Goal: Task Accomplishment & Management: Manage account settings

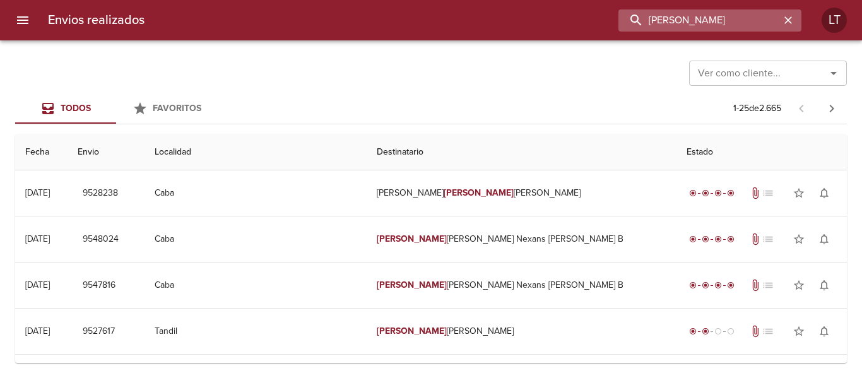
click at [664, 16] on input "carmen trevisanello" at bounding box center [698, 20] width 161 height 22
click at [85, 10] on h6 "Envios realizados" at bounding box center [96, 20] width 97 height 20
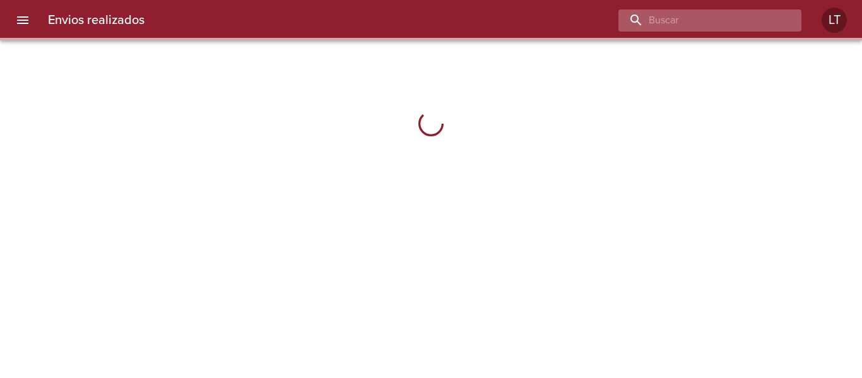
click at [696, 25] on input "buscar" at bounding box center [698, 20] width 161 height 22
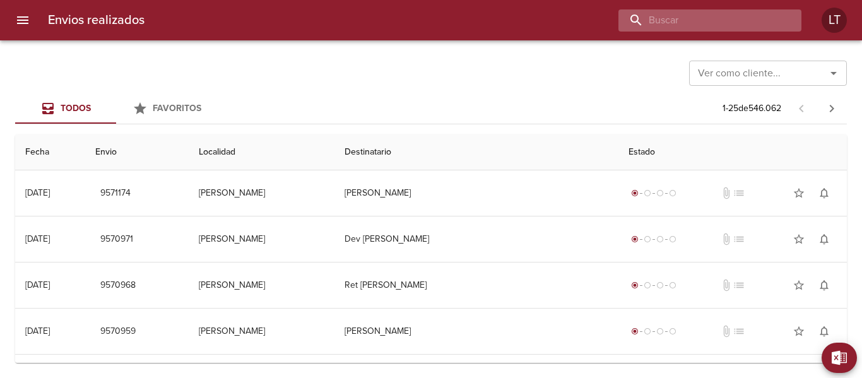
paste input "[PERSON_NAME]"
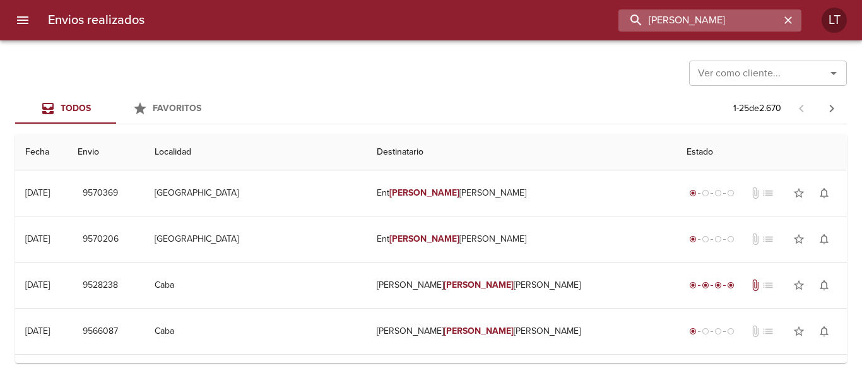
click at [686, 21] on input "carmen trevisanello" at bounding box center [698, 20] width 161 height 22
paste input "9561008"
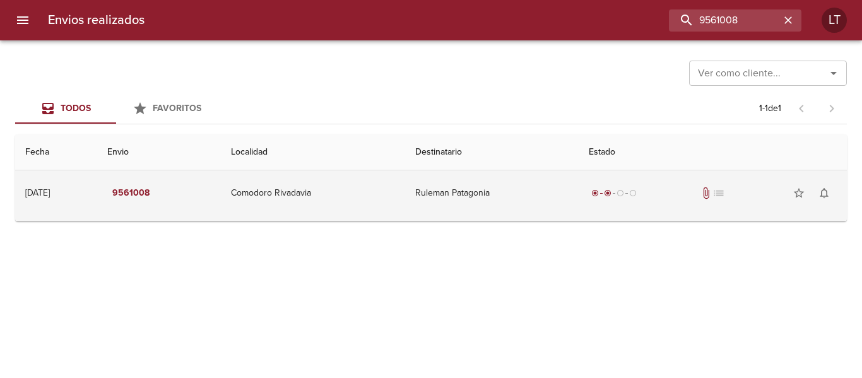
click at [539, 196] on td "Ruleman Patagonia" at bounding box center [491, 192] width 173 height 45
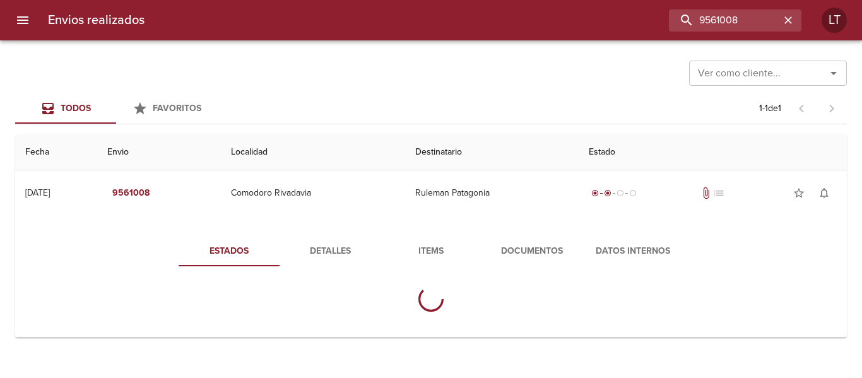
click at [532, 233] on div "Estados Detalles Items Documentos Datos Internos" at bounding box center [430, 279] width 811 height 116
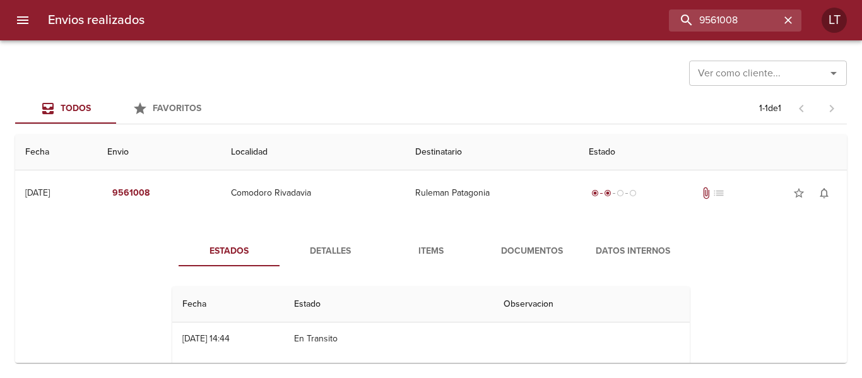
click at [531, 261] on button "Documentos" at bounding box center [531, 251] width 101 height 30
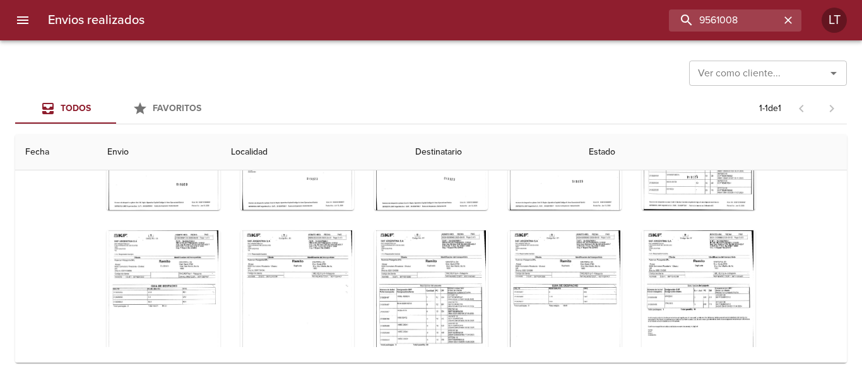
scroll to position [848, 0]
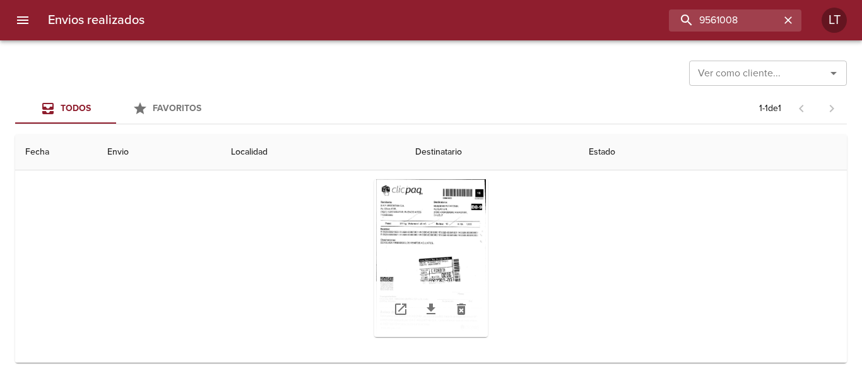
click at [476, 249] on div "Tabla de envíos del cliente" at bounding box center [431, 258] width 114 height 158
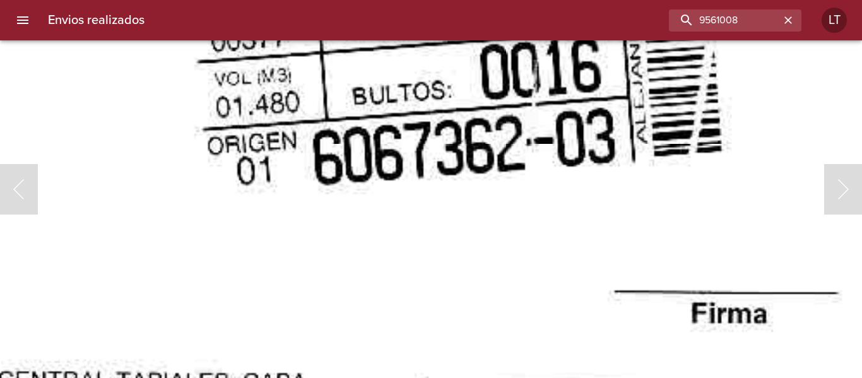
click at [727, 4] on div "Envios realizados 9561008 LT" at bounding box center [431, 20] width 862 height 40
click at [727, 25] on input "9561008" at bounding box center [698, 20] width 161 height 22
paste input "9511"
click at [727, 25] on input "9569511" at bounding box center [698, 20] width 161 height 22
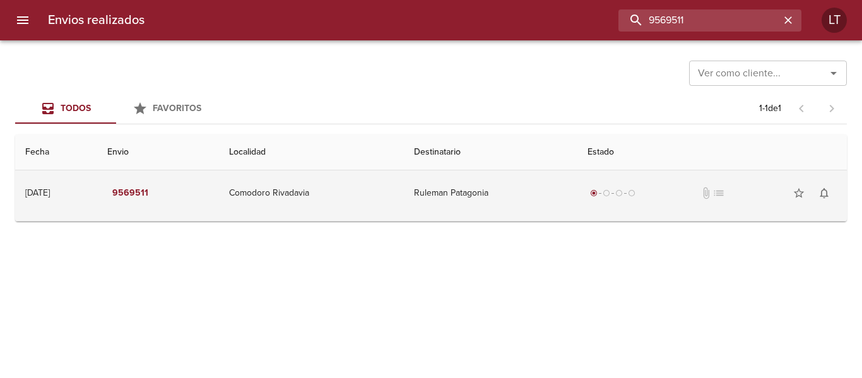
scroll to position [0, 0]
click at [467, 198] on td "Ruleman Patagonia" at bounding box center [491, 192] width 174 height 45
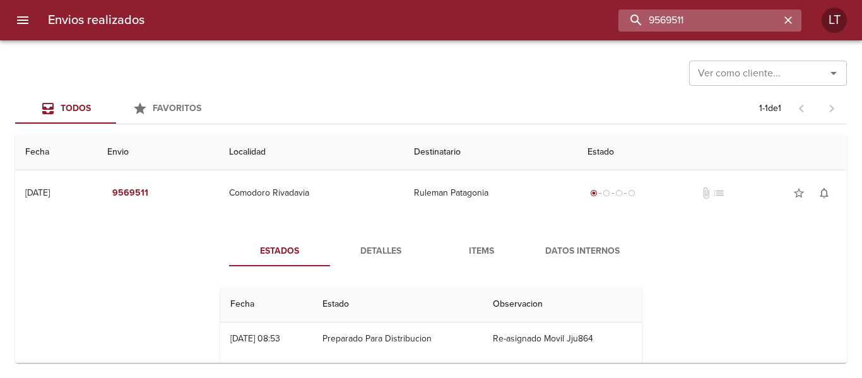
click at [721, 25] on input "9569511" at bounding box center [698, 20] width 161 height 22
paste input "5475"
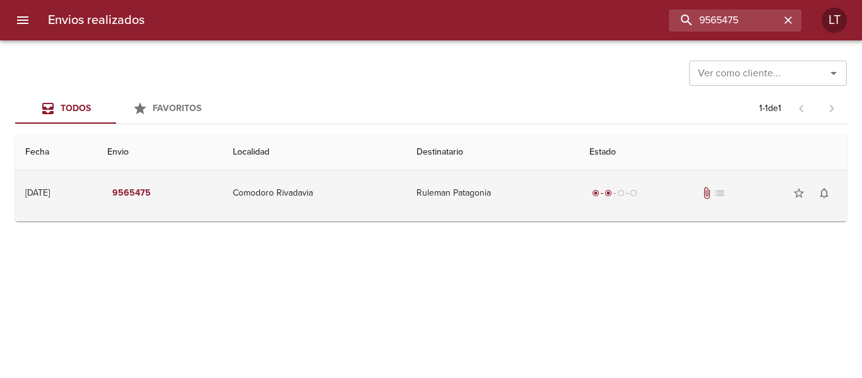
click at [537, 199] on td "Ruleman Patagonia" at bounding box center [492, 192] width 173 height 45
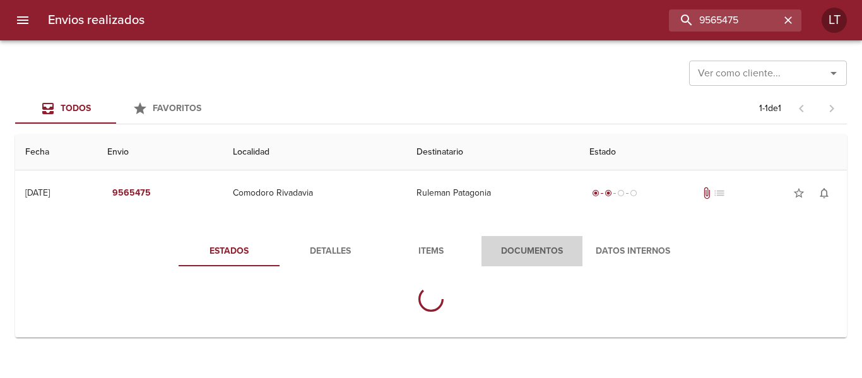
click at [525, 251] on span "Documentos" at bounding box center [532, 251] width 86 height 16
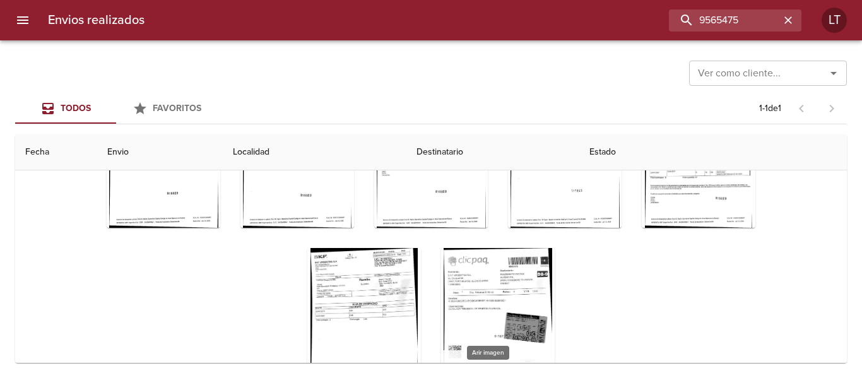
scroll to position [182, 0]
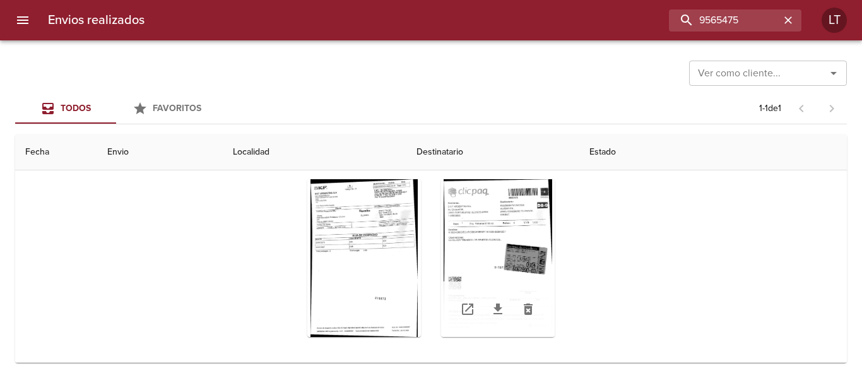
click at [512, 253] on div "Tabla de envíos del cliente" at bounding box center [498, 258] width 114 height 158
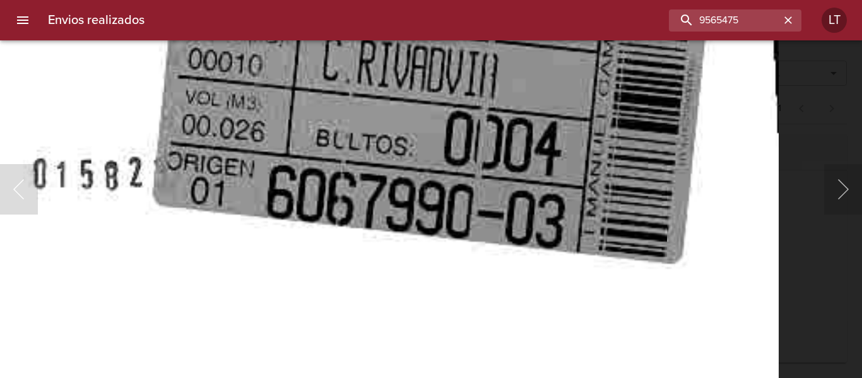
click at [472, 281] on img "Lightbox" at bounding box center [74, 52] width 1407 height 2041
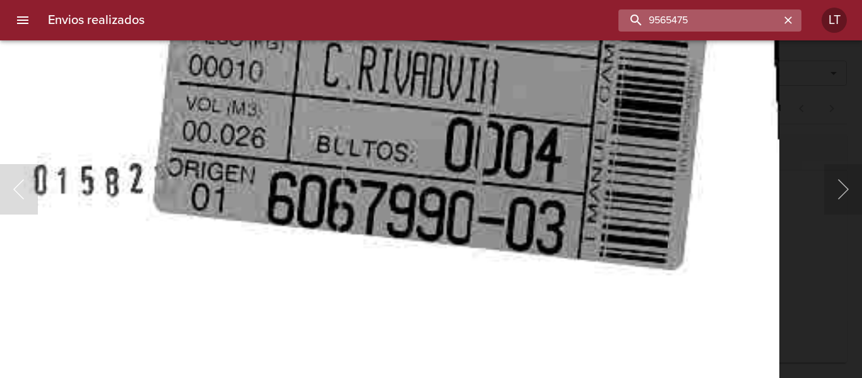
click at [729, 21] on input "9565475" at bounding box center [698, 20] width 161 height 22
paste input "55798"
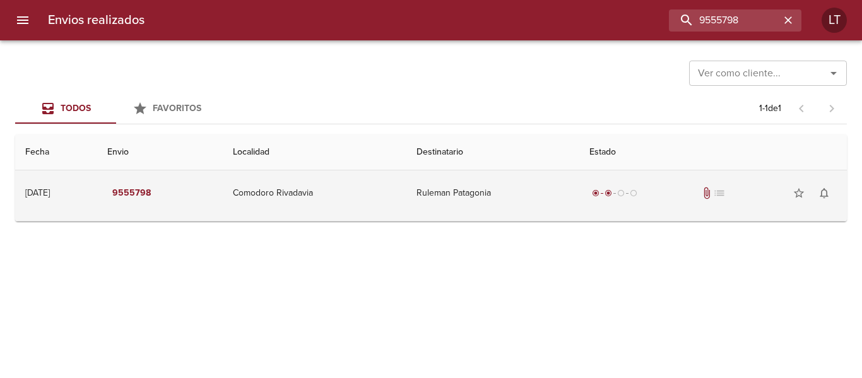
click at [504, 202] on td "Ruleman Patagonia" at bounding box center [492, 192] width 173 height 45
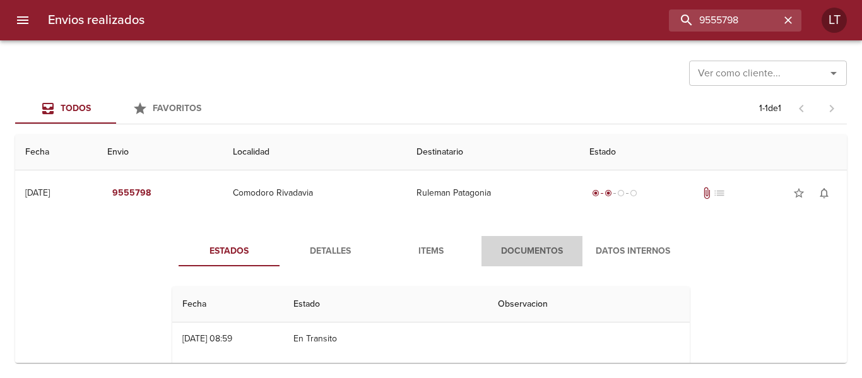
click at [530, 244] on span "Documentos" at bounding box center [532, 251] width 86 height 16
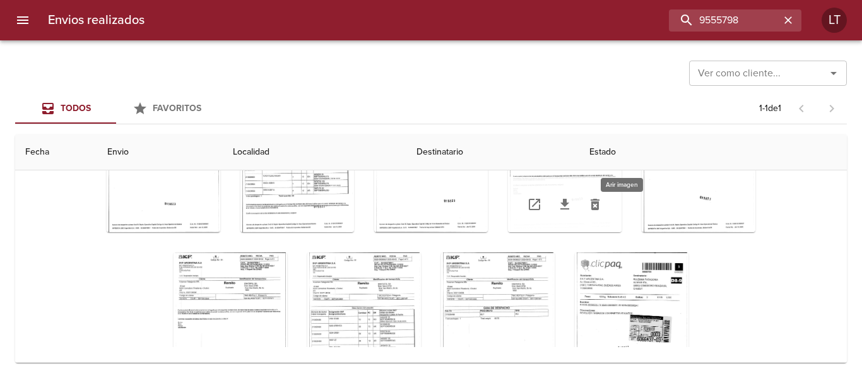
scroll to position [137, 0]
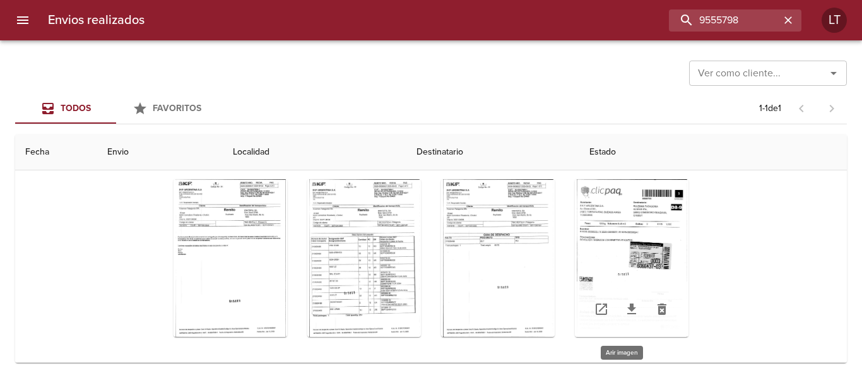
click at [642, 264] on div "Tabla de envíos del cliente" at bounding box center [632, 258] width 114 height 158
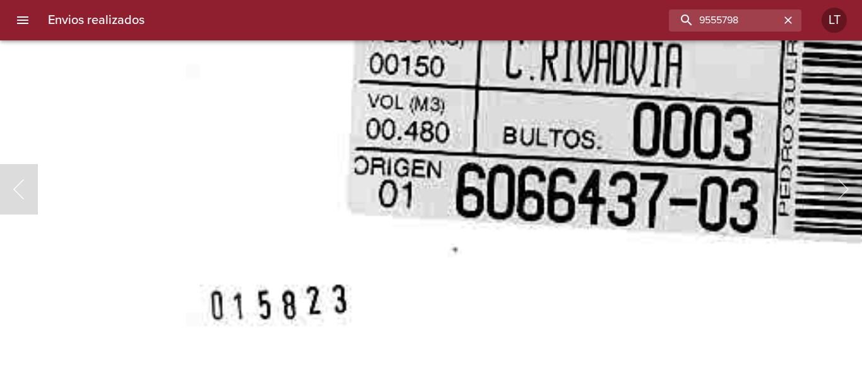
click at [416, 293] on img "Lightbox" at bounding box center [388, 93] width 1424 height 2041
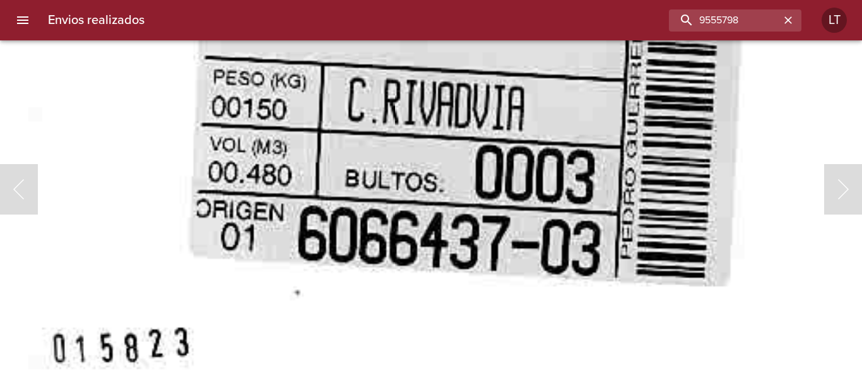
click at [481, 262] on img "Lightbox" at bounding box center [231, 136] width 1424 height 2041
click at [719, 18] on input "9555798" at bounding box center [698, 20] width 161 height 22
paste input "65480"
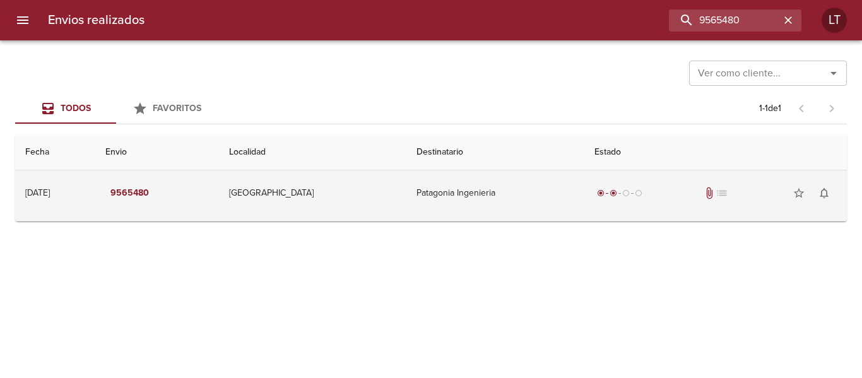
click at [543, 188] on td "Patagonia Ingenieria" at bounding box center [495, 192] width 178 height 45
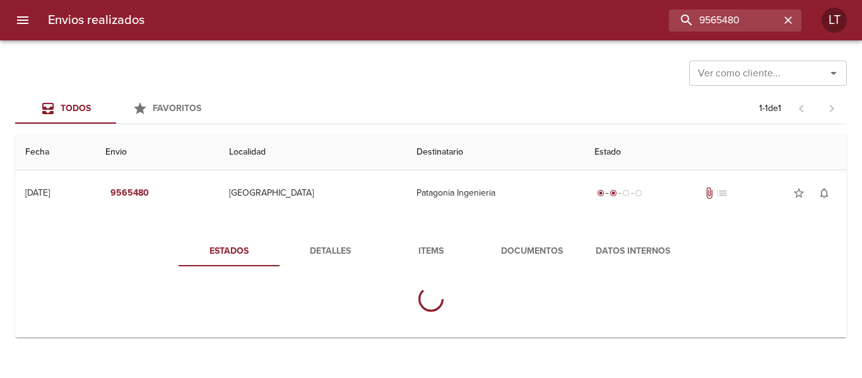
click at [564, 255] on span "Documentos" at bounding box center [532, 251] width 86 height 16
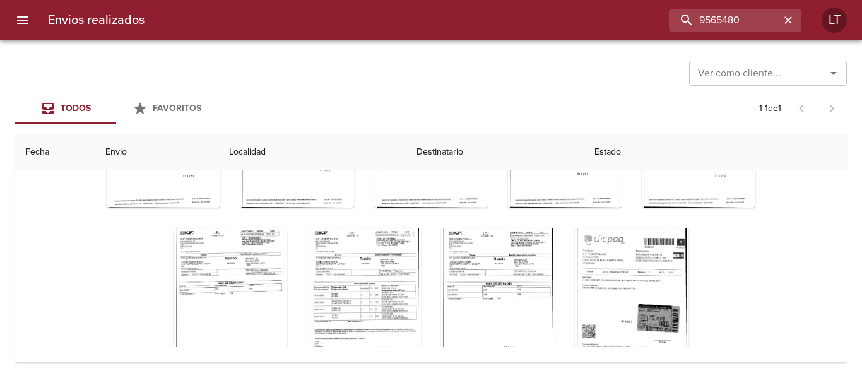
scroll to position [137, 0]
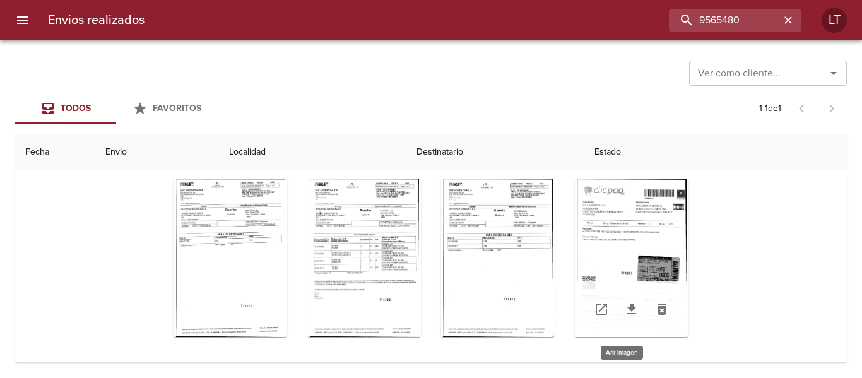
click at [632, 250] on div "Tabla de envíos del cliente" at bounding box center [632, 258] width 114 height 158
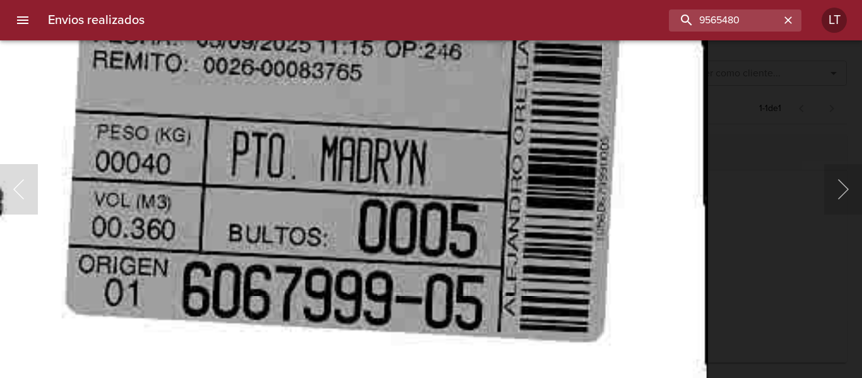
click at [472, 189] on img "Lightbox" at bounding box center [0, 7] width 1414 height 2041
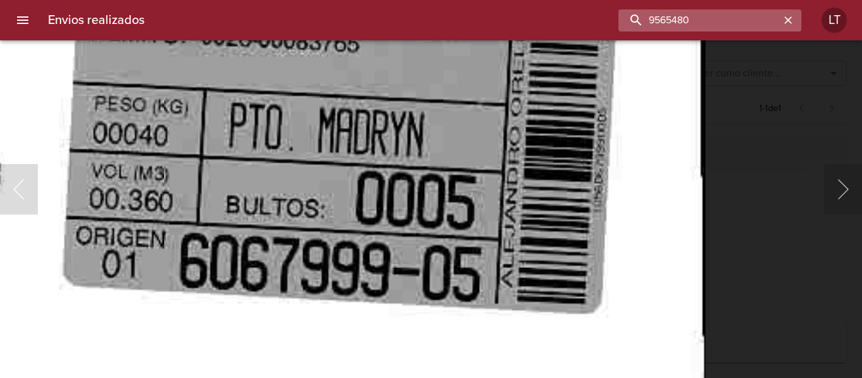
click at [696, 30] on input "9565480" at bounding box center [698, 20] width 161 height 22
paste input "492228"
type input "9492228"
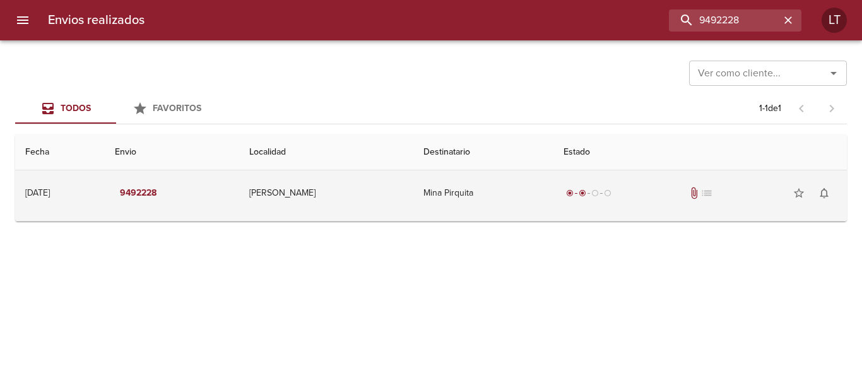
click at [463, 201] on td "Mina Pirquita" at bounding box center [483, 192] width 140 height 45
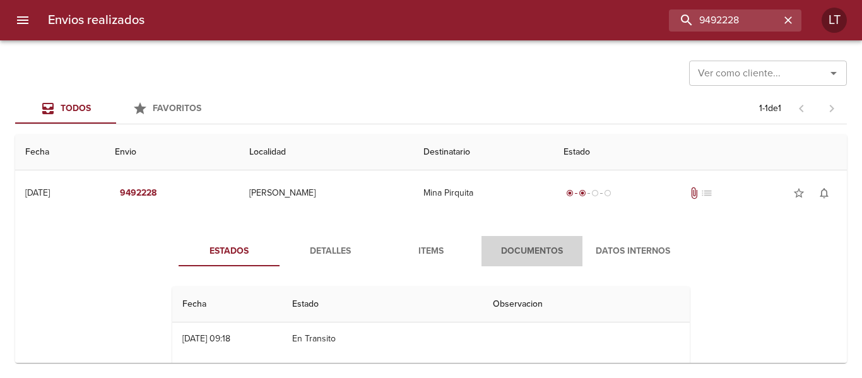
click at [516, 245] on span "Documentos" at bounding box center [532, 251] width 86 height 16
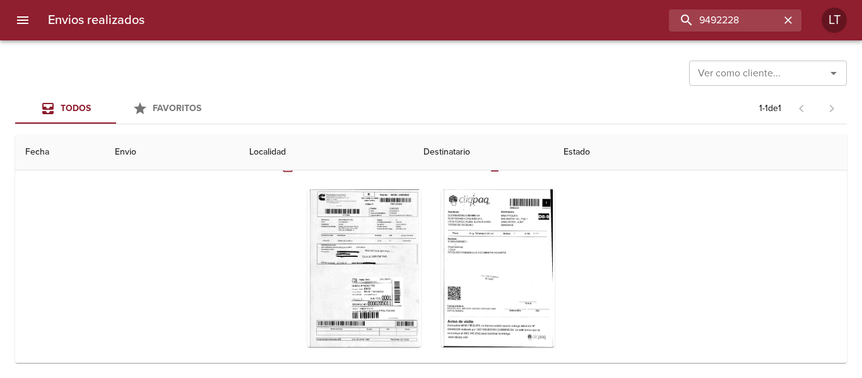
scroll to position [151, 0]
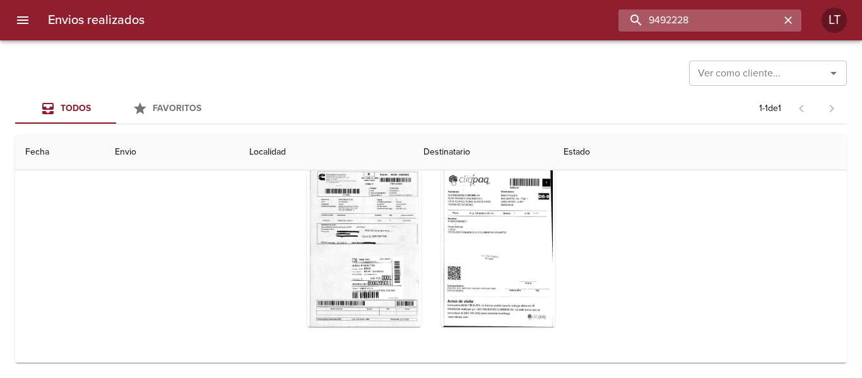
click at [719, 19] on input "9492228" at bounding box center [698, 20] width 161 height 22
paste input "87214"
type input "9487214"
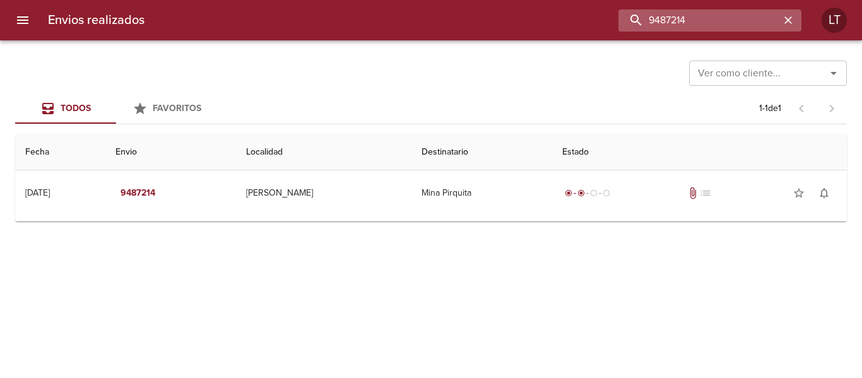
scroll to position [0, 0]
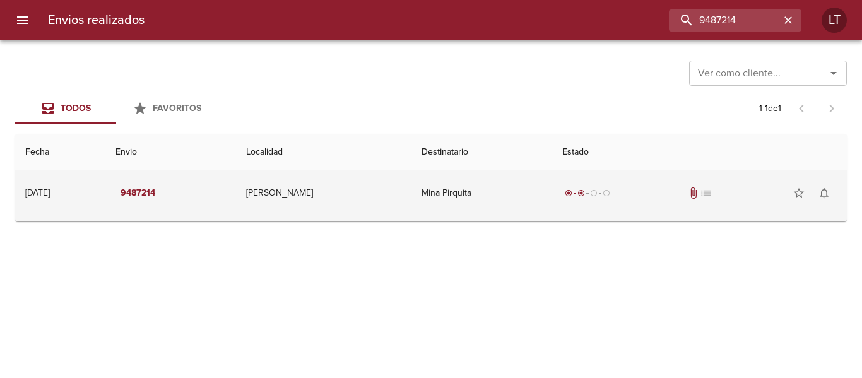
click at [512, 179] on td "Mina Pirquita" at bounding box center [481, 192] width 141 height 45
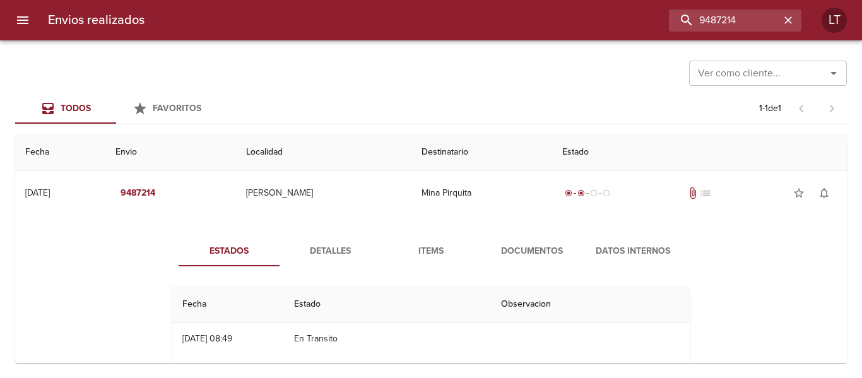
click at [529, 249] on span "Documentos" at bounding box center [532, 251] width 86 height 16
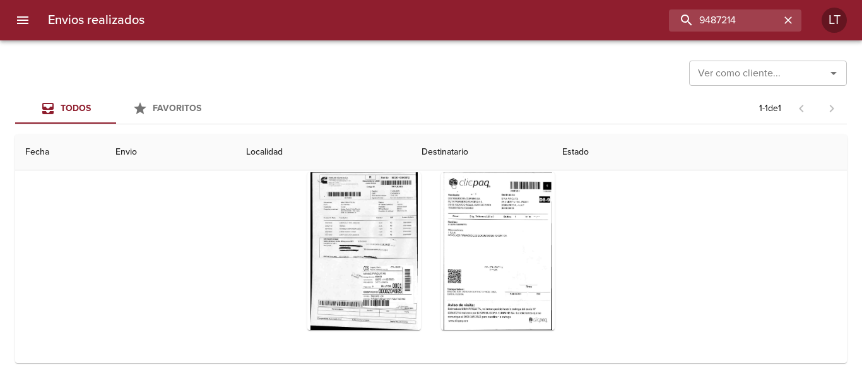
scroll to position [151, 0]
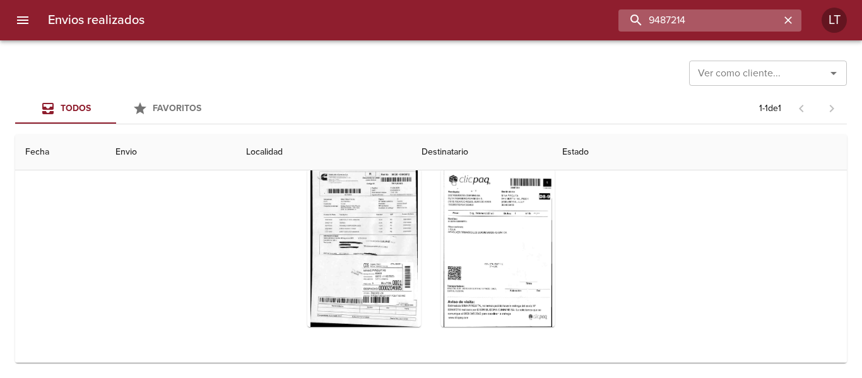
click at [732, 25] on input "9487214" at bounding box center [698, 20] width 161 height 22
paste input "391098"
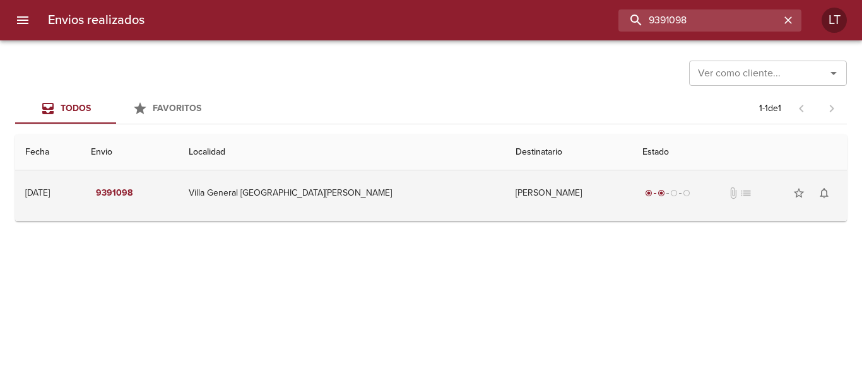
scroll to position [0, 0]
click at [548, 194] on td "Gastón Castillo" at bounding box center [568, 192] width 127 height 45
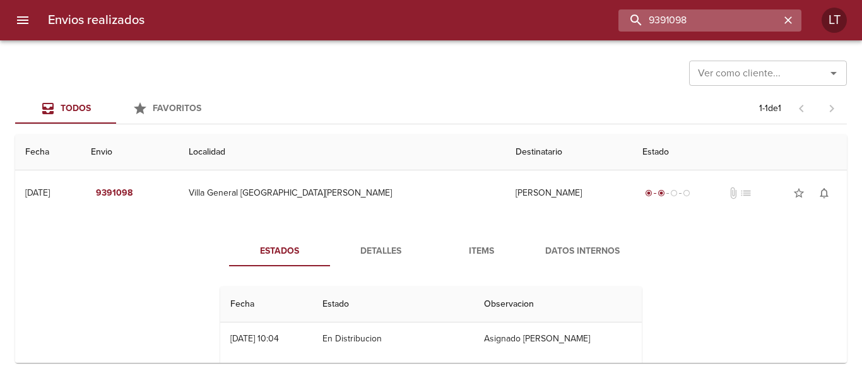
click at [728, 25] on input "9391098" at bounding box center [698, 20] width 161 height 22
paste input "27055"
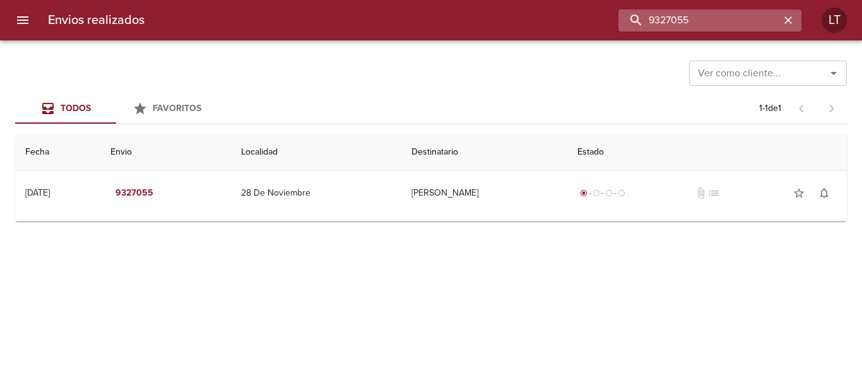
click at [710, 26] on input "9327055" at bounding box center [698, 20] width 161 height 22
paste input "569732"
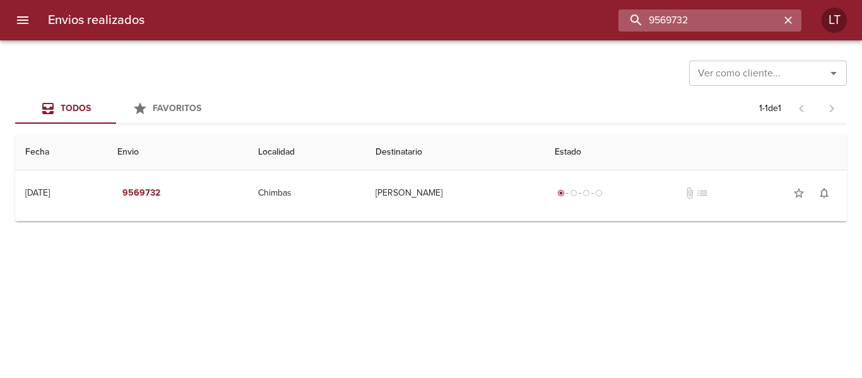
click at [677, 14] on input "9569732" at bounding box center [698, 20] width 161 height 22
paste input "405849"
type input "9405849"
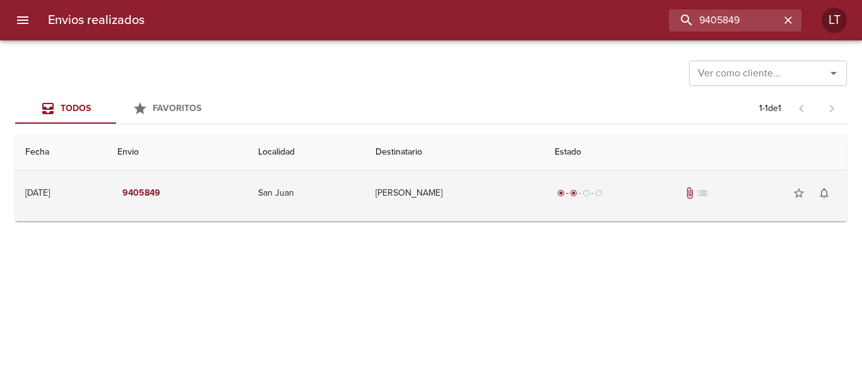
click at [510, 197] on td "Minera Andina Del Sol Srl" at bounding box center [454, 192] width 179 height 45
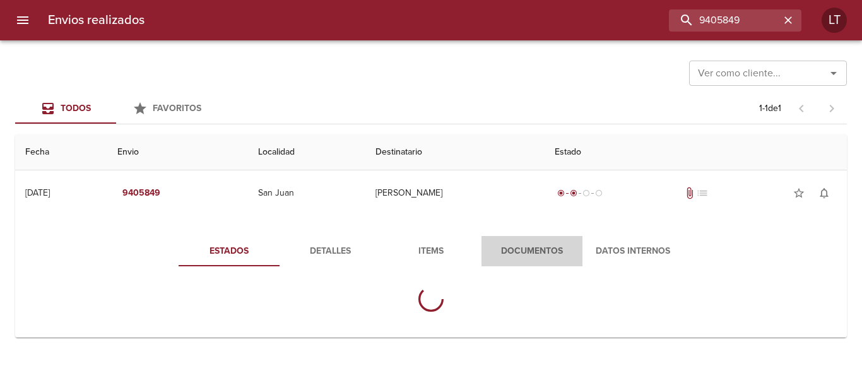
click at [529, 250] on span "Documentos" at bounding box center [532, 251] width 86 height 16
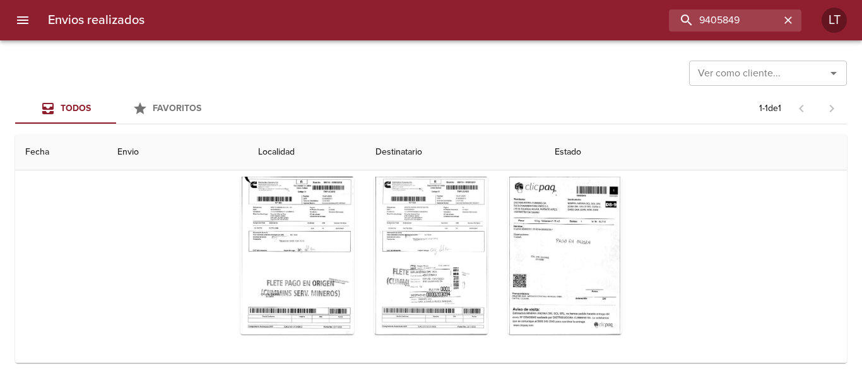
scroll to position [151, 0]
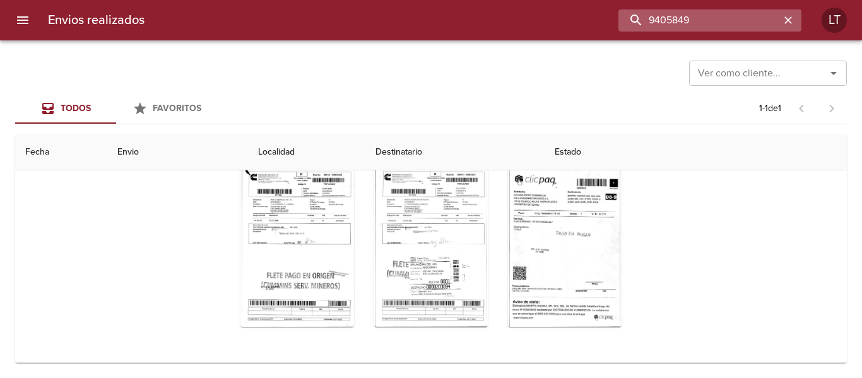
click at [710, 26] on input "9405849" at bounding box center [698, 20] width 161 height 22
paste input "918"
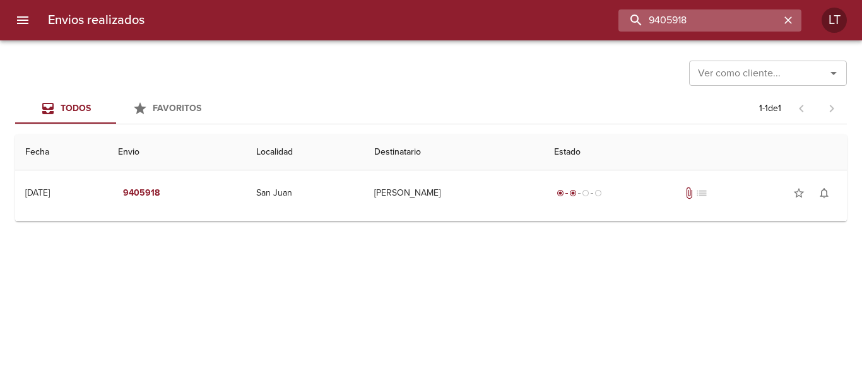
scroll to position [0, 0]
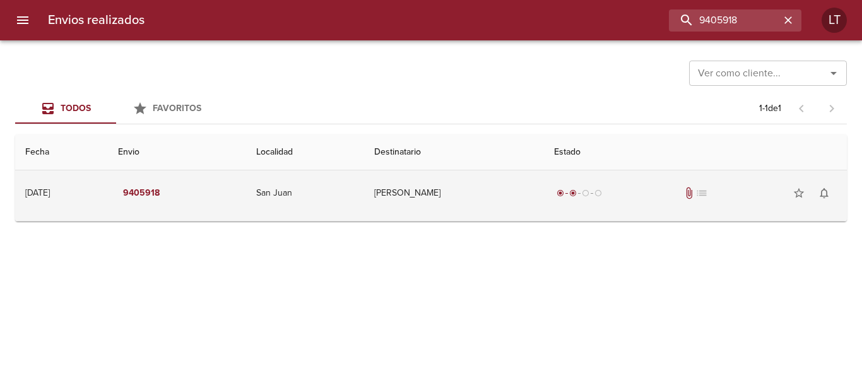
click at [496, 211] on td "Minera Andina Del Sol Srl" at bounding box center [454, 192] width 180 height 45
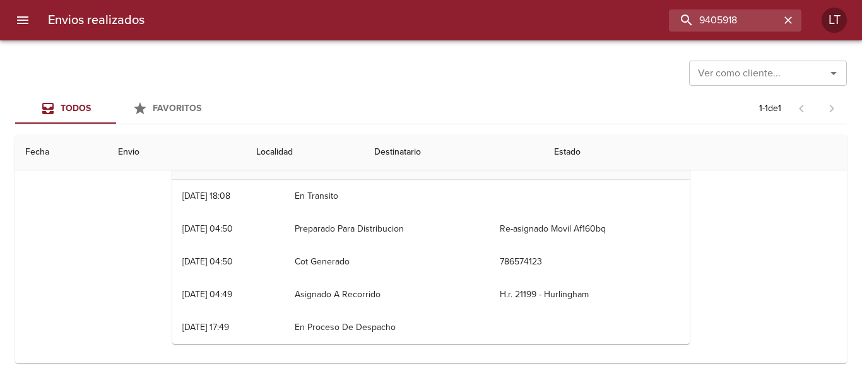
scroll to position [150, 0]
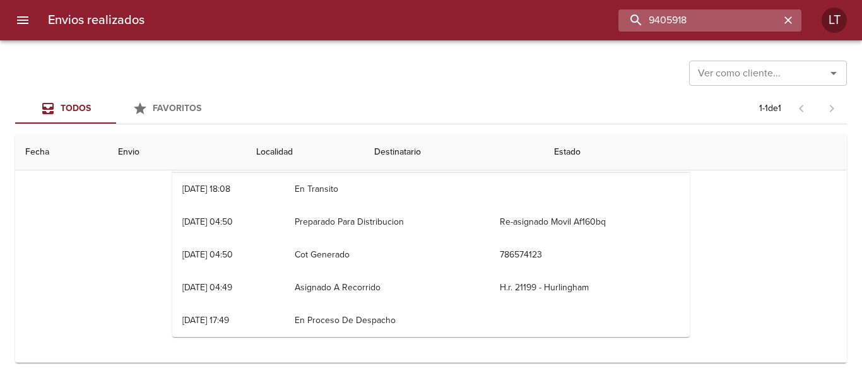
click at [741, 30] on input "9405918" at bounding box center [698, 20] width 161 height 22
paste input "543511"
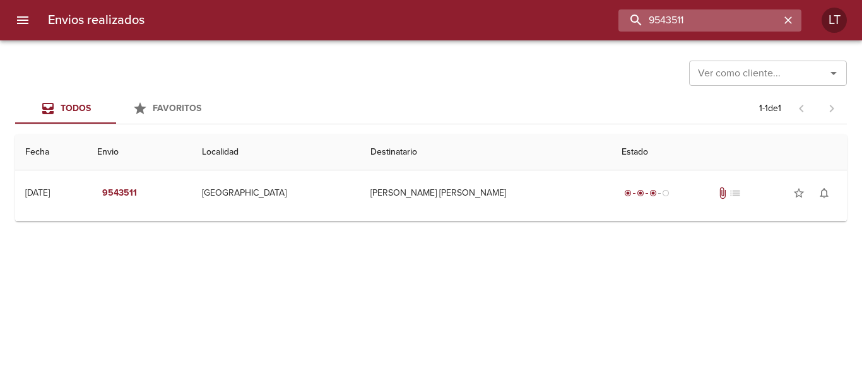
scroll to position [0, 0]
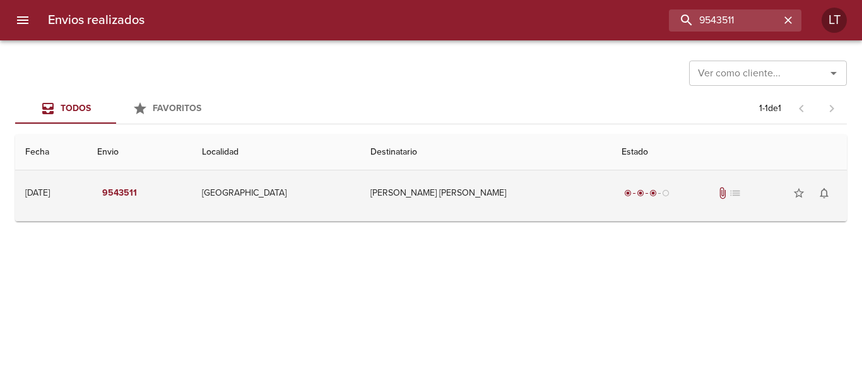
click at [521, 187] on td "Jorge Atela Ml" at bounding box center [485, 192] width 251 height 45
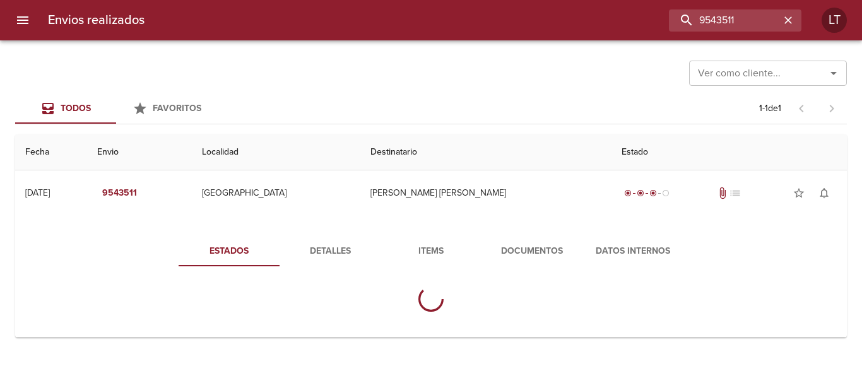
click at [517, 271] on div "Estados Detalles Items Documentos Datos Internos" at bounding box center [430, 279] width 555 height 86
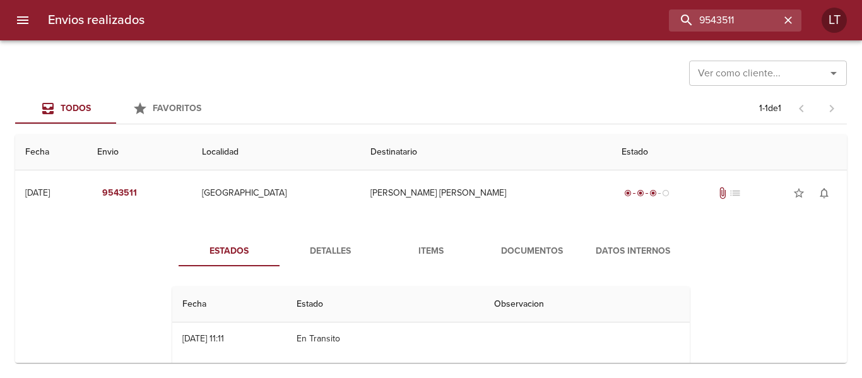
click at [523, 251] on span "Documentos" at bounding box center [532, 251] width 86 height 16
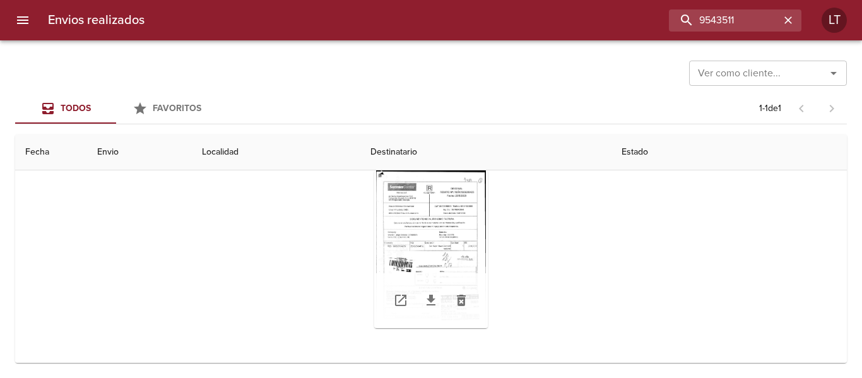
scroll to position [127, 0]
click at [434, 225] on div "Tabla de envíos del cliente" at bounding box center [431, 248] width 114 height 158
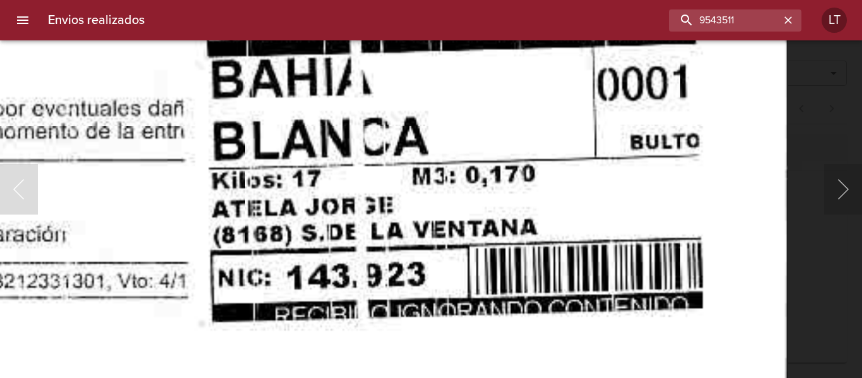
click at [711, 11] on input "9543511" at bounding box center [698, 20] width 161 height 22
paste input "65432"
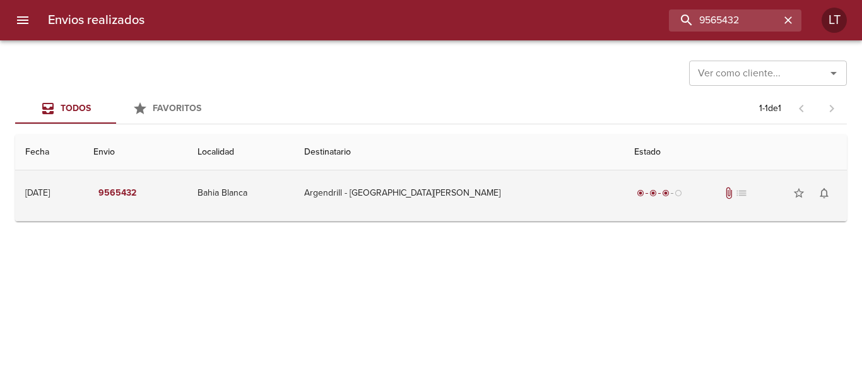
click at [498, 207] on td "Argendrill - Bahia Blanca" at bounding box center [459, 192] width 330 height 45
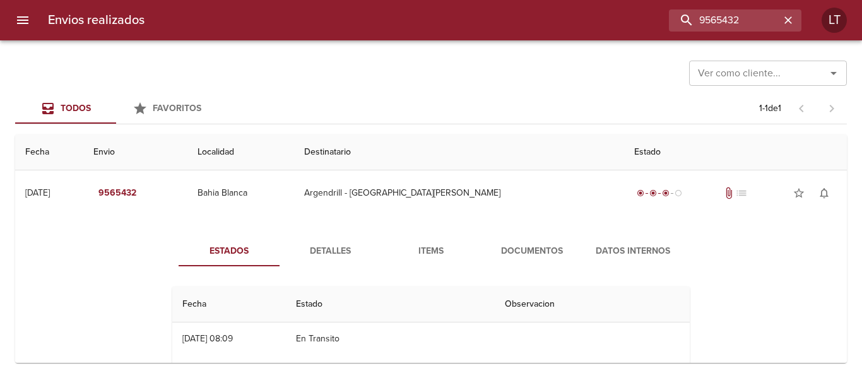
click at [543, 261] on button "Documentos" at bounding box center [531, 251] width 101 height 30
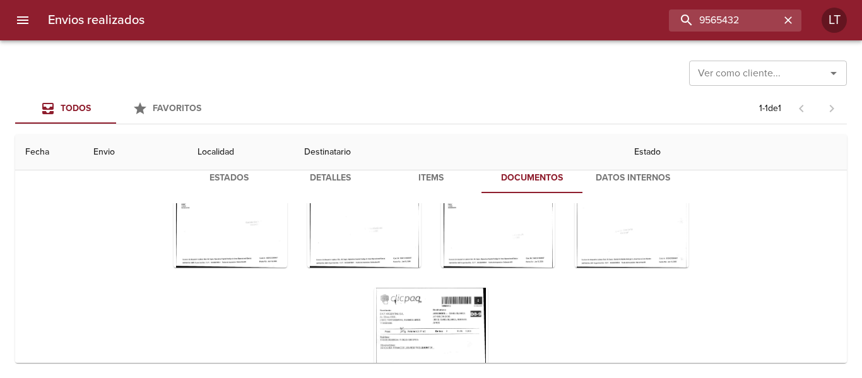
scroll to position [182, 0]
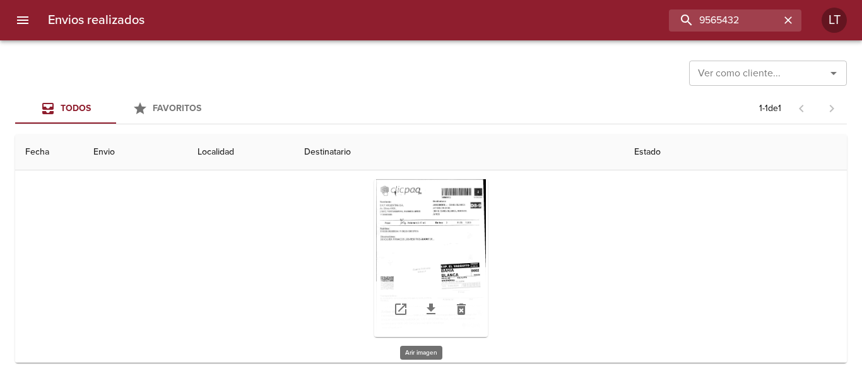
click at [394, 251] on div "Tabla de envíos del cliente" at bounding box center [431, 258] width 114 height 158
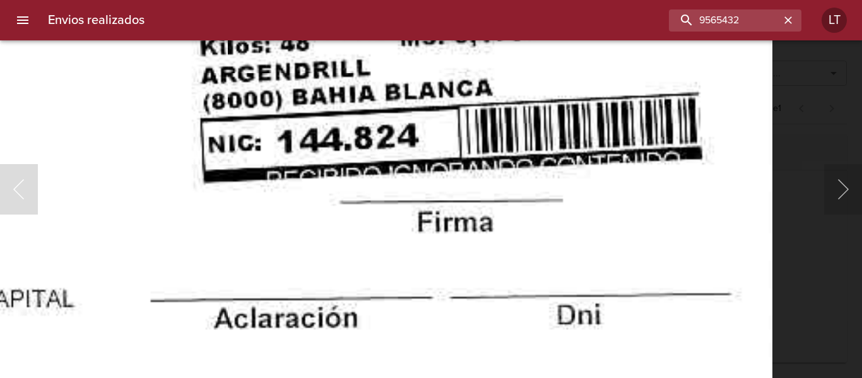
click at [741, 6] on div "Envios realizados 9565432 LT" at bounding box center [431, 20] width 862 height 40
click at [741, 13] on input "9565432" at bounding box center [698, 20] width 161 height 22
paste input "55768"
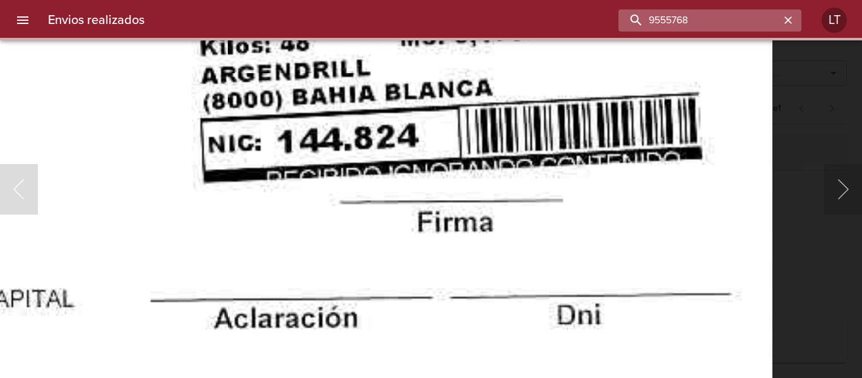
scroll to position [0, 0]
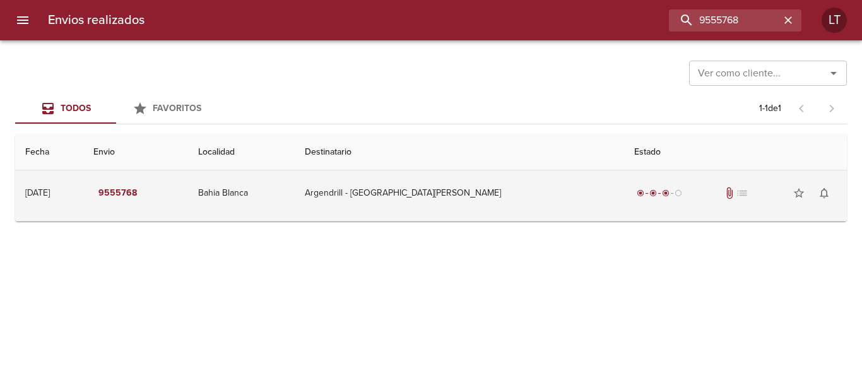
click at [583, 181] on td "Argendrill - Bahia Blanca" at bounding box center [460, 192] width 330 height 45
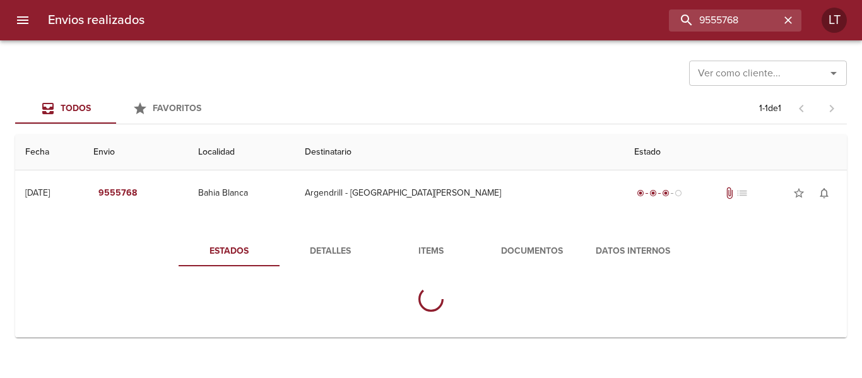
click at [548, 259] on span "Documentos" at bounding box center [532, 251] width 86 height 16
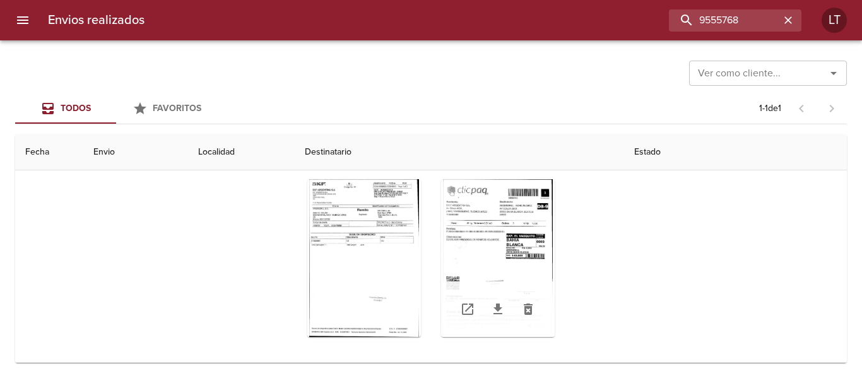
scroll to position [137, 0]
click at [512, 227] on div "Tabla de envíos del cliente" at bounding box center [498, 258] width 114 height 158
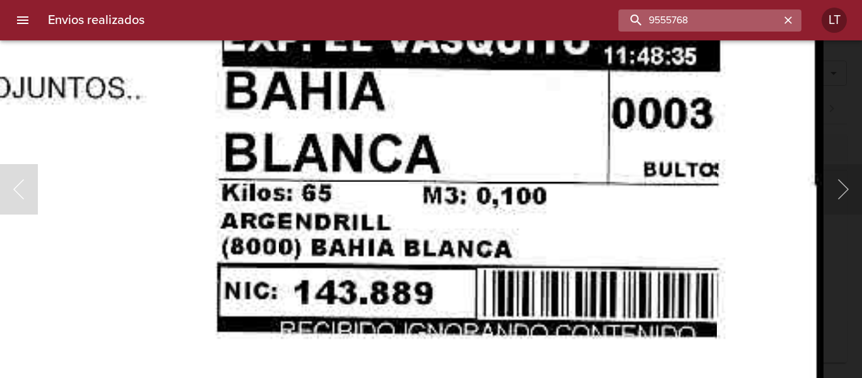
click at [700, 15] on input "9555768" at bounding box center [698, 20] width 161 height 22
paste input "60957"
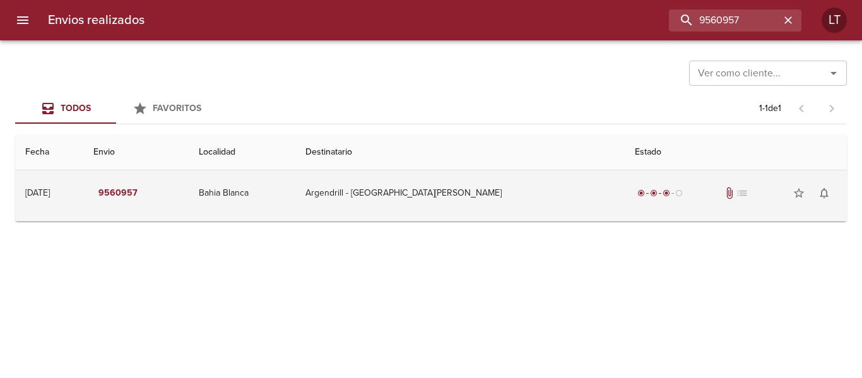
click at [527, 180] on td "Argendrill - Bahia Blanca" at bounding box center [459, 192] width 329 height 45
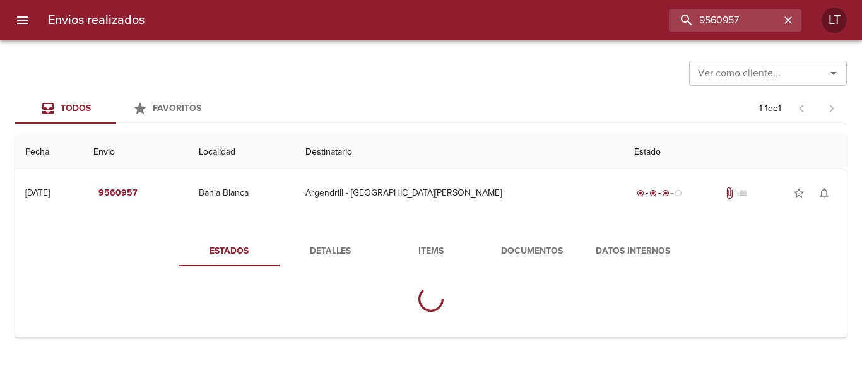
click at [527, 249] on span "Documentos" at bounding box center [532, 251] width 86 height 16
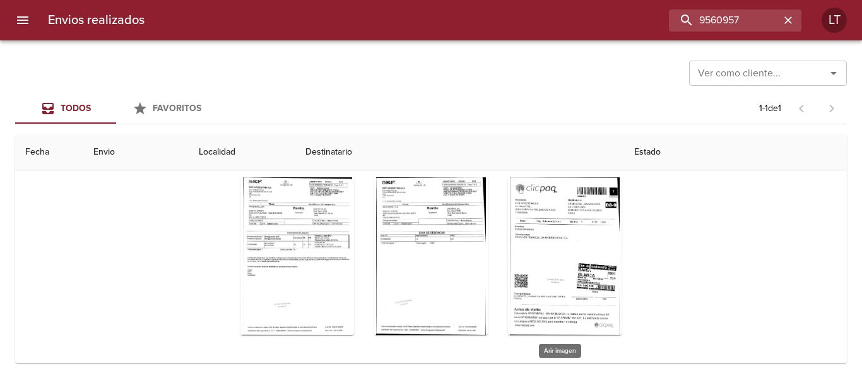
scroll to position [151, 0]
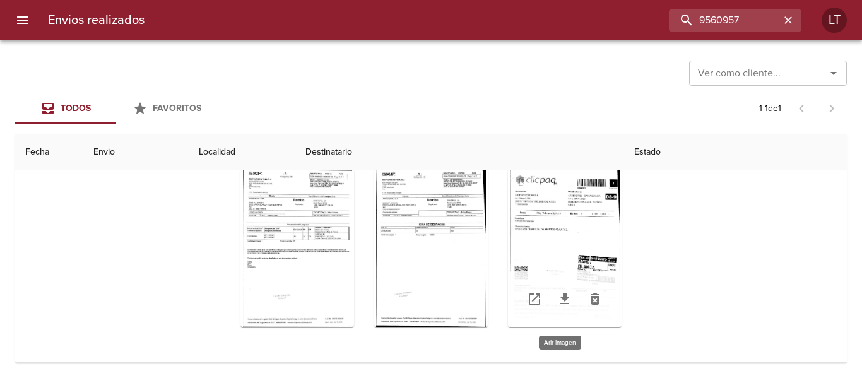
click at [580, 241] on div "Tabla de envíos del cliente" at bounding box center [565, 248] width 114 height 158
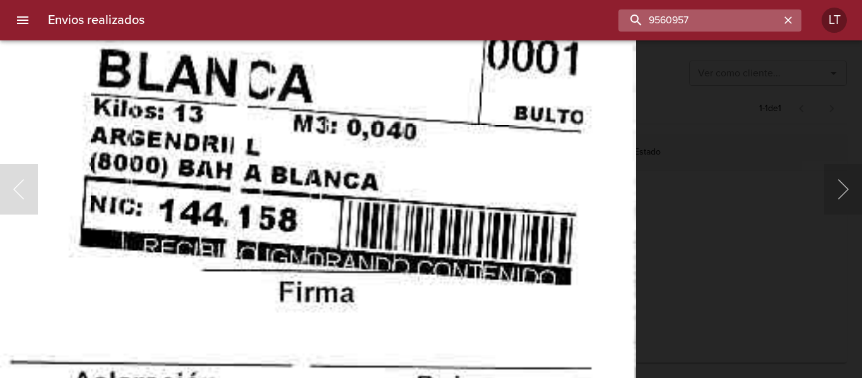
click at [724, 29] on input "9560957" at bounding box center [698, 20] width 161 height 22
paste input "57969"
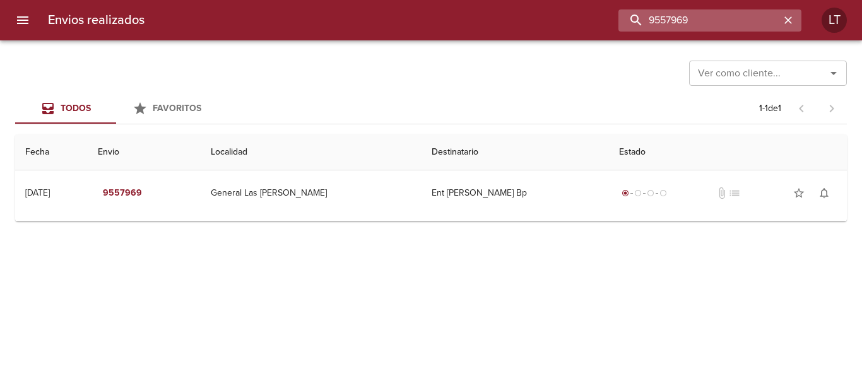
scroll to position [0, 0]
click at [679, 7] on div "Envios realizados 9557969 LT" at bounding box center [431, 20] width 862 height 40
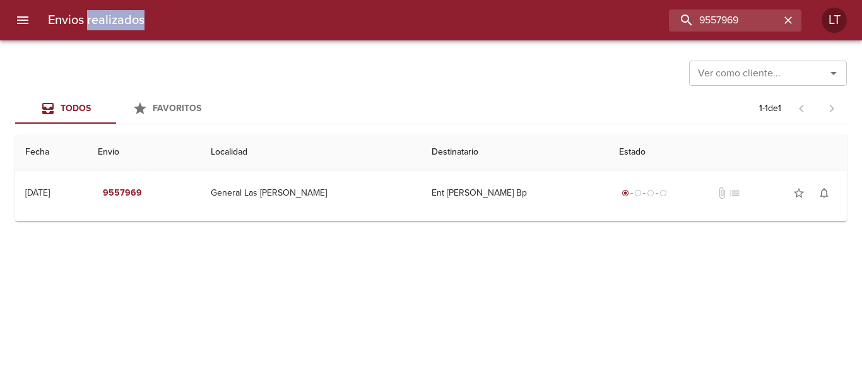
click at [679, 7] on div "Envios realizados 9557969 LT" at bounding box center [431, 20] width 862 height 40
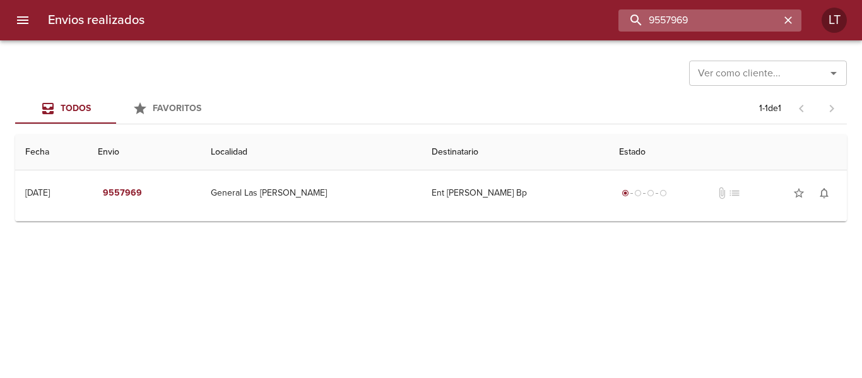
click at [717, 21] on input "9557969" at bounding box center [698, 20] width 161 height 22
paste input "4443"
type input "9554443"
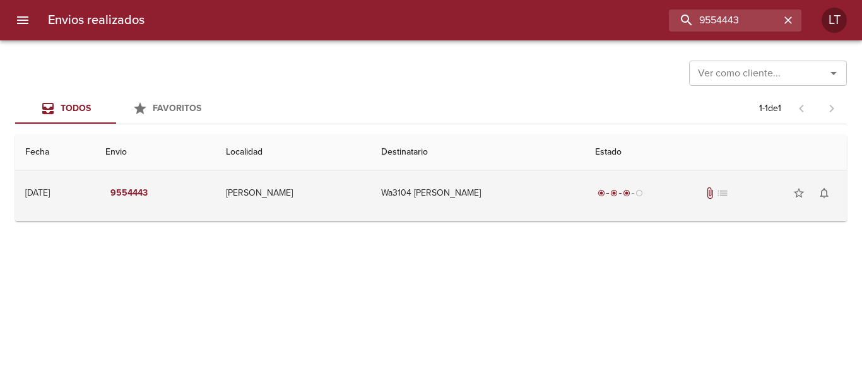
click at [531, 191] on td "Wa3104 Claudia Patricia Gonz" at bounding box center [478, 192] width 214 height 45
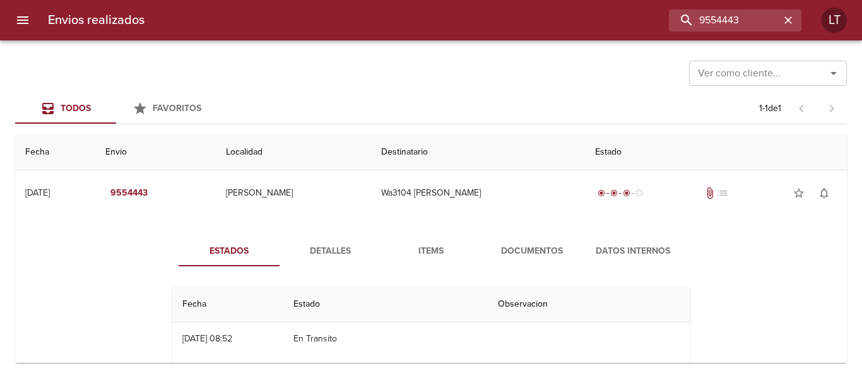
click at [543, 236] on div "Estados Detalles Items Documentos Datos Internos Fecha Estado Observacion 04/09…" at bounding box center [430, 382] width 811 height 323
click at [544, 249] on span "Documentos" at bounding box center [532, 251] width 86 height 16
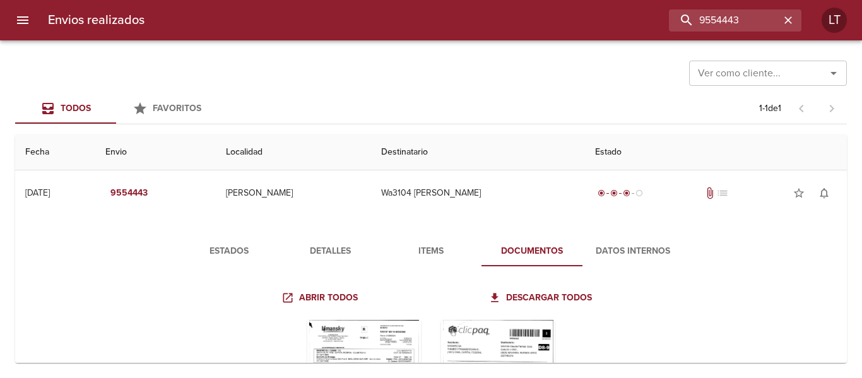
scroll to position [151, 0]
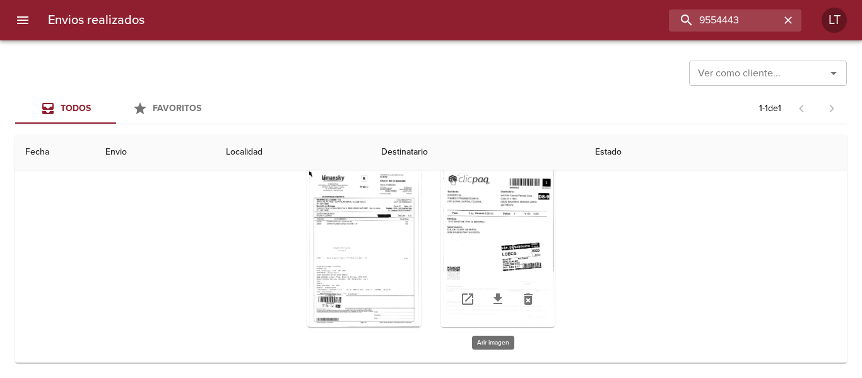
click at [512, 232] on div "Tabla de envíos del cliente" at bounding box center [498, 248] width 114 height 158
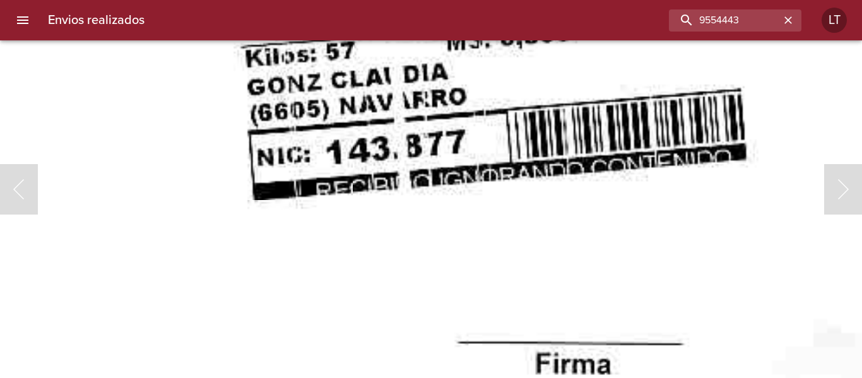
scroll to position [151, 0]
click at [710, 22] on input "9554443" at bounding box center [698, 20] width 161 height 22
paste input "45529"
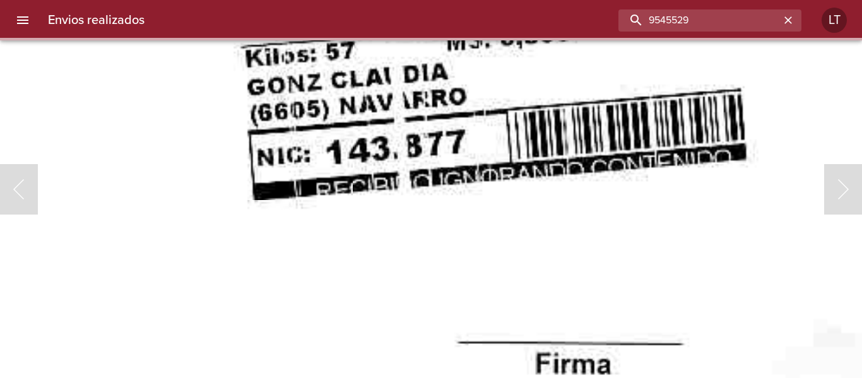
scroll to position [0, 0]
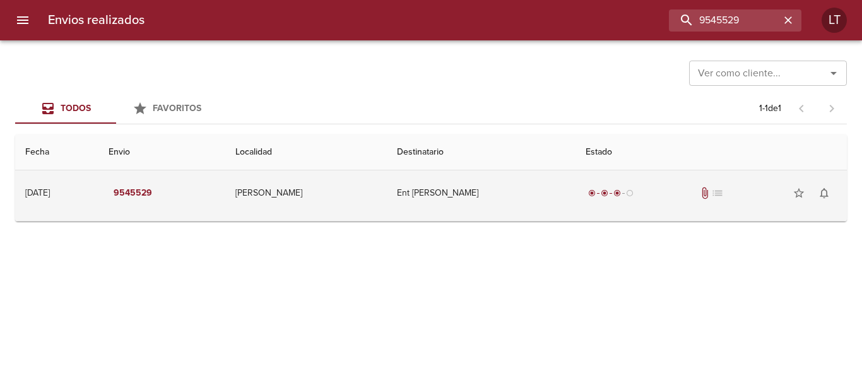
click at [484, 189] on td "Ent Graciel Nury Avaca" at bounding box center [481, 192] width 189 height 45
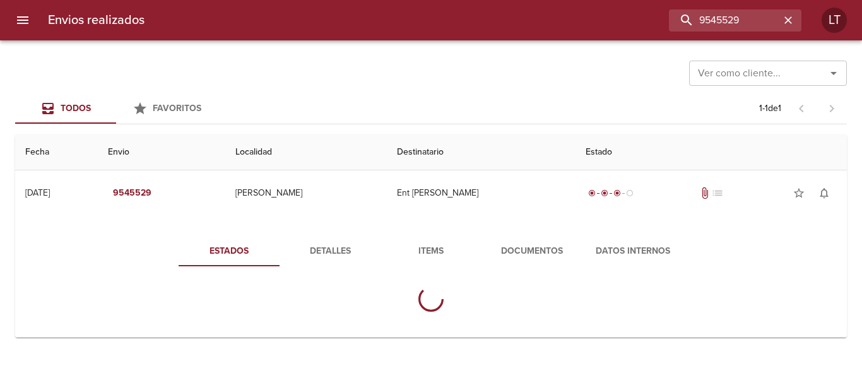
click at [487, 237] on button "Documentos" at bounding box center [531, 251] width 101 height 30
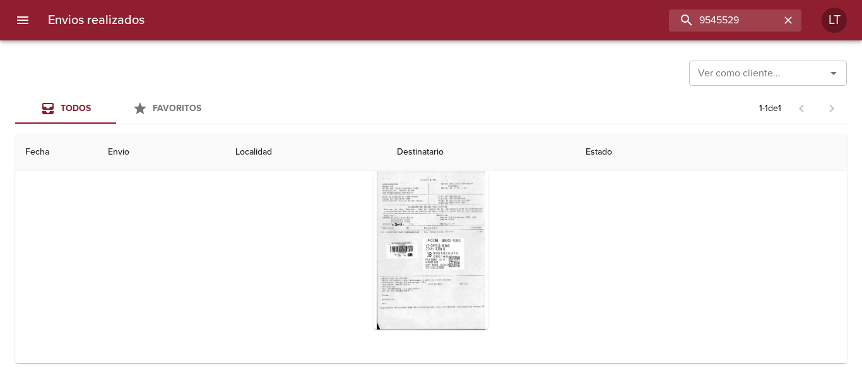
scroll to position [126, 0]
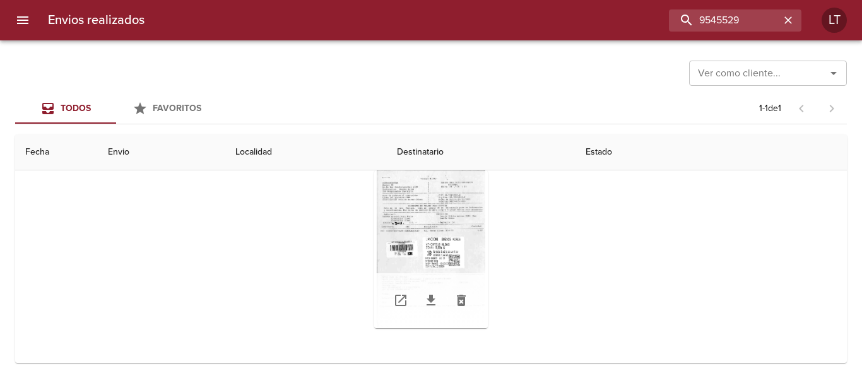
click at [414, 260] on div "Tabla de envíos del cliente" at bounding box center [431, 249] width 114 height 158
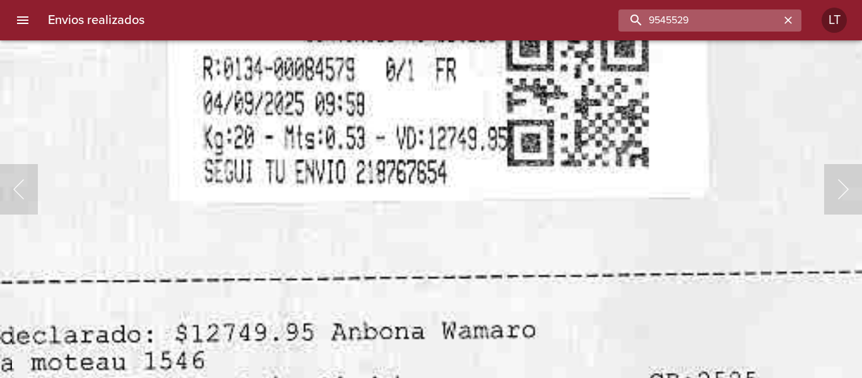
click at [739, 14] on input "9545529" at bounding box center [698, 20] width 161 height 22
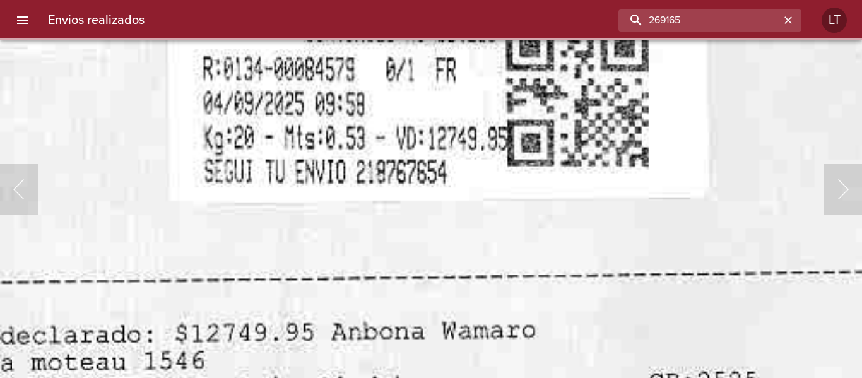
scroll to position [0, 0]
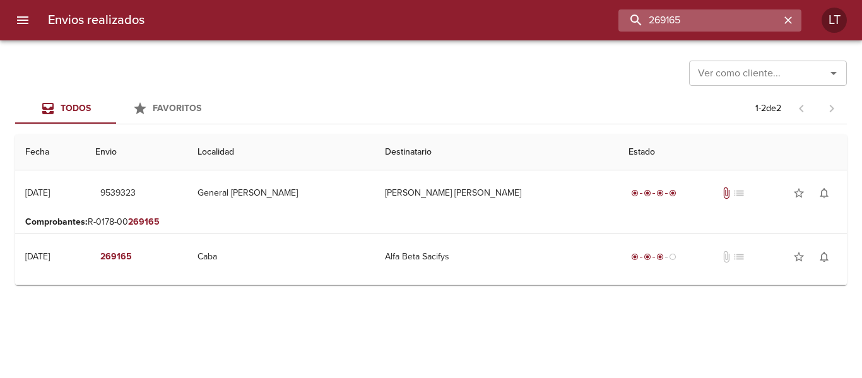
click at [761, 20] on input "269165" at bounding box center [698, 20] width 161 height 22
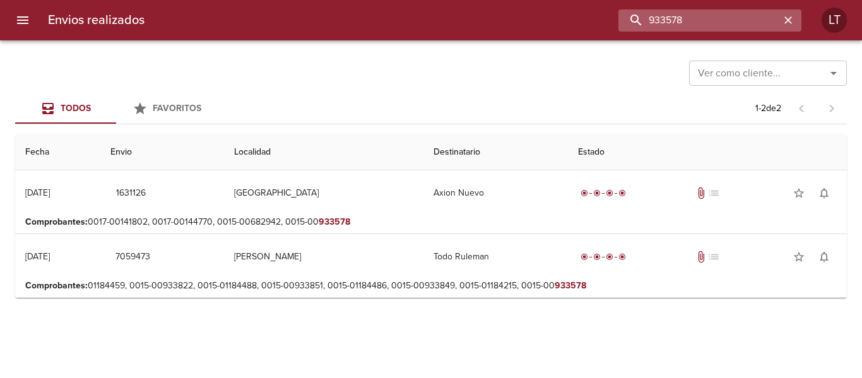
click at [718, 25] on input "933578" at bounding box center [698, 20] width 161 height 22
paste input "554321"
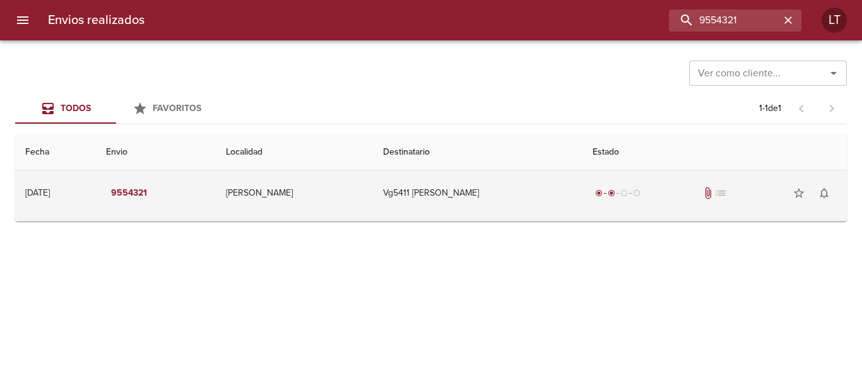
click at [548, 210] on td "Vg5411 Marina Sarchi" at bounding box center [477, 192] width 209 height 45
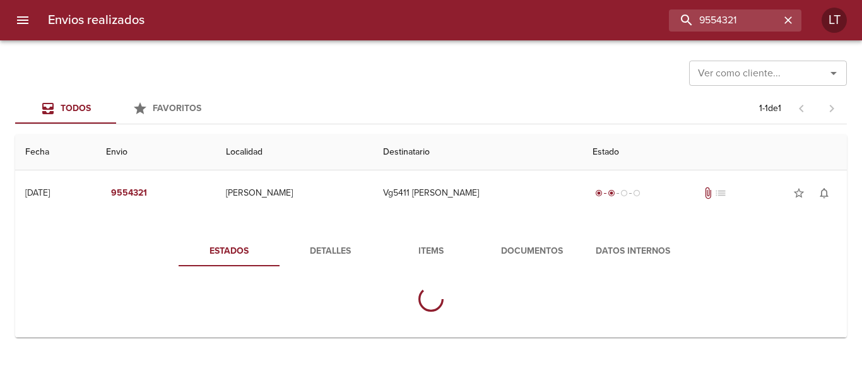
click at [546, 231] on div "Estados Detalles Items Documentos Datos Internos" at bounding box center [430, 279] width 811 height 116
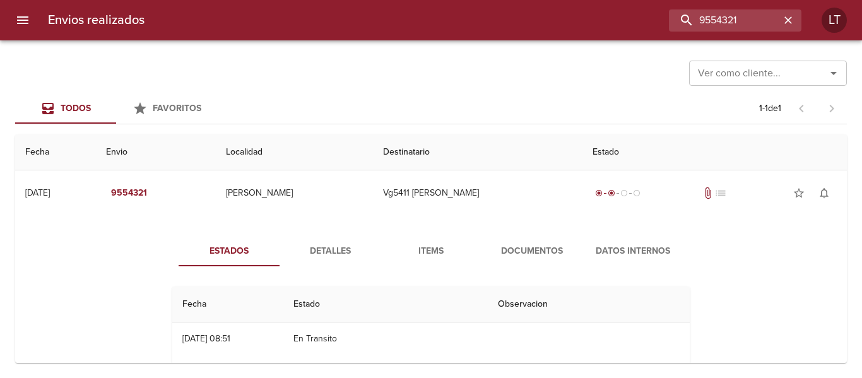
click at [545, 250] on span "Documentos" at bounding box center [532, 251] width 86 height 16
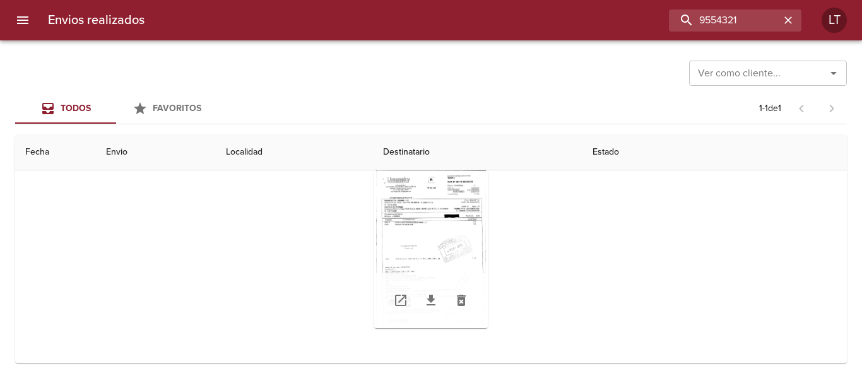
click at [430, 279] on div "Tabla de envíos del cliente" at bounding box center [431, 249] width 114 height 158
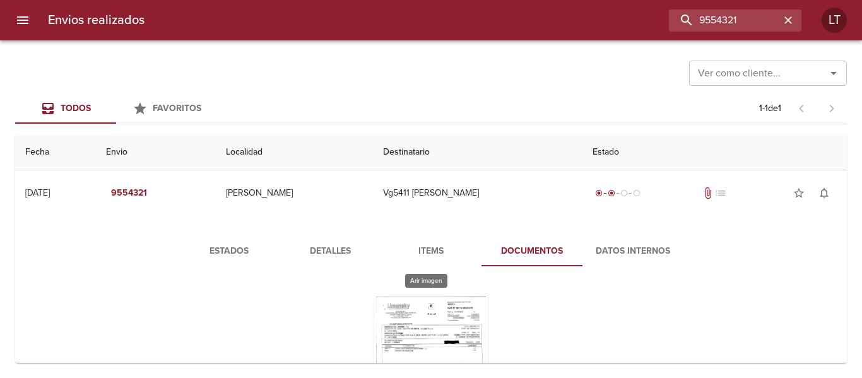
click at [431, 332] on div "Tabla de envíos del cliente" at bounding box center [431, 375] width 114 height 158
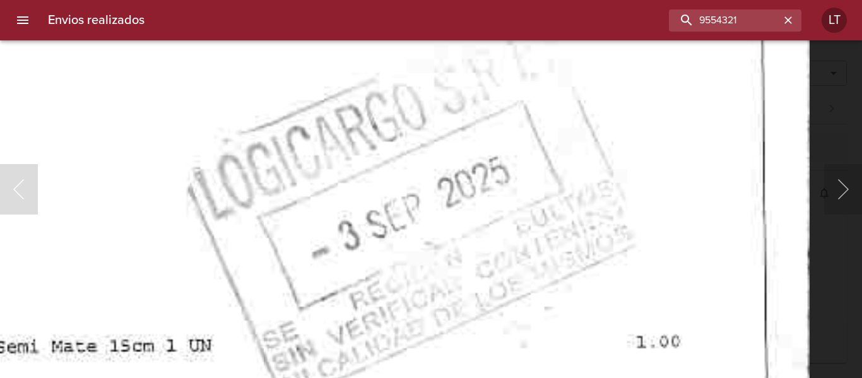
click at [543, 331] on img "Lightbox" at bounding box center [98, 225] width 1421 height 2041
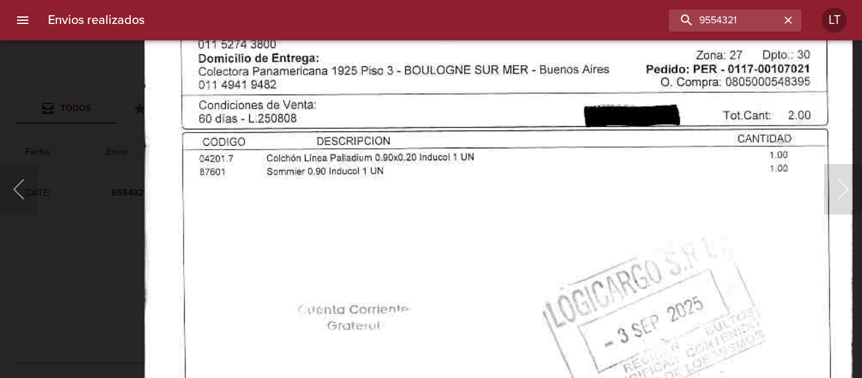
click at [494, 160] on img "Lightbox" at bounding box center [497, 331] width 707 height 1016
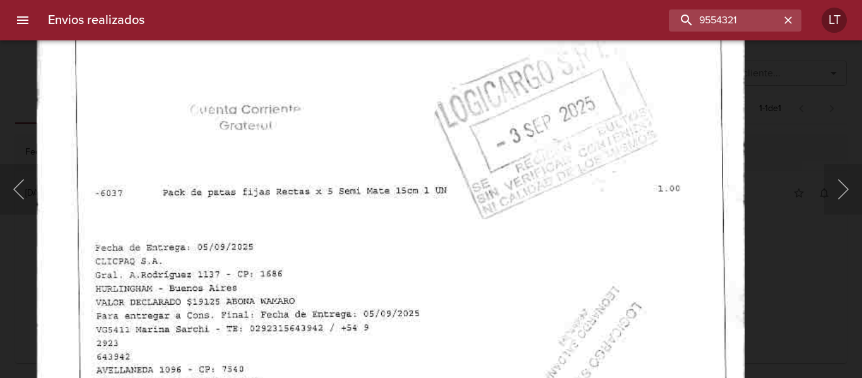
click at [529, 204] on img "Lightbox" at bounding box center [390, 131] width 707 height 1016
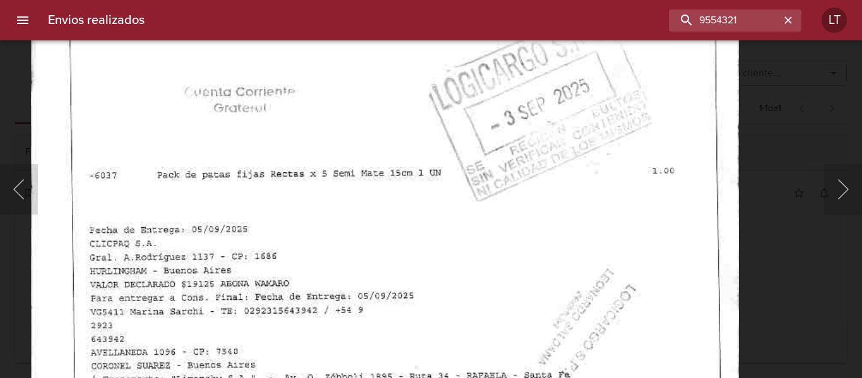
click at [526, 296] on img "Lightbox" at bounding box center [384, 113] width 707 height 1016
click at [721, 11] on input "9554321" at bounding box center [698, 20] width 161 height 22
paste input "46570"
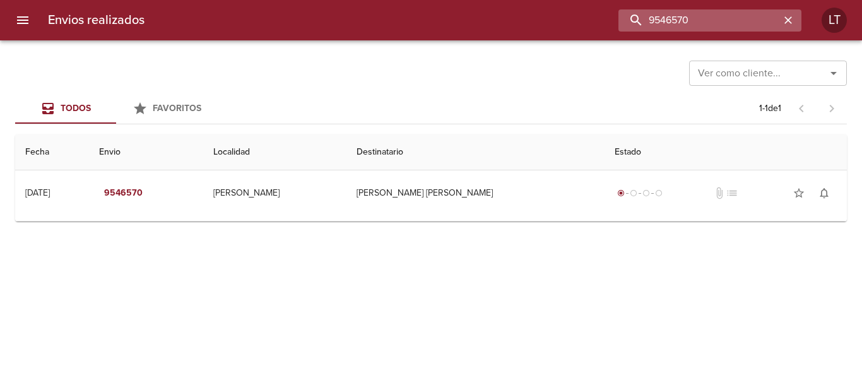
click at [721, 20] on input "9546570" at bounding box center [698, 20] width 161 height 22
paste input "625"
click at [686, 20] on input "9546625" at bounding box center [698, 20] width 161 height 22
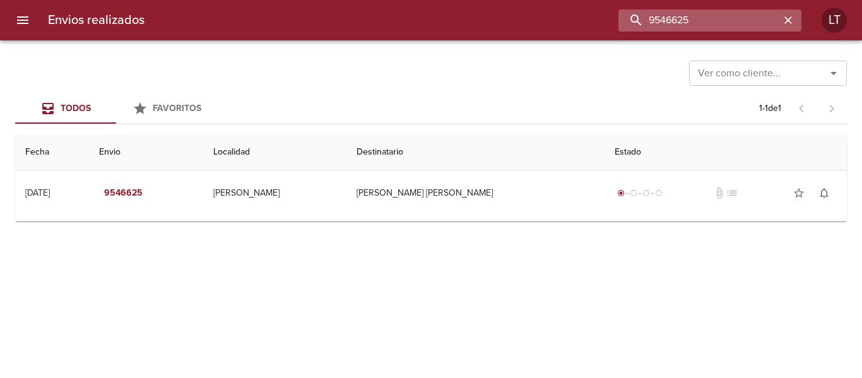
paste input "2977"
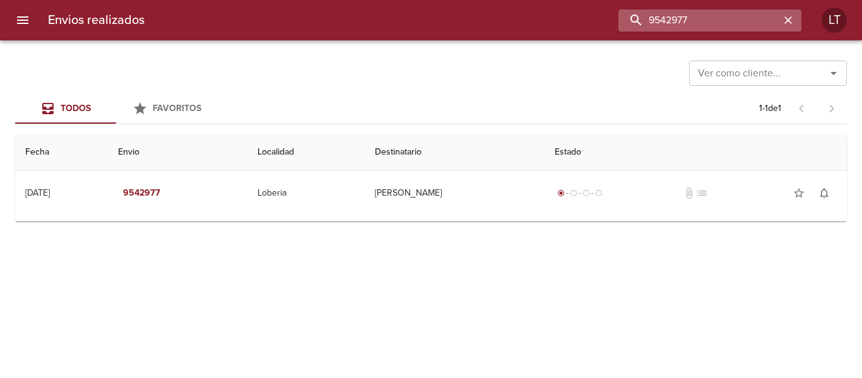
click at [706, 20] on input "9542977" at bounding box center [698, 20] width 161 height 22
paste input "288691"
type input "9288691"
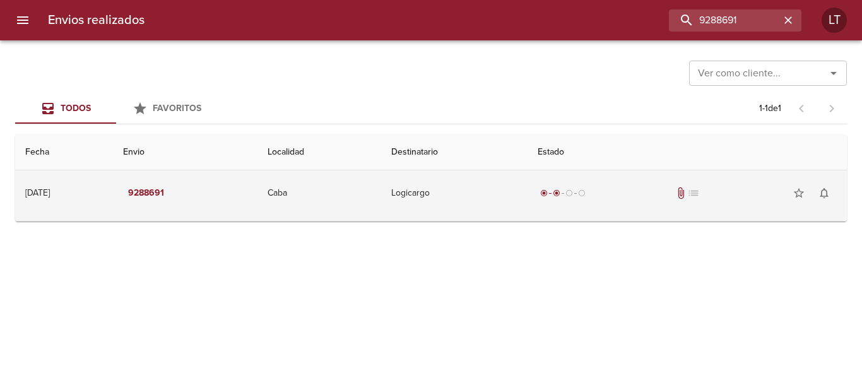
click at [429, 187] on td "Logicargo" at bounding box center [454, 192] width 146 height 45
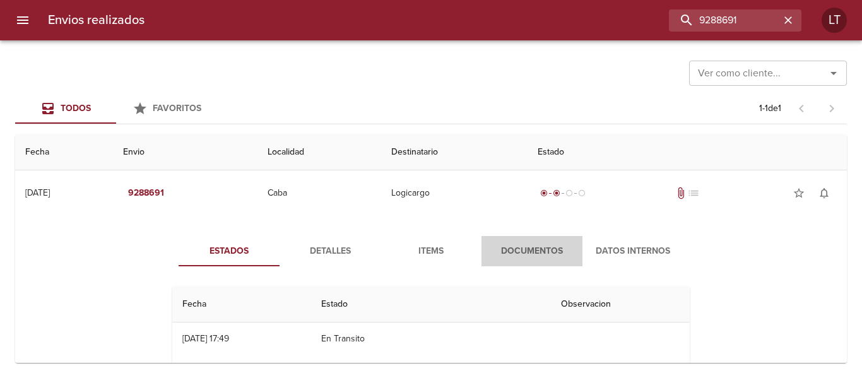
click at [522, 255] on span "Documentos" at bounding box center [532, 251] width 86 height 16
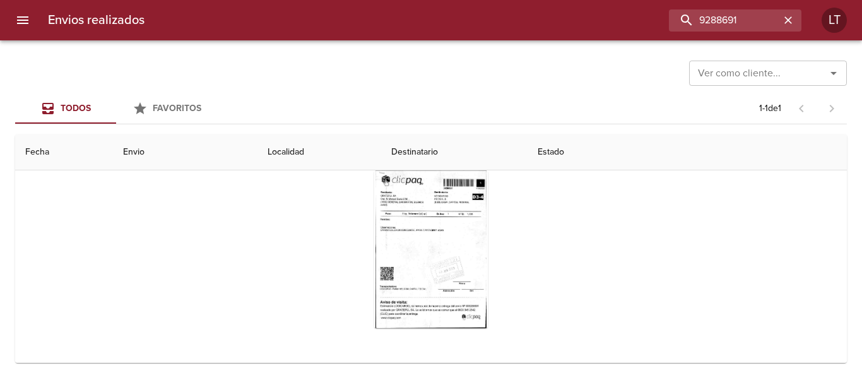
scroll to position [63, 0]
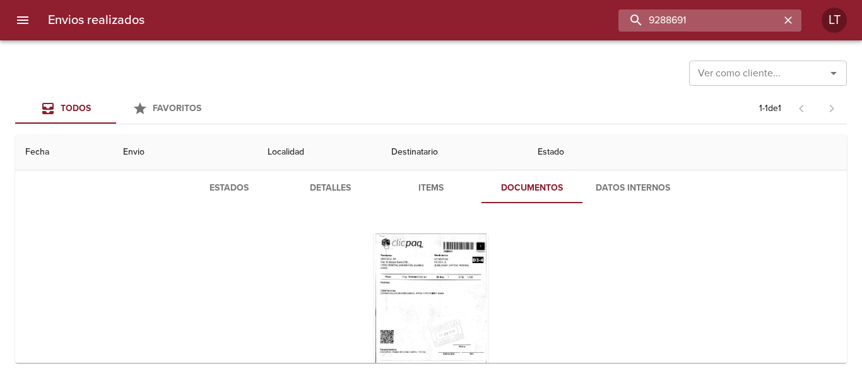
click at [755, 18] on input "9288691" at bounding box center [698, 20] width 161 height 22
paste input "565364"
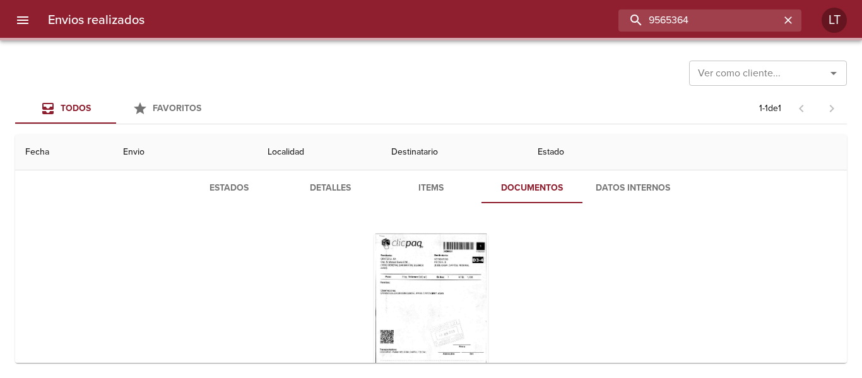
scroll to position [0, 0]
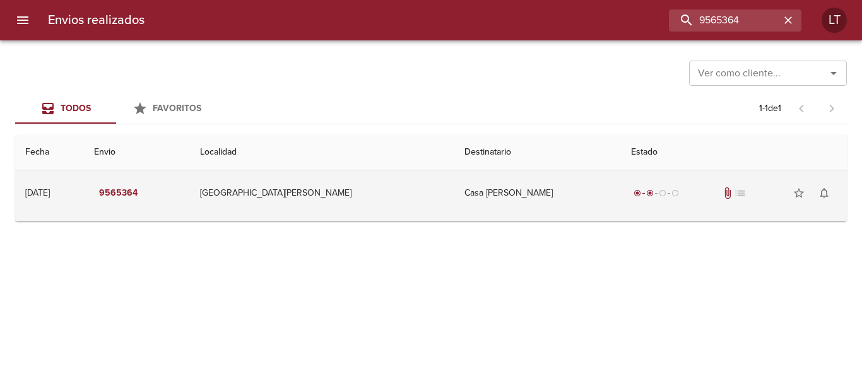
click at [561, 185] on td "Casa Jose Chiabrando" at bounding box center [537, 192] width 167 height 45
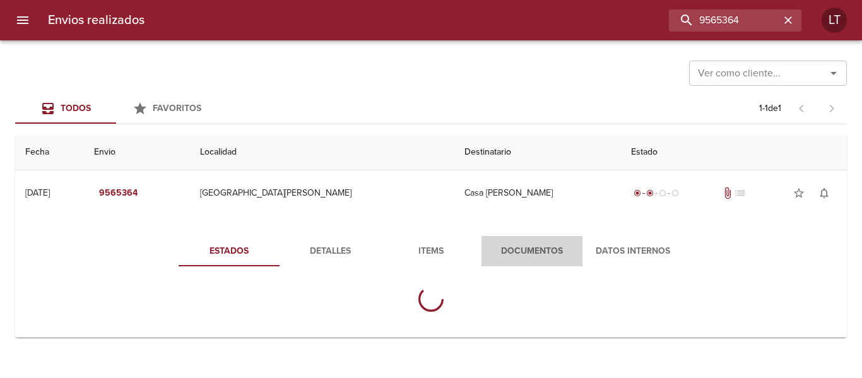
click at [536, 245] on span "Documentos" at bounding box center [532, 251] width 86 height 16
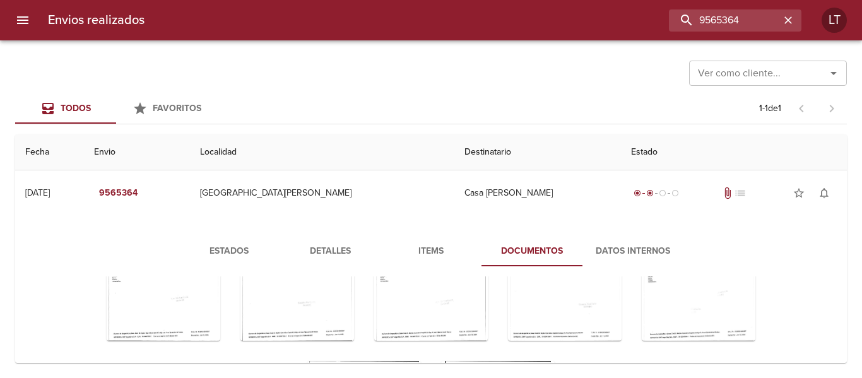
scroll to position [182, 0]
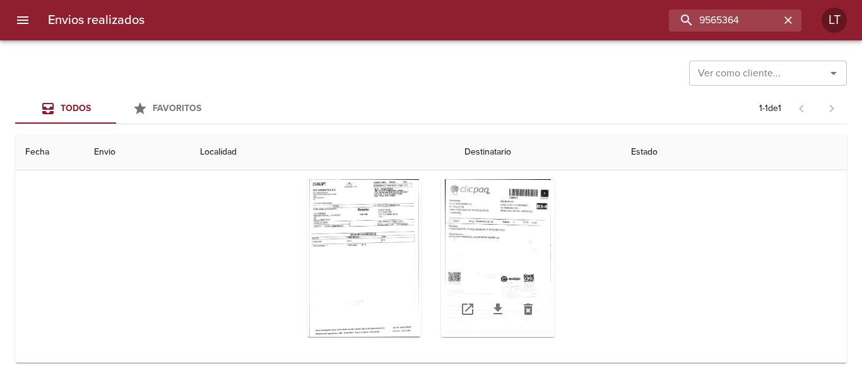
click at [536, 268] on div "Tabla de envíos del cliente" at bounding box center [498, 258] width 114 height 158
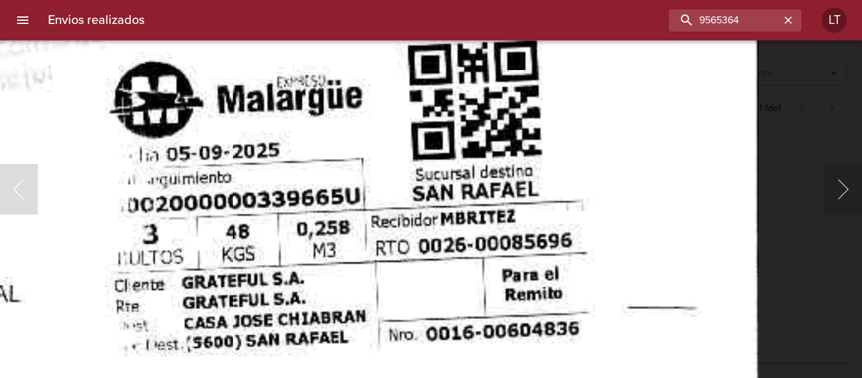
click at [708, 35] on div "Envios realizados 9565364 LT" at bounding box center [431, 20] width 862 height 40
click at [717, 25] on input "9565364" at bounding box center [698, 20] width 161 height 22
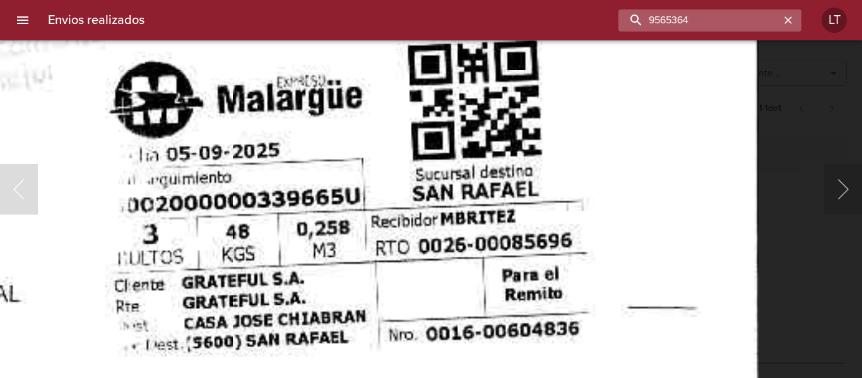
paste input "0906"
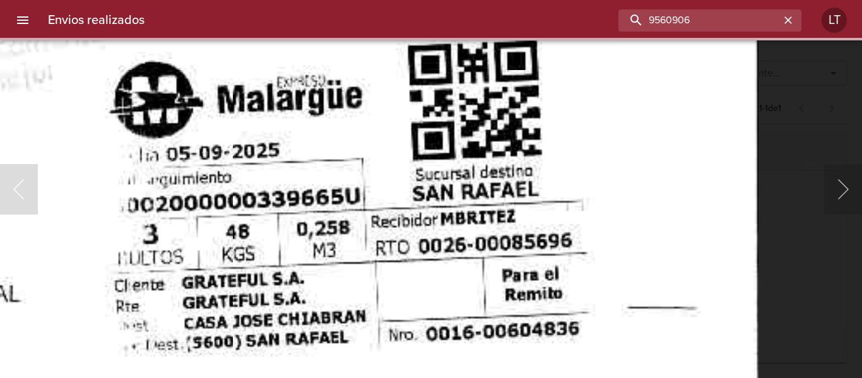
scroll to position [0, 0]
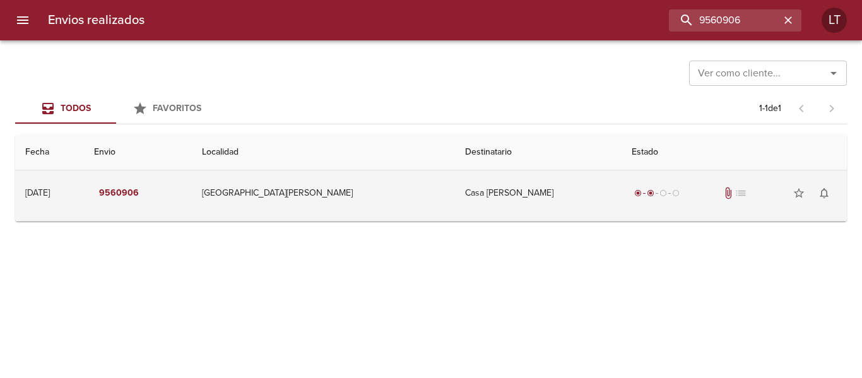
click at [516, 196] on td "Casa Jose Chiabrando" at bounding box center [538, 192] width 167 height 45
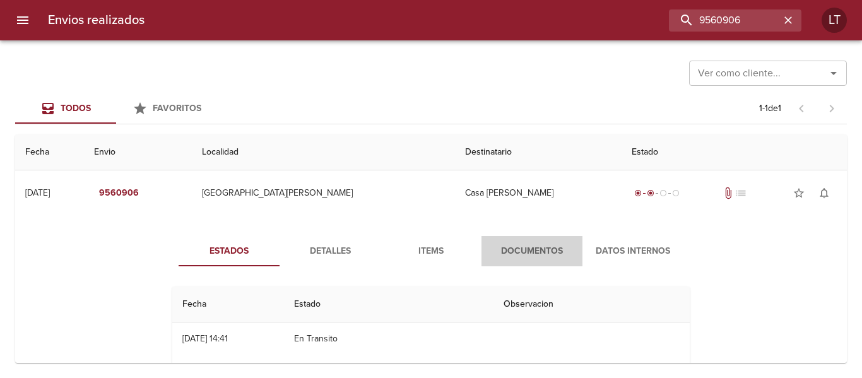
click at [525, 240] on button "Documentos" at bounding box center [531, 251] width 101 height 30
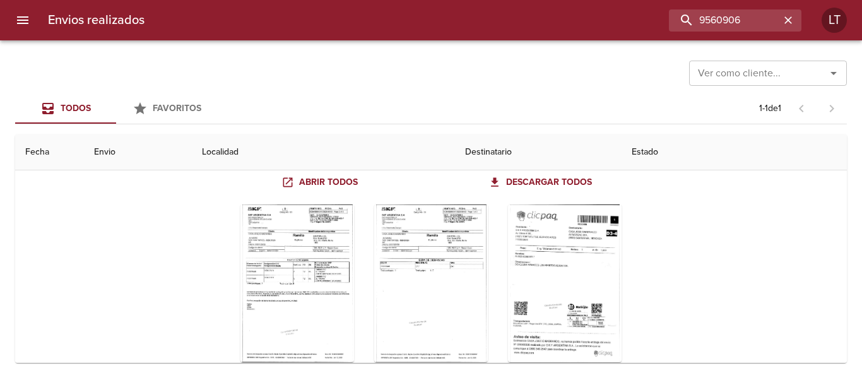
scroll to position [151, 0]
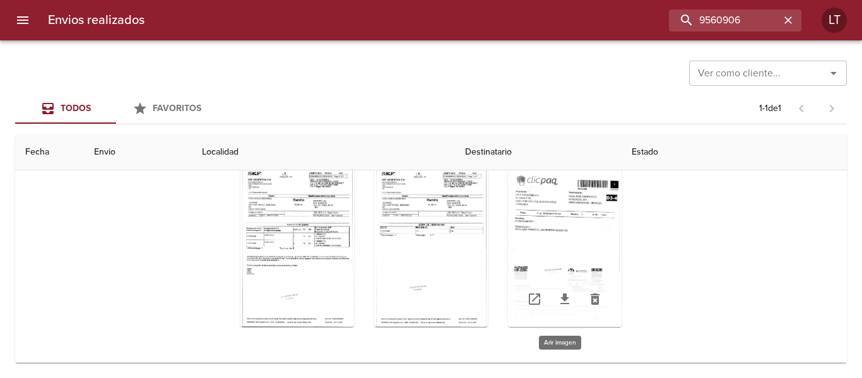
click at [575, 233] on div "Tabla de envíos del cliente" at bounding box center [565, 248] width 114 height 158
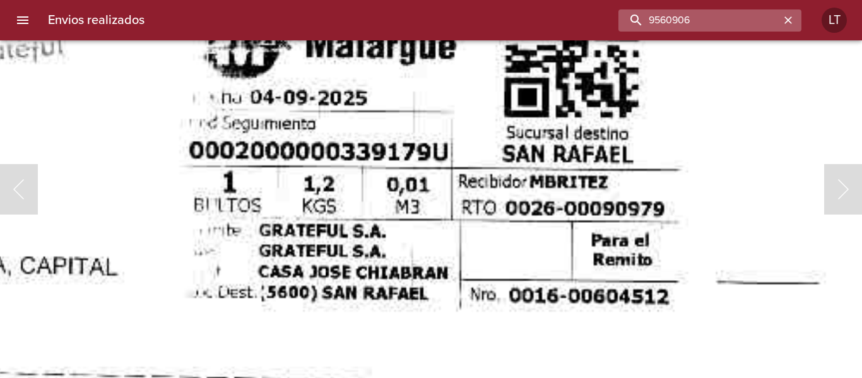
click at [752, 15] on input "9560906" at bounding box center [698, 20] width 161 height 22
paste input "32301"
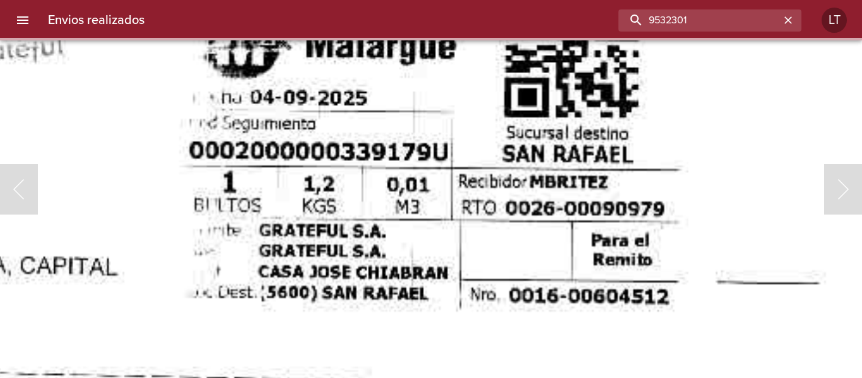
scroll to position [0, 0]
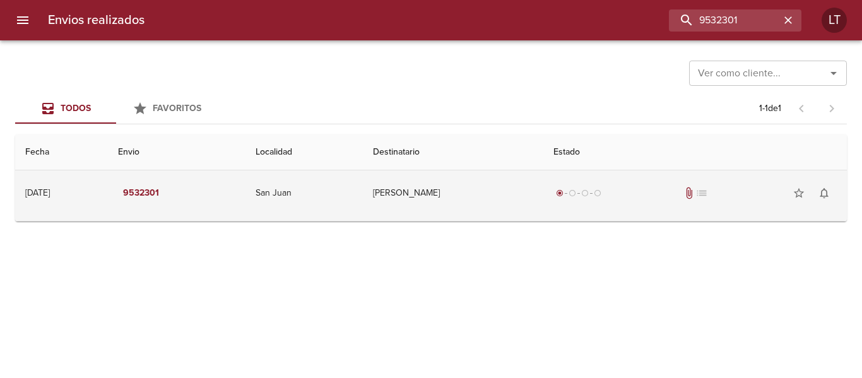
click at [531, 190] on td "Facundo Lebetti" at bounding box center [453, 192] width 180 height 45
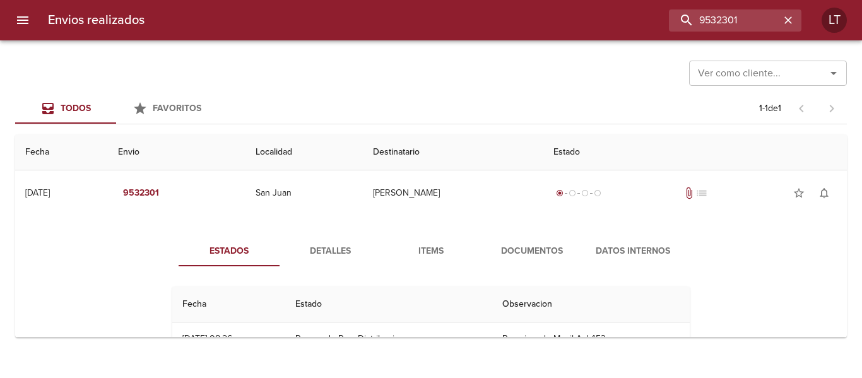
click at [529, 250] on span "Documentos" at bounding box center [532, 251] width 86 height 16
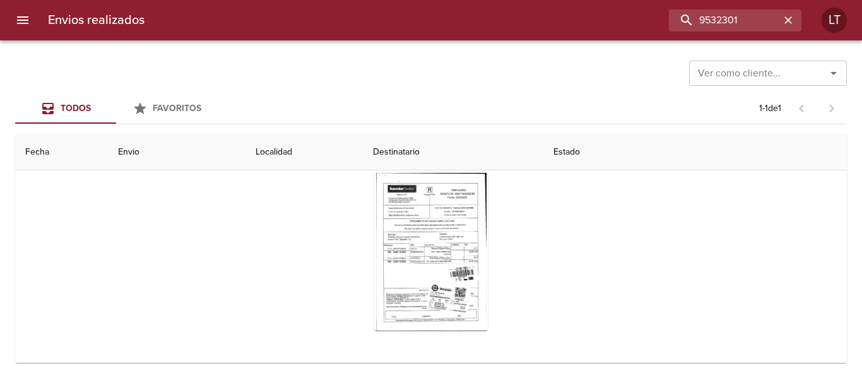
scroll to position [127, 0]
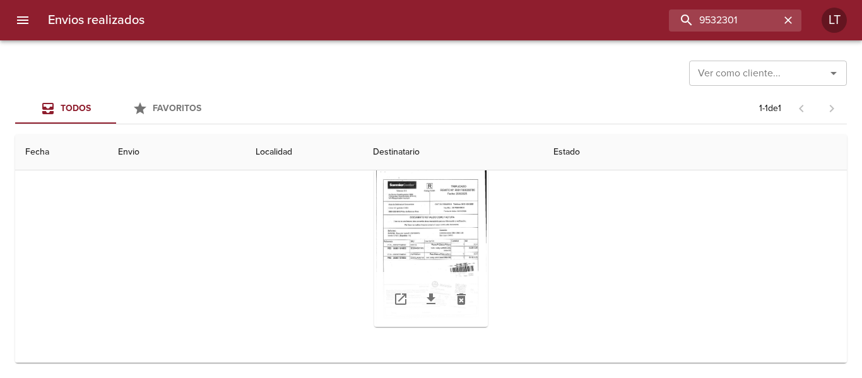
click at [467, 255] on div "Tabla de envíos del cliente" at bounding box center [431, 248] width 114 height 158
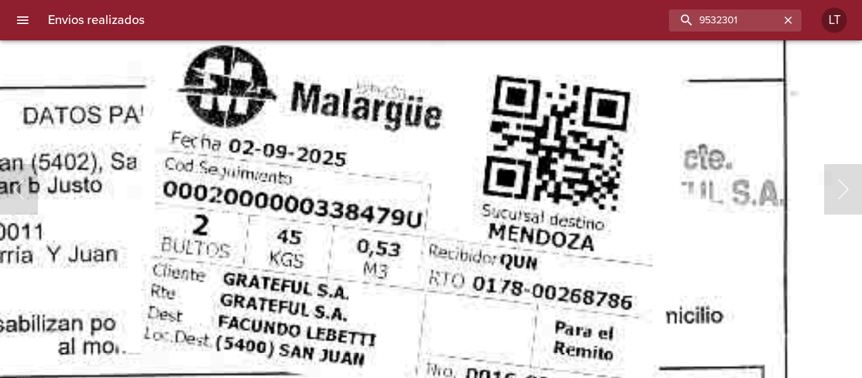
click at [711, 33] on div "Envios realizados 9532301 LT" at bounding box center [431, 20] width 862 height 40
click at [713, 21] on input "9532301" at bounding box center [698, 20] width 161 height 22
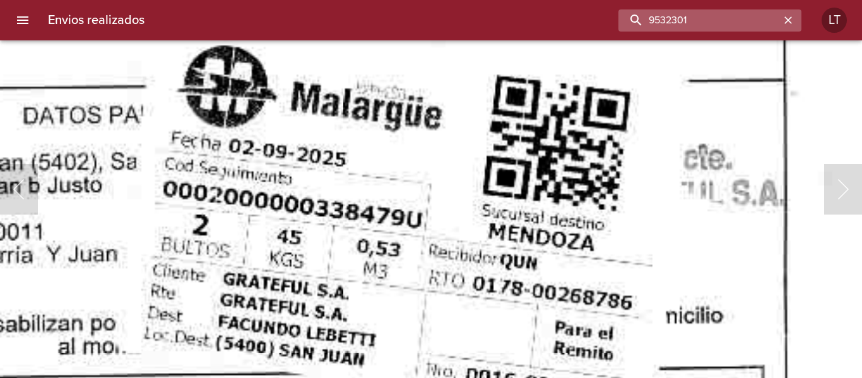
paste input "712"
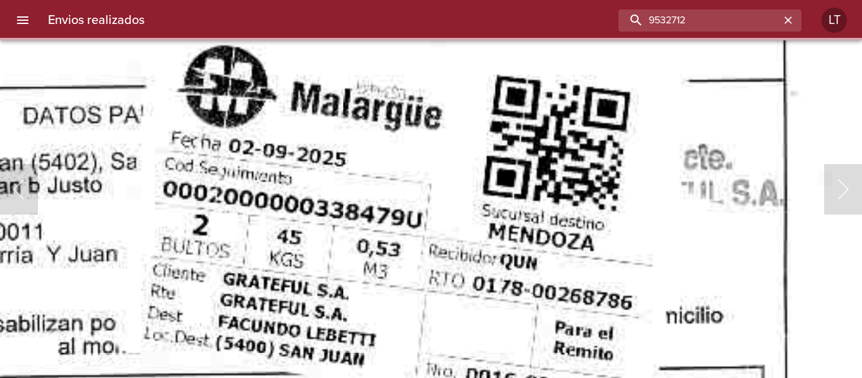
scroll to position [0, 0]
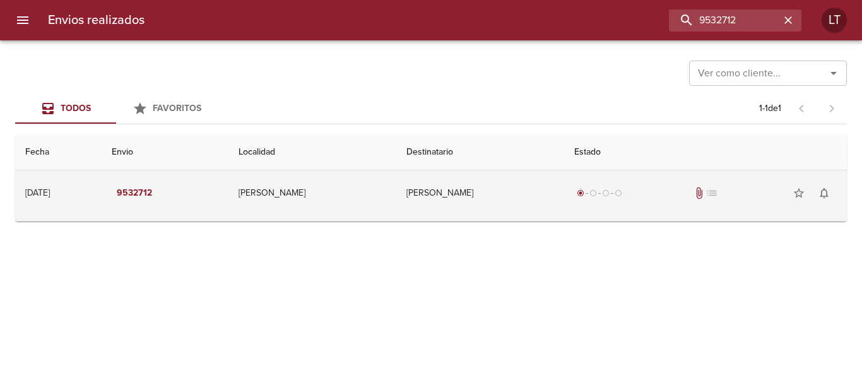
click at [515, 199] on td "Sosa Lucas" at bounding box center [480, 192] width 168 height 45
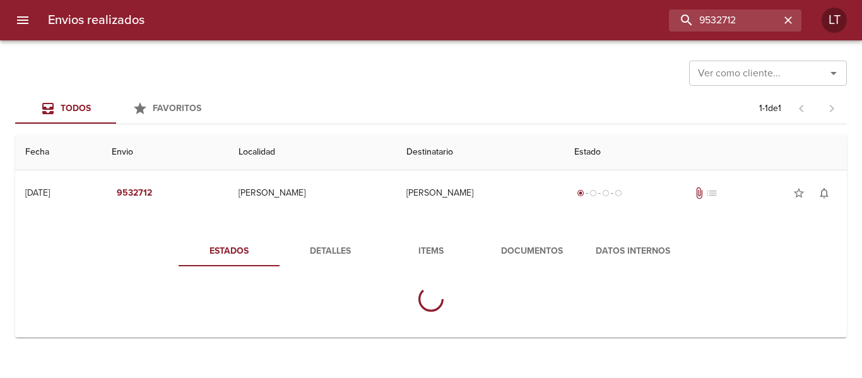
click at [528, 238] on button "Documentos" at bounding box center [531, 251] width 101 height 30
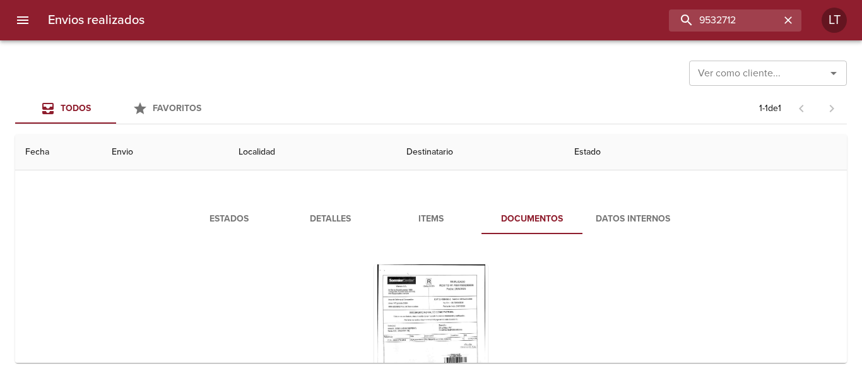
scroll to position [63, 0]
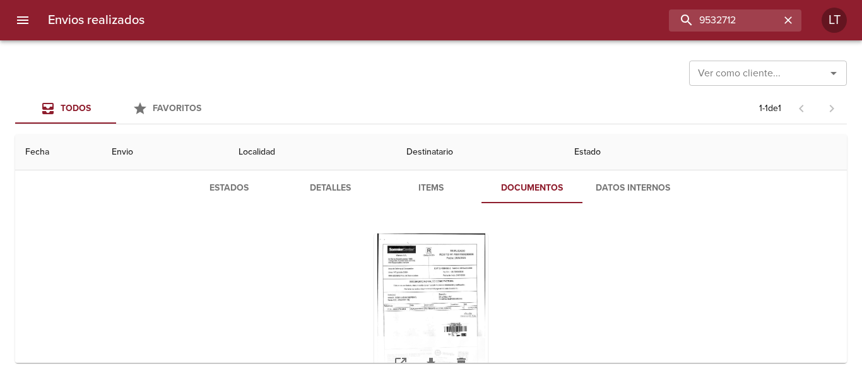
click at [410, 272] on div "Tabla de envíos del cliente" at bounding box center [431, 312] width 114 height 158
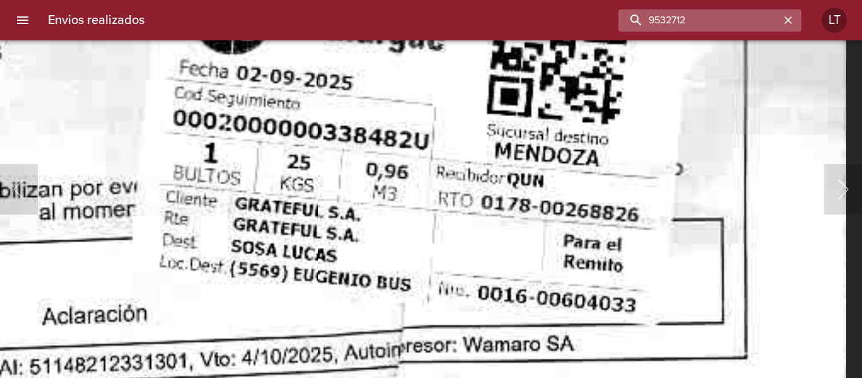
click at [709, 13] on input "9532712" at bounding box center [698, 20] width 161 height 22
paste input "68301"
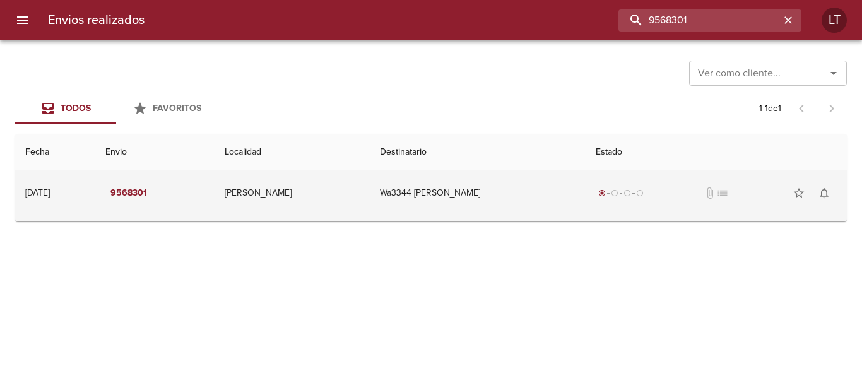
scroll to position [0, 0]
click at [525, 194] on td "Wa3344 Roberto Javier Vargas" at bounding box center [478, 192] width 216 height 45
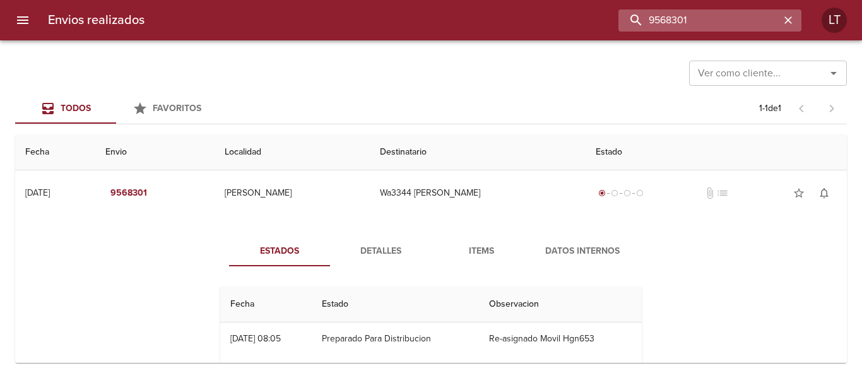
click at [719, 26] on input "9568301" at bounding box center [698, 20] width 161 height 22
paste input "46362"
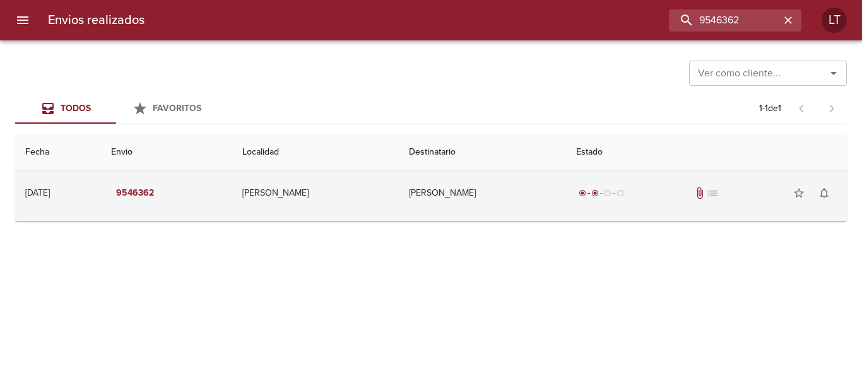
click at [518, 187] on td "Marcos Ronda" at bounding box center [482, 192] width 167 height 45
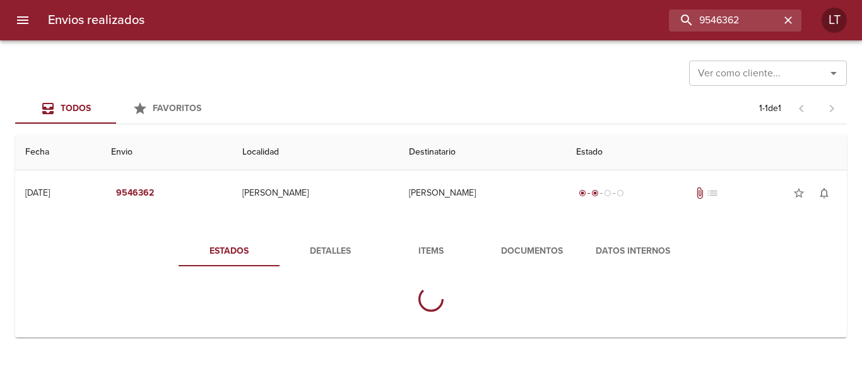
click at [533, 243] on span "Documentos" at bounding box center [532, 251] width 86 height 16
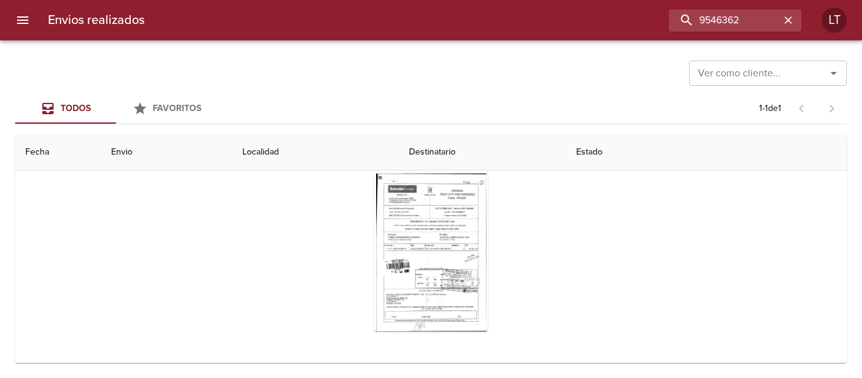
scroll to position [126, 0]
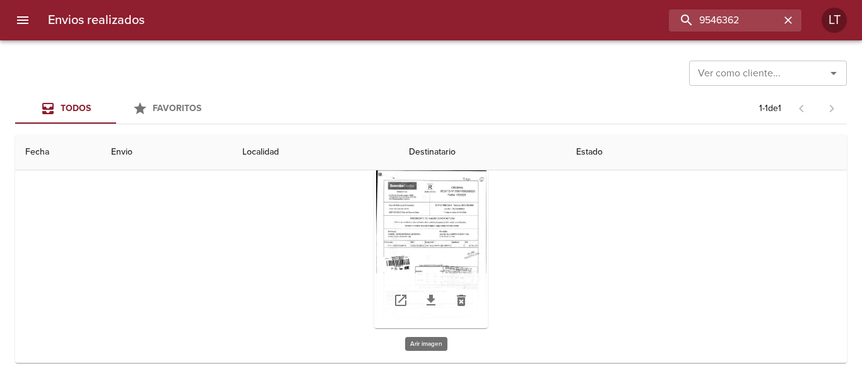
click at [455, 268] on div "Tabla de envíos del cliente" at bounding box center [431, 249] width 114 height 158
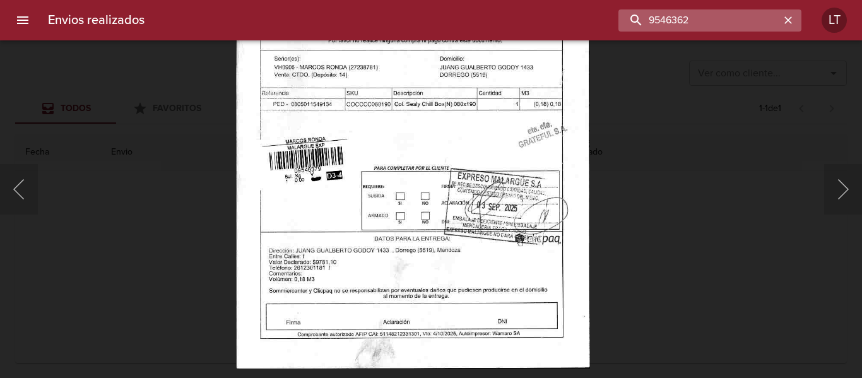
click at [737, 17] on input "9546362" at bounding box center [698, 20] width 161 height 22
paste input "79"
type input "9546379"
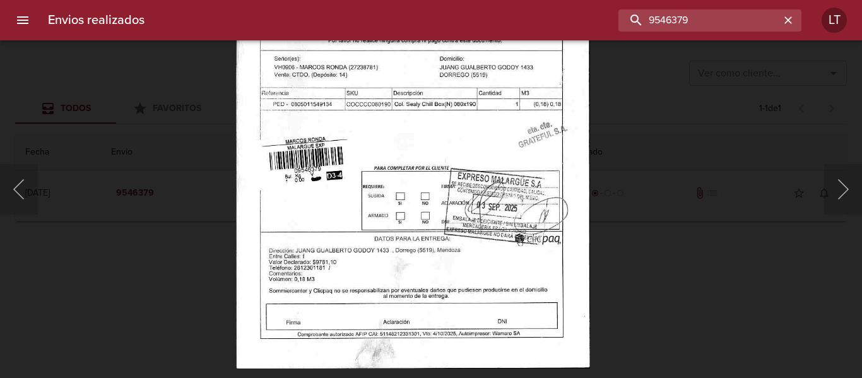
scroll to position [0, 0]
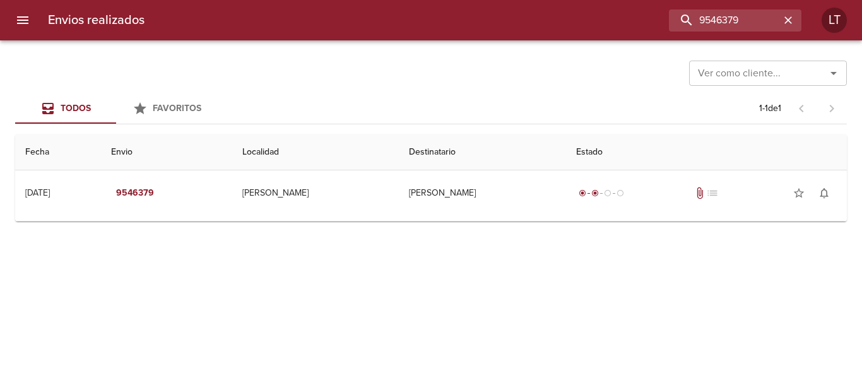
click at [541, 185] on td "Marcos Ronda" at bounding box center [482, 192] width 167 height 45
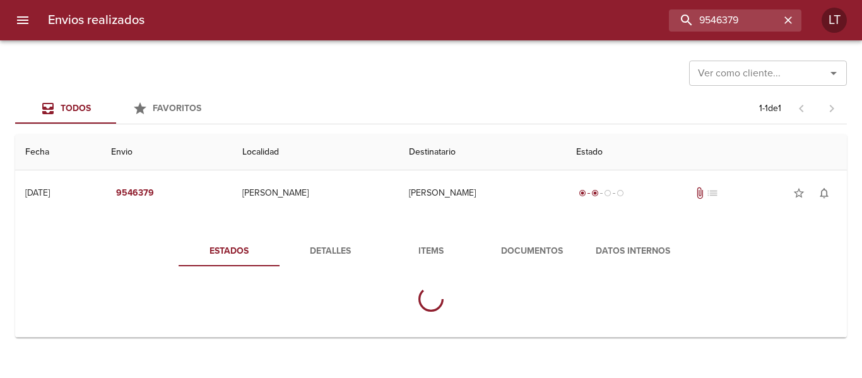
click at [541, 247] on span "Documentos" at bounding box center [532, 251] width 86 height 16
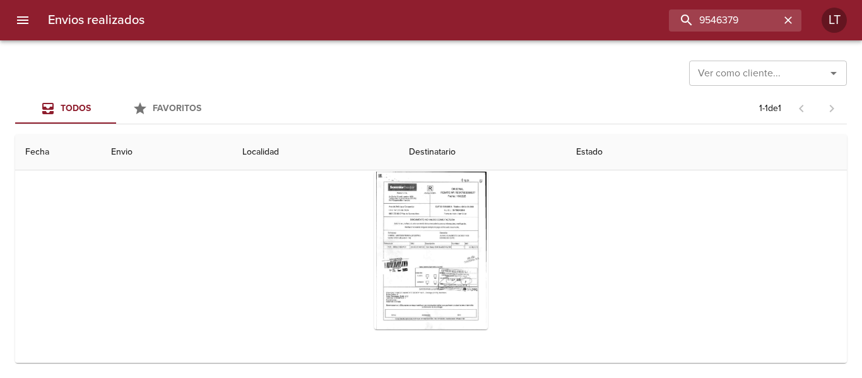
scroll to position [126, 0]
click at [712, 16] on input "9546379" at bounding box center [698, 20] width 161 height 22
paste input "27226"
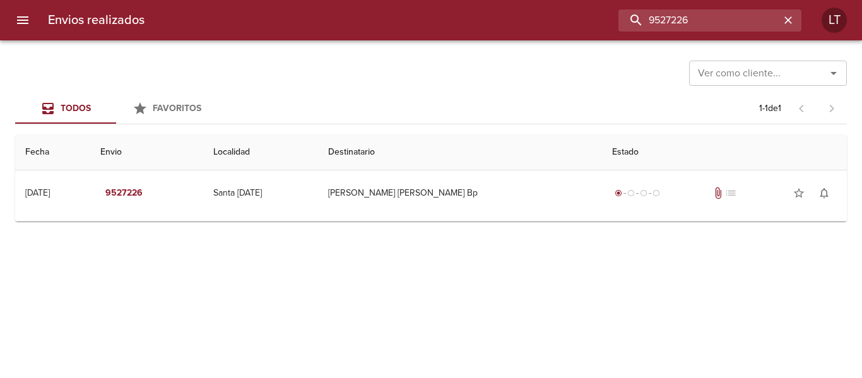
scroll to position [0, 0]
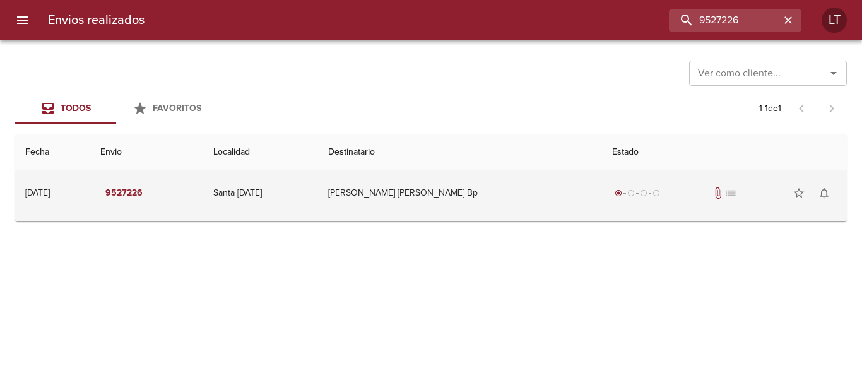
click at [520, 190] on td "Oviedo Jose Dario Bp" at bounding box center [459, 192] width 283 height 45
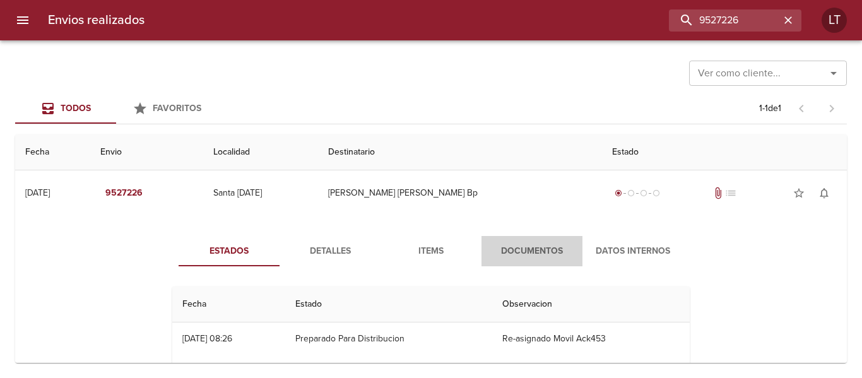
click at [519, 249] on span "Documentos" at bounding box center [532, 251] width 86 height 16
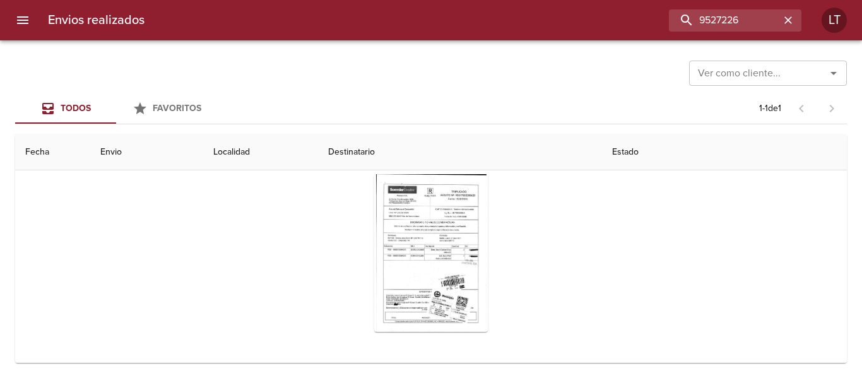
scroll to position [127, 0]
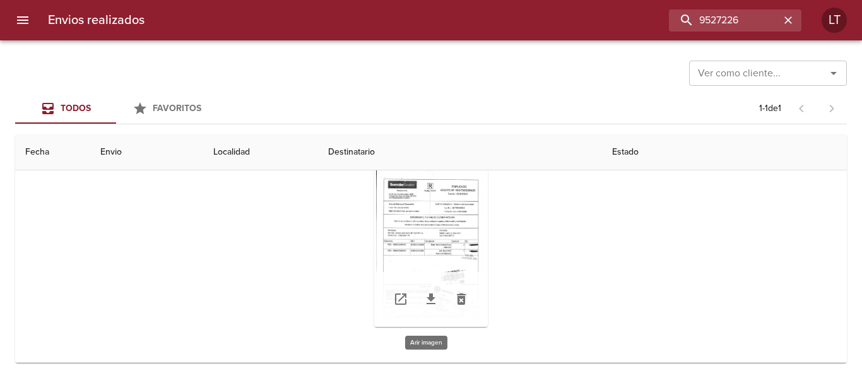
click at [449, 247] on div "Tabla de envíos del cliente" at bounding box center [431, 248] width 114 height 158
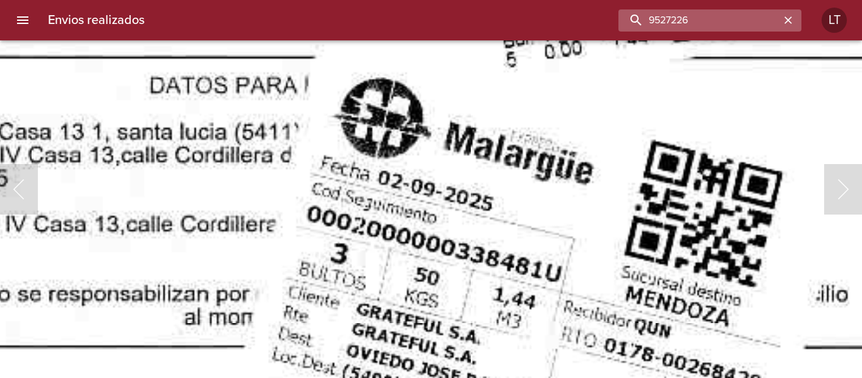
click at [754, 16] on input "9527226" at bounding box center [698, 20] width 161 height 22
paste input "49992"
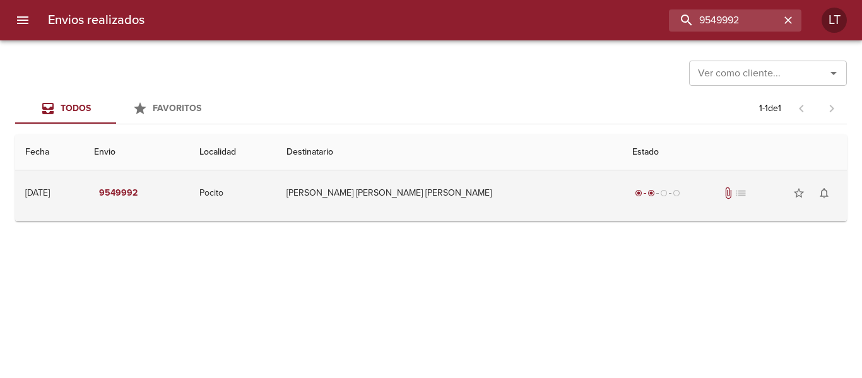
click at [547, 215] on td "Elisa Veronica Gonzalez Ml" at bounding box center [449, 192] width 346 height 45
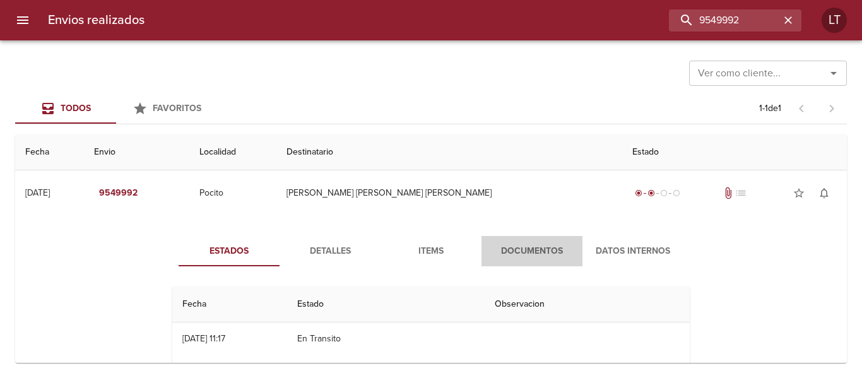
click at [546, 244] on span "Documentos" at bounding box center [532, 251] width 86 height 16
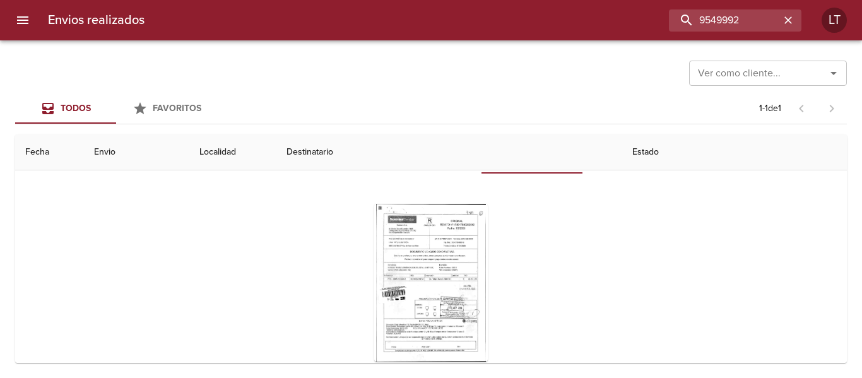
scroll to position [126, 0]
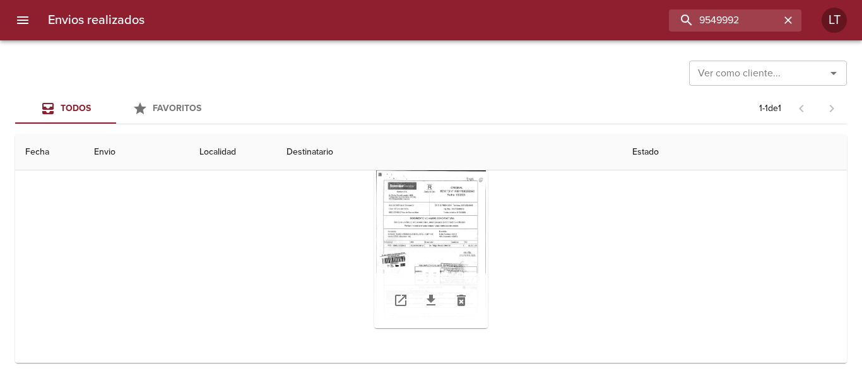
click at [409, 249] on div "Tabla de envíos del cliente" at bounding box center [431, 249] width 114 height 158
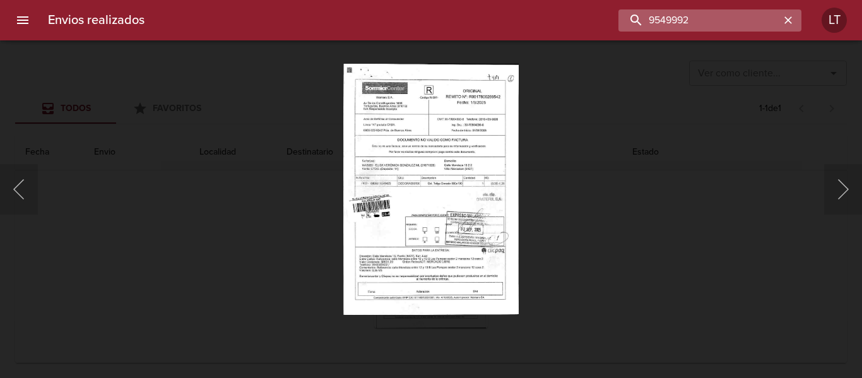
click at [730, 13] on input "9549992" at bounding box center [698, 20] width 161 height 22
paste input "35901"
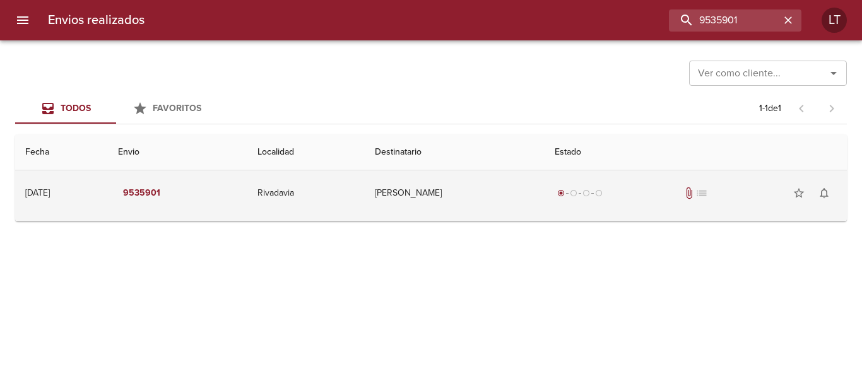
click at [544, 196] on td "Lezcano Claudio Diego" at bounding box center [455, 192] width 180 height 45
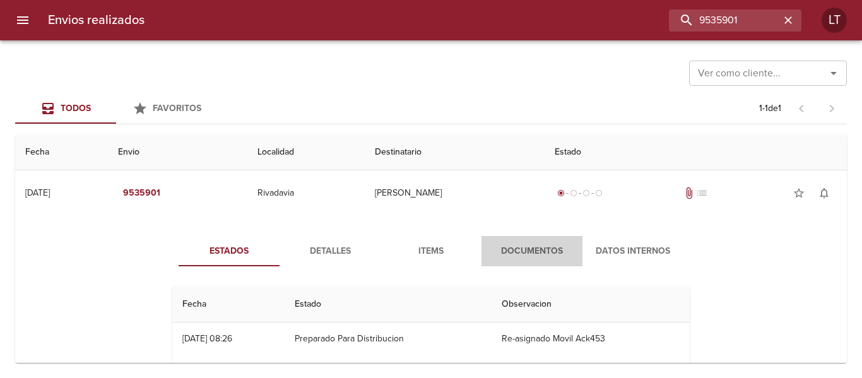
click at [570, 237] on button "Documentos" at bounding box center [531, 251] width 101 height 30
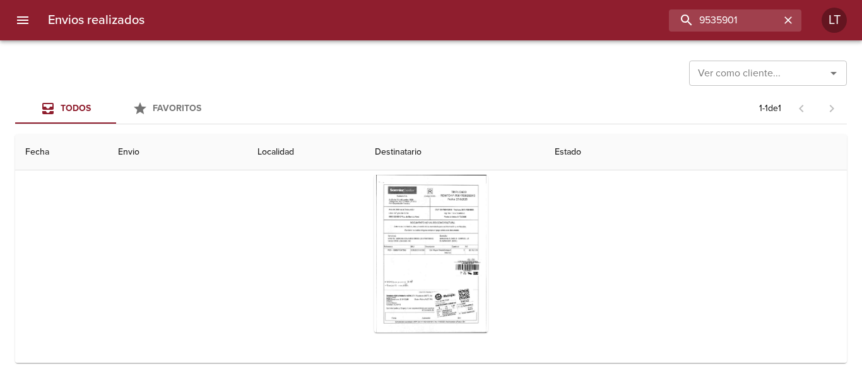
scroll to position [126, 0]
click at [455, 254] on div "Tabla de envíos del cliente" at bounding box center [431, 249] width 114 height 158
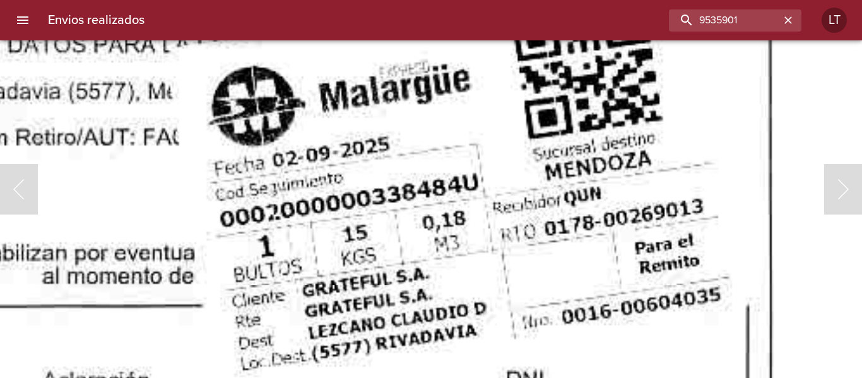
click at [740, 19] on input "9535901" at bounding box center [698, 20] width 161 height 22
paste input "2260"
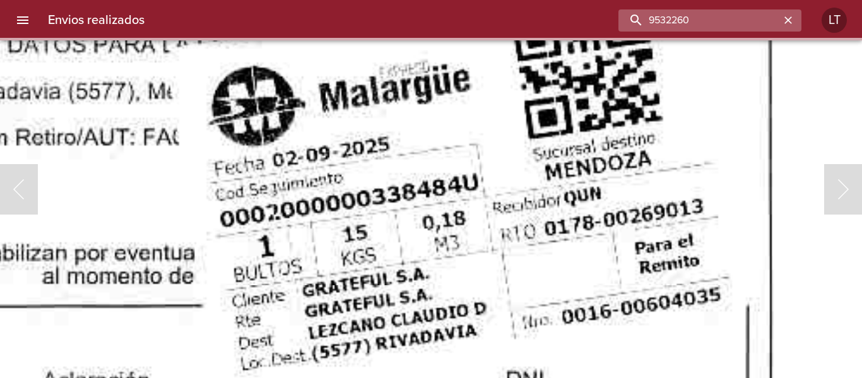
scroll to position [0, 0]
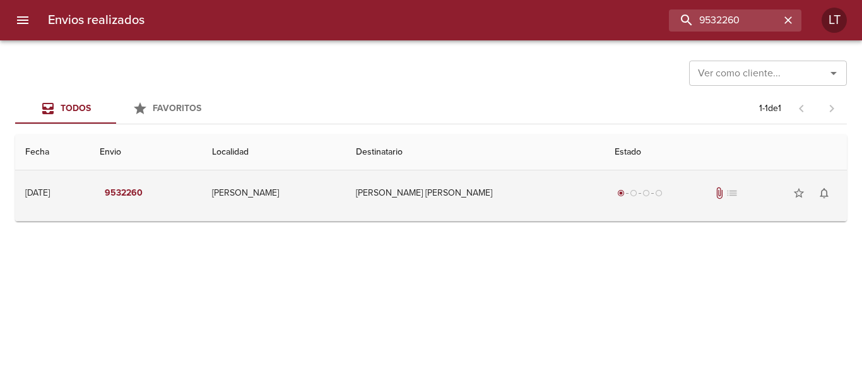
click at [467, 193] on td "Simonetti Maria Florencia" at bounding box center [475, 192] width 259 height 45
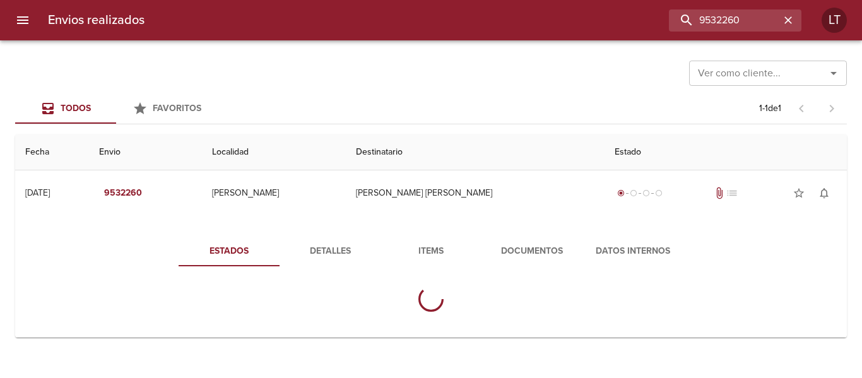
drag, startPoint x: 482, startPoint y: 267, endPoint x: 488, endPoint y: 266, distance: 6.4
click at [485, 267] on div "Estados Detalles Items Documentos Datos Internos" at bounding box center [430, 279] width 555 height 86
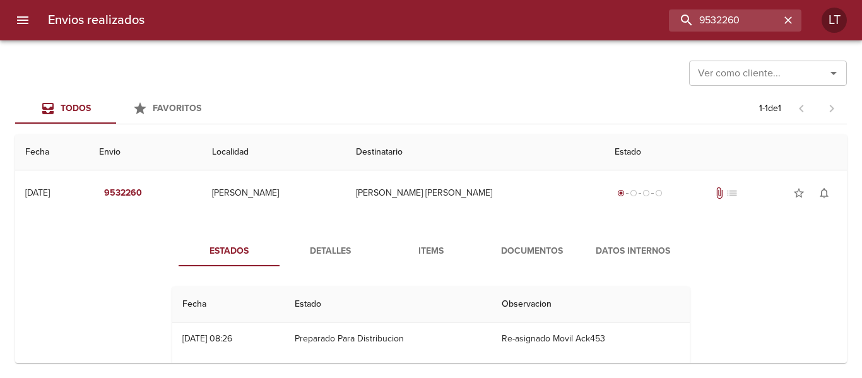
click at [505, 257] on span "Documentos" at bounding box center [532, 251] width 86 height 16
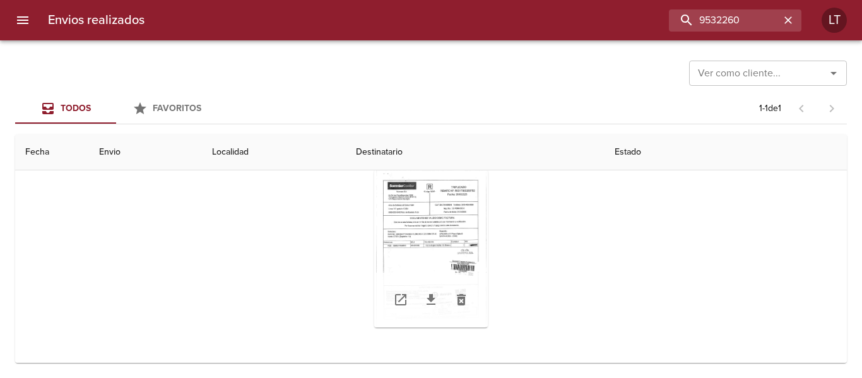
scroll to position [127, 0]
click at [464, 242] on div "Tabla de envíos del cliente" at bounding box center [431, 248] width 114 height 158
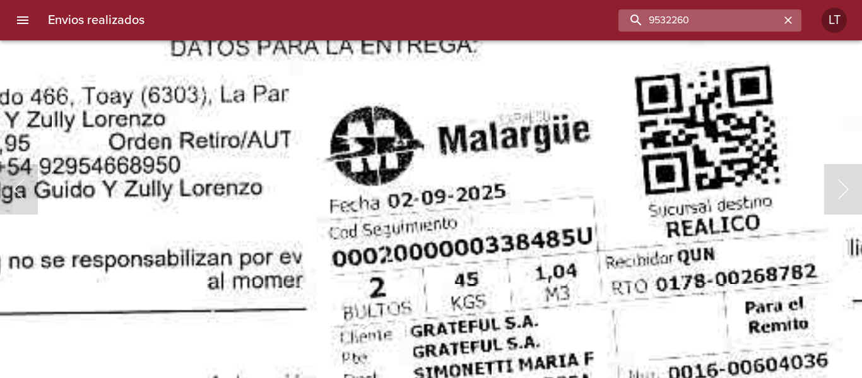
click at [719, 15] on input "9532260" at bounding box center [698, 20] width 161 height 22
paste input "46404"
type input "9546404"
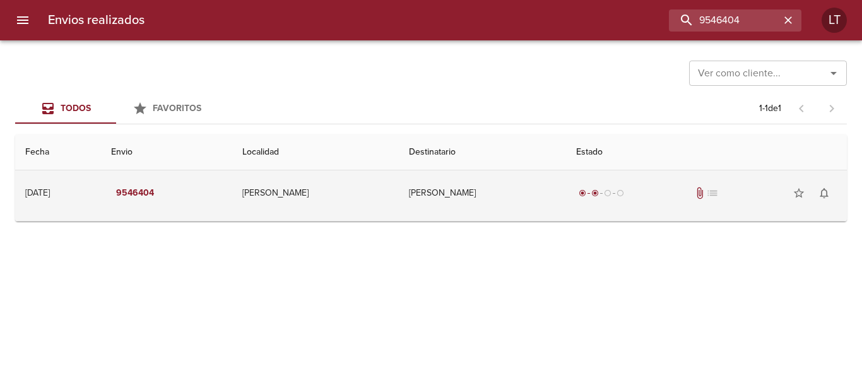
click at [399, 209] on td "Coronel Dorrego" at bounding box center [315, 192] width 167 height 45
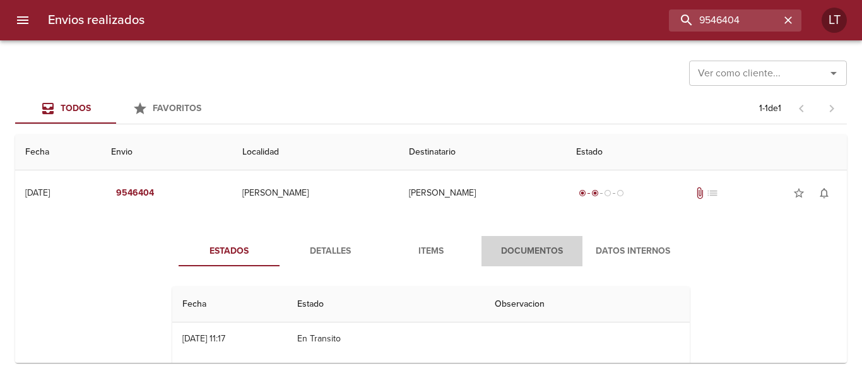
click at [491, 237] on button "Documentos" at bounding box center [531, 251] width 101 height 30
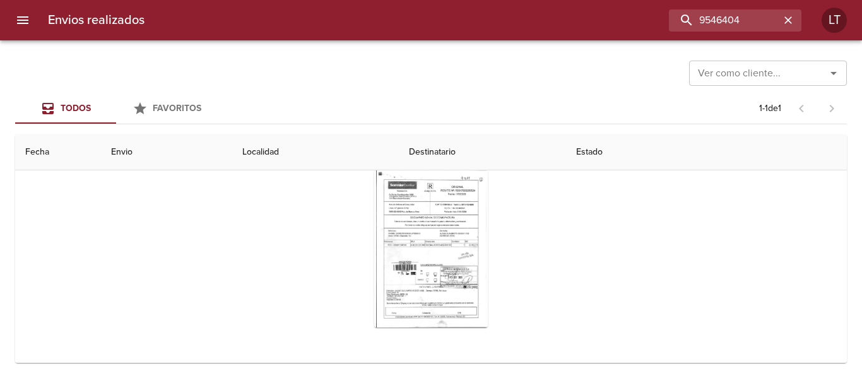
scroll to position [127, 0]
click at [717, 18] on input "9546404" at bounding box center [698, 20] width 161 height 22
paste input "2660"
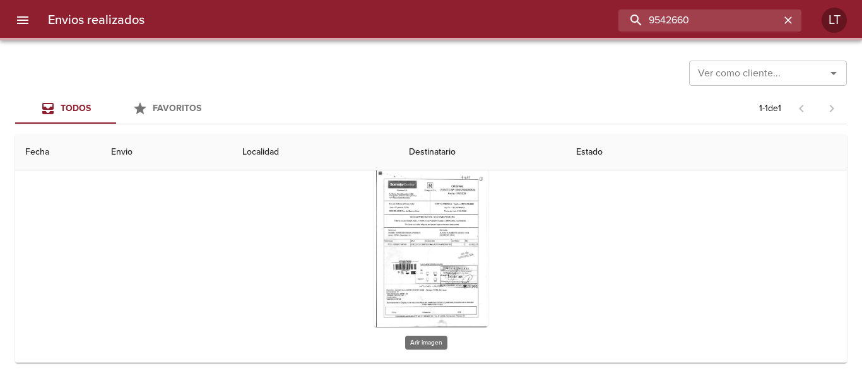
scroll to position [0, 0]
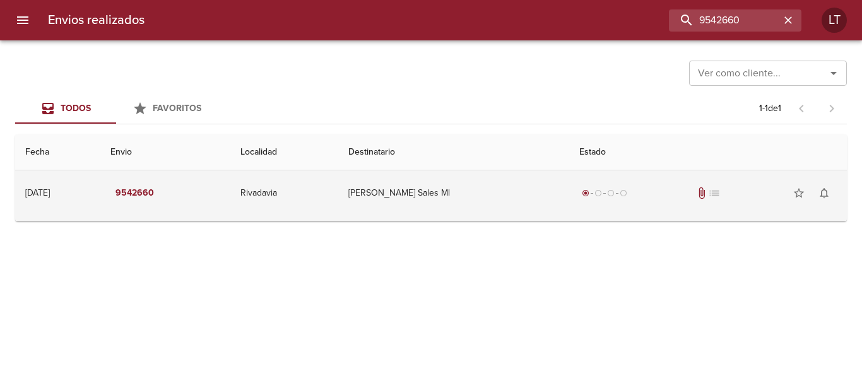
click at [532, 202] on td "Joaquin Cokljat Sales Ml" at bounding box center [453, 192] width 231 height 45
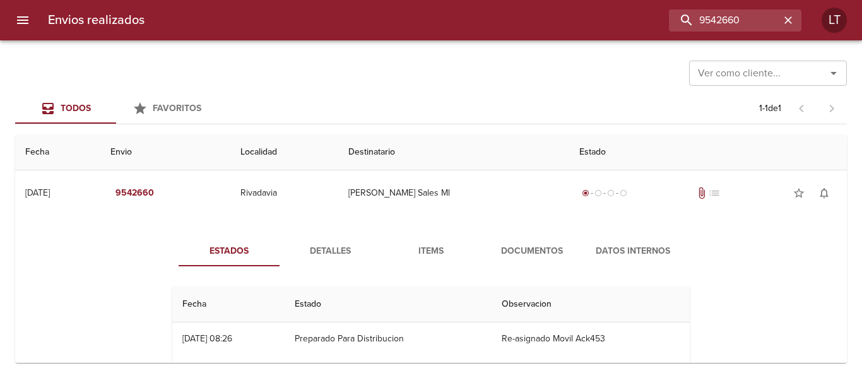
click at [531, 255] on span "Documentos" at bounding box center [532, 251] width 86 height 16
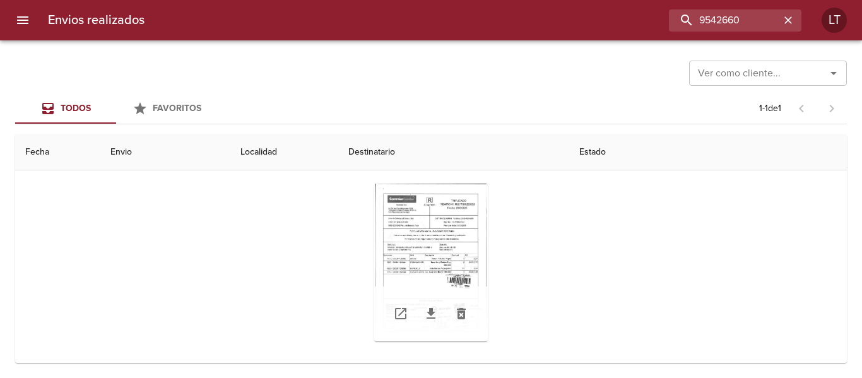
scroll to position [127, 0]
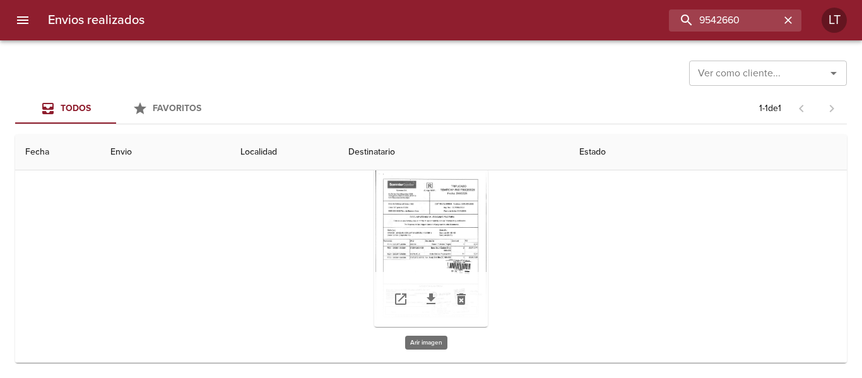
click at [440, 250] on div "Tabla de envíos del cliente" at bounding box center [431, 248] width 114 height 158
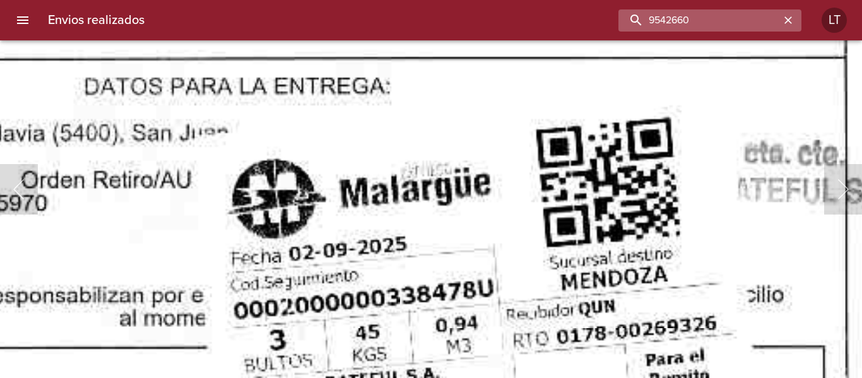
click at [747, 12] on input "9542660" at bounding box center [698, 20] width 161 height 22
paste input "54502"
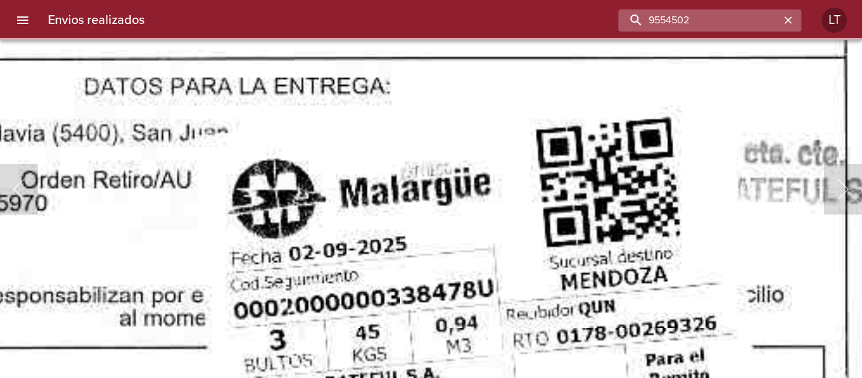
scroll to position [0, 0]
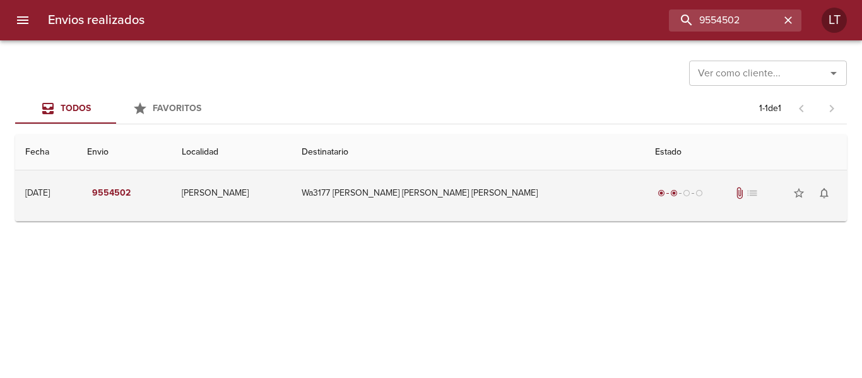
click at [559, 196] on td "Wa3177 Omar Adriel Matijas Ml" at bounding box center [467, 192] width 353 height 45
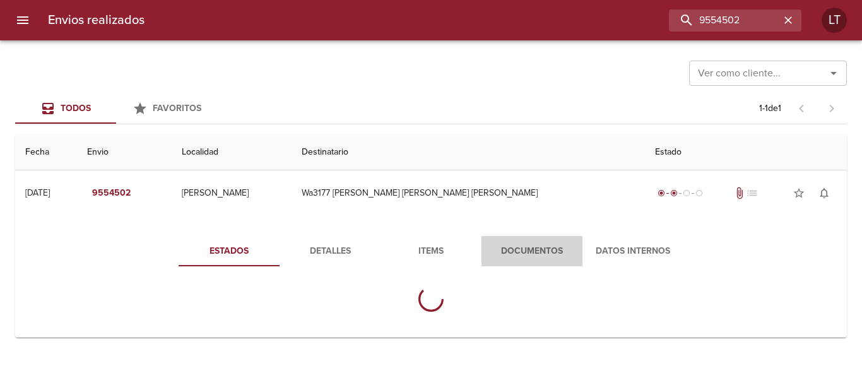
click at [544, 259] on span "Documentos" at bounding box center [532, 251] width 86 height 16
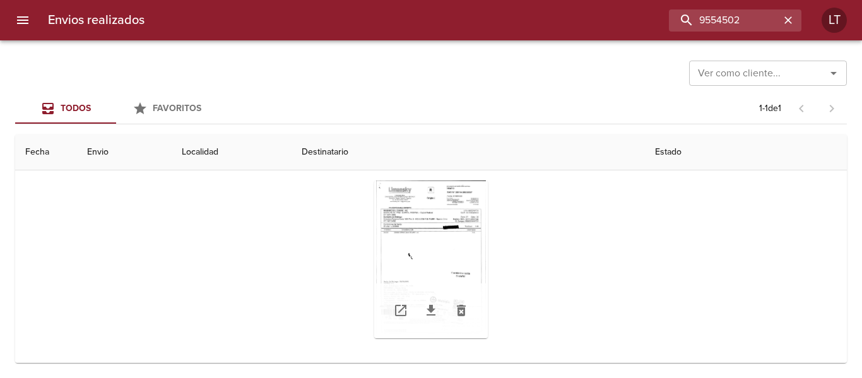
scroll to position [127, 0]
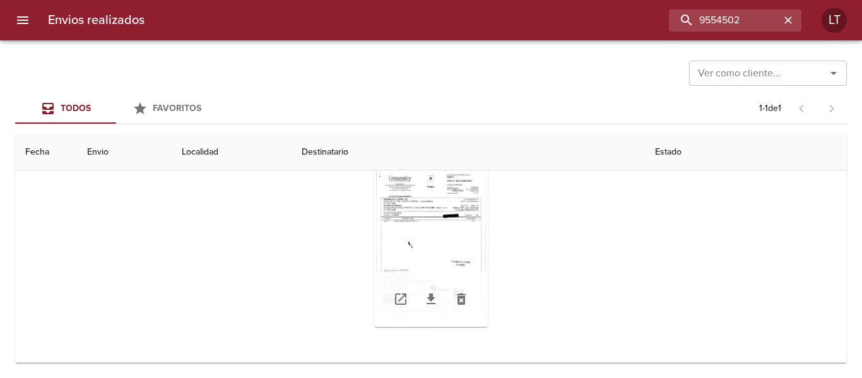
click at [459, 250] on div "Tabla de envíos del cliente" at bounding box center [431, 248] width 114 height 158
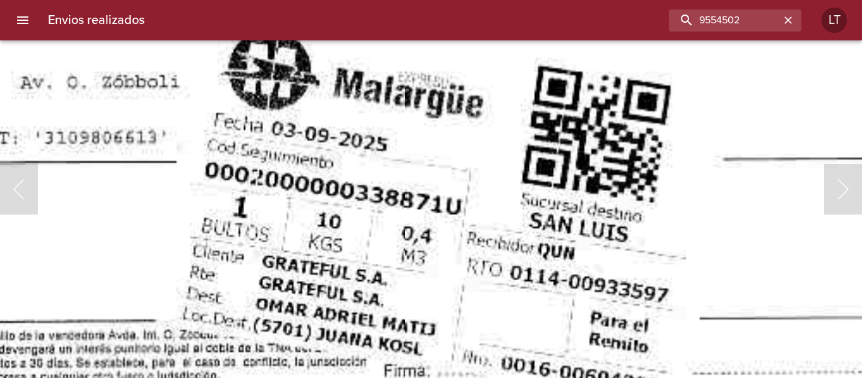
click at [721, 35] on div "Envios realizados 9554502 LT" at bounding box center [431, 20] width 862 height 40
click at [722, 28] on input "9554502" at bounding box center [698, 20] width 161 height 22
paste input "68374"
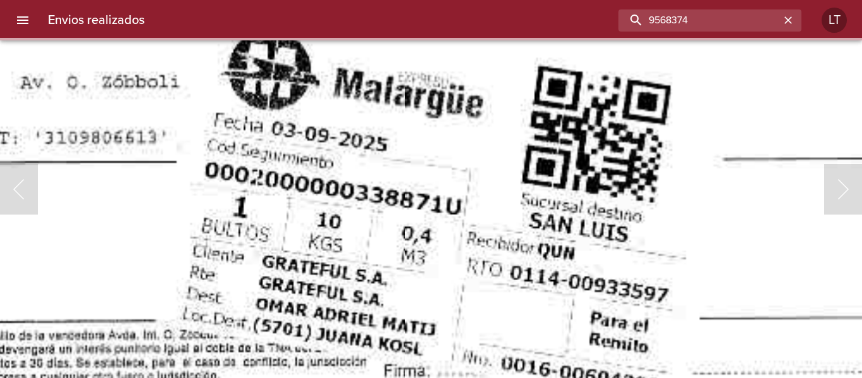
scroll to position [0, 0]
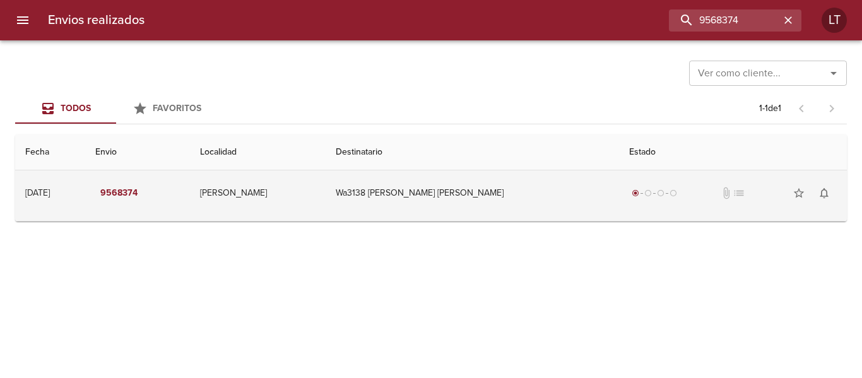
click at [565, 196] on td "Wa3138 Simonetti Maria Floren" at bounding box center [472, 192] width 293 height 45
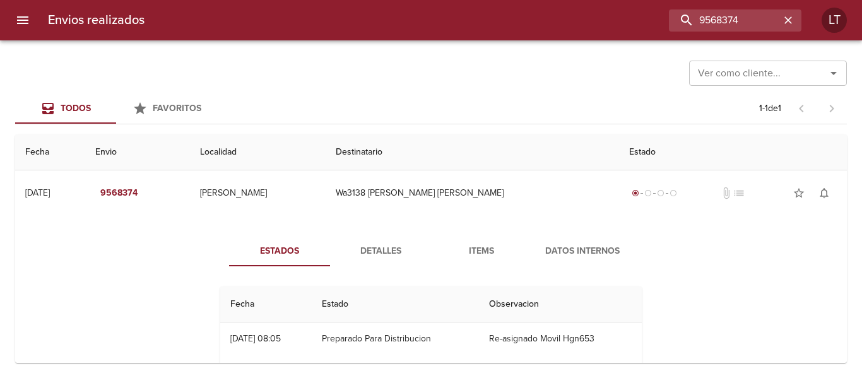
scroll to position [63, 0]
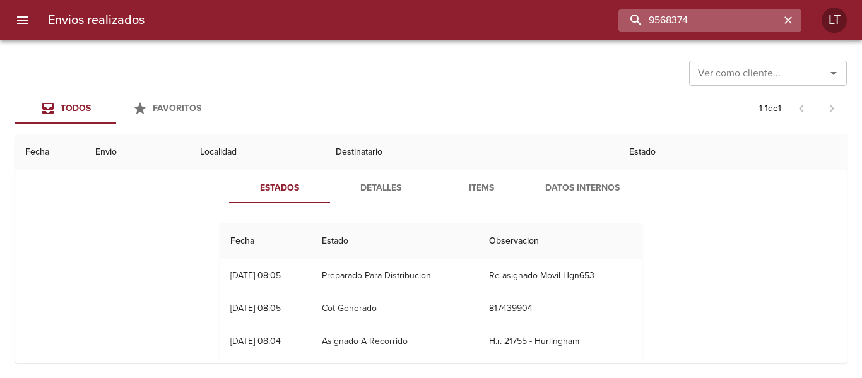
click at [741, 20] on input "9568374" at bounding box center [698, 20] width 161 height 22
paste input "717"
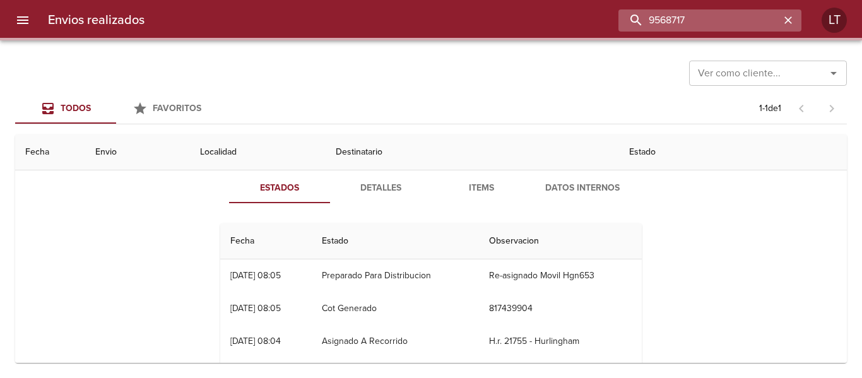
scroll to position [0, 0]
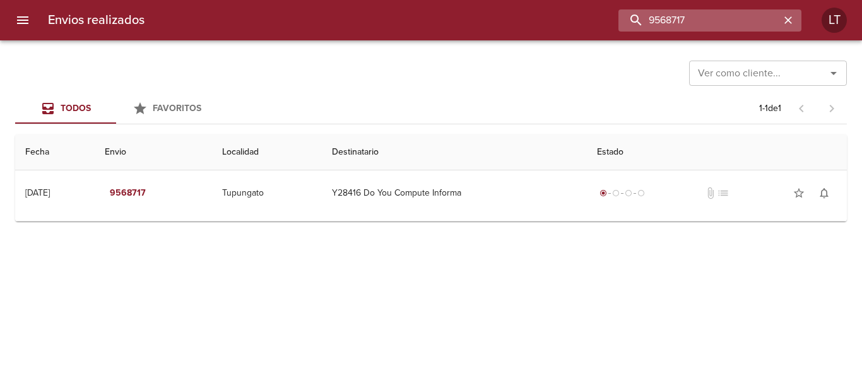
click at [698, 17] on input "9568717" at bounding box center [698, 20] width 161 height 22
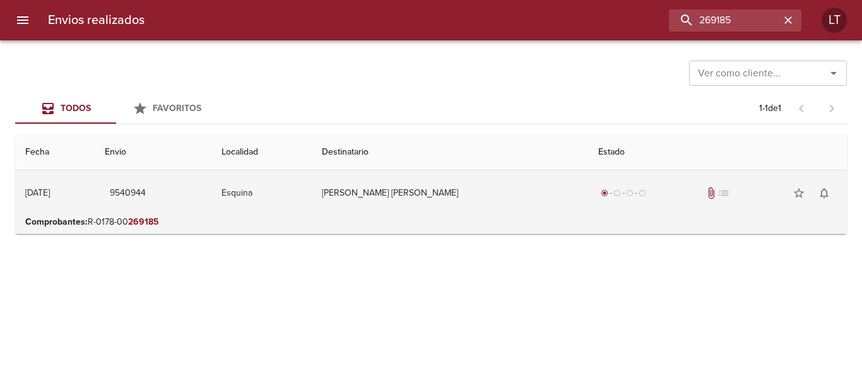
click at [621, 207] on td "radio_button_checked radio_button_unchecked radio_button_unchecked radio_button…" at bounding box center [717, 192] width 259 height 45
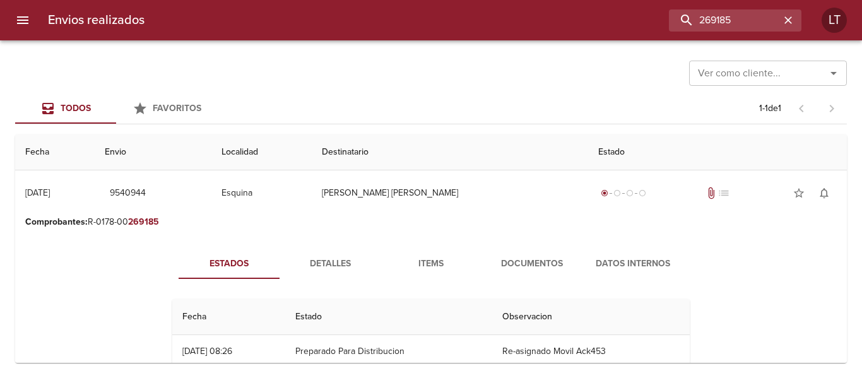
click at [550, 259] on span "Documentos" at bounding box center [532, 264] width 86 height 16
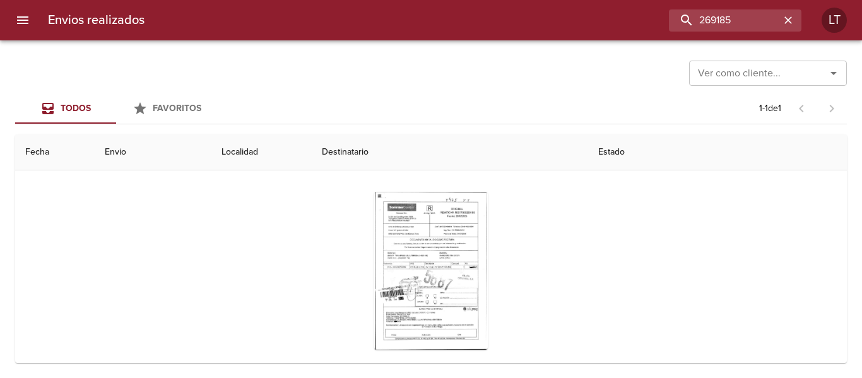
scroll to position [126, 0]
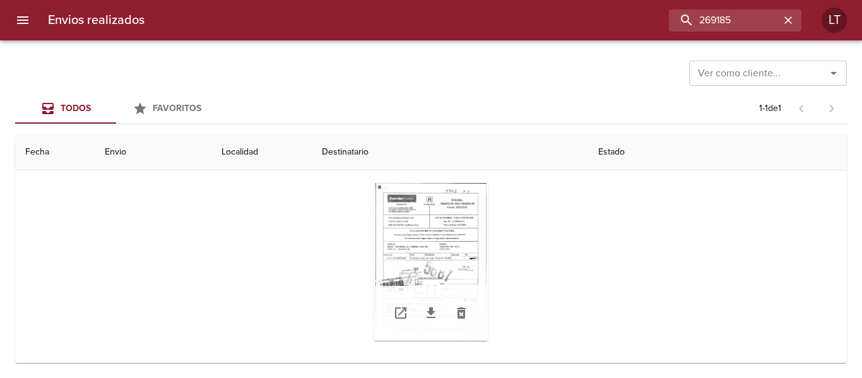
click at [456, 222] on div "Tabla de envíos del cliente" at bounding box center [431, 262] width 114 height 158
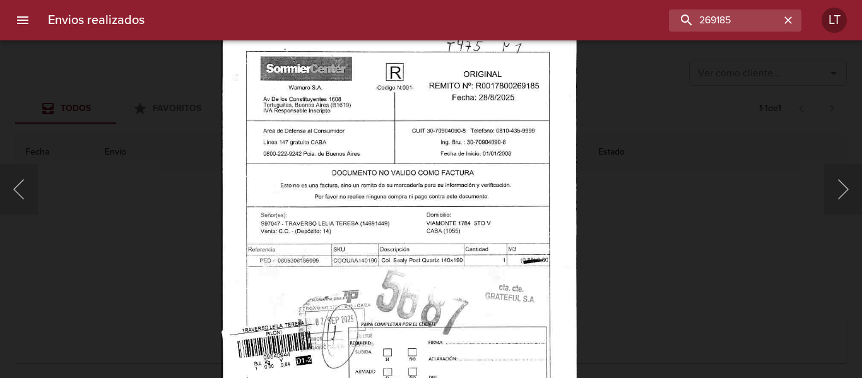
click at [478, 180] on img "Lightbox" at bounding box center [398, 272] width 355 height 506
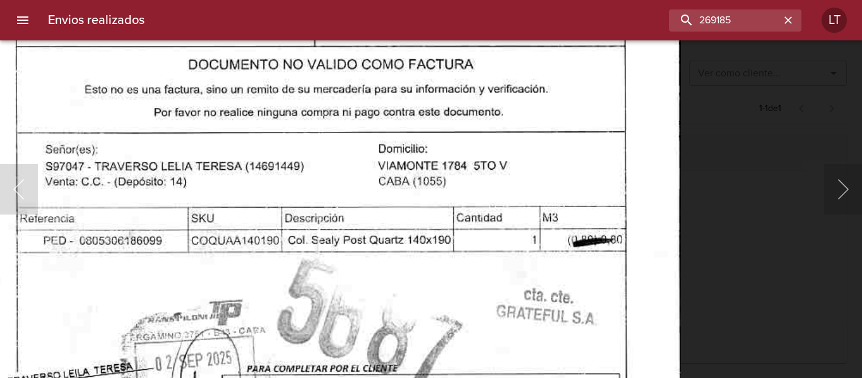
click at [508, 139] on img "Lightbox" at bounding box center [323, 264] width 713 height 1016
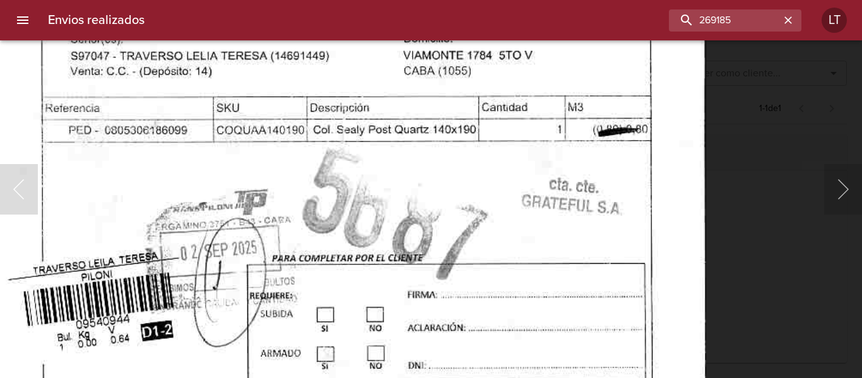
click at [484, 220] on img "Lightbox" at bounding box center [348, 153] width 713 height 1016
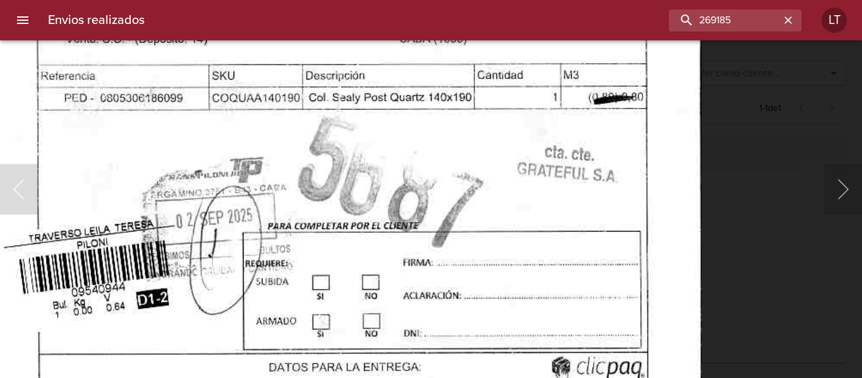
click at [742, 292] on div "Lightbox" at bounding box center [431, 189] width 862 height 378
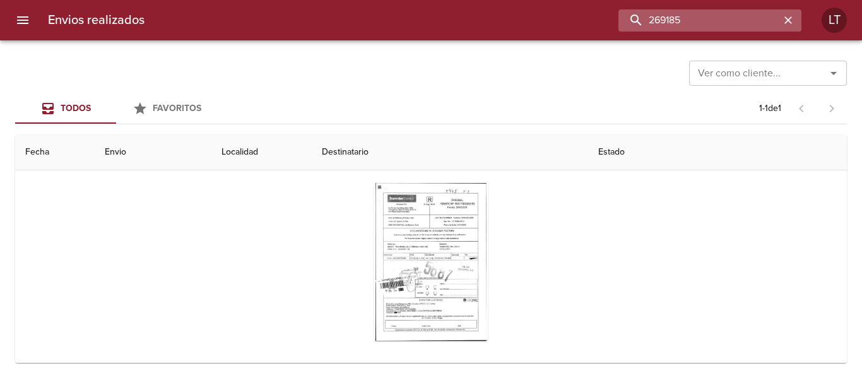
click at [705, 13] on input "269185" at bounding box center [698, 20] width 161 height 22
paste input "9518960"
type input "9518960"
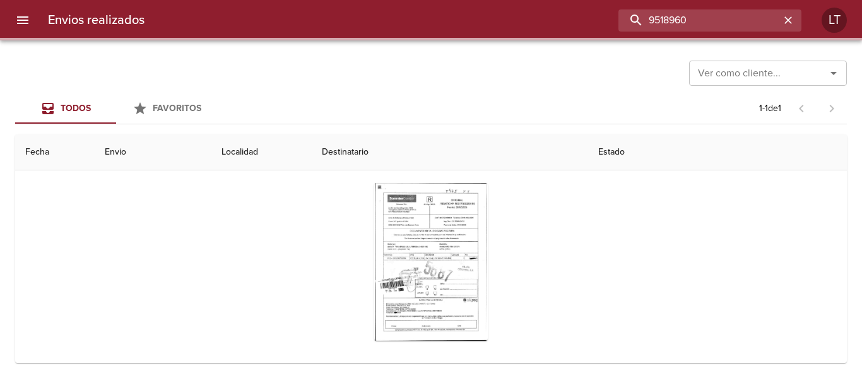
scroll to position [0, 0]
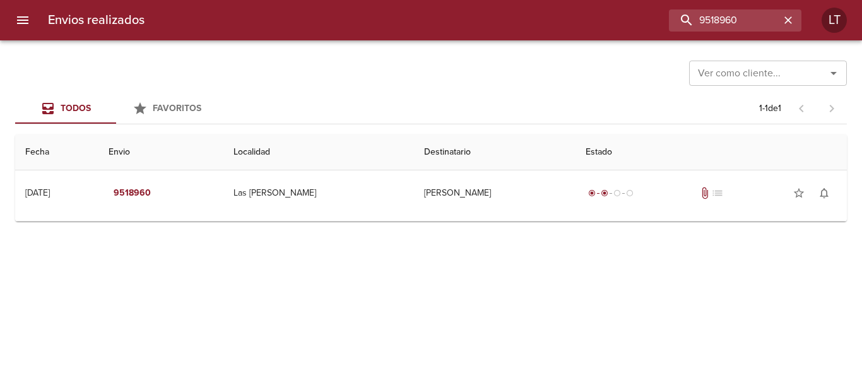
click at [28, 30] on button "menu" at bounding box center [23, 20] width 30 height 30
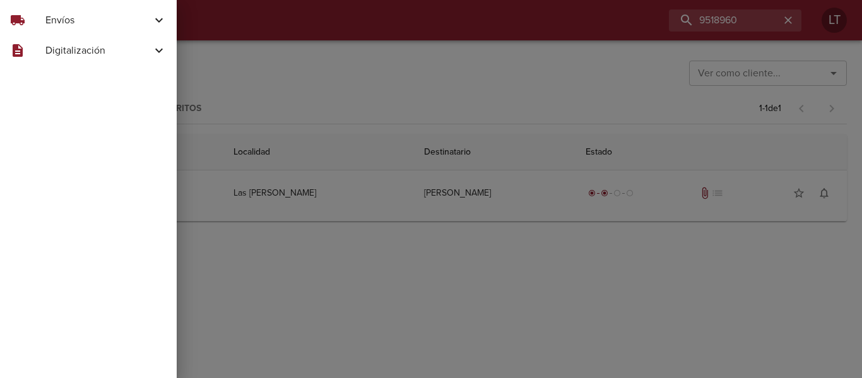
click at [43, 23] on div "local_shipping" at bounding box center [27, 20] width 35 height 15
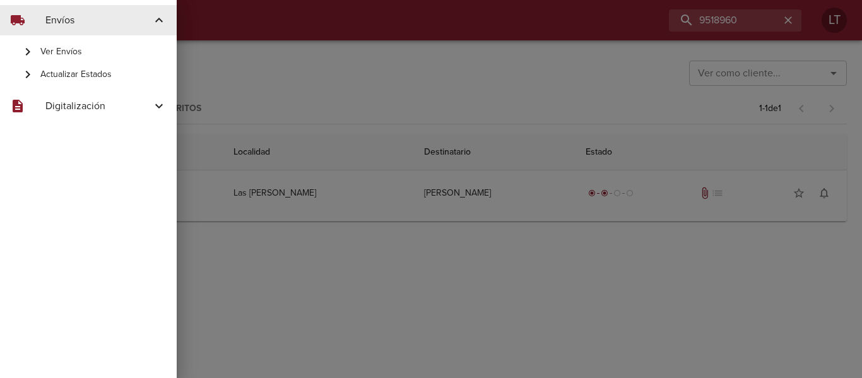
click at [64, 76] on span "Actualizar Estados" at bounding box center [103, 74] width 126 height 13
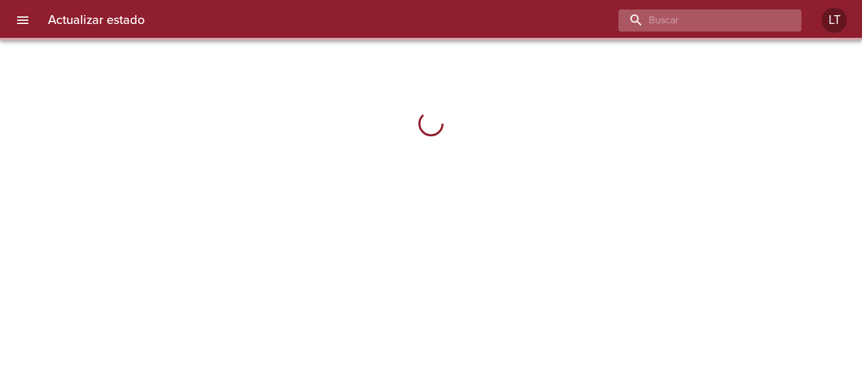
click at [739, 22] on input "buscar" at bounding box center [698, 20] width 161 height 22
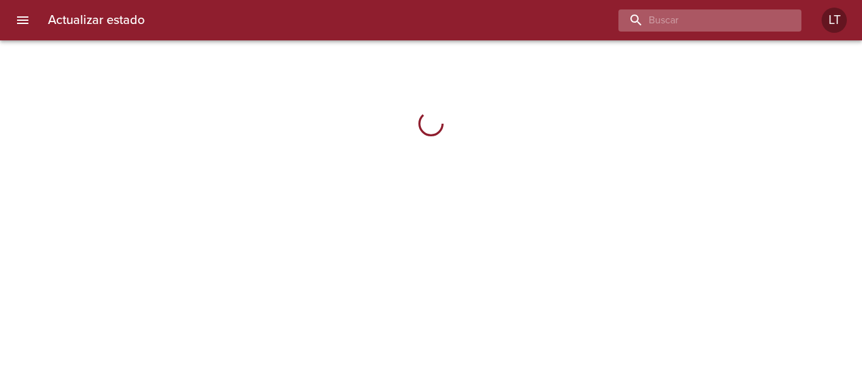
paste input "9518960"
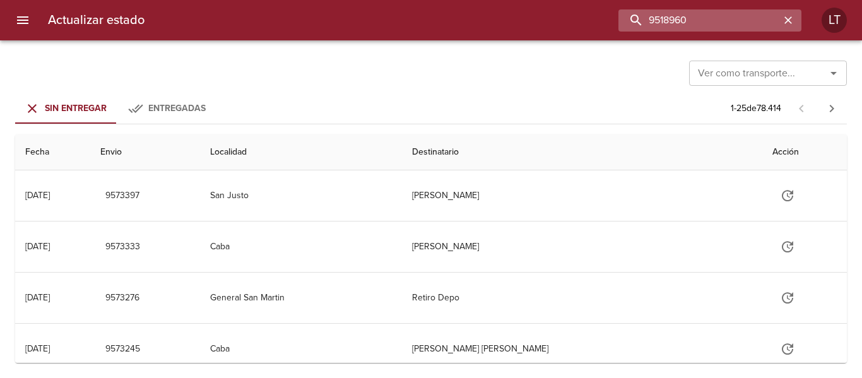
type input "9518960"
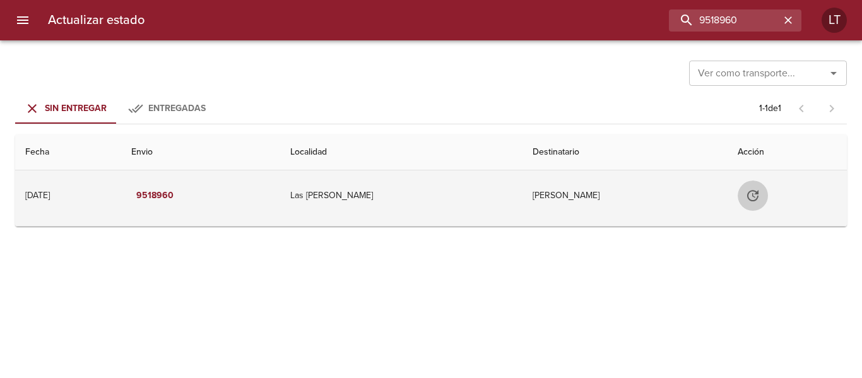
click at [747, 193] on icon "Tabla de envíos del cliente" at bounding box center [752, 195] width 11 height 11
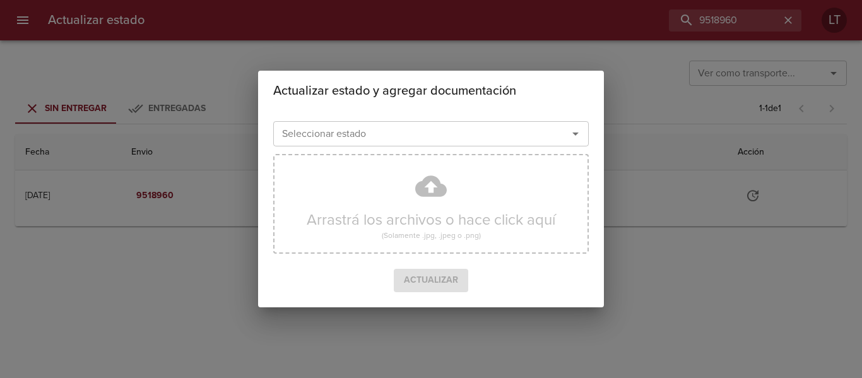
click at [377, 140] on input "Seleccionar estado" at bounding box center [412, 134] width 271 height 18
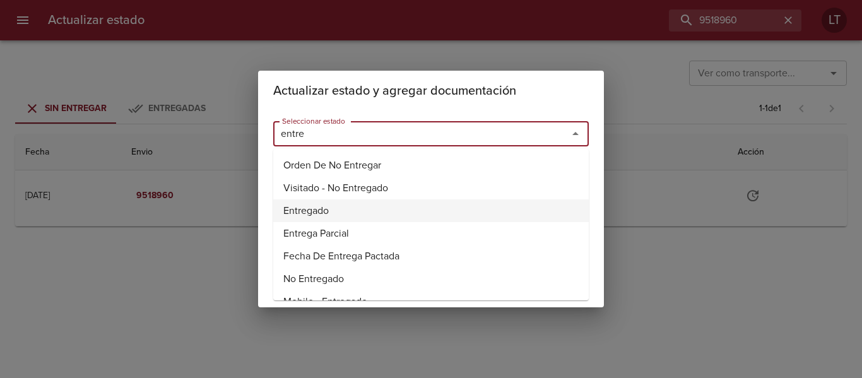
click at [324, 202] on li "Entregado" at bounding box center [430, 210] width 315 height 23
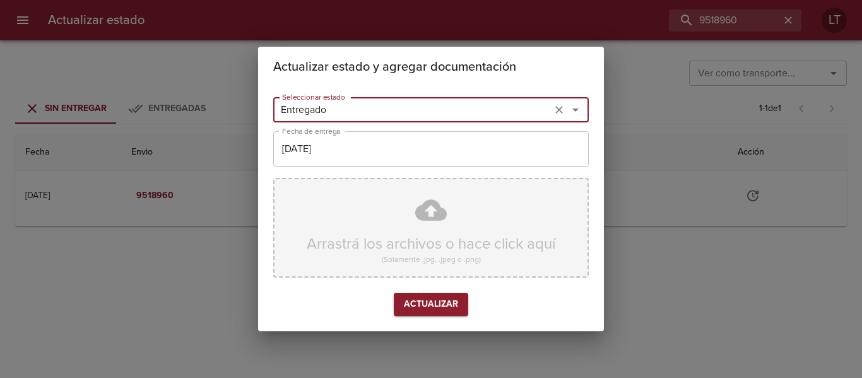
type input "Entregado"
click at [337, 132] on input "[DATE]" at bounding box center [430, 148] width 315 height 35
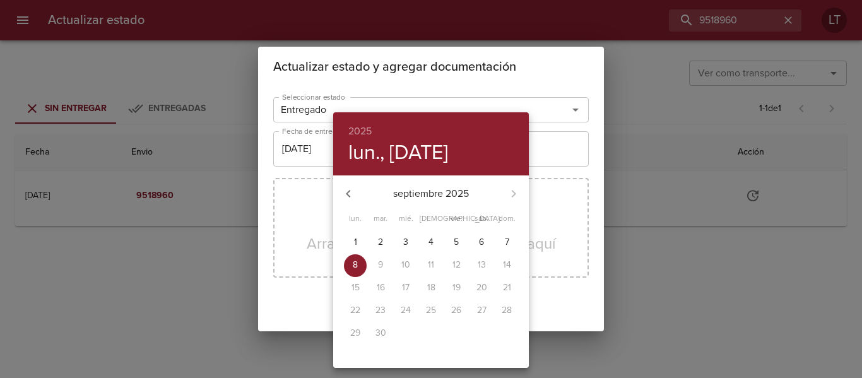
click at [346, 189] on icon "button" at bounding box center [348, 193] width 15 height 15
click at [445, 314] on span "22" at bounding box center [456, 310] width 23 height 13
type input "22/08/2025"
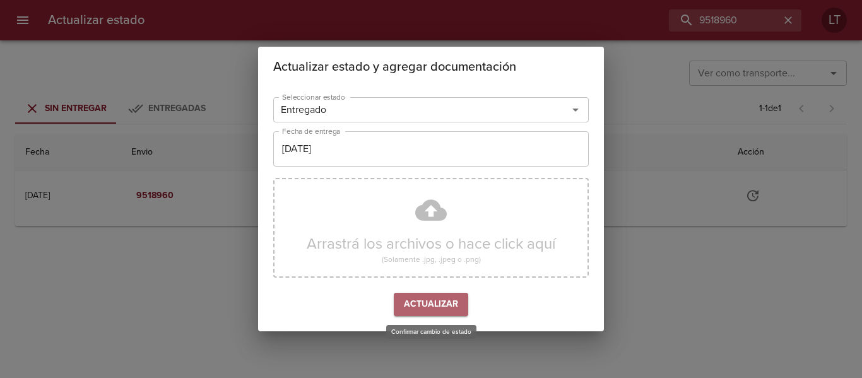
click at [438, 305] on span "Actualizar" at bounding box center [431, 304] width 54 height 16
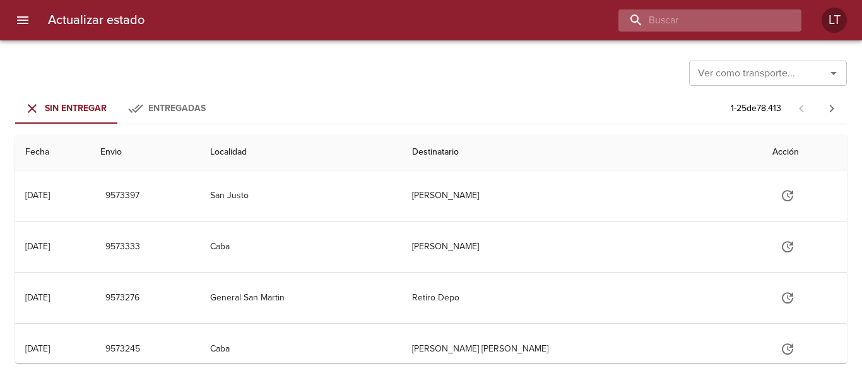
click at [722, 15] on input "buscar" at bounding box center [698, 20] width 161 height 22
paste input "9560759"
type input "9560759"
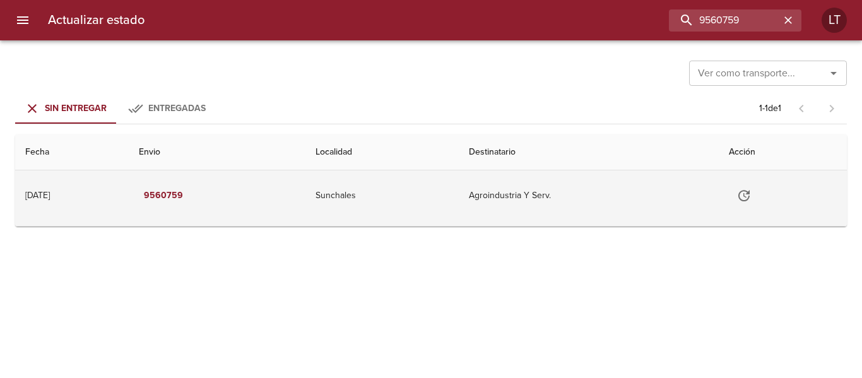
click at [751, 190] on icon "Tabla de envíos del cliente" at bounding box center [743, 195] width 15 height 15
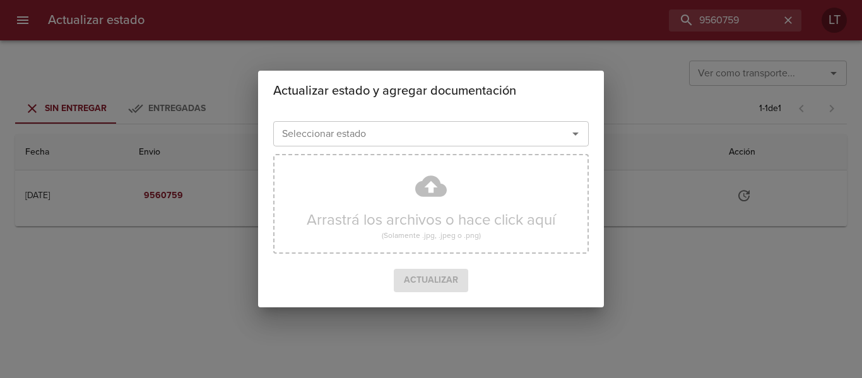
click at [518, 134] on input "Seleccionar estado" at bounding box center [412, 134] width 271 height 18
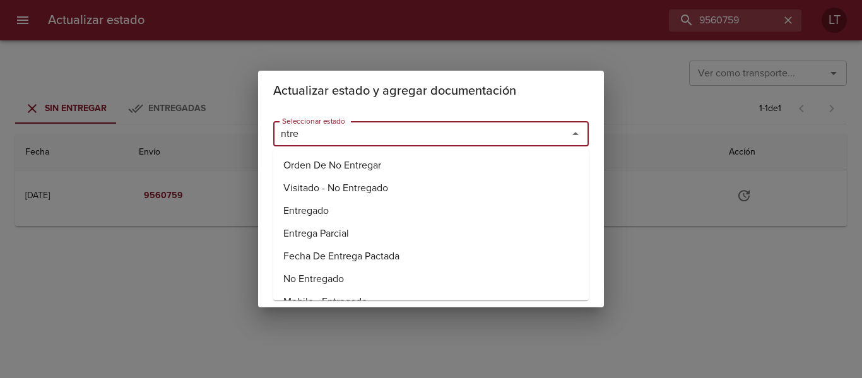
click at [323, 207] on li "Entregado" at bounding box center [430, 210] width 315 height 23
type input "Entregado"
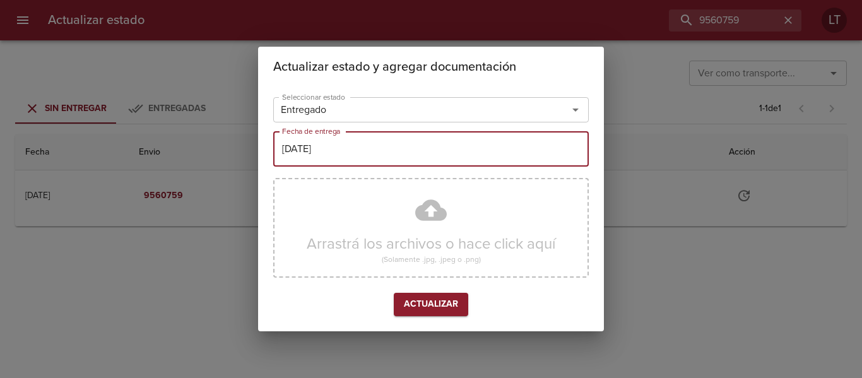
click at [347, 151] on input "[DATE]" at bounding box center [430, 148] width 315 height 35
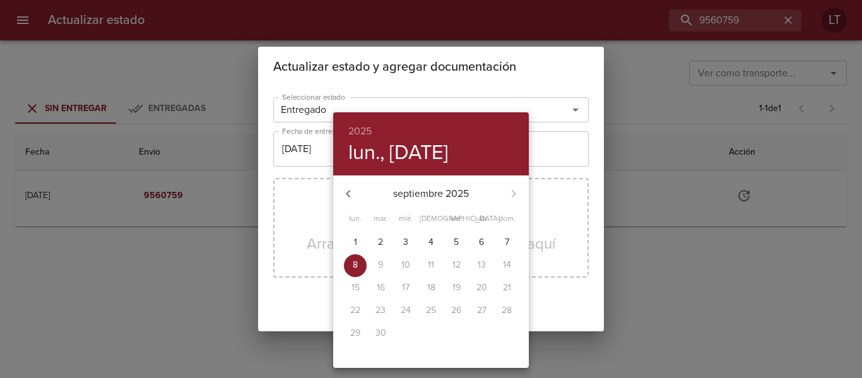
click at [455, 237] on p "5" at bounding box center [456, 242] width 5 height 13
type input "[DATE]"
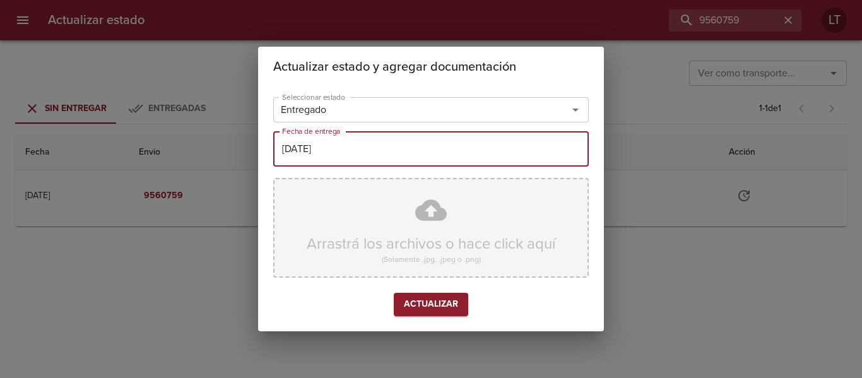
click at [416, 213] on div "Arrastrá los archivos o hace click aquí (Solamente .jpg, .jpeg o .png)" at bounding box center [430, 228] width 315 height 100
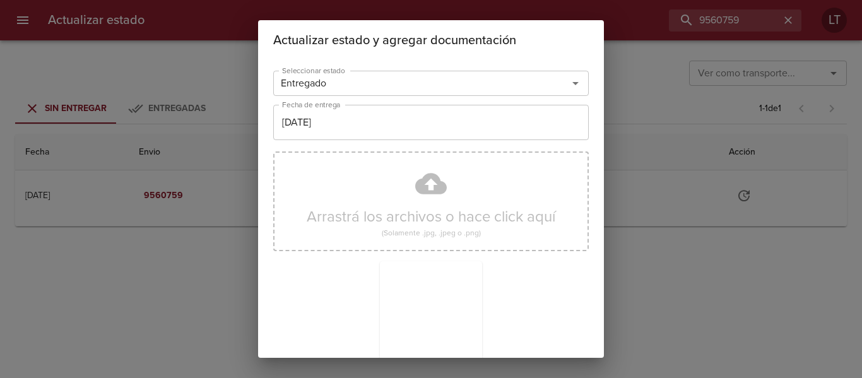
scroll to position [118, 0]
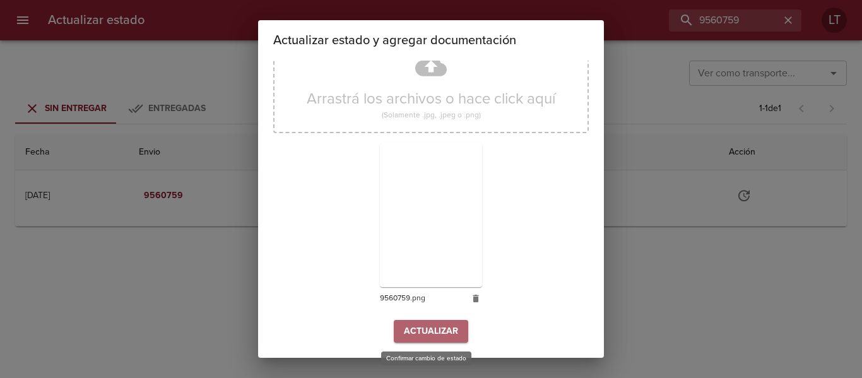
click at [445, 320] on button "Actualizar" at bounding box center [431, 331] width 74 height 23
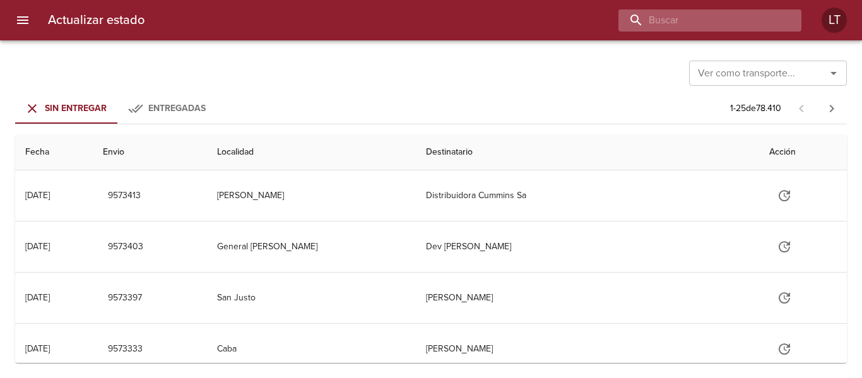
click at [727, 9] on input "buscar" at bounding box center [698, 20] width 161 height 22
paste input "9498033"
type input "9498033"
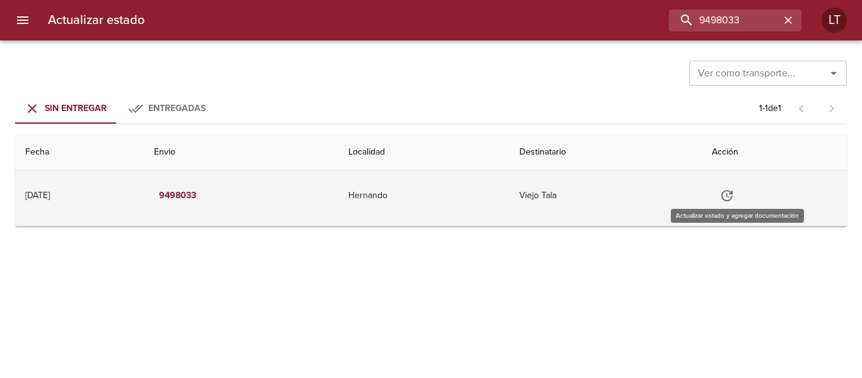
click at [732, 193] on icon "Tabla de envíos del cliente" at bounding box center [726, 195] width 11 height 11
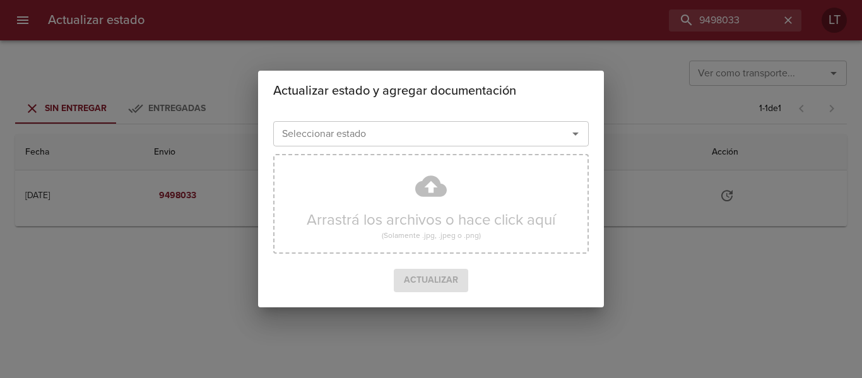
click at [513, 129] on input "Seleccionar estado" at bounding box center [412, 134] width 271 height 18
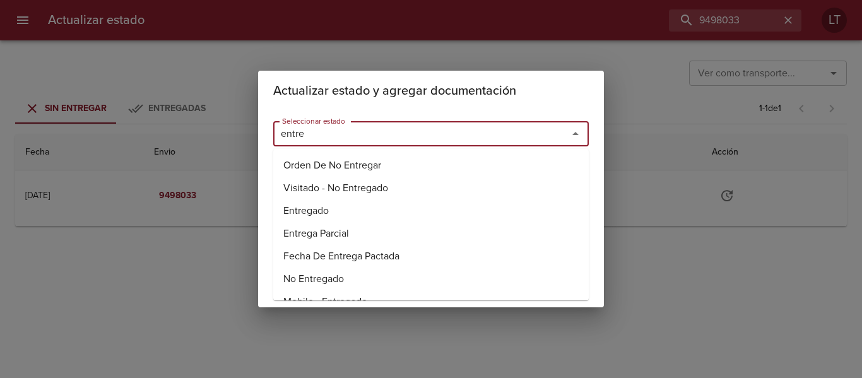
click at [326, 209] on li "Entregado" at bounding box center [430, 210] width 315 height 23
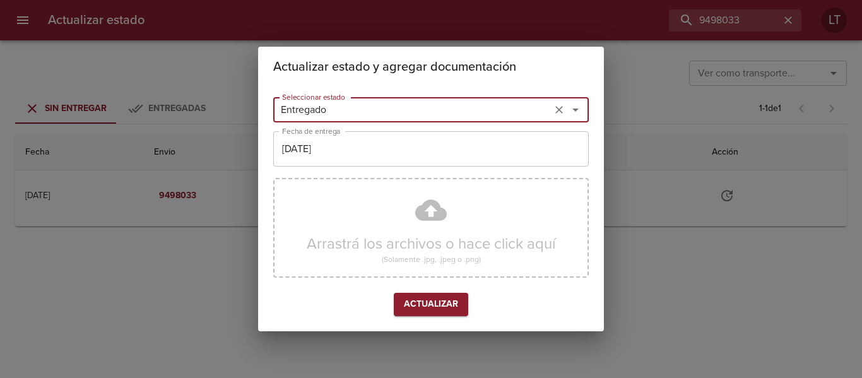
type input "Entregado"
click at [330, 150] on input "[DATE]" at bounding box center [430, 148] width 315 height 35
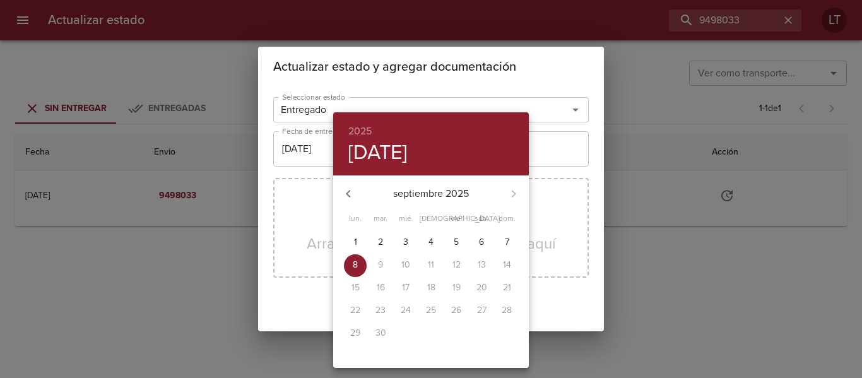
click at [350, 195] on icon "button" at bounding box center [348, 193] width 15 height 15
click at [346, 308] on span "18" at bounding box center [355, 310] width 23 height 13
type input "[DATE]"
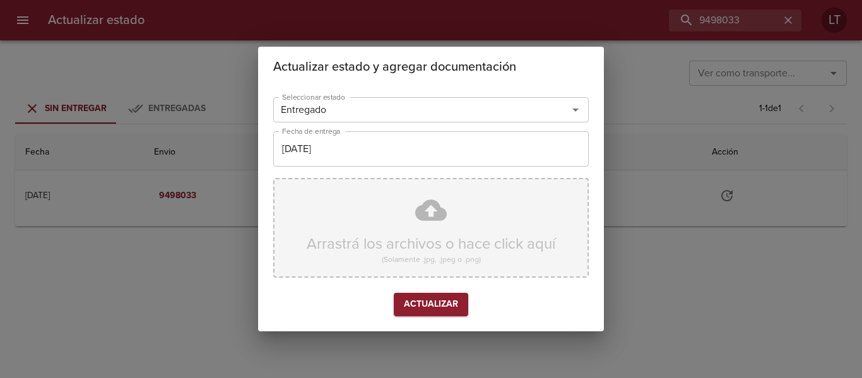
click at [412, 218] on div "Arrastrá los archivos o hace click aquí (Solamente .jpg, .jpeg o .png)" at bounding box center [430, 228] width 315 height 100
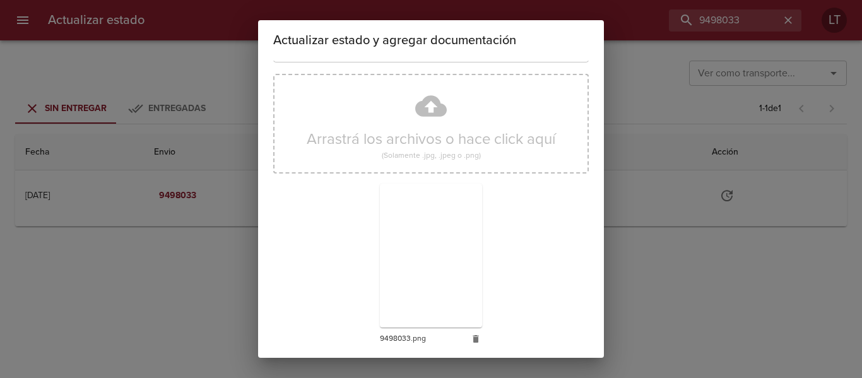
scroll to position [118, 0]
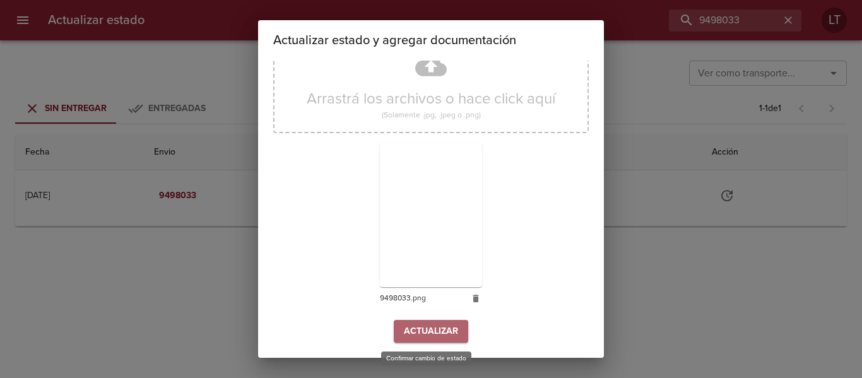
click at [421, 336] on span "Actualizar" at bounding box center [431, 332] width 54 height 16
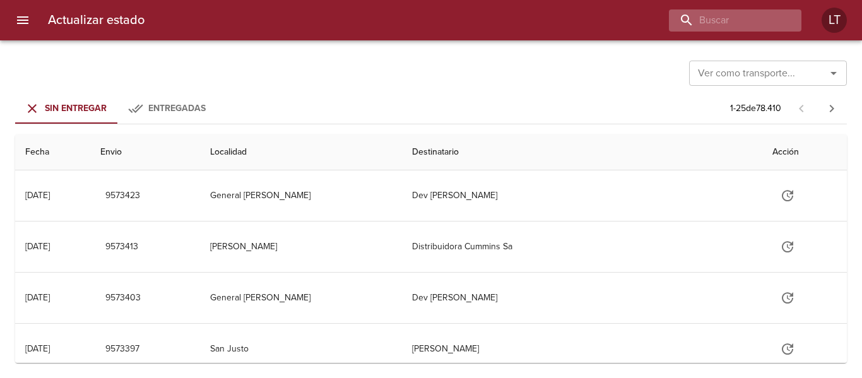
click at [787, 16] on div at bounding box center [735, 20] width 132 height 22
paste input "9544878"
type input "9544878"
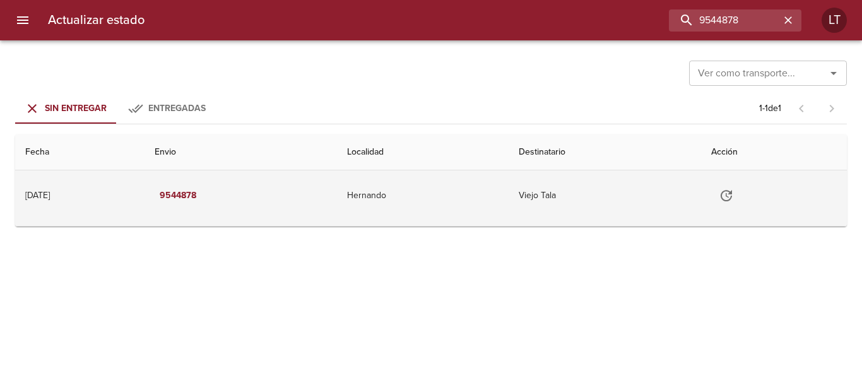
click at [734, 195] on icon "Tabla de envíos del cliente" at bounding box center [726, 195] width 15 height 15
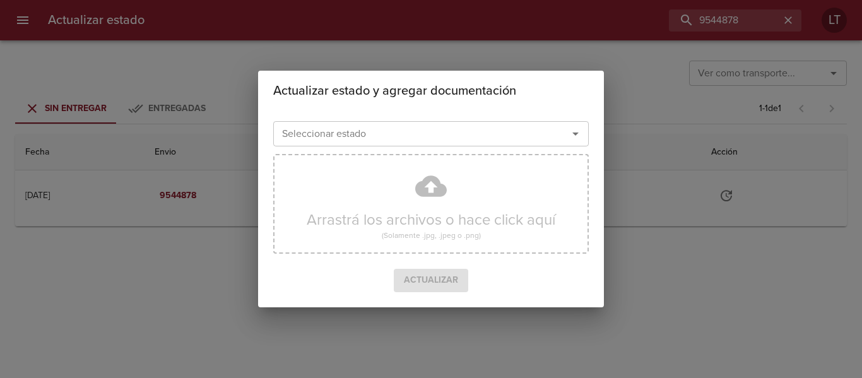
click at [493, 146] on div "Seleccionar estado" at bounding box center [430, 133] width 315 height 25
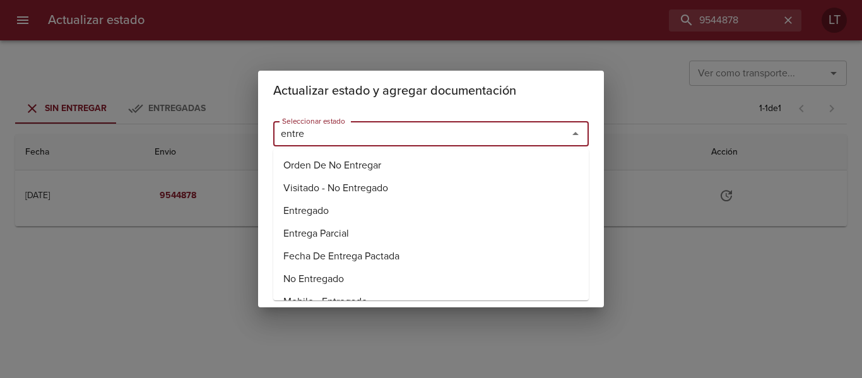
click at [314, 208] on li "Entregado" at bounding box center [430, 210] width 315 height 23
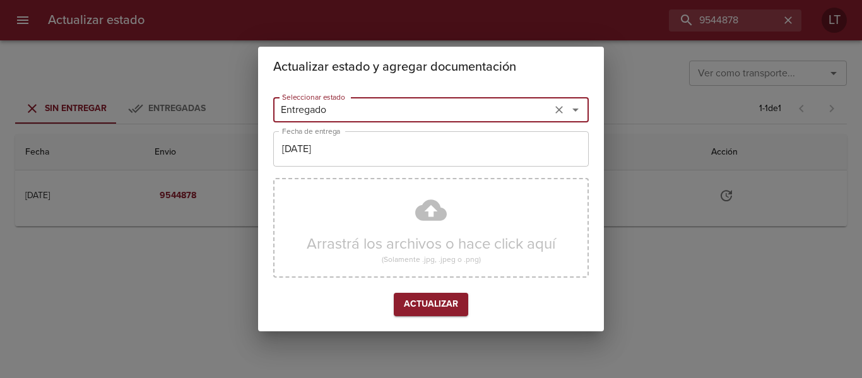
type input "Entregado"
click at [326, 146] on input "[DATE]" at bounding box center [430, 148] width 315 height 35
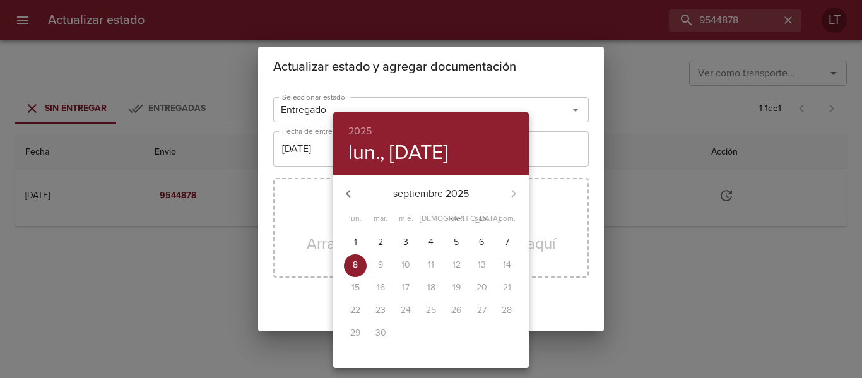
click at [454, 244] on p "5" at bounding box center [456, 242] width 5 height 13
type input "[DATE]"
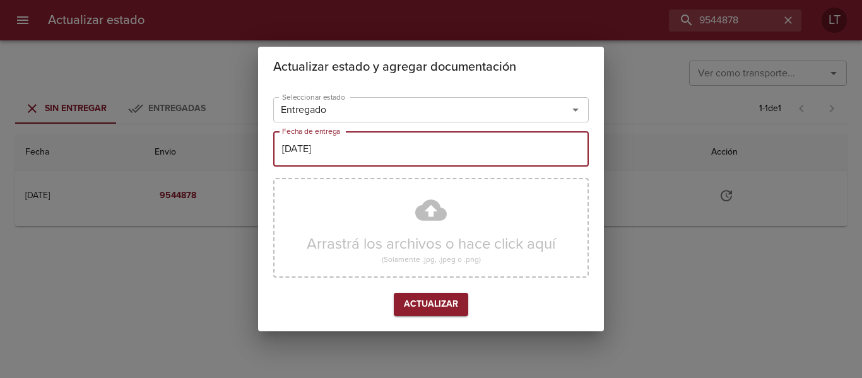
click at [437, 206] on div "Arrastrá los archivos o hace click aquí (Solamente .jpg, .jpeg o .png)" at bounding box center [430, 228] width 315 height 100
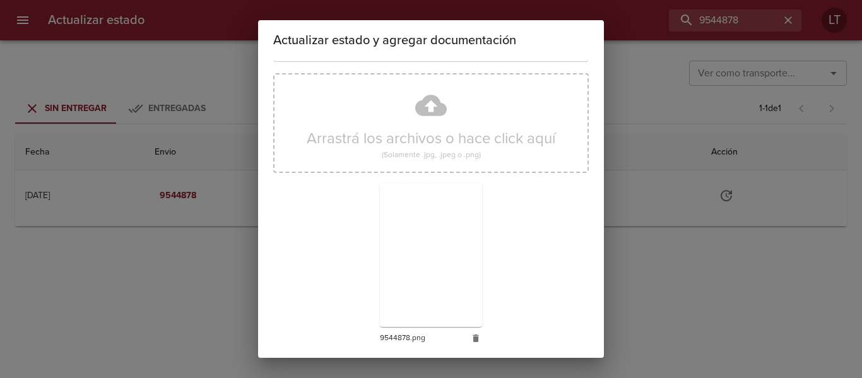
scroll to position [118, 0]
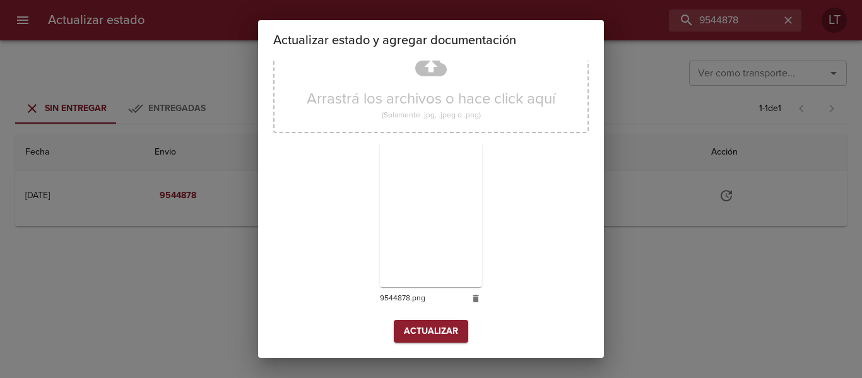
click at [449, 332] on span "Actualizar" at bounding box center [431, 332] width 54 height 16
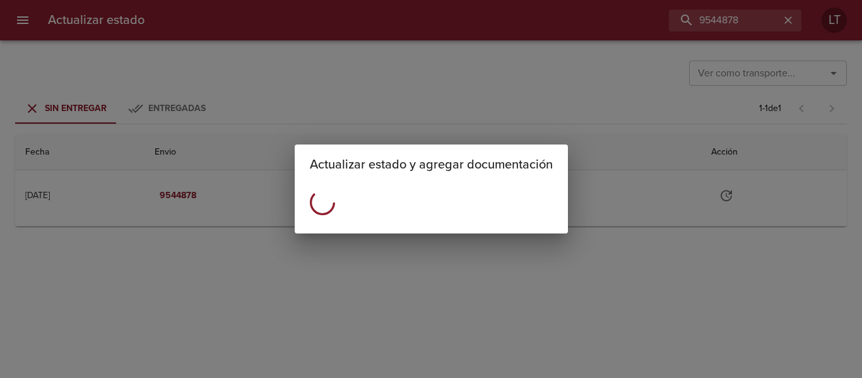
scroll to position [0, 0]
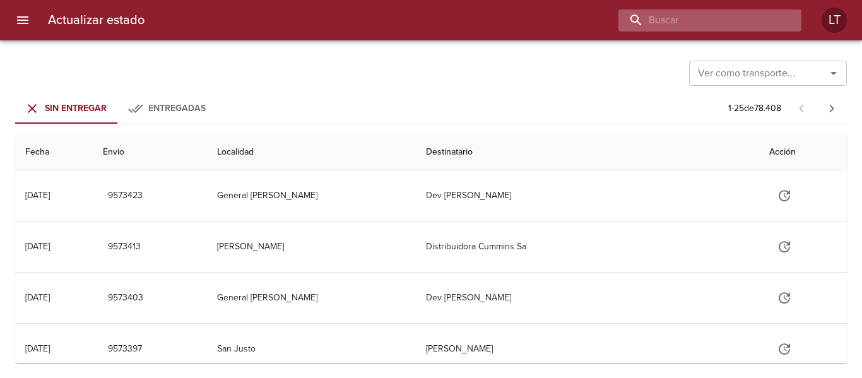
click at [771, 28] on input "buscar" at bounding box center [698, 20] width 161 height 22
paste input "9555861"
type input "9555861"
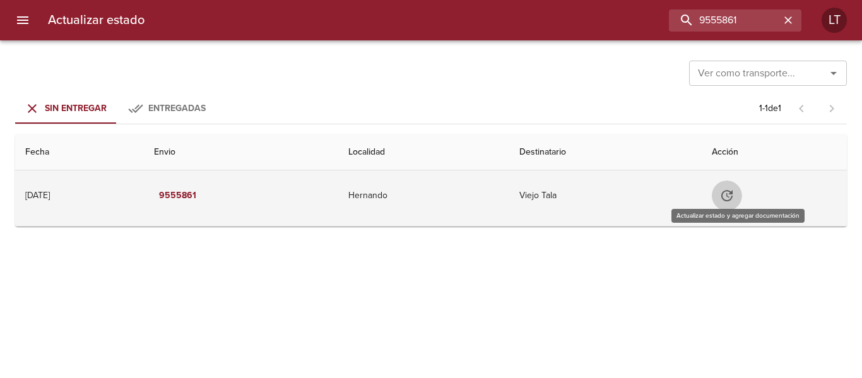
click at [732, 196] on icon "Tabla de envíos del cliente" at bounding box center [726, 195] width 11 height 11
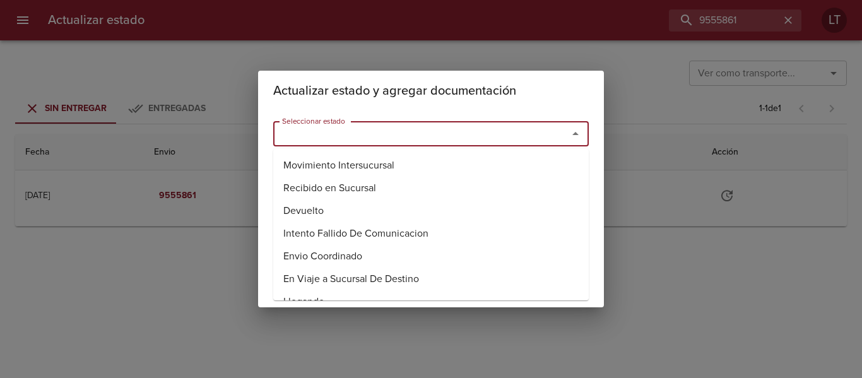
click at [393, 127] on input "Seleccionar estado" at bounding box center [412, 134] width 271 height 18
click at [331, 208] on li "Entregado" at bounding box center [430, 210] width 315 height 23
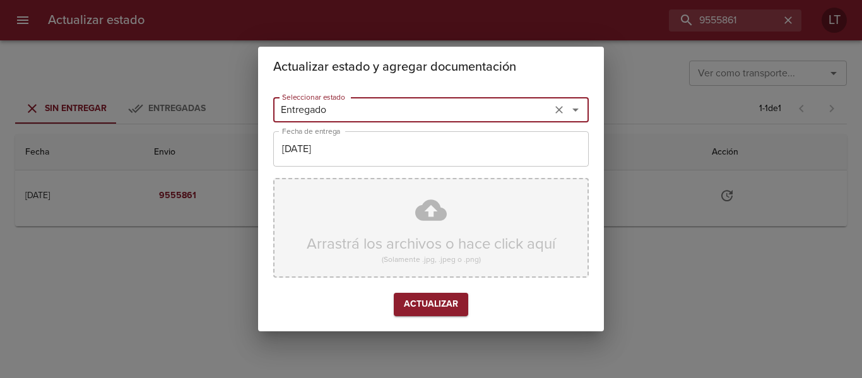
type input "Entregado"
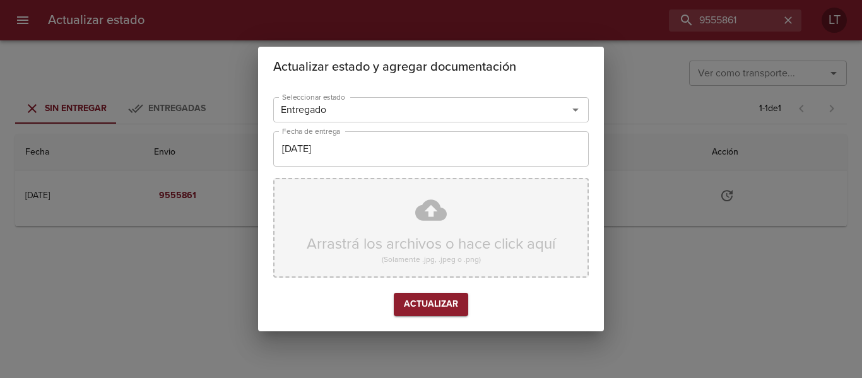
click at [417, 206] on div "Arrastrá los archivos o hace click aquí (Solamente .jpg, .jpeg o .png)" at bounding box center [430, 228] width 315 height 100
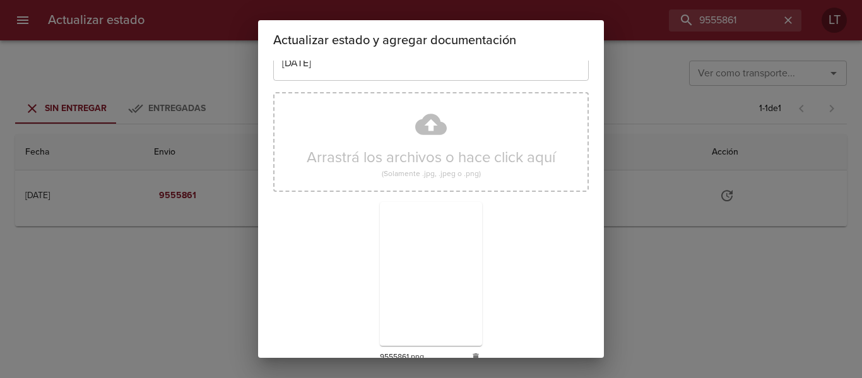
scroll to position [118, 0]
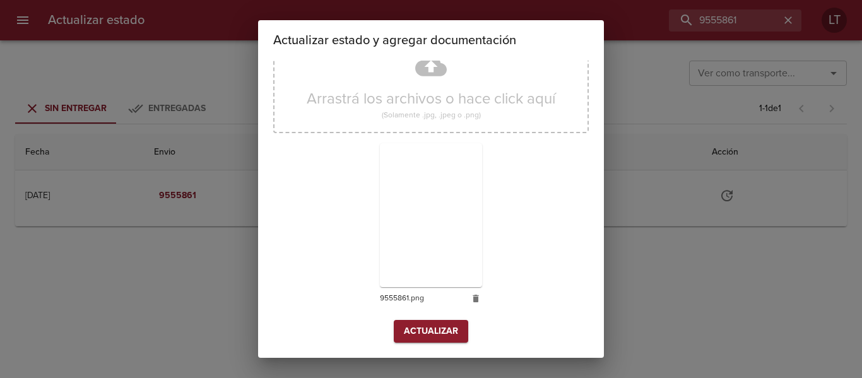
click at [406, 325] on span "Actualizar" at bounding box center [431, 332] width 54 height 16
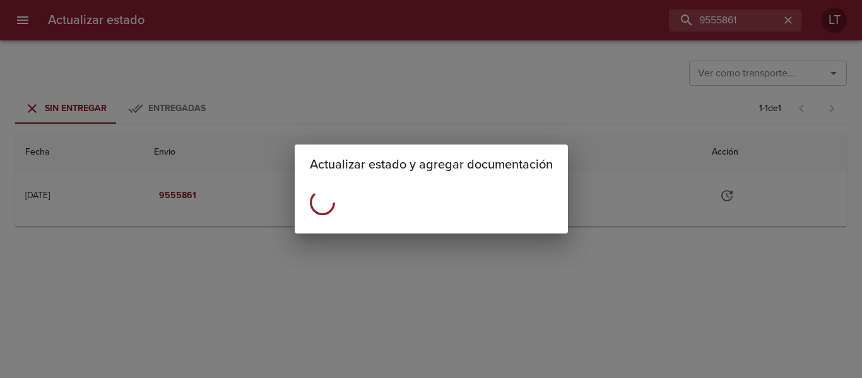
scroll to position [0, 0]
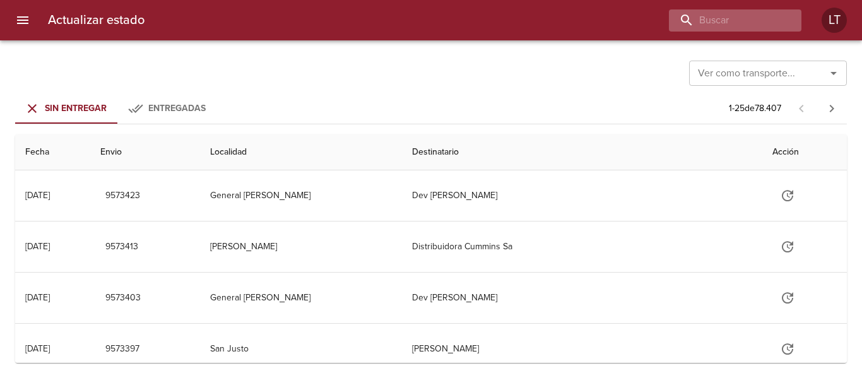
click at [780, 23] on div at bounding box center [735, 20] width 132 height 22
paste input "9538415"
type input "9538415"
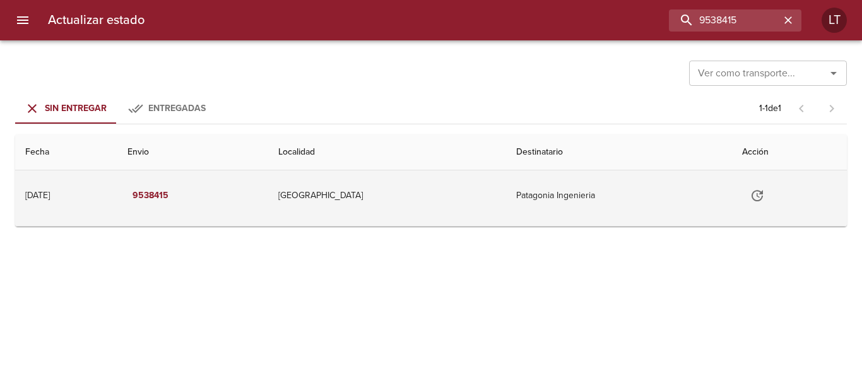
click at [764, 192] on button "Tabla de envíos del cliente" at bounding box center [757, 195] width 30 height 30
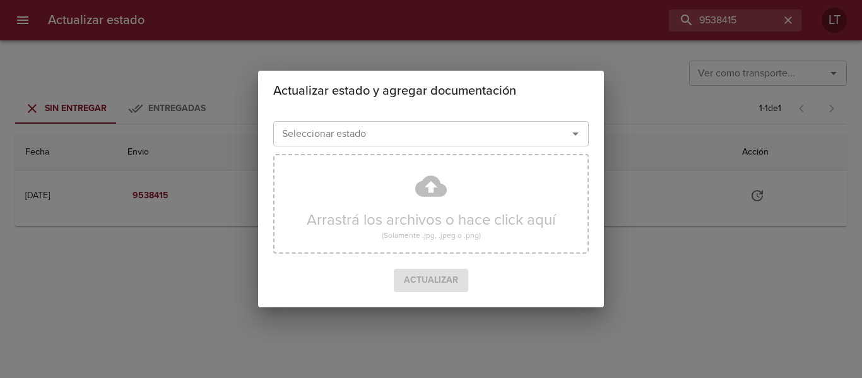
click at [500, 125] on input "Seleccionar estado" at bounding box center [412, 134] width 271 height 18
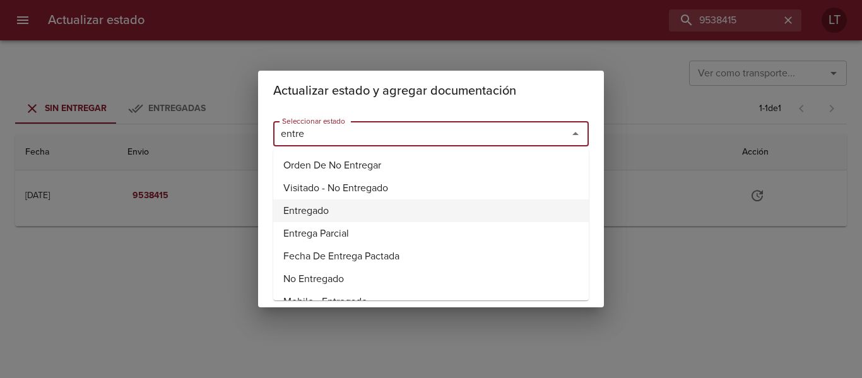
click at [323, 205] on li "Entregado" at bounding box center [430, 210] width 315 height 23
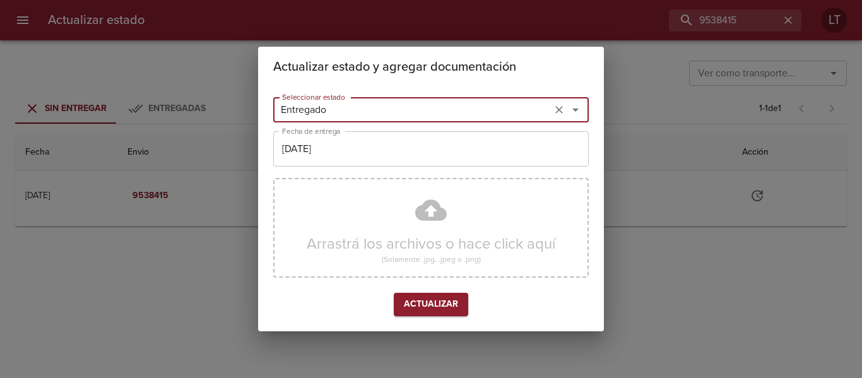
type input "Entregado"
click at [325, 158] on input "[DATE]" at bounding box center [430, 148] width 315 height 35
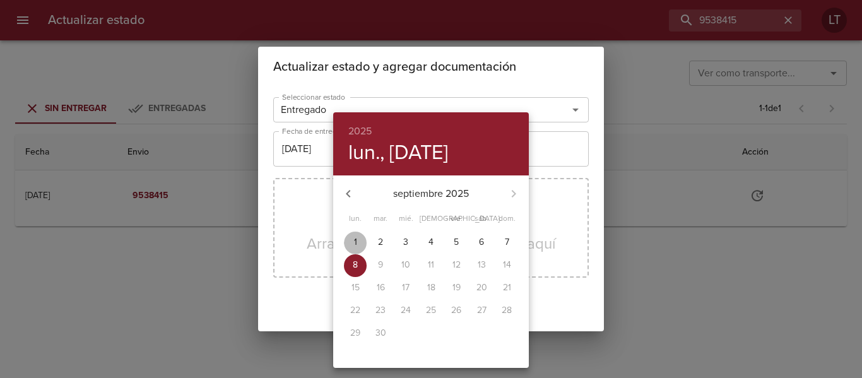
click at [359, 238] on span "1" at bounding box center [355, 242] width 23 height 13
type input "[DATE]"
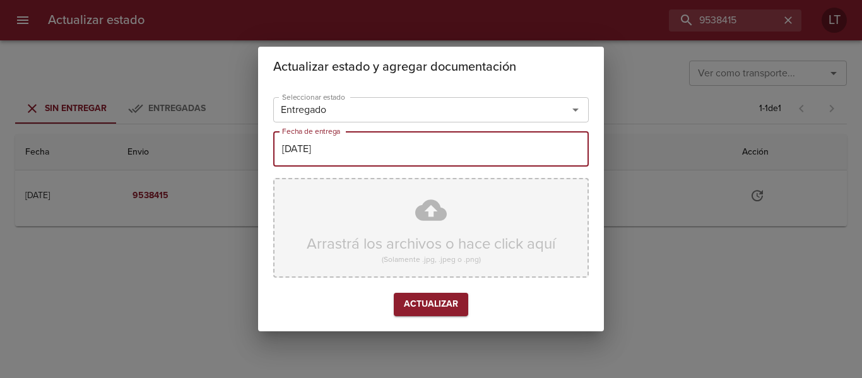
click at [409, 218] on div "Arrastrá los archivos o hace click aquí (Solamente .jpg, .jpeg o .png)" at bounding box center [430, 228] width 315 height 100
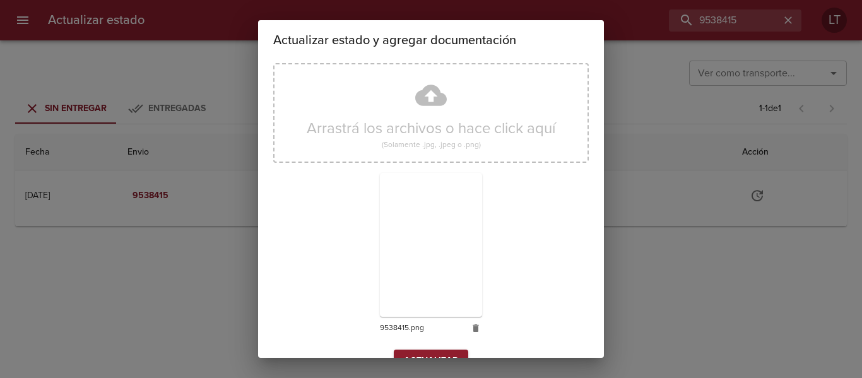
scroll to position [118, 0]
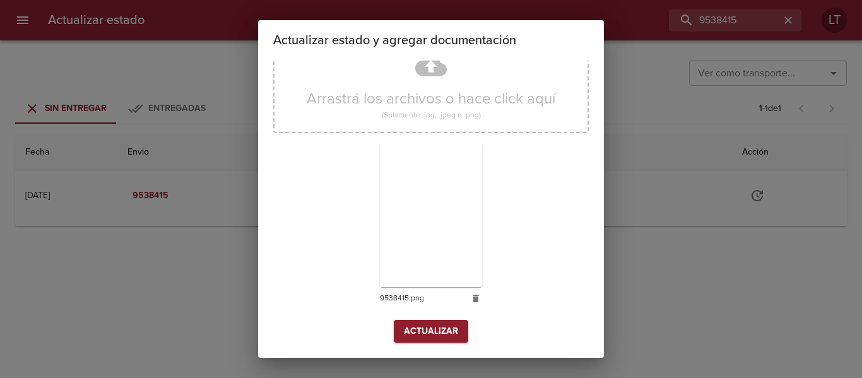
click at [429, 324] on span "Actualizar" at bounding box center [431, 332] width 54 height 16
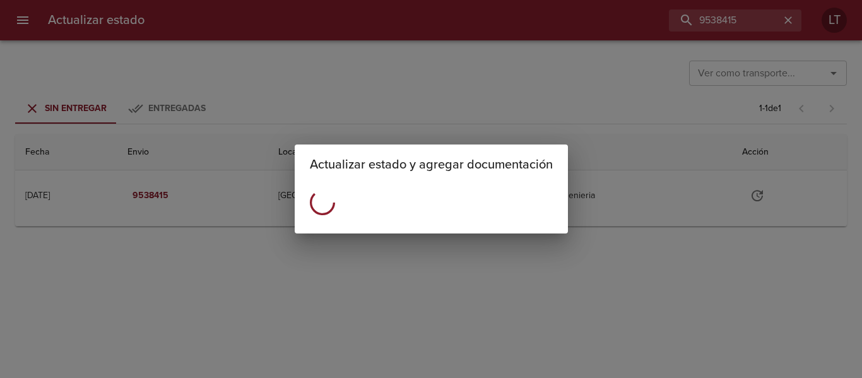
scroll to position [0, 0]
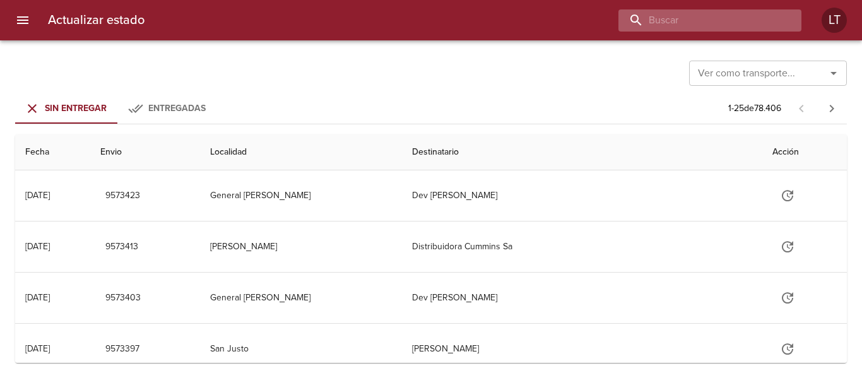
click at [743, 15] on input "buscar" at bounding box center [698, 20] width 161 height 22
paste input "9538625"
type input "9538625"
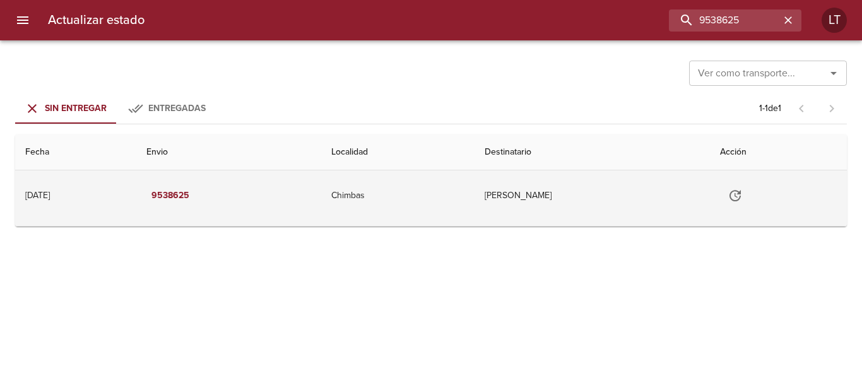
click at [737, 197] on icon "Tabla de envíos del cliente" at bounding box center [734, 195] width 11 height 11
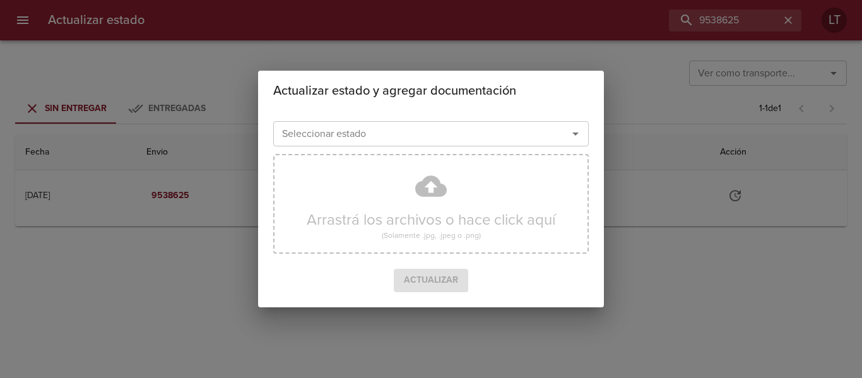
click at [473, 134] on input "Seleccionar estado" at bounding box center [412, 134] width 271 height 18
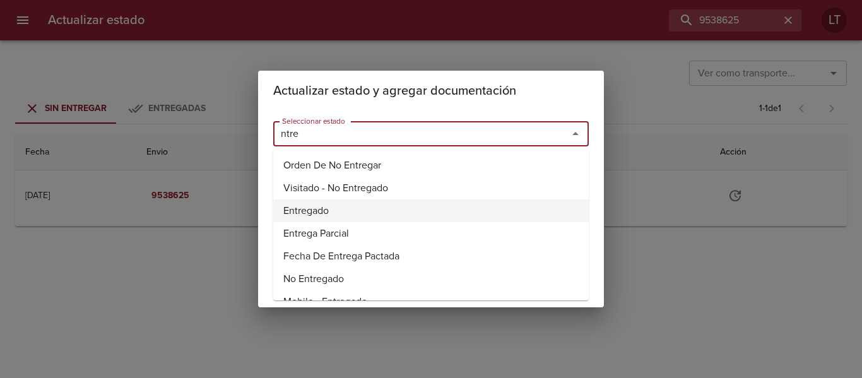
click at [322, 206] on li "Entregado" at bounding box center [430, 210] width 315 height 23
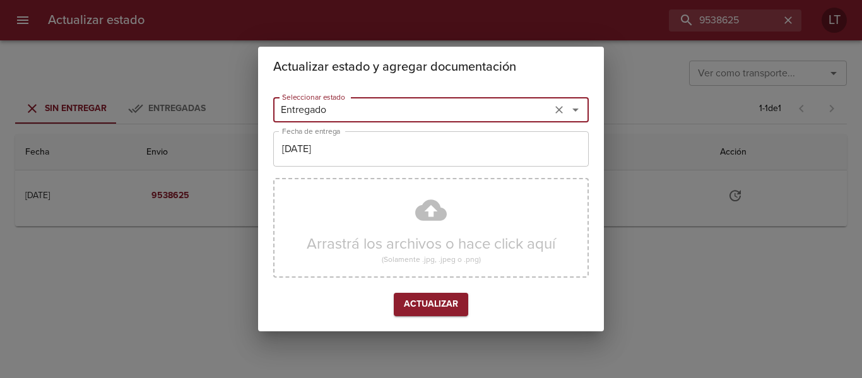
type input "Entregado"
click at [327, 160] on input "[DATE]" at bounding box center [430, 148] width 315 height 35
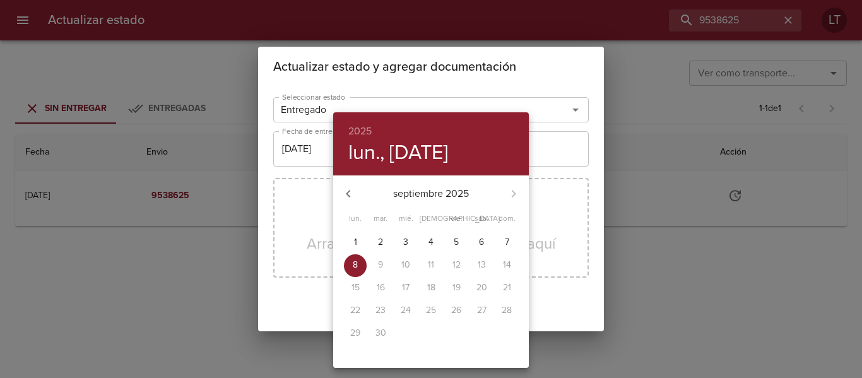
click at [457, 242] on p "5" at bounding box center [456, 242] width 5 height 13
type input "[DATE]"
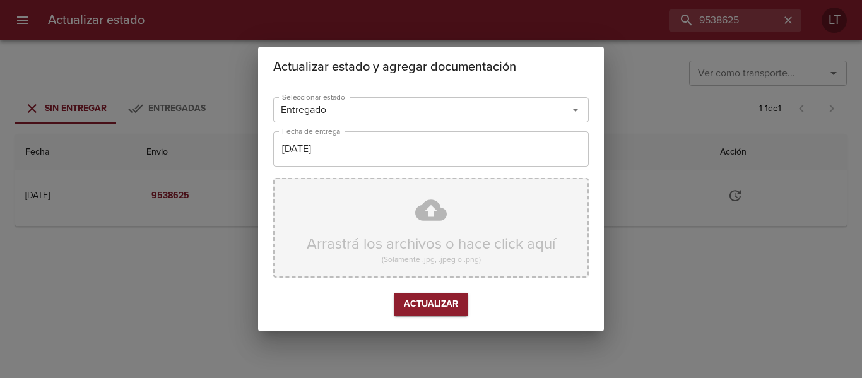
click at [430, 214] on div "Arrastrá los archivos o hace click aquí (Solamente .jpg, .jpeg o .png)" at bounding box center [430, 228] width 315 height 100
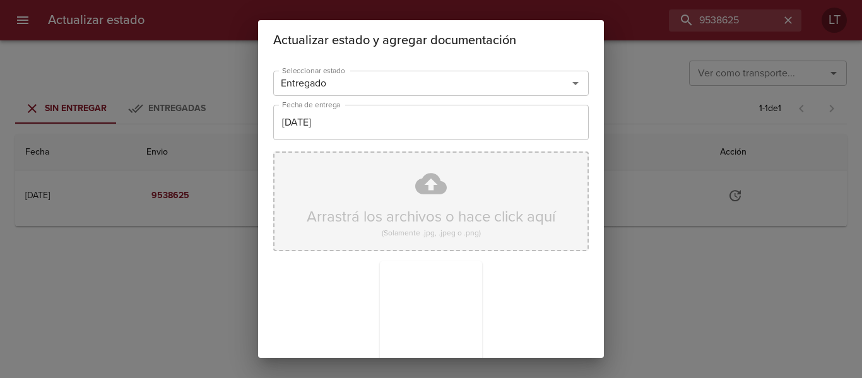
scroll to position [118, 0]
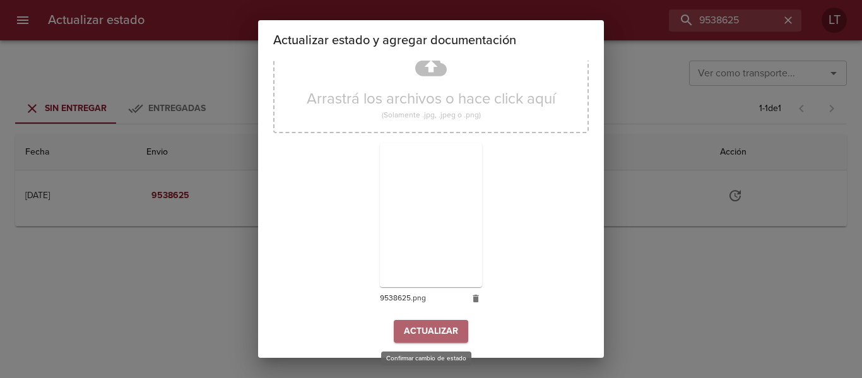
click at [428, 335] on span "Actualizar" at bounding box center [431, 332] width 54 height 16
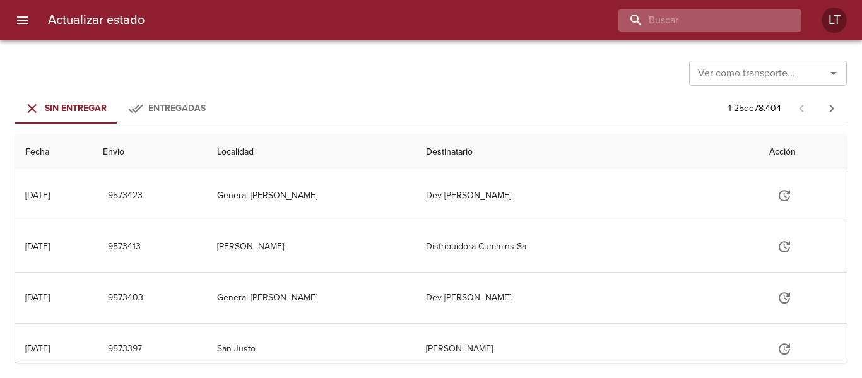
click at [746, 13] on input "buscar" at bounding box center [698, 20] width 161 height 22
paste input "9555798"
type input "9555798"
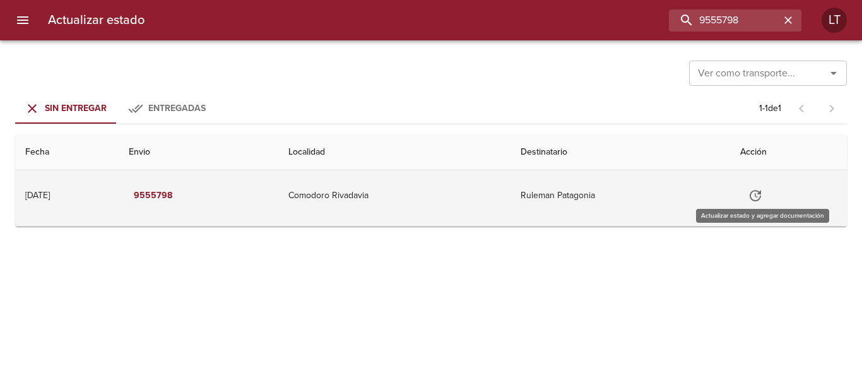
click at [765, 184] on button "Tabla de envíos del cliente" at bounding box center [755, 195] width 30 height 30
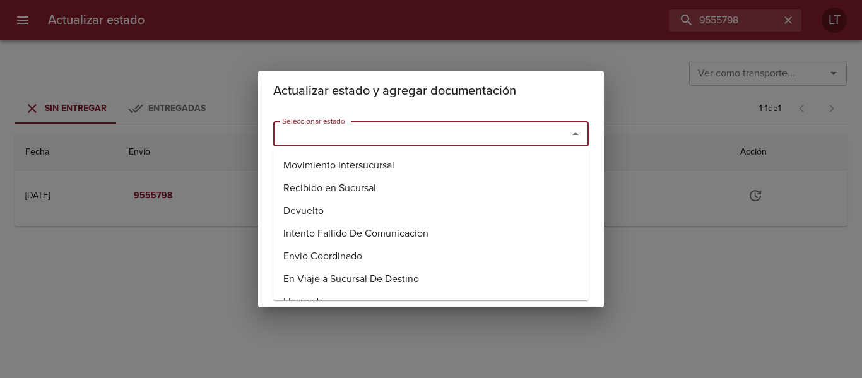
click at [498, 134] on input "Seleccionar estado" at bounding box center [412, 134] width 271 height 18
click at [330, 213] on li "Entregado" at bounding box center [430, 210] width 315 height 23
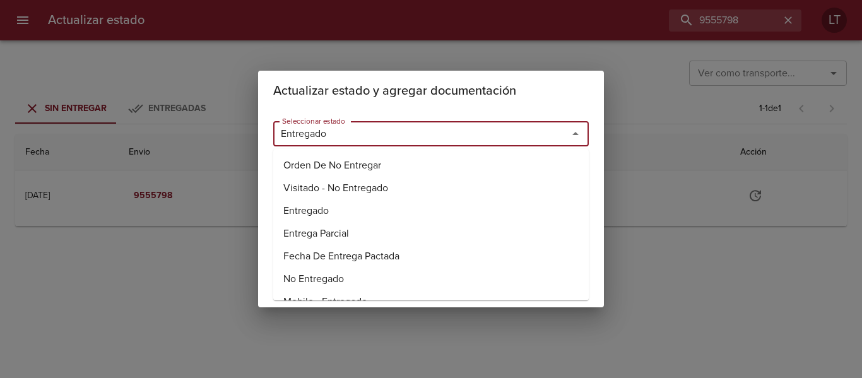
type input "Entregado"
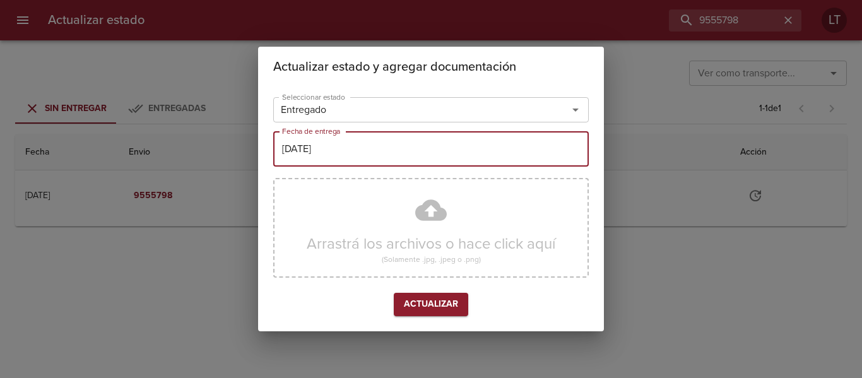
click at [354, 152] on input "[DATE]" at bounding box center [430, 148] width 315 height 35
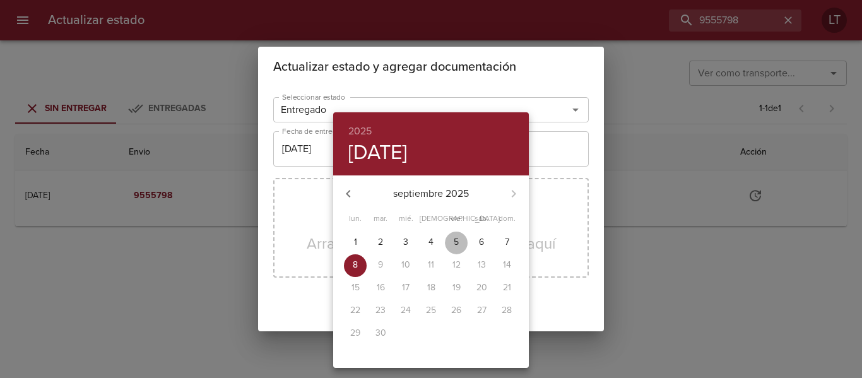
click at [451, 237] on span "5" at bounding box center [456, 242] width 23 height 13
type input "[DATE]"
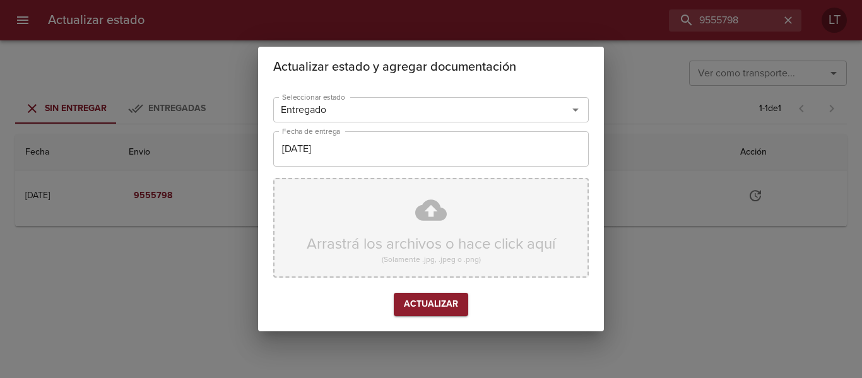
click at [425, 206] on div "Arrastrá los archivos o hace click aquí (Solamente .jpg, .jpeg o .png)" at bounding box center [430, 228] width 315 height 100
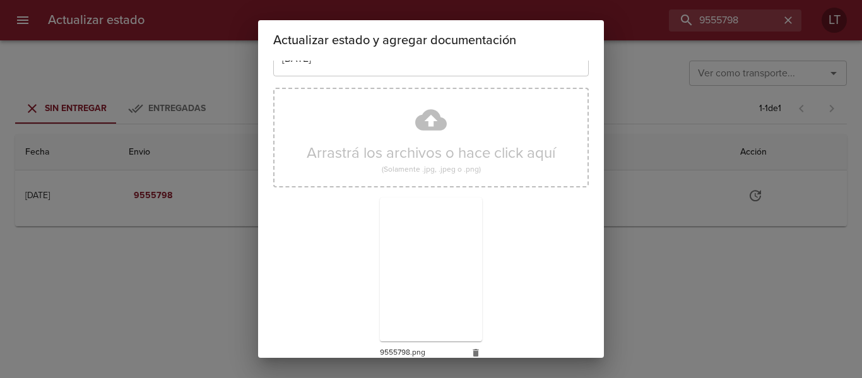
scroll to position [118, 0]
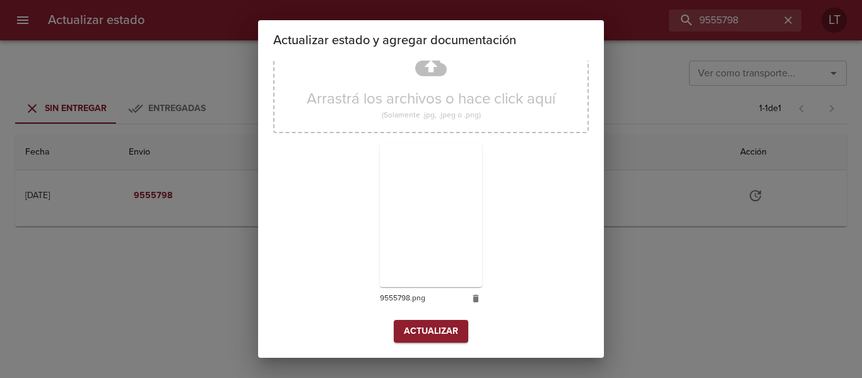
click at [412, 327] on span "Actualizar" at bounding box center [431, 332] width 54 height 16
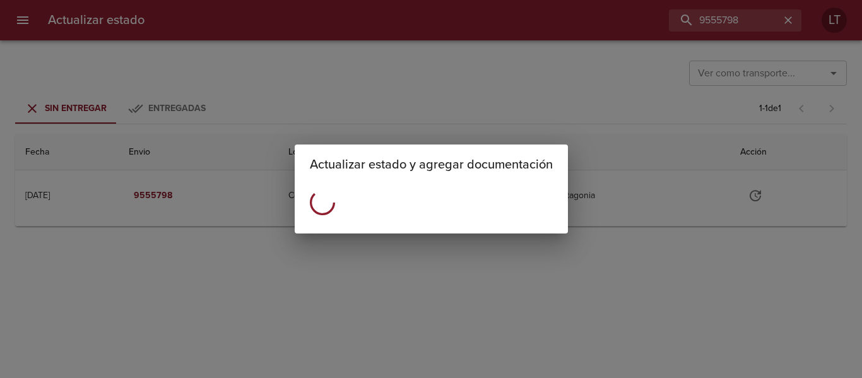
scroll to position [0, 0]
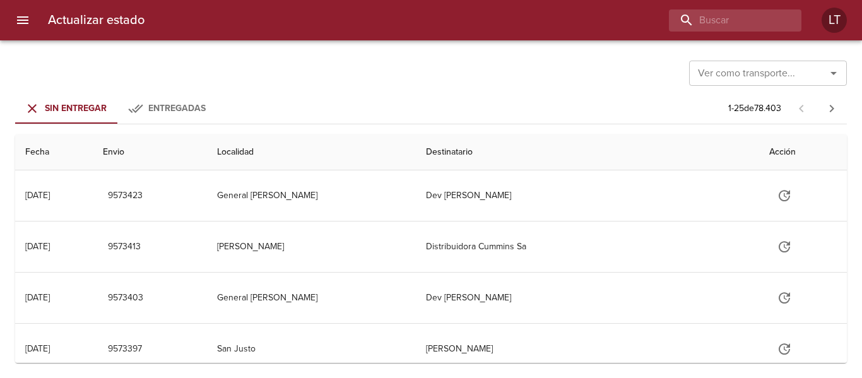
click at [722, 8] on div "Actualizar estado LT" at bounding box center [431, 20] width 862 height 40
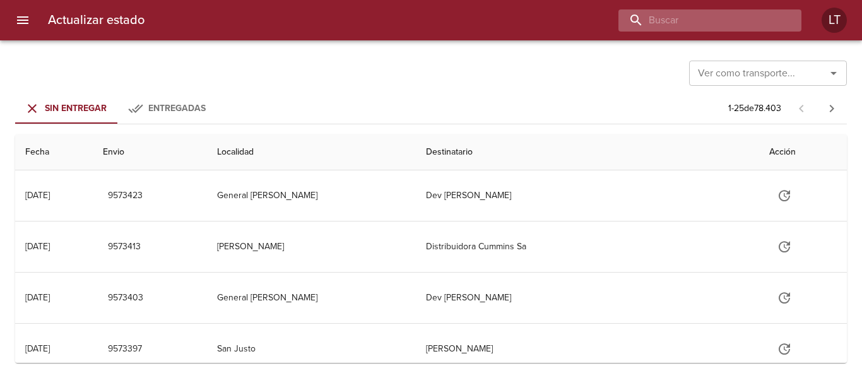
click at [723, 11] on input "buscar" at bounding box center [698, 20] width 161 height 22
paste input "9541924"
type input "9541924"
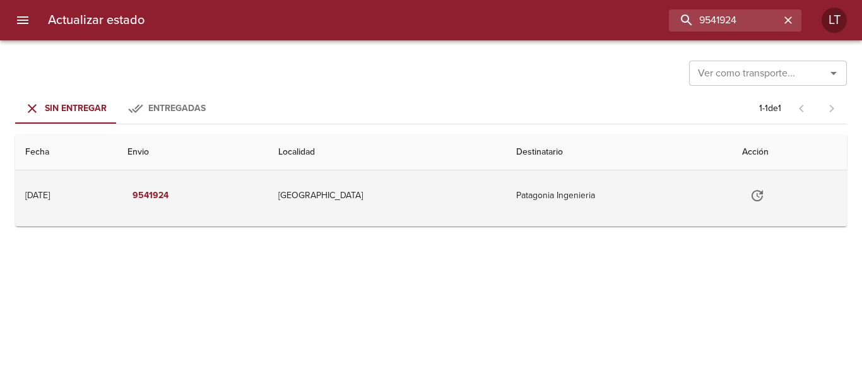
click at [767, 179] on td "Tabla de envíos del cliente" at bounding box center [789, 195] width 115 height 50
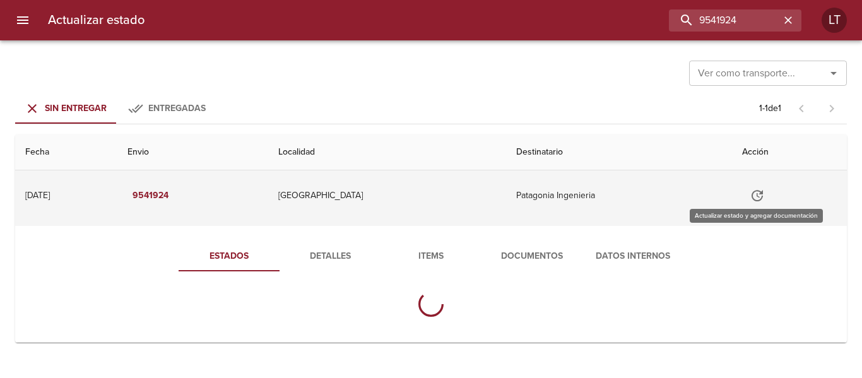
click at [753, 196] on icon "Tabla de envíos del cliente" at bounding box center [756, 195] width 11 height 11
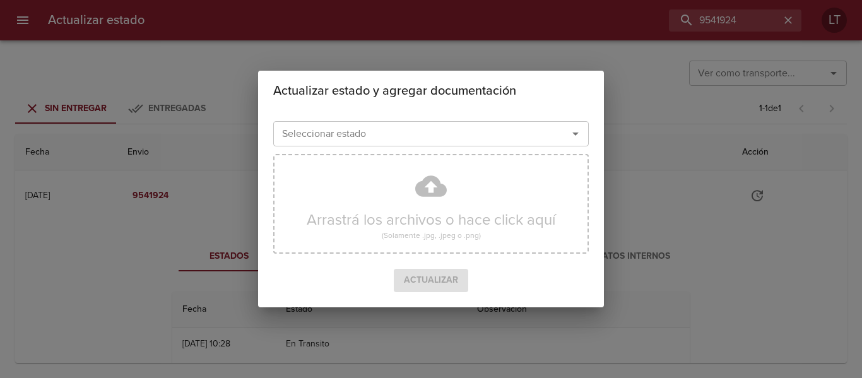
click at [491, 143] on input "Seleccionar estado" at bounding box center [412, 134] width 271 height 18
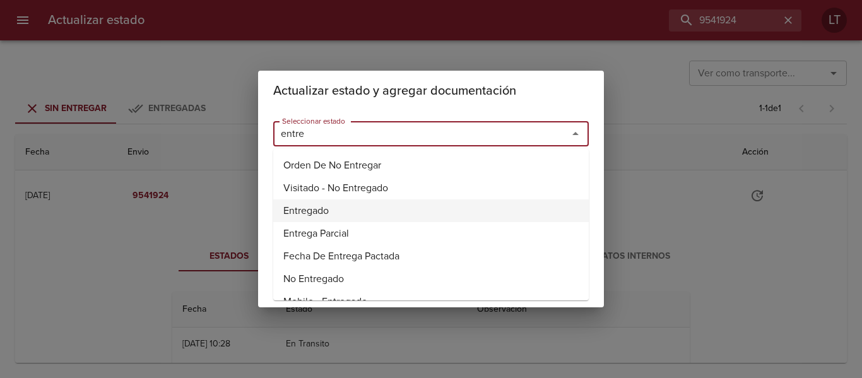
click at [312, 209] on li "Entregado" at bounding box center [430, 210] width 315 height 23
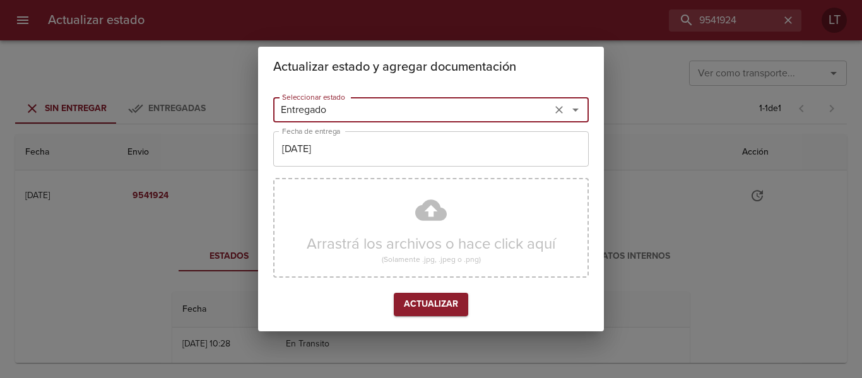
type input "Entregado"
click at [313, 157] on input "[DATE]" at bounding box center [430, 148] width 315 height 35
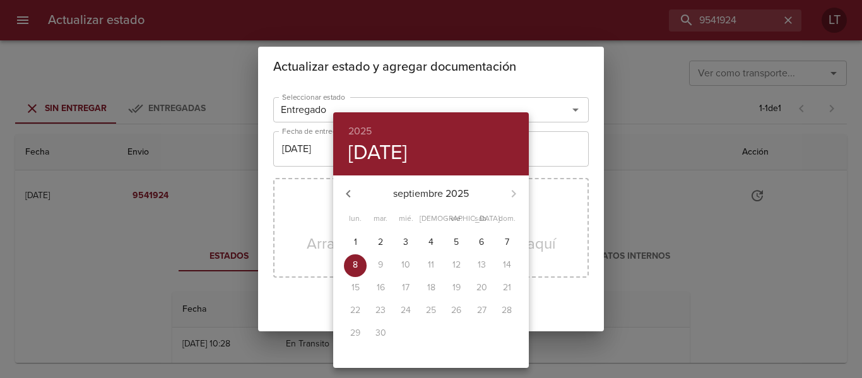
click at [400, 240] on span "3" at bounding box center [405, 242] width 23 height 13
type input "03/09/2025"
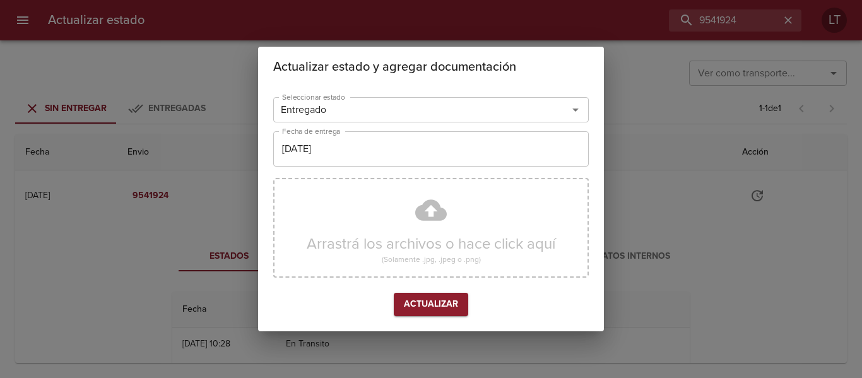
click at [423, 217] on div "Arrastrá los archivos o hace click aquí (Solamente .jpg, .jpeg o .png)" at bounding box center [430, 228] width 315 height 100
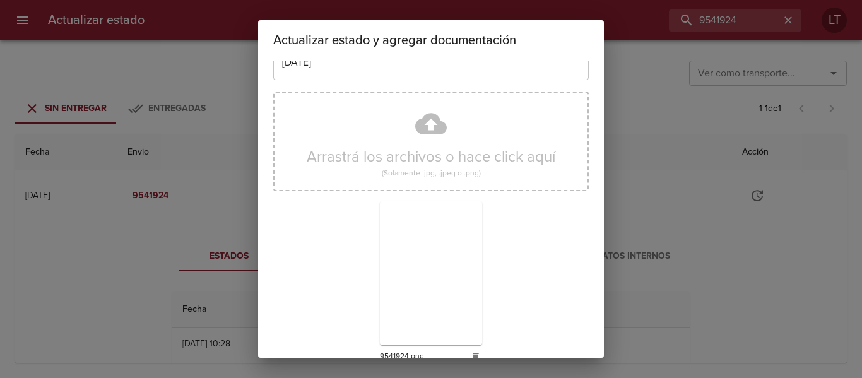
scroll to position [118, 0]
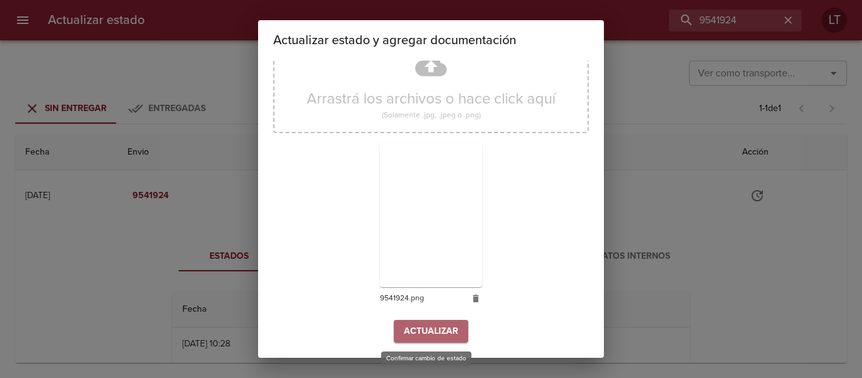
click at [440, 339] on span "Actualizar" at bounding box center [431, 332] width 54 height 16
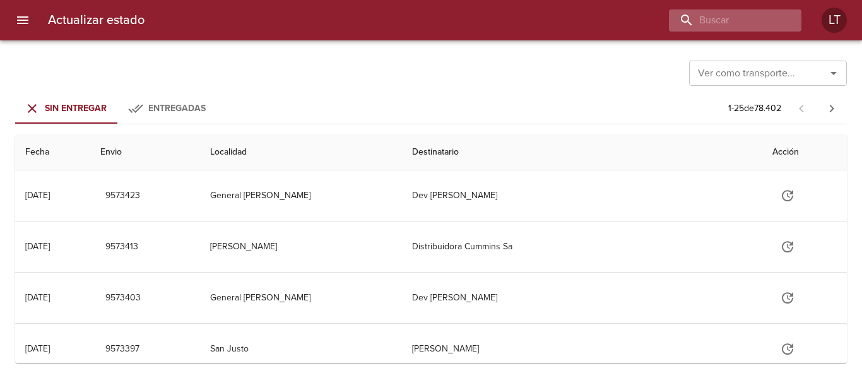
click at [779, 15] on div at bounding box center [735, 20] width 132 height 22
paste input "9550085"
type input "9550085"
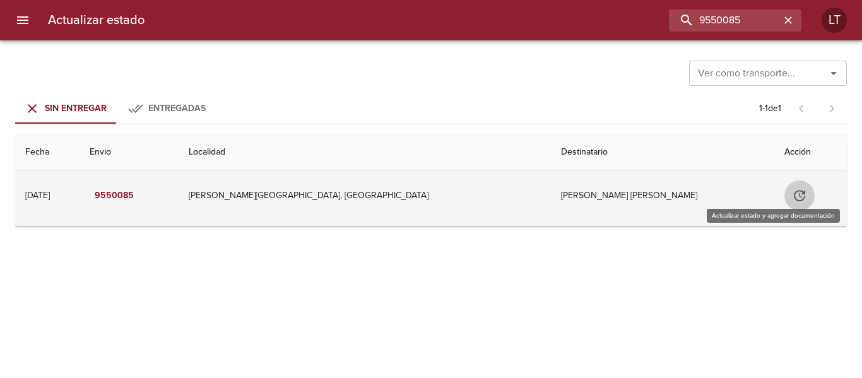
click at [792, 199] on icon "Tabla de envíos del cliente" at bounding box center [799, 195] width 15 height 15
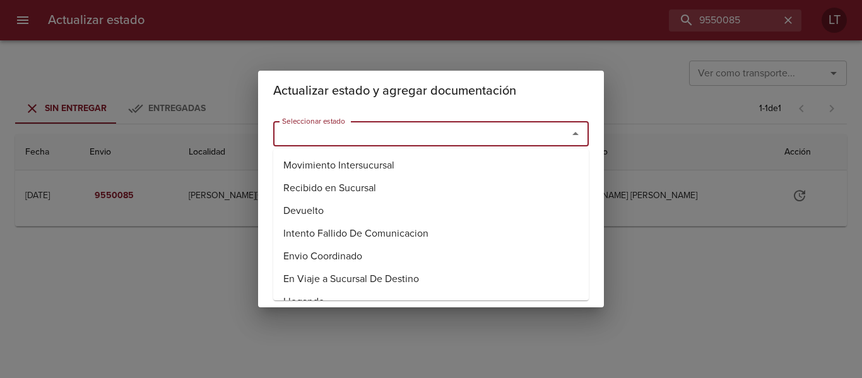
click at [474, 134] on input "Seleccionar estado" at bounding box center [412, 134] width 271 height 18
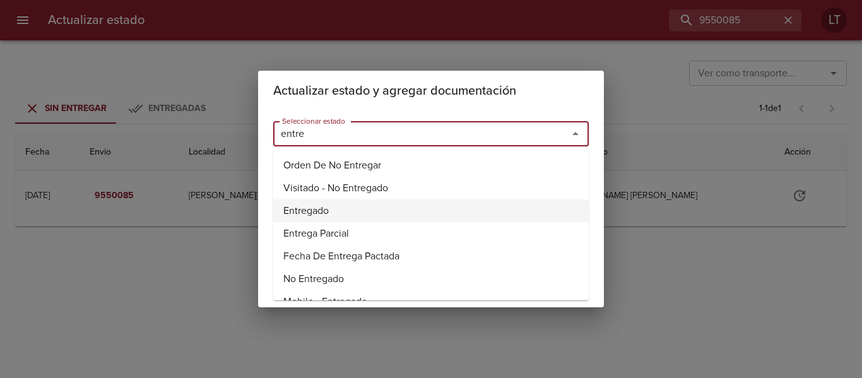
click at [283, 207] on li "Entregado" at bounding box center [430, 210] width 315 height 23
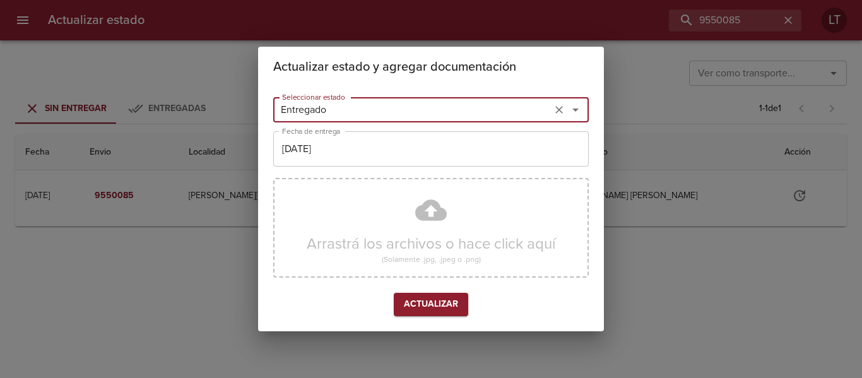
type input "Entregado"
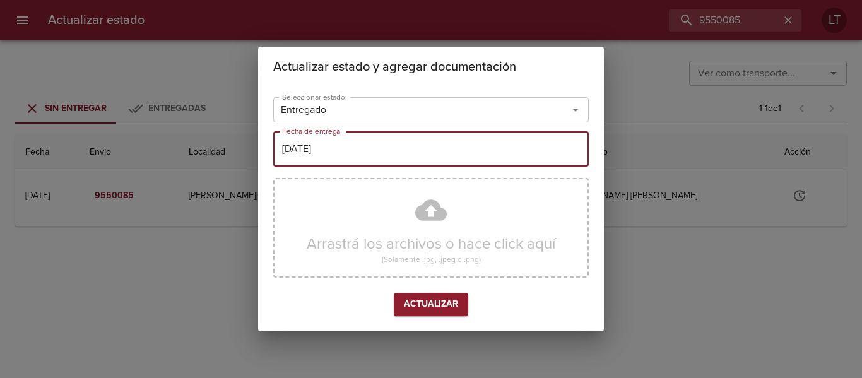
click at [331, 160] on input "[DATE]" at bounding box center [430, 148] width 315 height 35
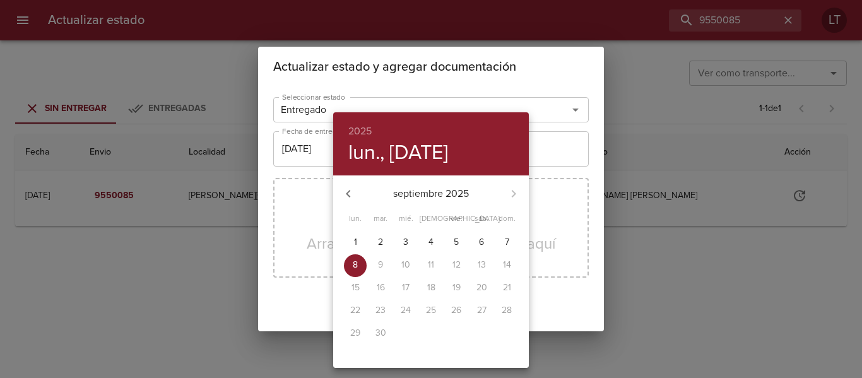
click at [452, 247] on span "5" at bounding box center [456, 242] width 23 height 13
type input "05/09/2025"
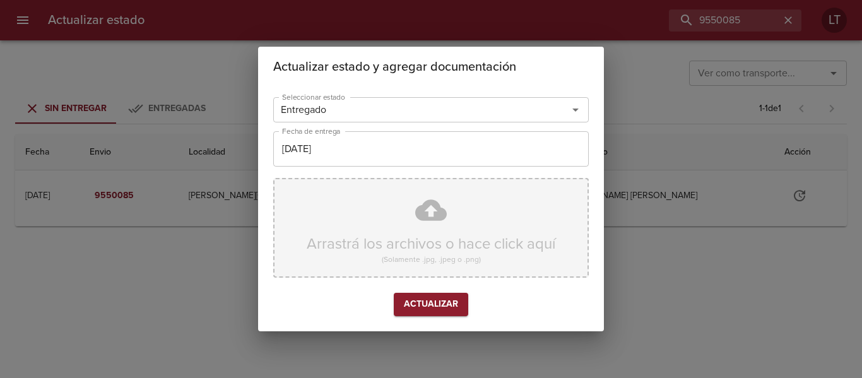
click at [432, 218] on div "Arrastrá los archivos o hace click aquí (Solamente .jpg, .jpeg o .png)" at bounding box center [430, 228] width 315 height 100
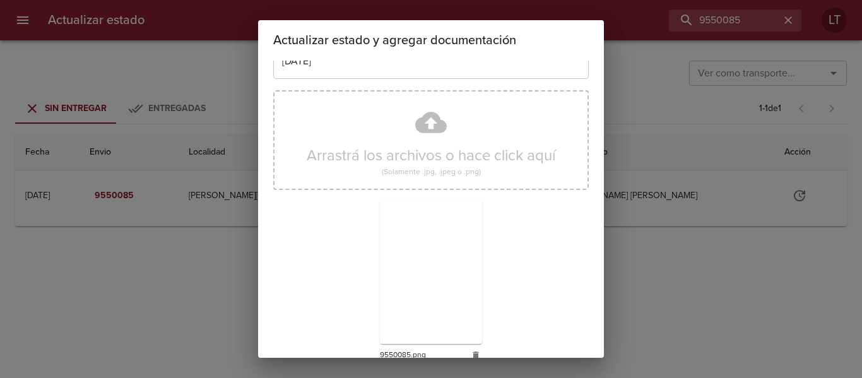
scroll to position [118, 0]
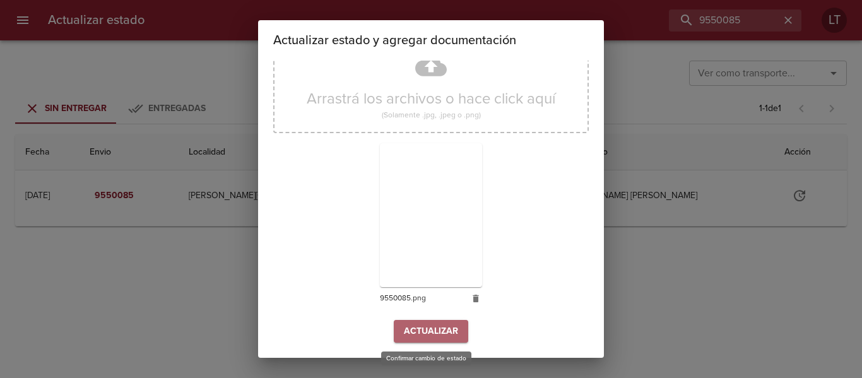
click at [443, 329] on span "Actualizar" at bounding box center [431, 332] width 54 height 16
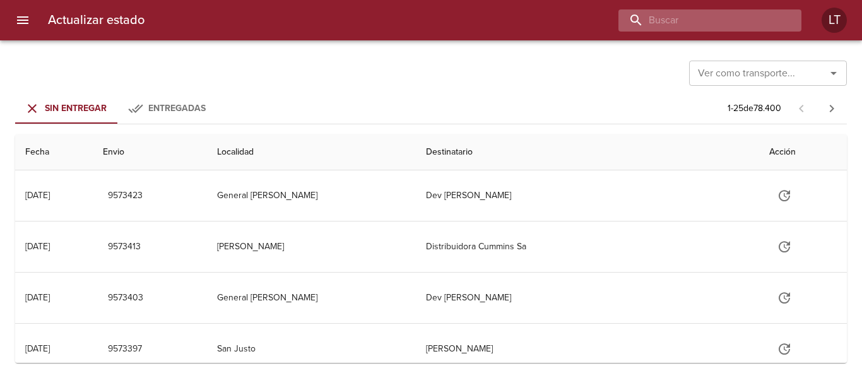
click at [724, 15] on input "buscar" at bounding box center [698, 20] width 161 height 22
paste input "9512813"
type input "9512813"
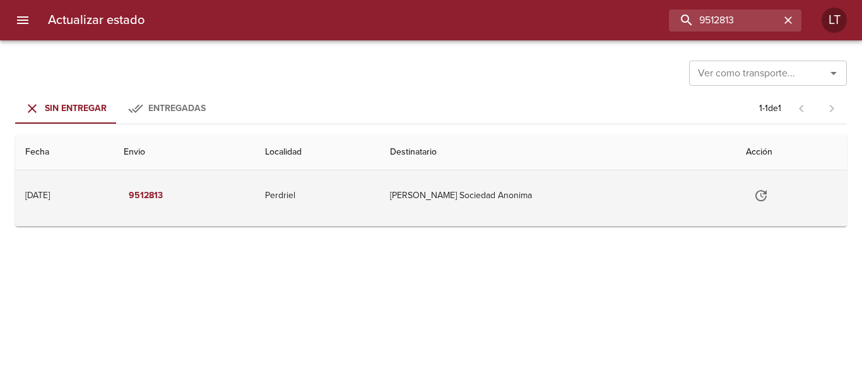
click at [756, 204] on button "Tabla de envíos del cliente" at bounding box center [761, 195] width 30 height 30
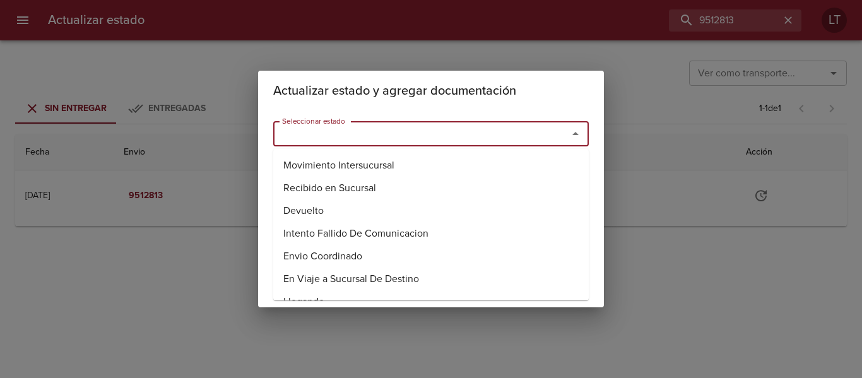
click at [481, 129] on input "Seleccionar estado" at bounding box center [412, 134] width 271 height 18
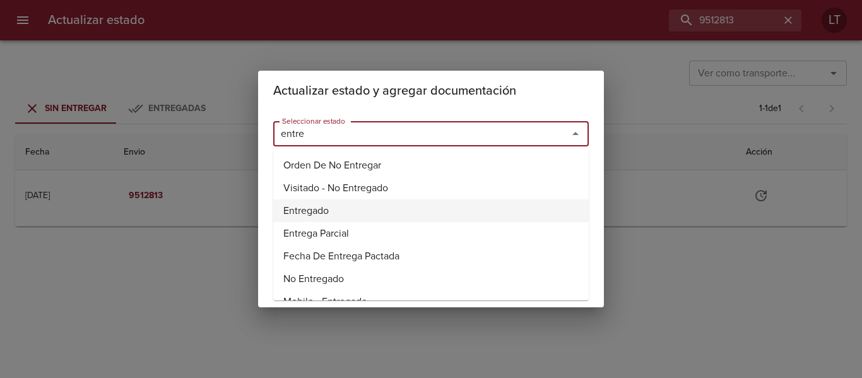
click at [309, 210] on li "Entregado" at bounding box center [430, 210] width 315 height 23
type input "Entregado"
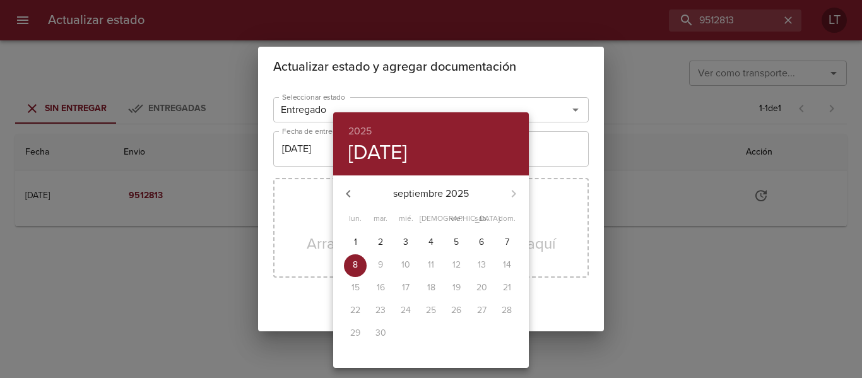
click at [437, 243] on span "4" at bounding box center [430, 242] width 23 height 13
type input "[DATE]"
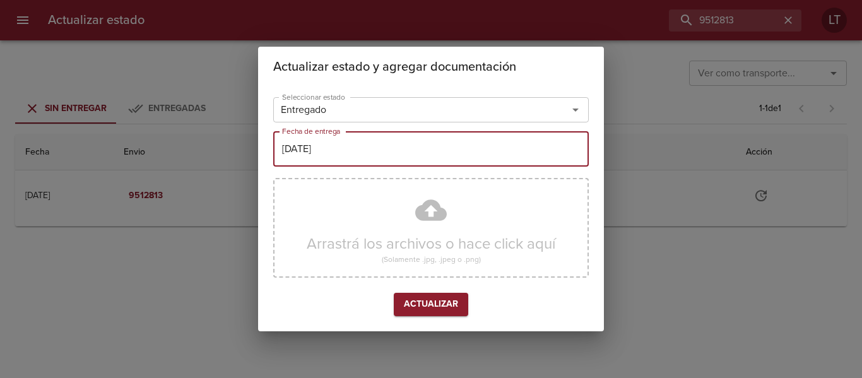
click at [431, 212] on div "Arrastrá los archivos o hace click aquí (Solamente .jpg, .jpeg o .png)" at bounding box center [430, 228] width 315 height 100
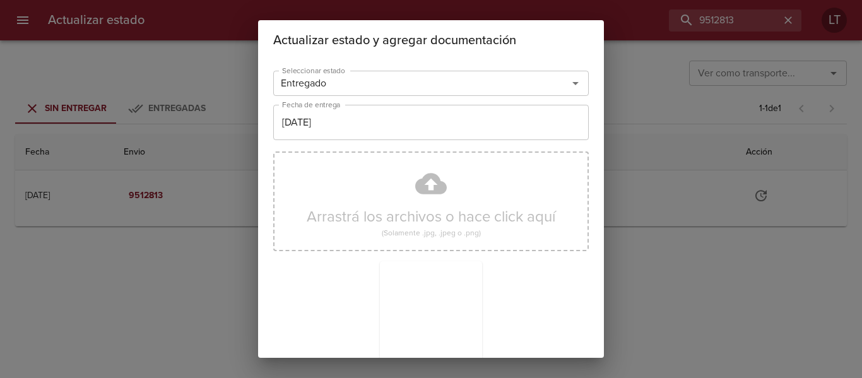
scroll to position [118, 0]
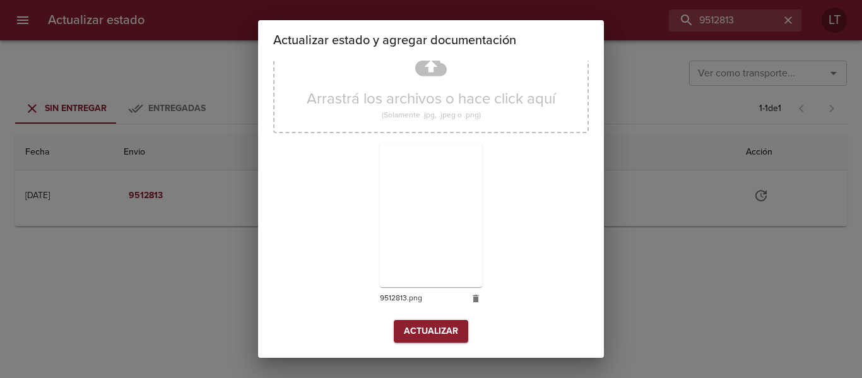
click at [439, 327] on span "Actualizar" at bounding box center [431, 332] width 54 height 16
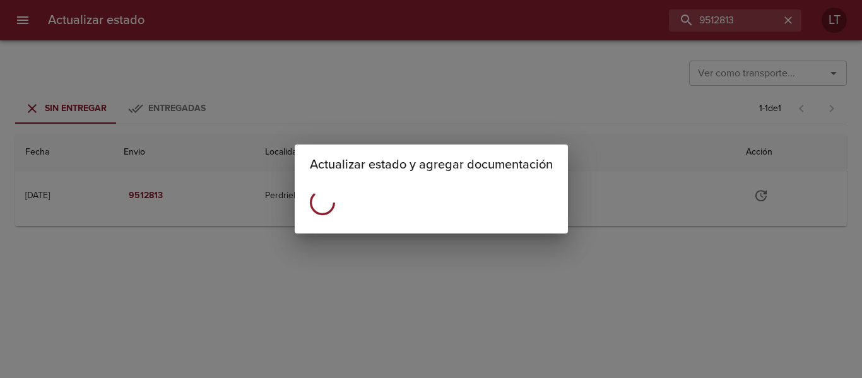
scroll to position [0, 0]
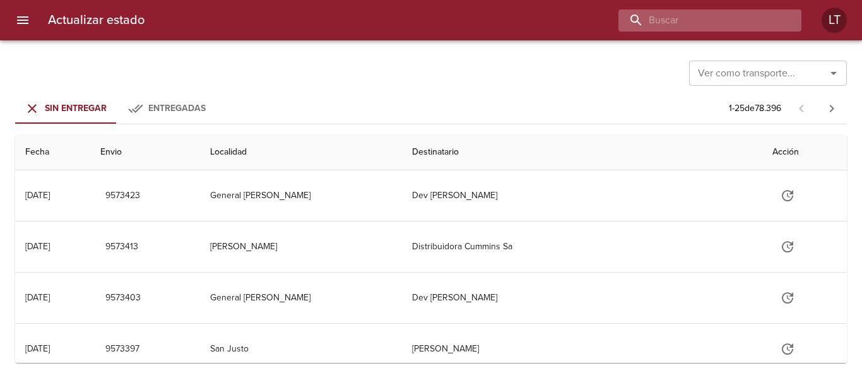
click at [730, 24] on input "buscar" at bounding box center [698, 20] width 161 height 22
paste input "9535901"
type input "9535901"
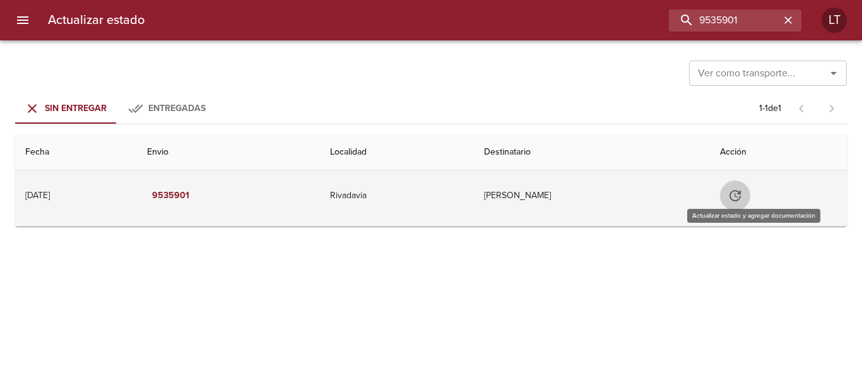
click at [742, 196] on icon "Tabla de envíos del cliente" at bounding box center [734, 195] width 15 height 15
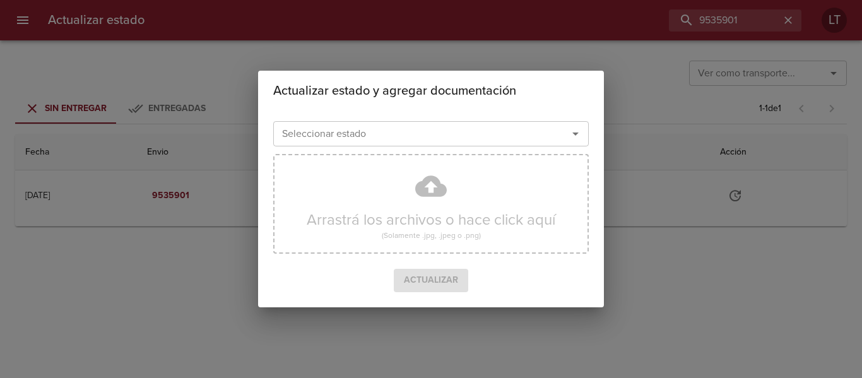
click at [450, 128] on input "Seleccionar estado" at bounding box center [412, 134] width 271 height 18
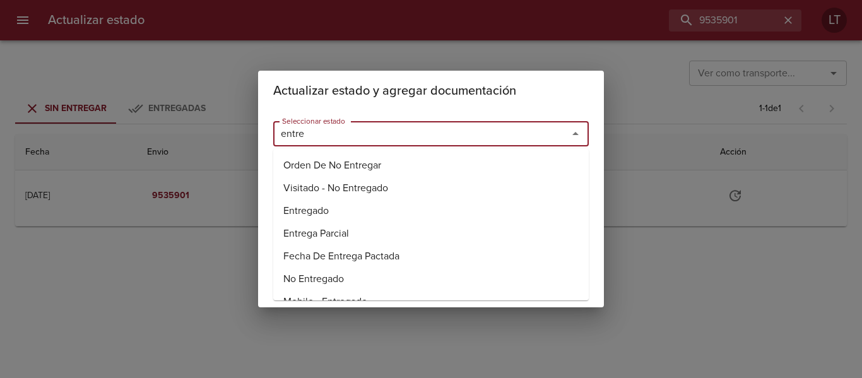
click at [335, 211] on li "Entregado" at bounding box center [430, 210] width 315 height 23
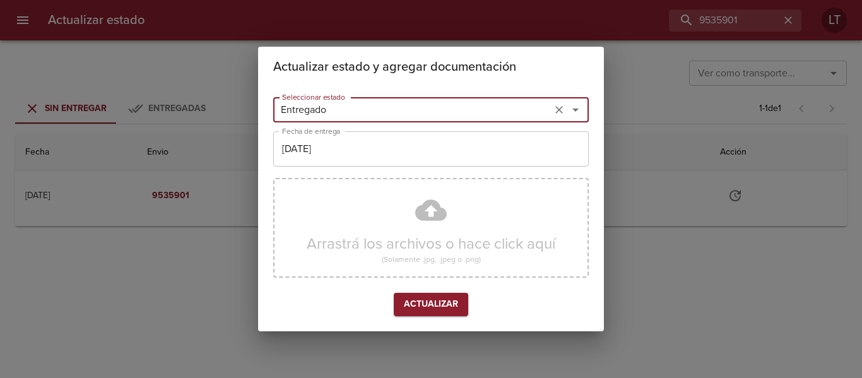
type input "Entregado"
click at [332, 160] on input "[DATE]" at bounding box center [430, 148] width 315 height 35
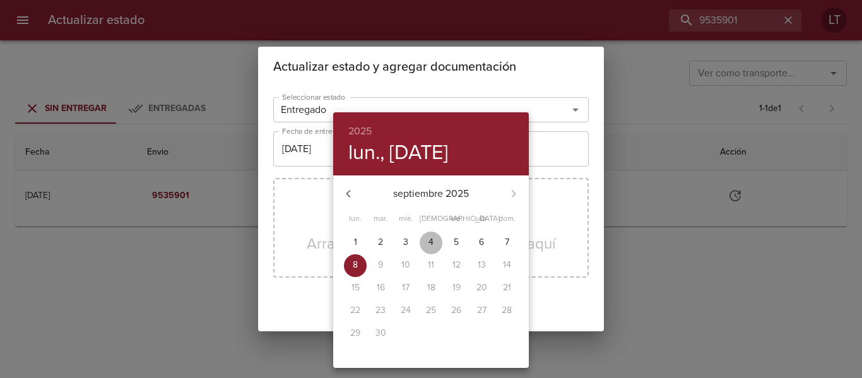
click at [426, 242] on span "4" at bounding box center [430, 242] width 23 height 13
type input "04/09/2025"
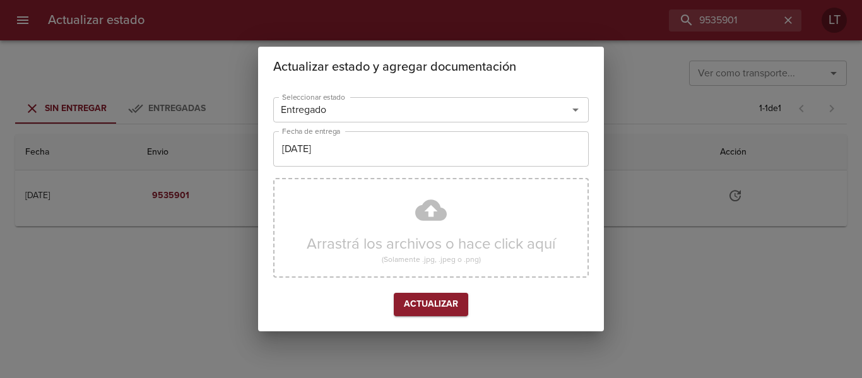
click at [429, 226] on div "Arrastrá los archivos o hace click aquí (Solamente .jpg, .jpeg o .png)" at bounding box center [430, 228] width 315 height 100
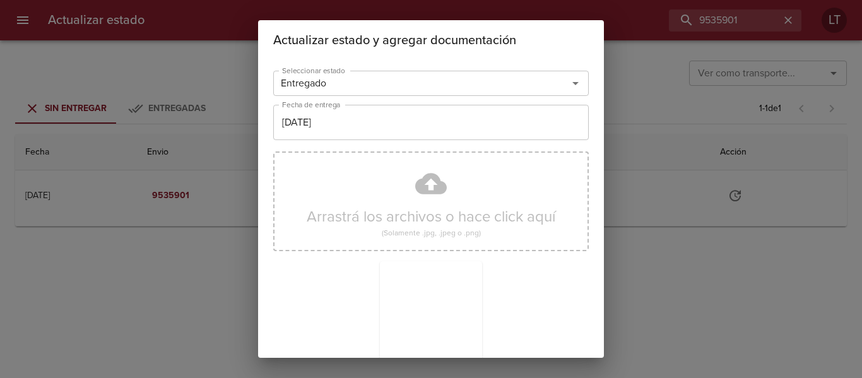
scroll to position [118, 0]
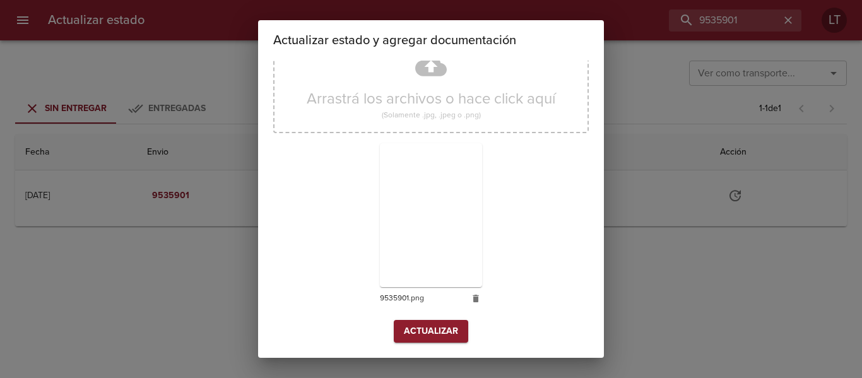
click at [452, 317] on div "Arrastrá los archivos o hace click aquí (Solamente .jpg, .jpeg o .png) 9535901.…" at bounding box center [430, 173] width 315 height 291
click at [451, 329] on span "Actualizar" at bounding box center [431, 332] width 54 height 16
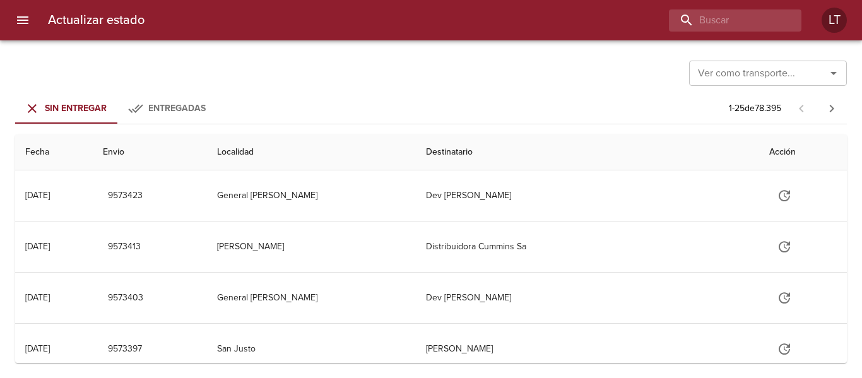
click at [732, 1] on div "Actualizar estado LT" at bounding box center [431, 20] width 862 height 40
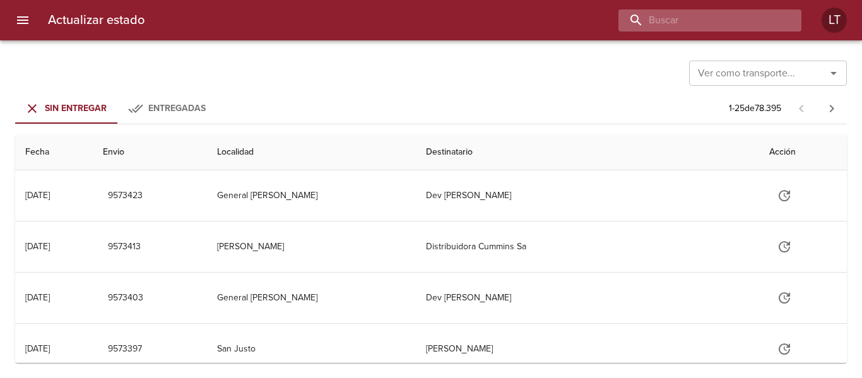
click at [733, 23] on input "buscar" at bounding box center [698, 20] width 161 height 22
paste input "9521325"
type input "9521325"
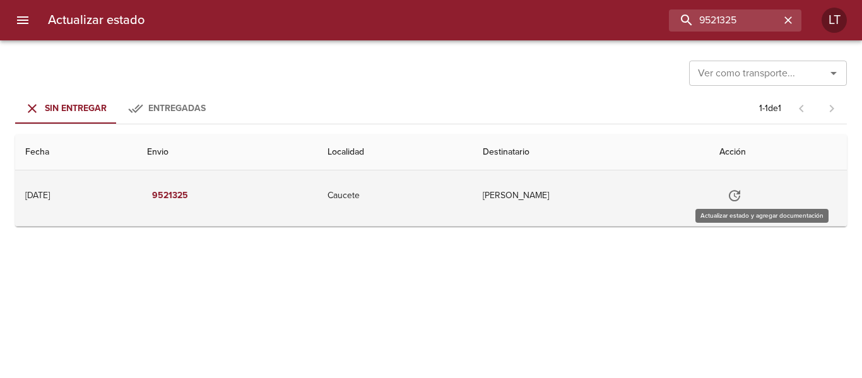
click at [742, 194] on icon "Tabla de envíos del cliente" at bounding box center [734, 195] width 15 height 15
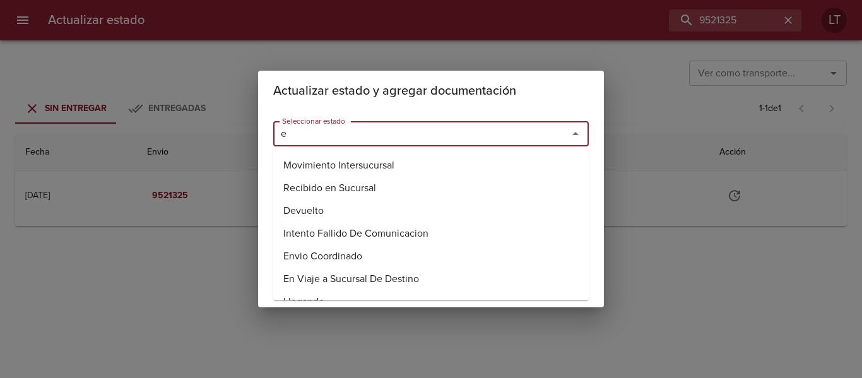
click at [464, 127] on input "e" at bounding box center [412, 134] width 271 height 18
drag, startPoint x: 320, startPoint y: 214, endPoint x: 344, endPoint y: 168, distance: 52.5
click at [319, 211] on li "Entregado" at bounding box center [430, 210] width 315 height 23
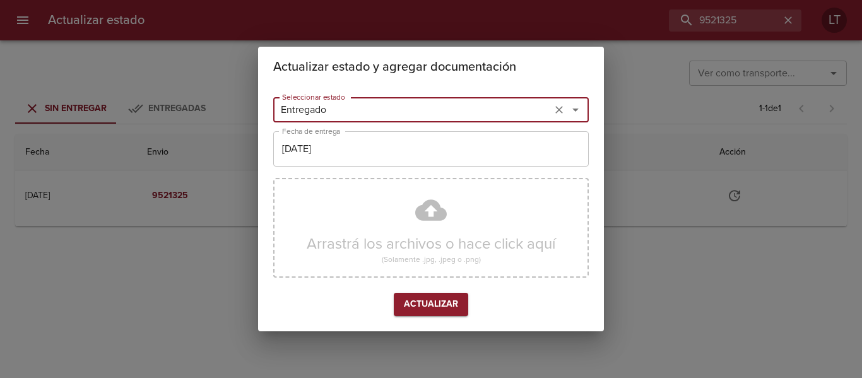
type input "Entregado"
click at [350, 158] on input "[DATE]" at bounding box center [430, 148] width 315 height 35
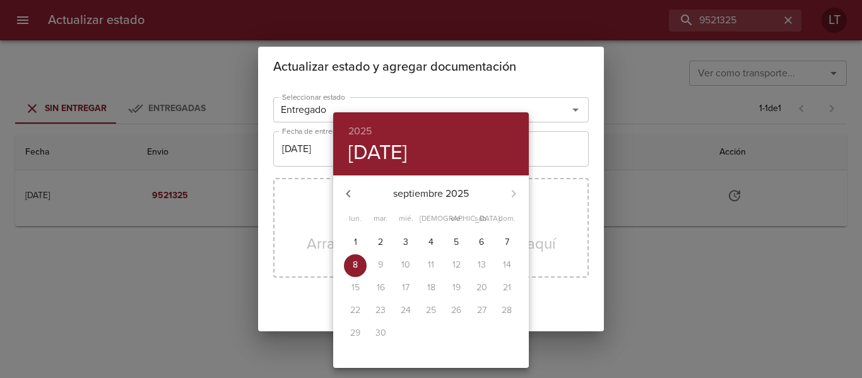
click at [425, 241] on span "4" at bounding box center [430, 242] width 23 height 13
type input "[DATE]"
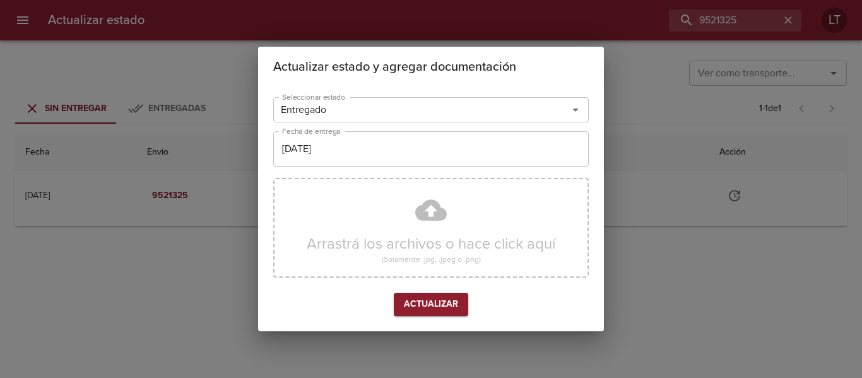
click at [419, 214] on div "Arrastrá los archivos o hace click aquí (Solamente .jpg, .jpeg o .png)" at bounding box center [430, 228] width 315 height 100
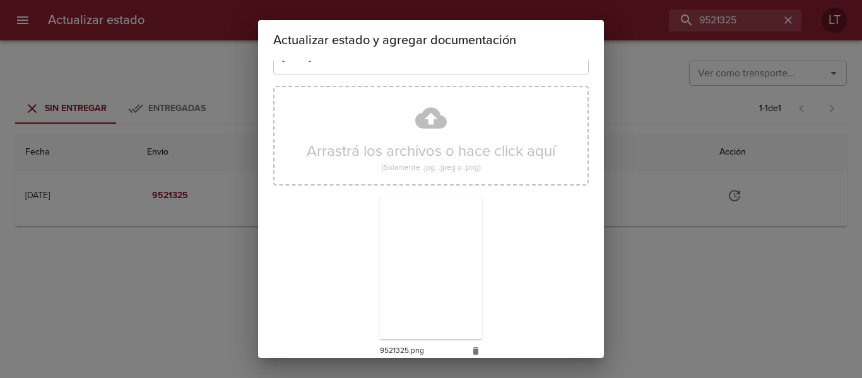
scroll to position [118, 0]
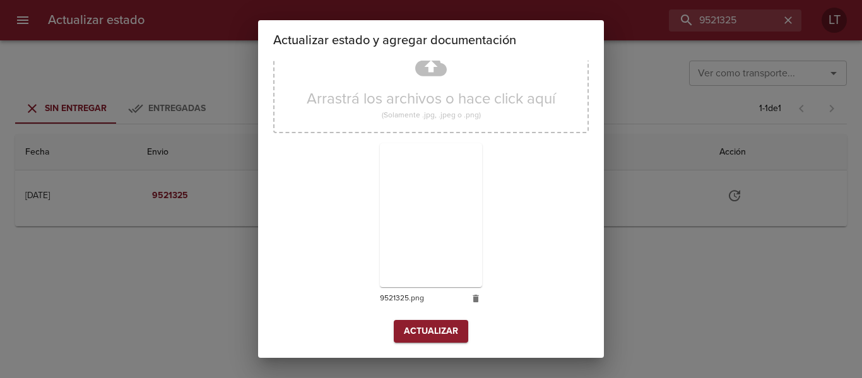
click at [431, 338] on span "Actualizar" at bounding box center [431, 332] width 54 height 16
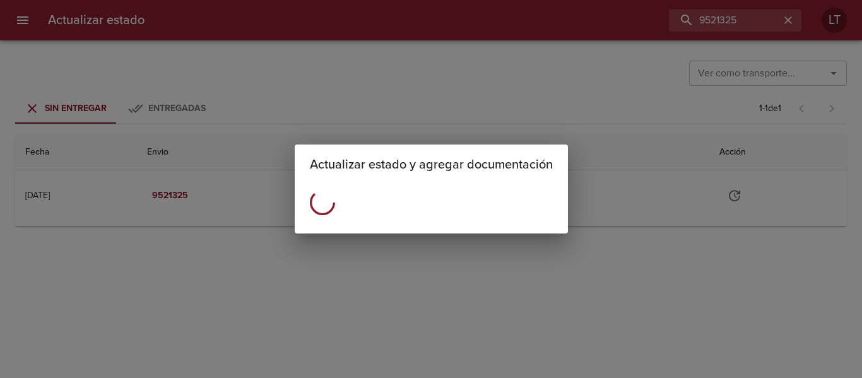
scroll to position [0, 0]
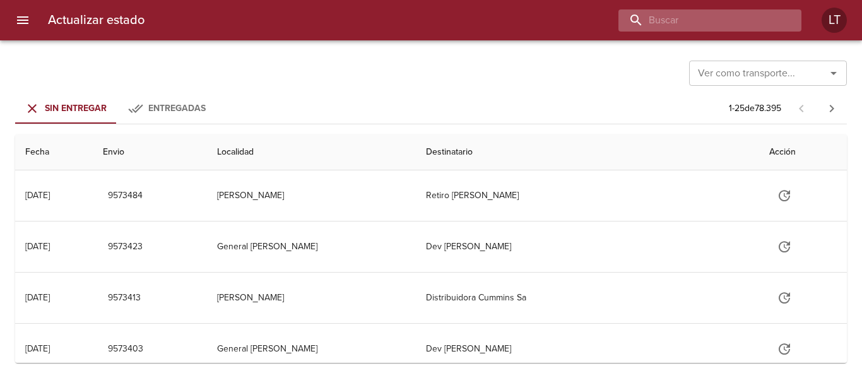
click at [729, 18] on input "buscar" at bounding box center [698, 20] width 161 height 22
paste input "9540969"
type input "9540969"
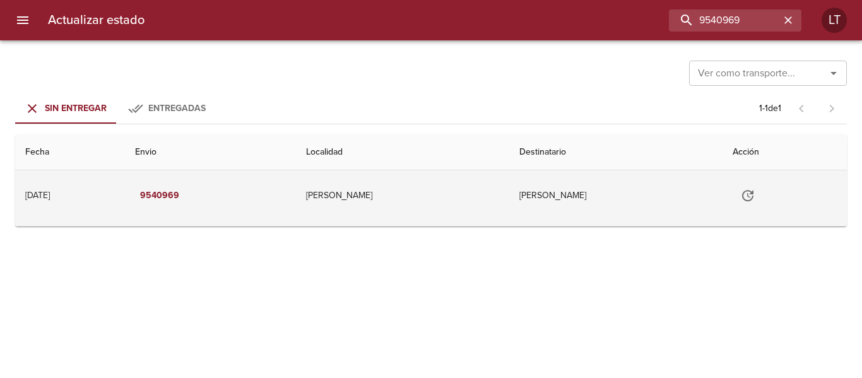
click at [748, 202] on button "Tabla de envíos del cliente" at bounding box center [747, 195] width 30 height 30
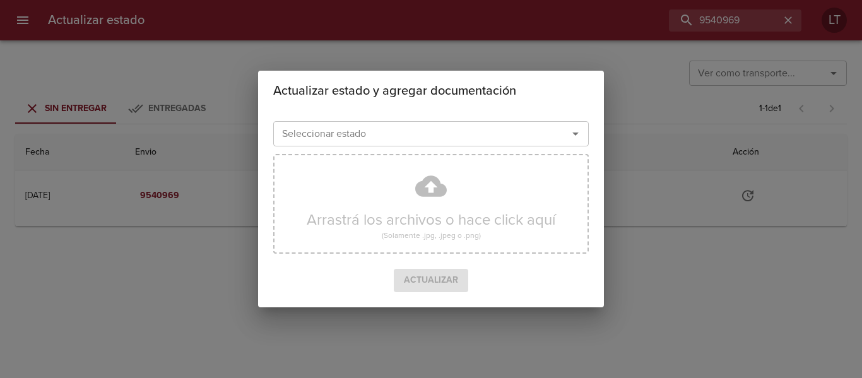
click at [447, 130] on input "Seleccionar estado" at bounding box center [412, 134] width 271 height 18
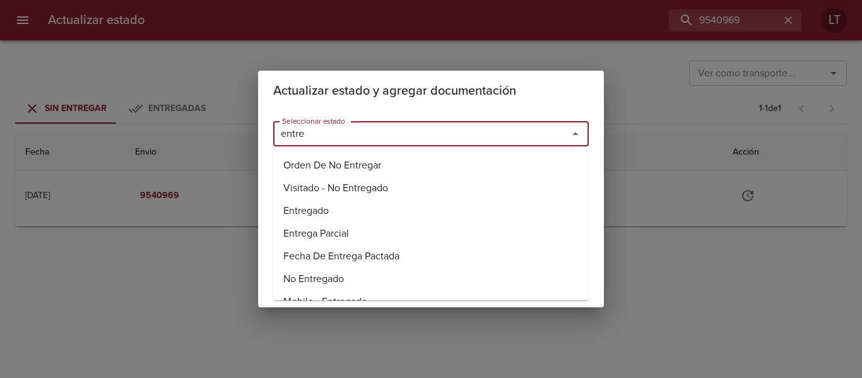
click at [319, 204] on li "Entregado" at bounding box center [430, 210] width 315 height 23
type input "Entregado"
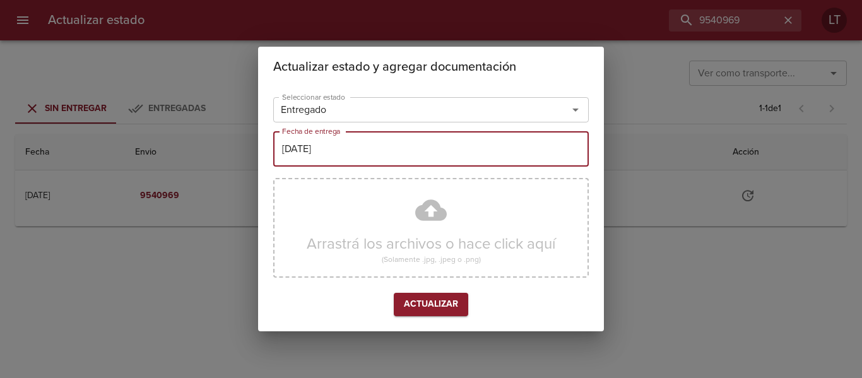
click at [323, 155] on input "[DATE]" at bounding box center [430, 148] width 315 height 35
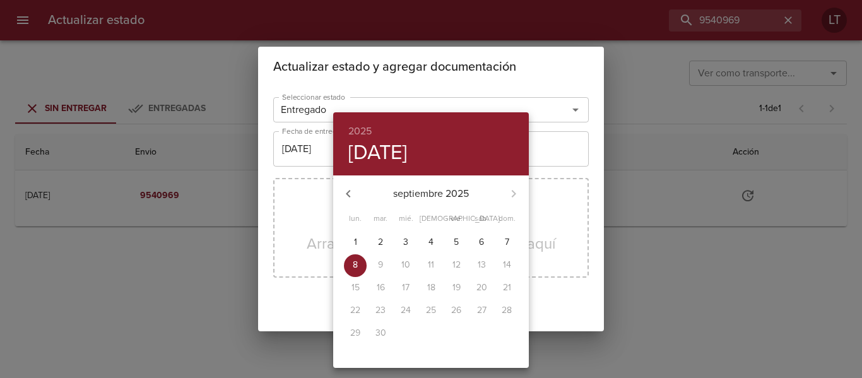
click at [403, 242] on p "3" at bounding box center [405, 242] width 5 height 13
type input "03/09/2025"
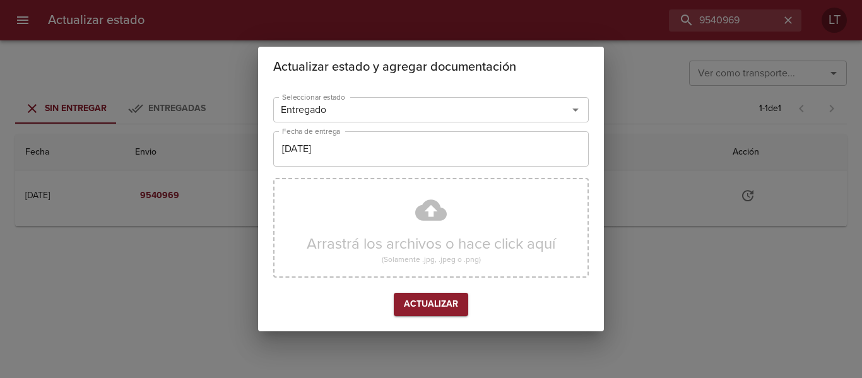
click at [426, 213] on div "Arrastrá los archivos o hace click aquí (Solamente .jpg, .jpeg o .png)" at bounding box center [430, 228] width 315 height 100
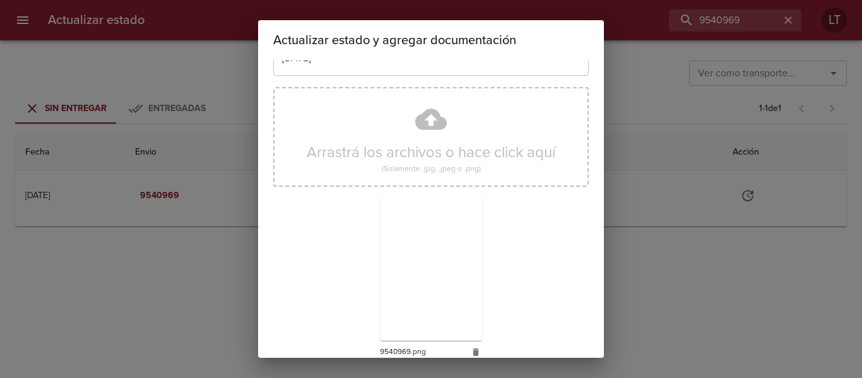
scroll to position [118, 0]
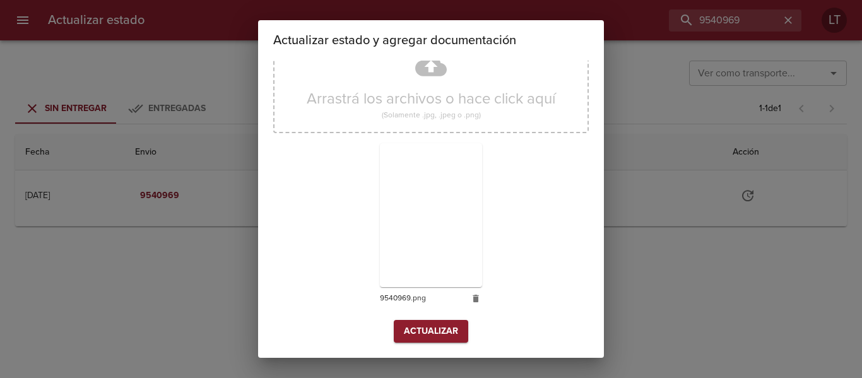
click at [451, 317] on div "Arrastrá los archivos o hace click aquí (Solamente .jpg, .jpeg o .png) 9540969.…" at bounding box center [430, 173] width 315 height 291
click at [447, 329] on span "Actualizar" at bounding box center [431, 332] width 54 height 16
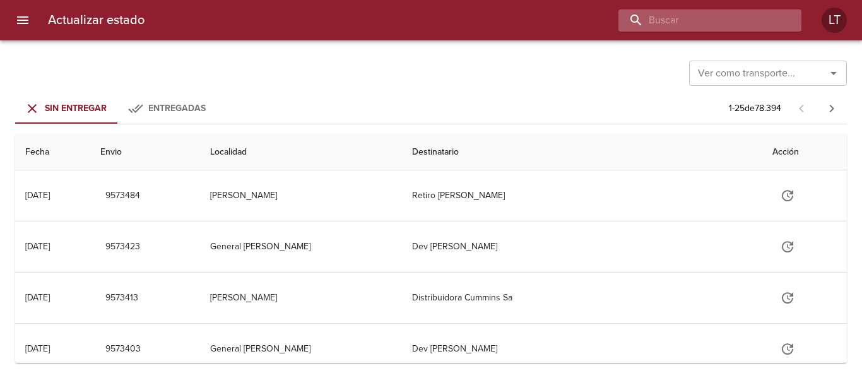
click at [743, 26] on input "buscar" at bounding box center [698, 20] width 161 height 22
paste input "9546362"
type input "9546362"
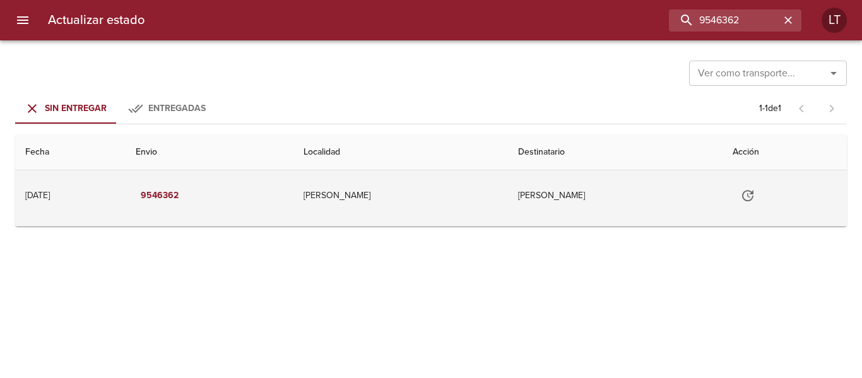
click at [755, 194] on icon "Tabla de envíos del cliente" at bounding box center [747, 195] width 15 height 15
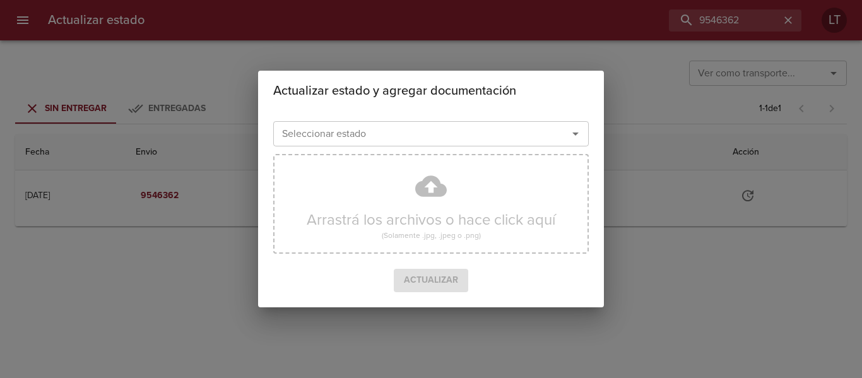
click at [561, 134] on div at bounding box center [566, 134] width 33 height 18
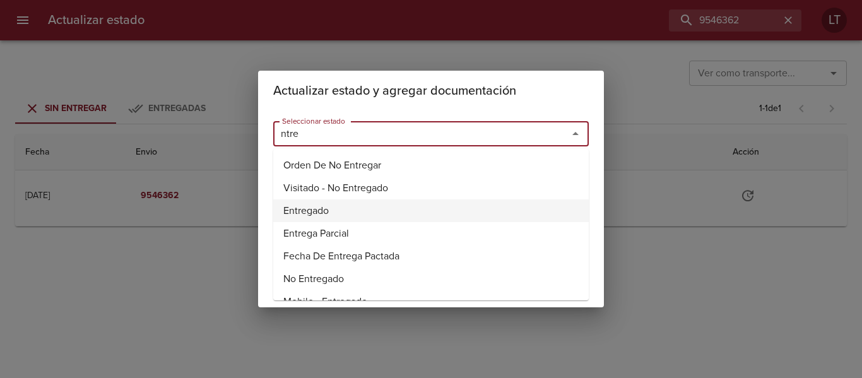
click at [295, 215] on li "Entregado" at bounding box center [430, 210] width 315 height 23
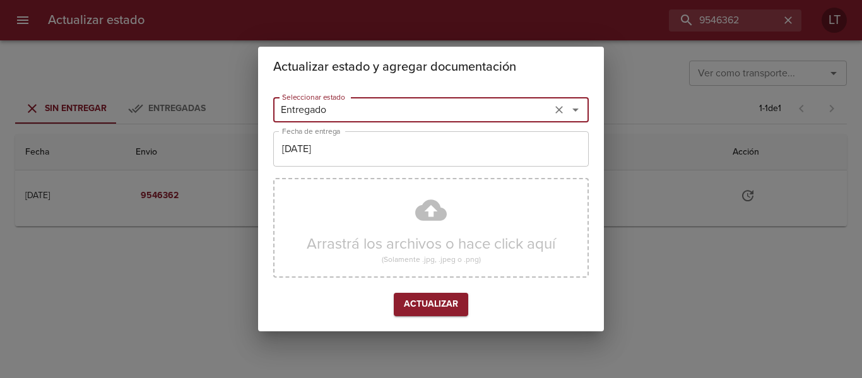
type input "Entregado"
click at [314, 142] on input "[DATE]" at bounding box center [430, 148] width 315 height 35
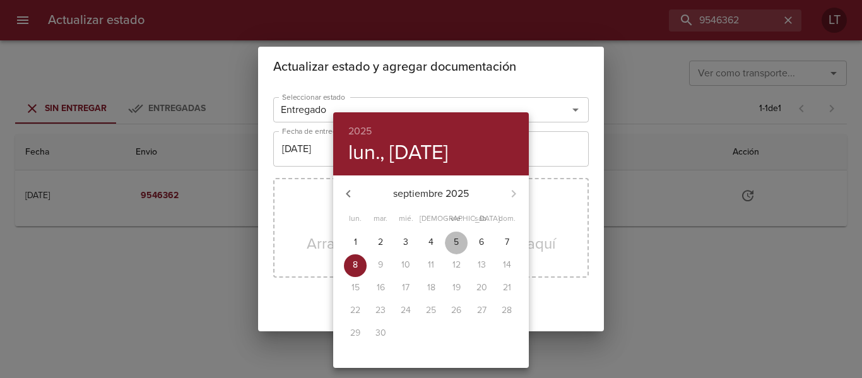
click at [457, 240] on p "5" at bounding box center [456, 242] width 5 height 13
type input "[DATE]"
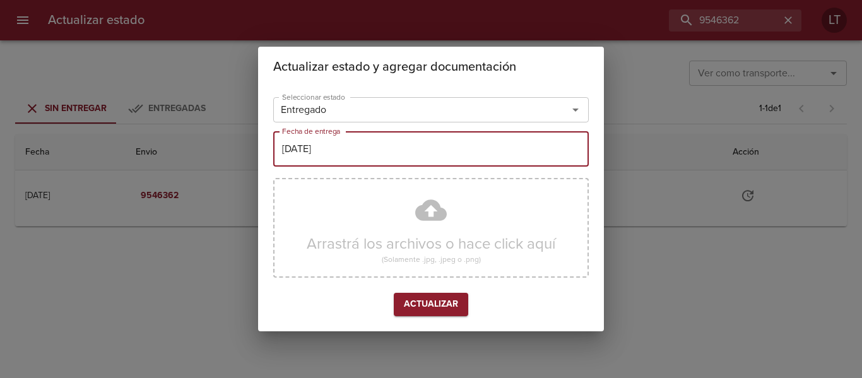
click at [419, 216] on div "Arrastrá los archivos o hace click aquí (Solamente .jpg, .jpeg o .png)" at bounding box center [430, 228] width 315 height 100
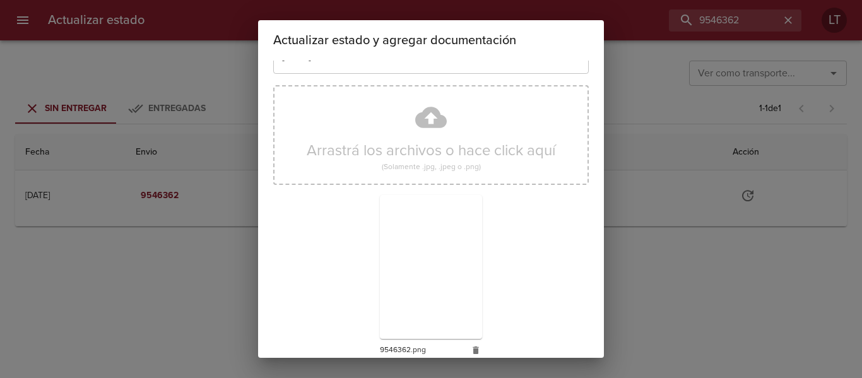
scroll to position [118, 0]
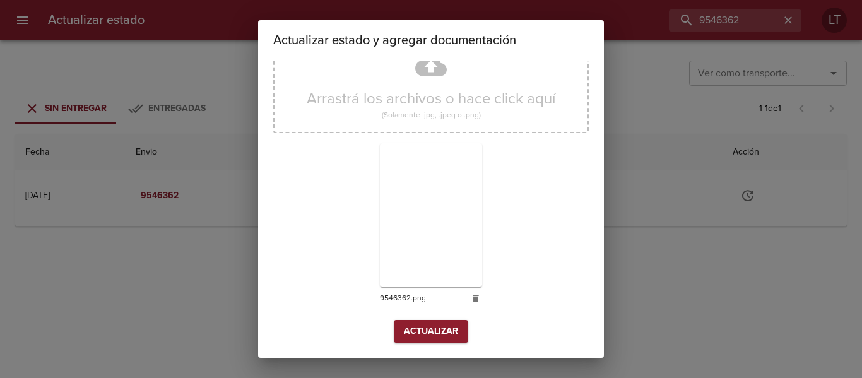
click at [433, 326] on span "Actualizar" at bounding box center [431, 332] width 54 height 16
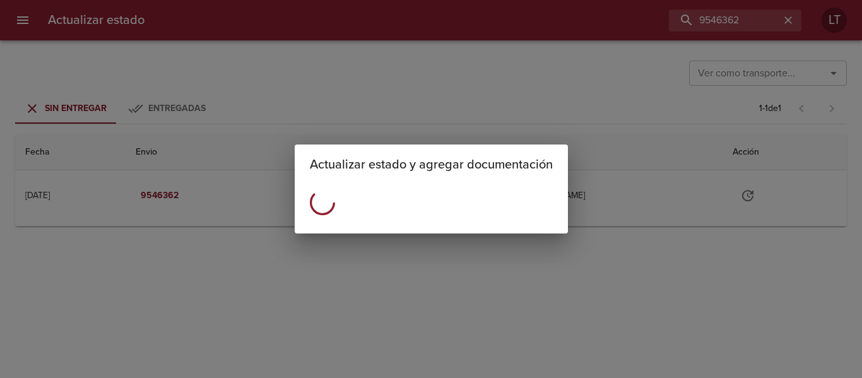
scroll to position [0, 0]
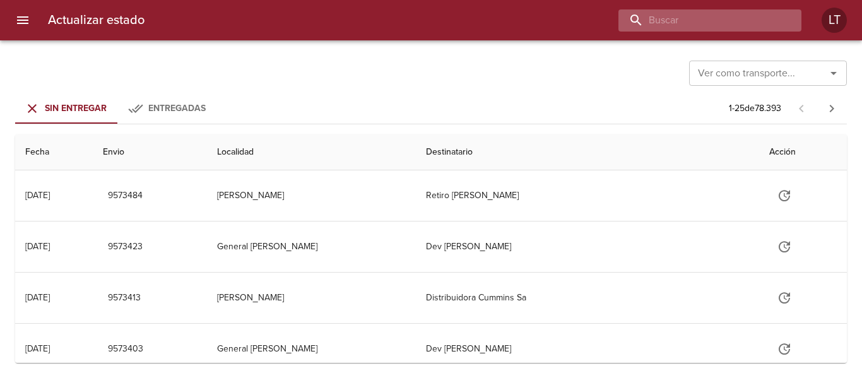
click at [713, 26] on input "buscar" at bounding box center [698, 20] width 161 height 22
paste input "9546379"
type input "9546379"
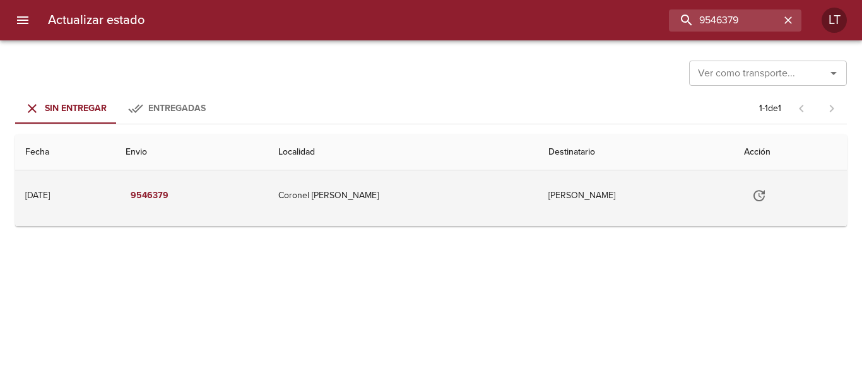
click at [744, 185] on button "Tabla de envíos del cliente" at bounding box center [759, 195] width 30 height 30
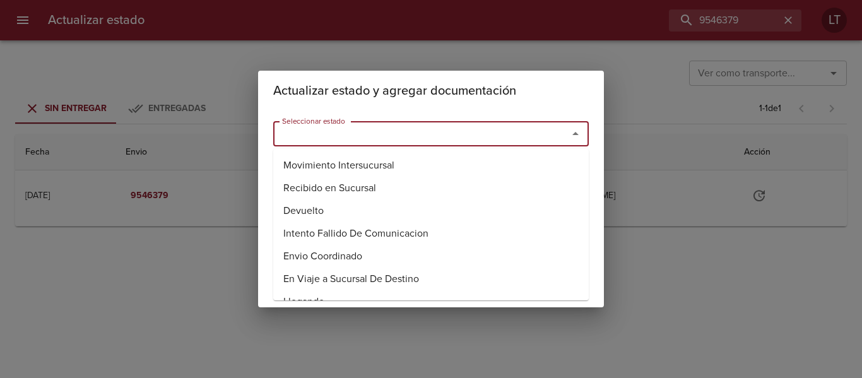
click at [506, 127] on input "Seleccionar estado" at bounding box center [412, 134] width 271 height 18
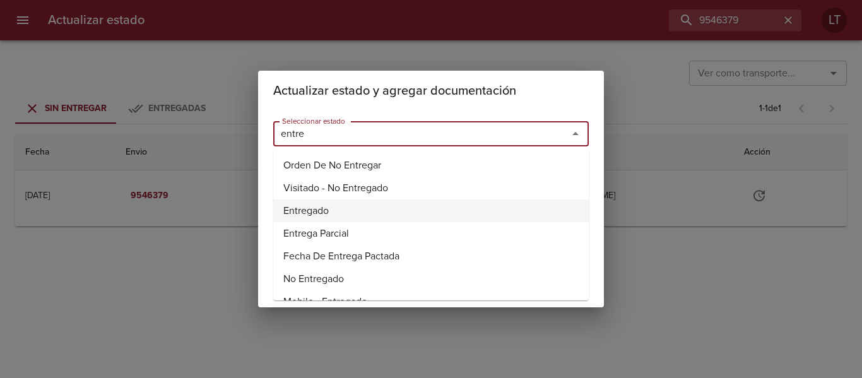
click at [298, 205] on li "Entregado" at bounding box center [430, 210] width 315 height 23
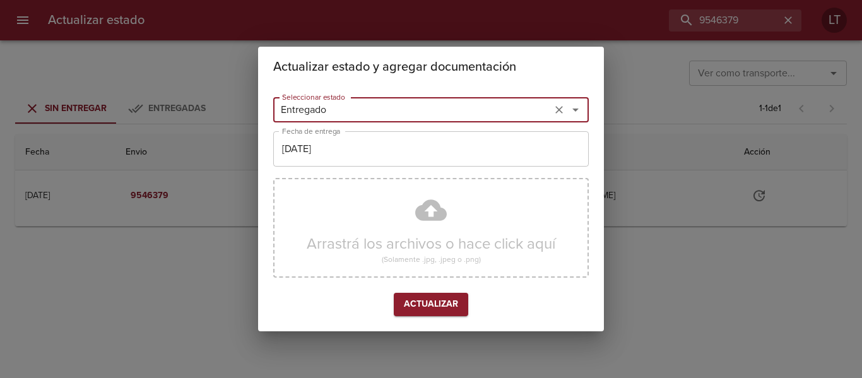
type input "Entregado"
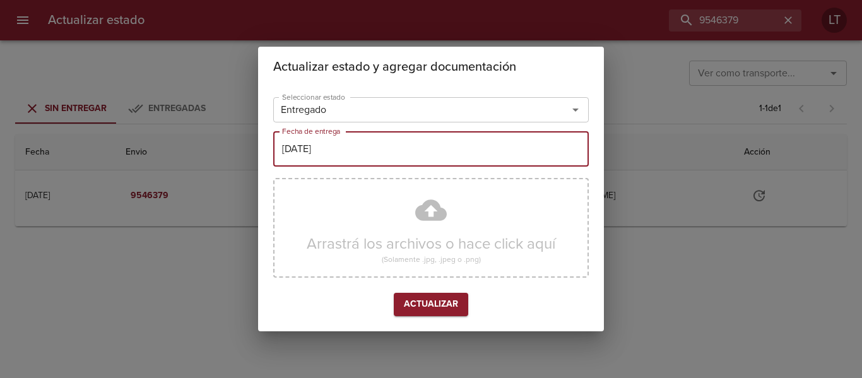
click at [341, 155] on input "[DATE]" at bounding box center [430, 148] width 315 height 35
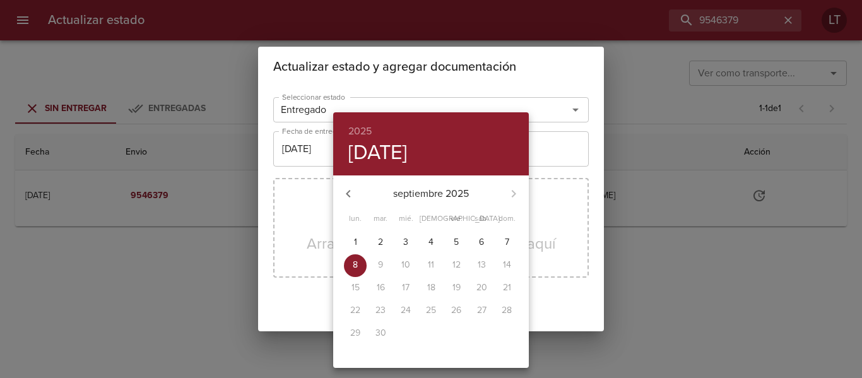
click at [434, 240] on span "4" at bounding box center [430, 242] width 23 height 13
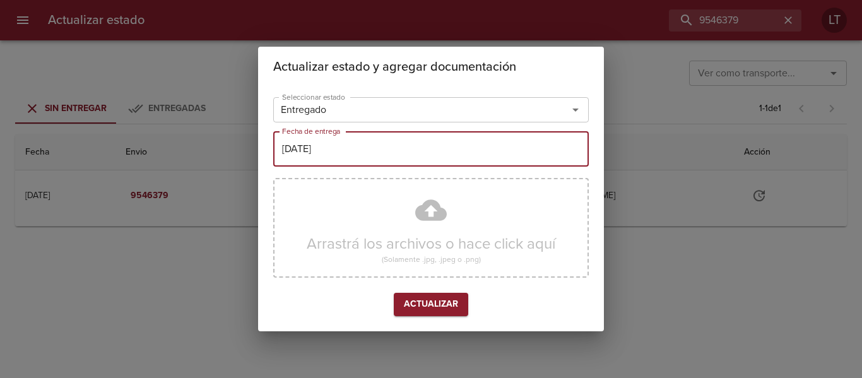
click at [373, 153] on input "04/09/2025" at bounding box center [430, 148] width 315 height 35
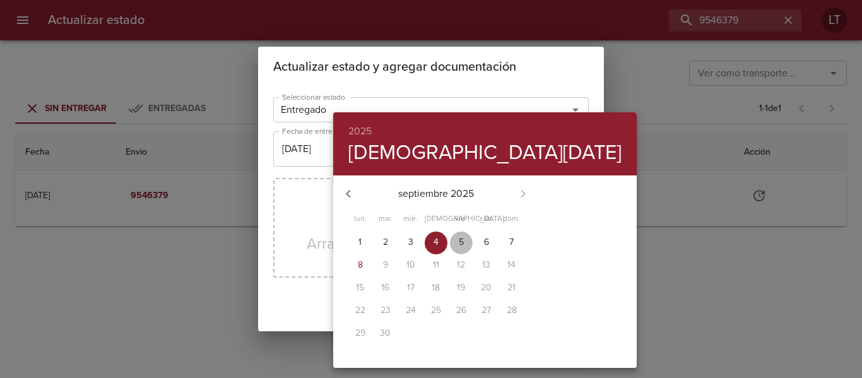
click at [459, 239] on p "5" at bounding box center [461, 242] width 5 height 13
type input "[DATE]"
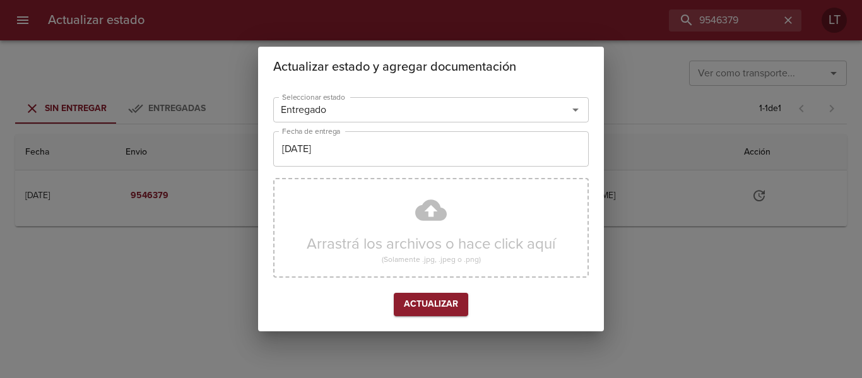
click at [445, 217] on div "Arrastrá los archivos o hace click aquí (Solamente .jpg, .jpeg o .png)" at bounding box center [430, 228] width 315 height 100
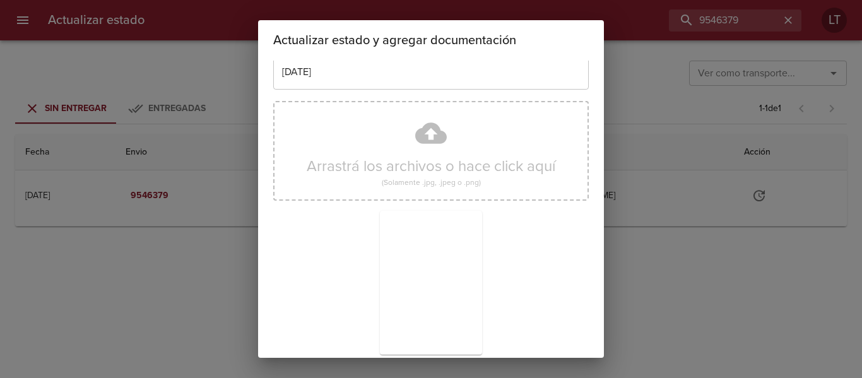
scroll to position [118, 0]
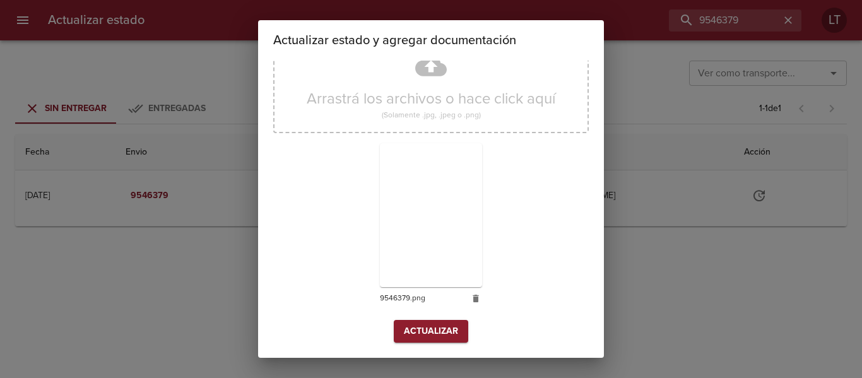
click at [449, 332] on span "Actualizar" at bounding box center [431, 332] width 54 height 16
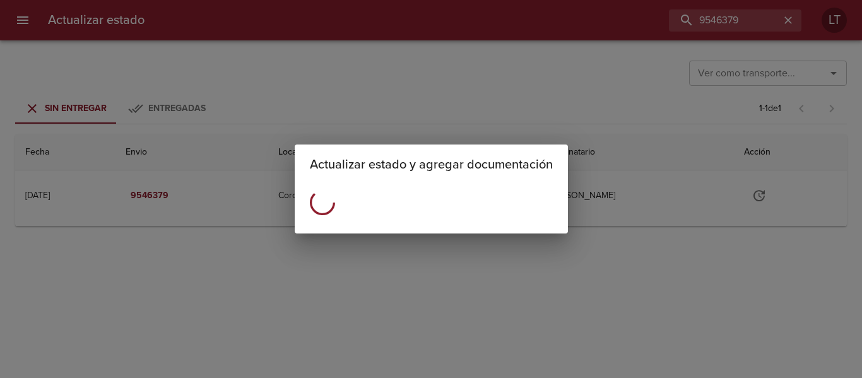
scroll to position [0, 0]
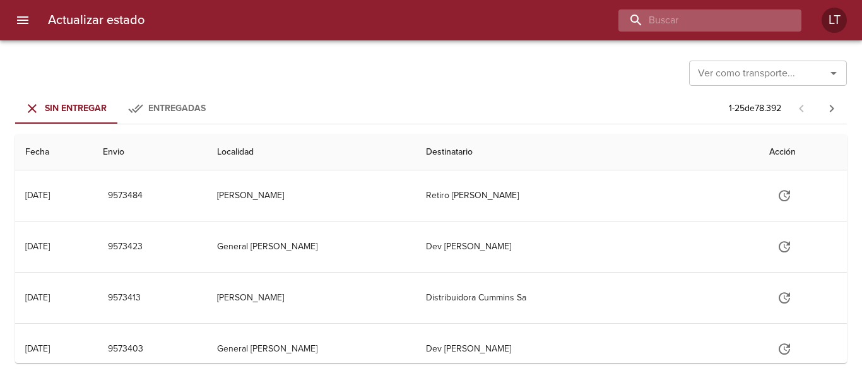
click at [712, 26] on input "buscar" at bounding box center [698, 20] width 161 height 22
paste input "9546394"
type input "9546394"
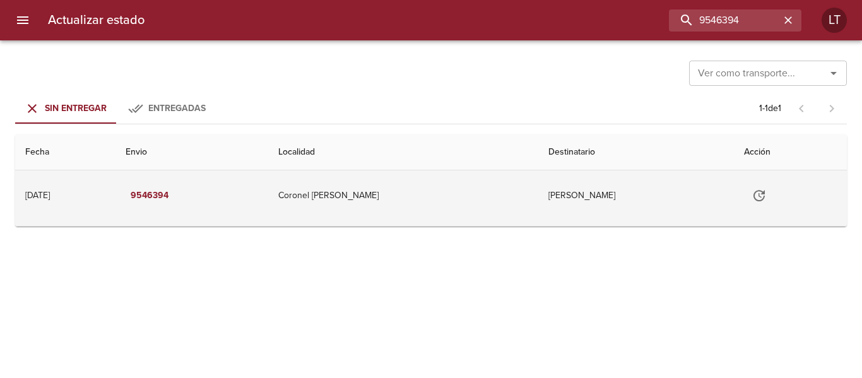
click at [744, 187] on button "Tabla de envíos del cliente" at bounding box center [759, 195] width 30 height 30
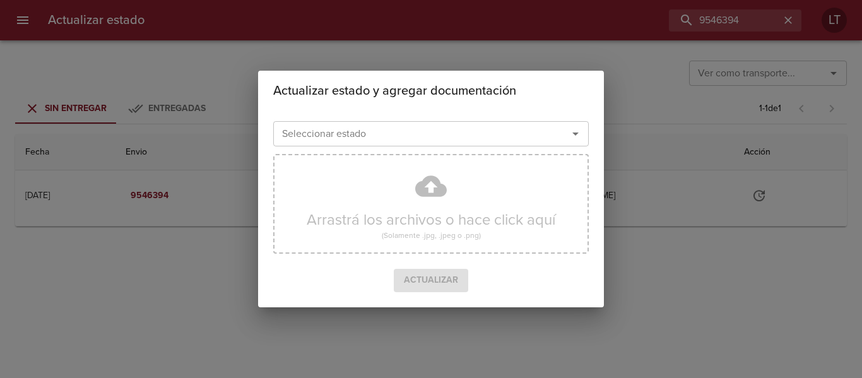
click at [419, 120] on div "Seleccionar estado Seleccionar estado" at bounding box center [430, 132] width 315 height 33
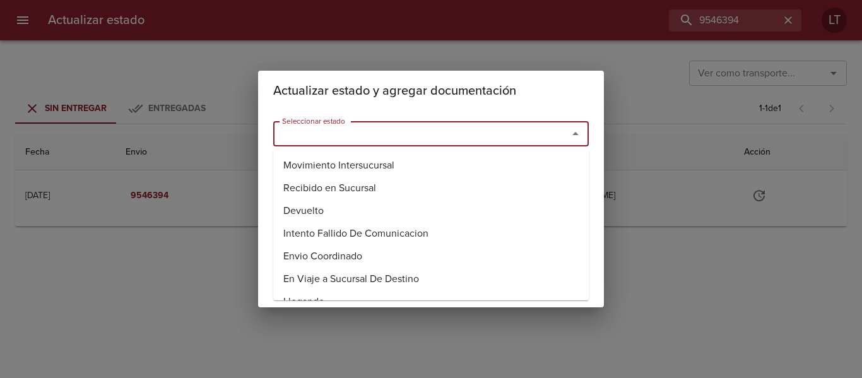
click at [423, 126] on input "Seleccionar estado" at bounding box center [412, 134] width 271 height 18
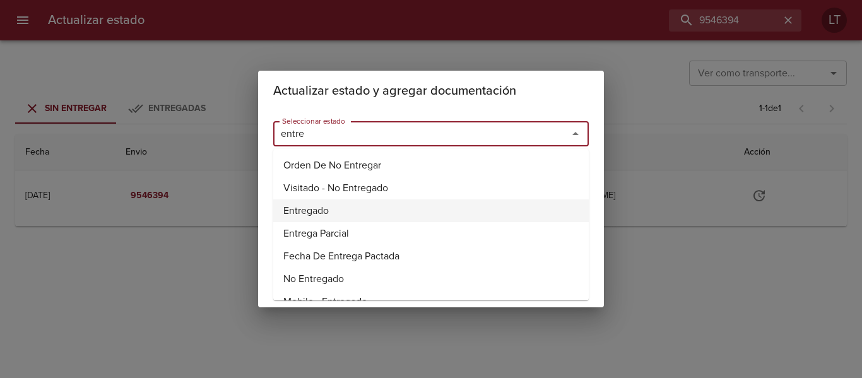
click at [323, 207] on li "Entregado" at bounding box center [430, 210] width 315 height 23
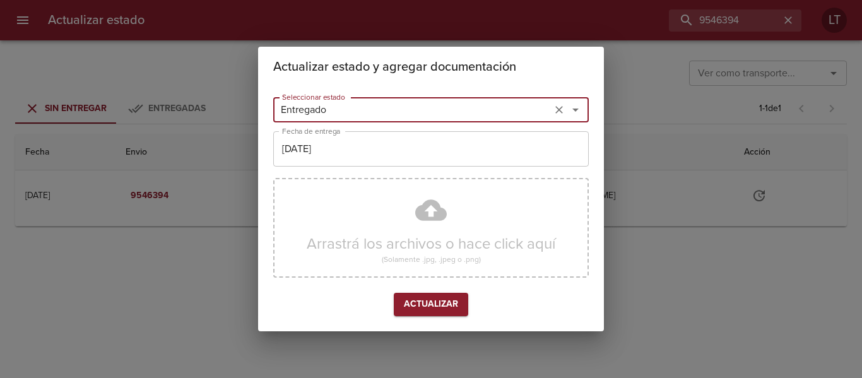
type input "Entregado"
click at [326, 161] on input "[DATE]" at bounding box center [430, 148] width 315 height 35
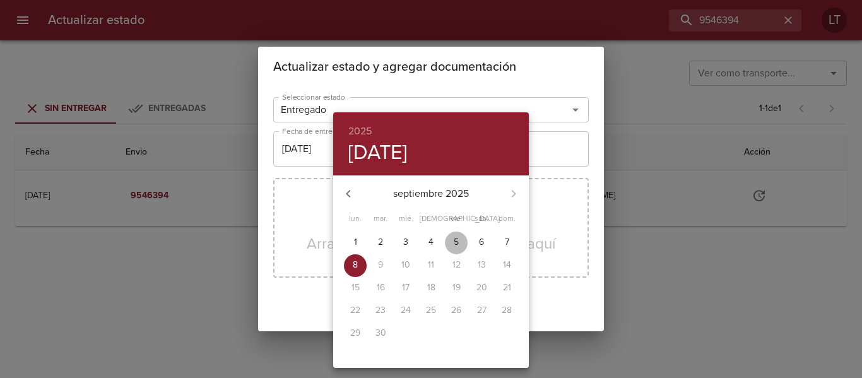
click at [459, 237] on p "5" at bounding box center [456, 242] width 5 height 13
type input "[DATE]"
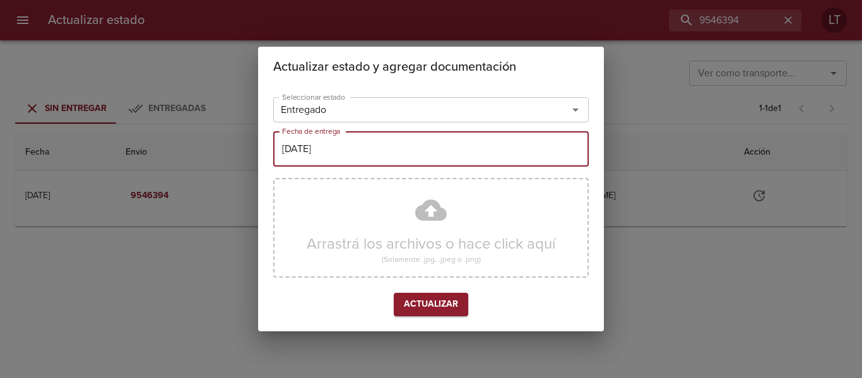
click at [422, 197] on div "Arrastrá los archivos o hace click aquí (Solamente .jpg, .jpeg o .png)" at bounding box center [430, 228] width 315 height 100
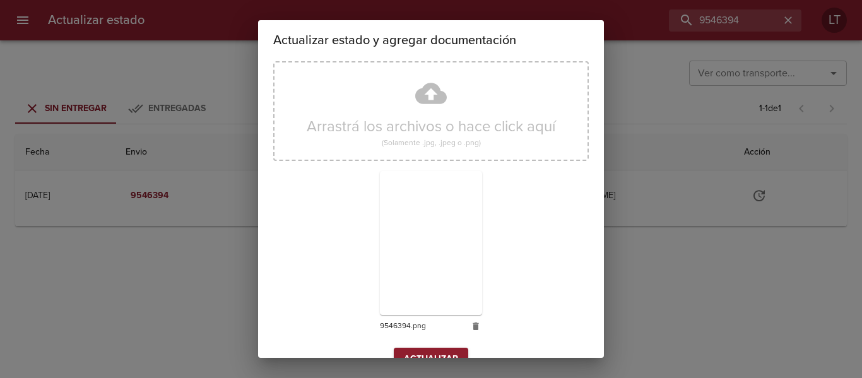
scroll to position [118, 0]
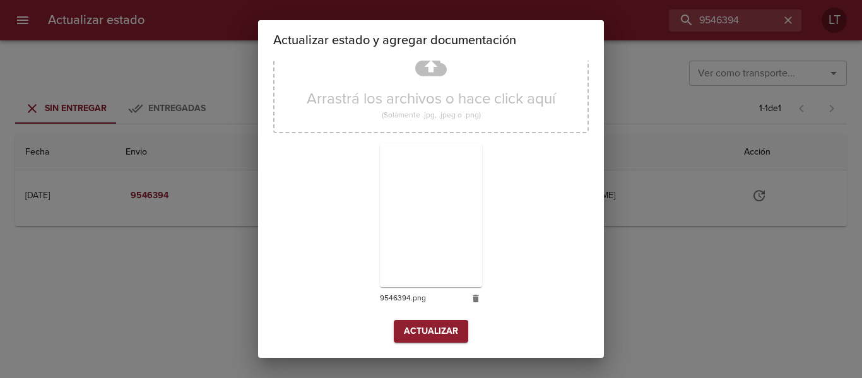
click at [404, 332] on span "Actualizar" at bounding box center [431, 332] width 54 height 16
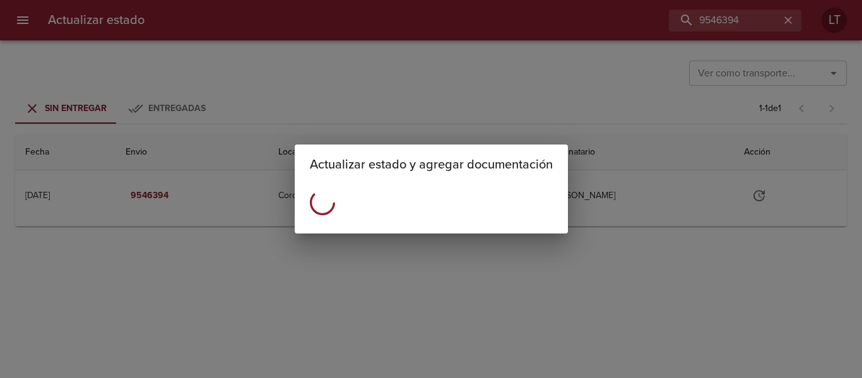
scroll to position [0, 0]
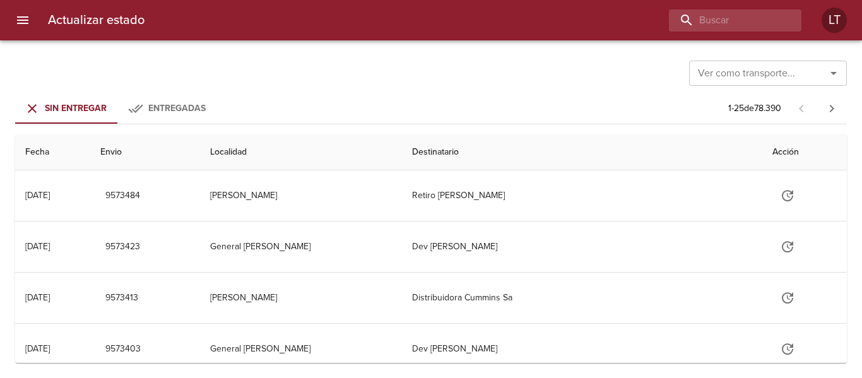
click at [700, 8] on div "Actualizar estado LT" at bounding box center [431, 20] width 862 height 40
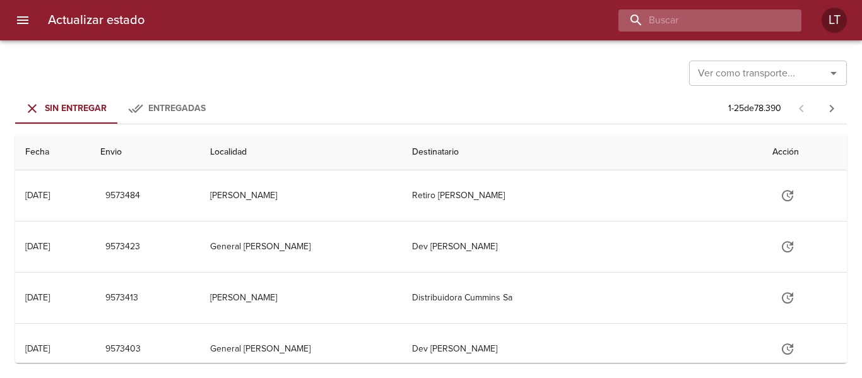
click at [707, 15] on input "buscar" at bounding box center [698, 20] width 161 height 22
paste input "9546404"
type input "9546404"
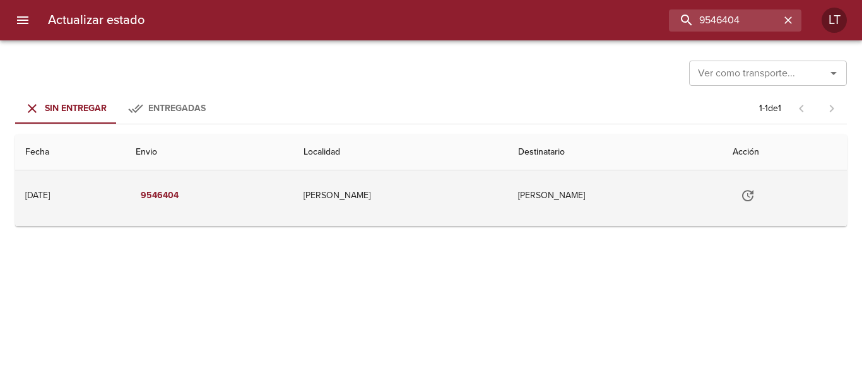
click at [755, 194] on icon "Tabla de envíos del cliente" at bounding box center [747, 195] width 15 height 15
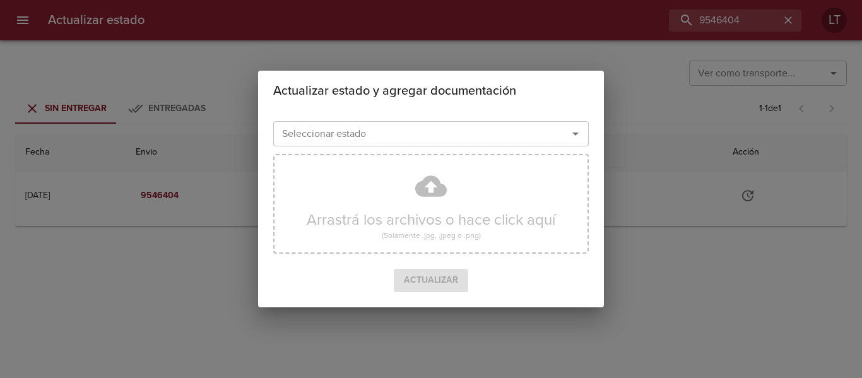
click at [380, 134] on input "Seleccionar estado" at bounding box center [412, 134] width 271 height 18
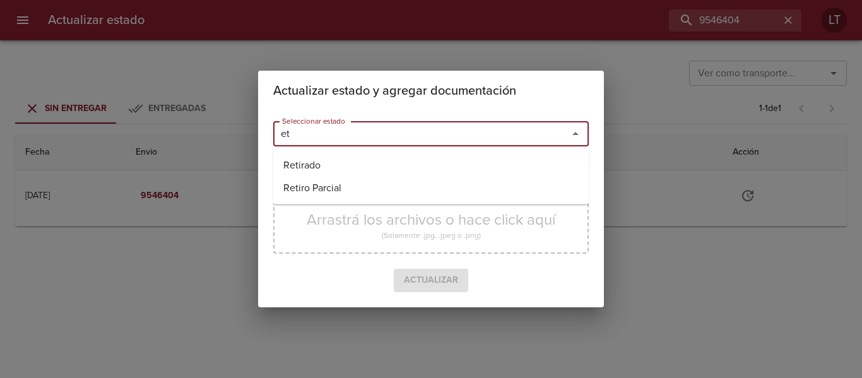
click at [366, 141] on input "et" at bounding box center [412, 134] width 271 height 18
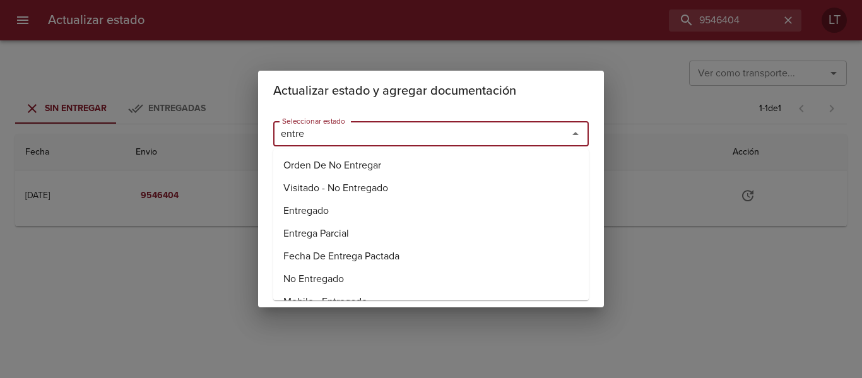
click at [298, 199] on li "Visitado - No Entregado" at bounding box center [430, 188] width 315 height 23
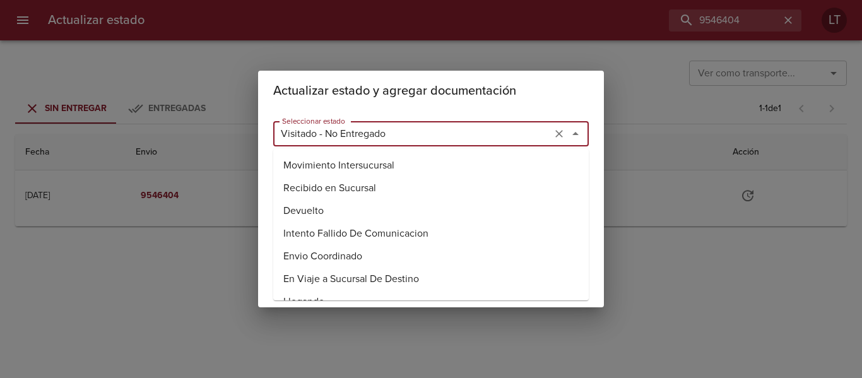
click at [322, 138] on input "Visitado - No Entregado" at bounding box center [412, 134] width 271 height 18
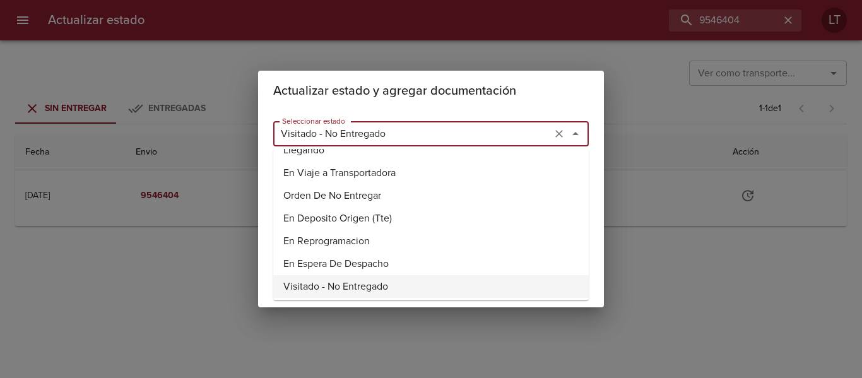
click at [322, 138] on input "Visitado - No Entregado" at bounding box center [412, 134] width 271 height 18
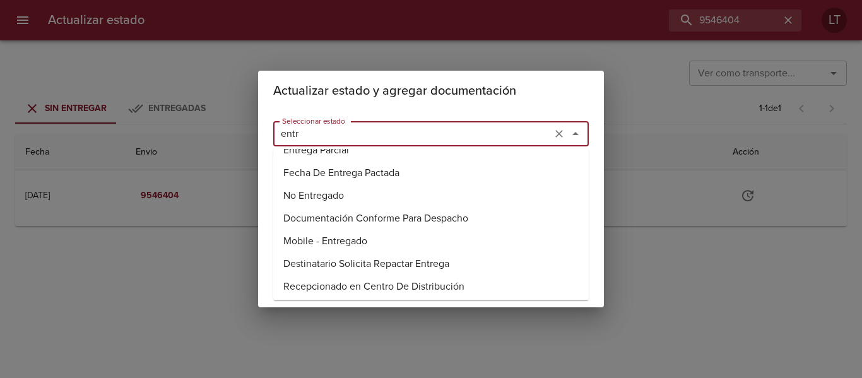
scroll to position [30, 0]
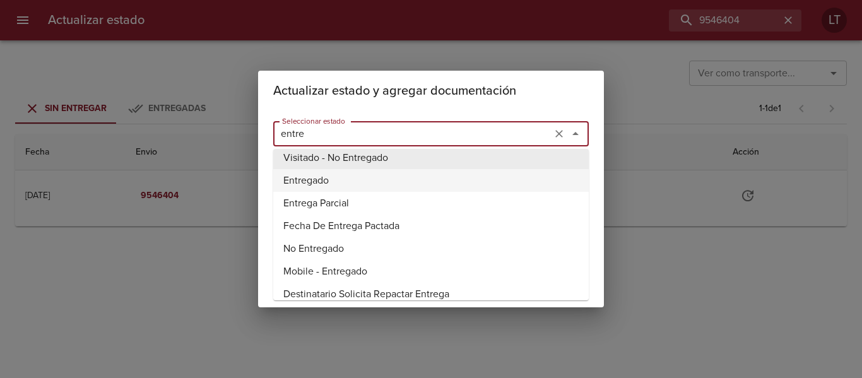
click at [308, 177] on li "Entregado" at bounding box center [430, 180] width 315 height 23
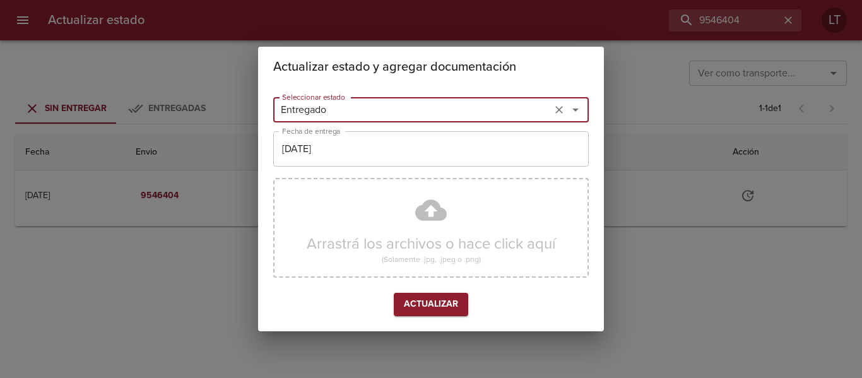
type input "Entregado"
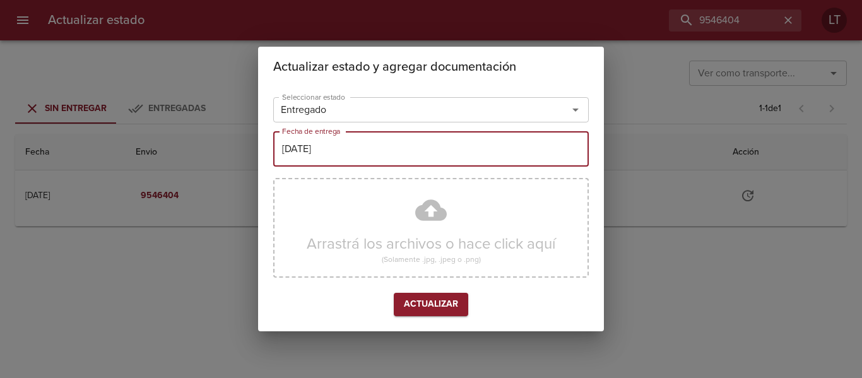
click at [315, 142] on input "[DATE]" at bounding box center [430, 148] width 315 height 35
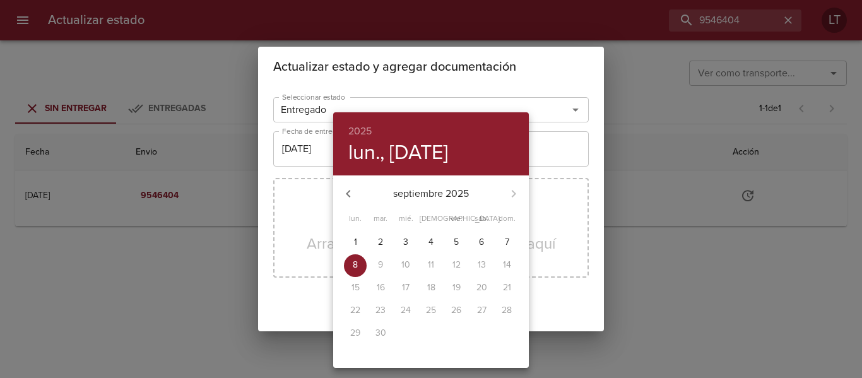
click at [454, 240] on p "5" at bounding box center [456, 242] width 5 height 13
type input "[DATE]"
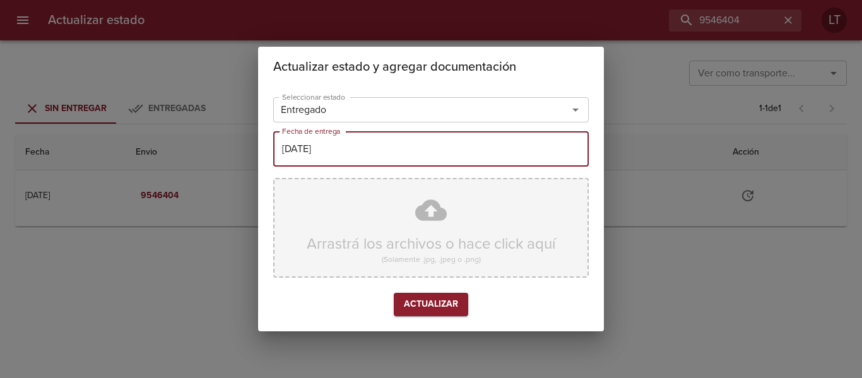
click at [434, 209] on div "Arrastrá los archivos o hace click aquí (Solamente .jpg, .jpeg o .png)" at bounding box center [430, 228] width 315 height 100
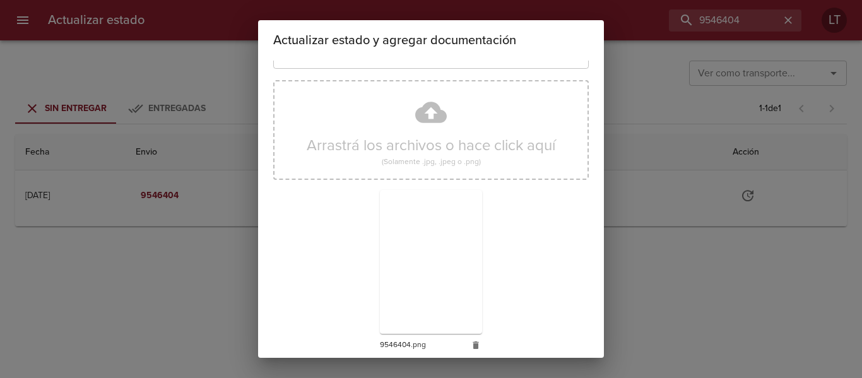
scroll to position [118, 0]
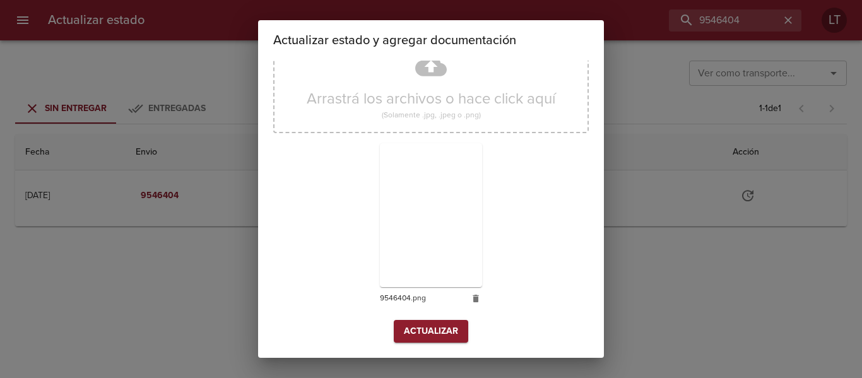
click at [455, 333] on button "Actualizar" at bounding box center [431, 331] width 74 height 23
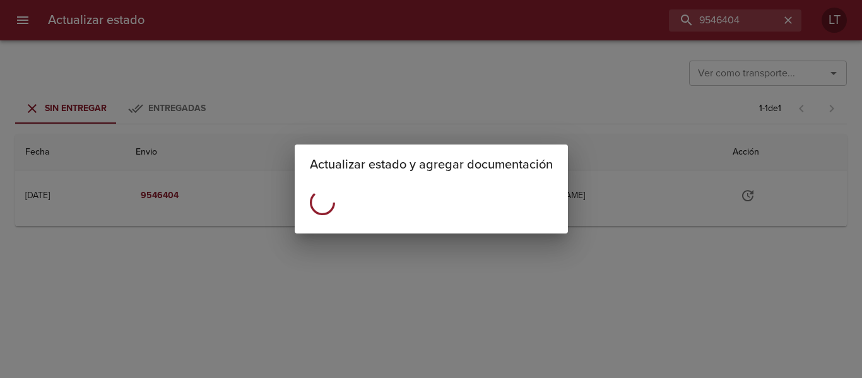
scroll to position [0, 0]
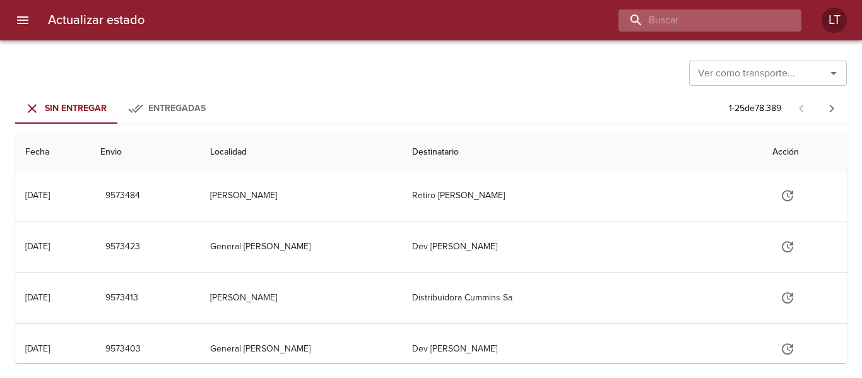
click at [720, 25] on input "buscar" at bounding box center [698, 20] width 161 height 22
paste input "9540997"
type input "9540997"
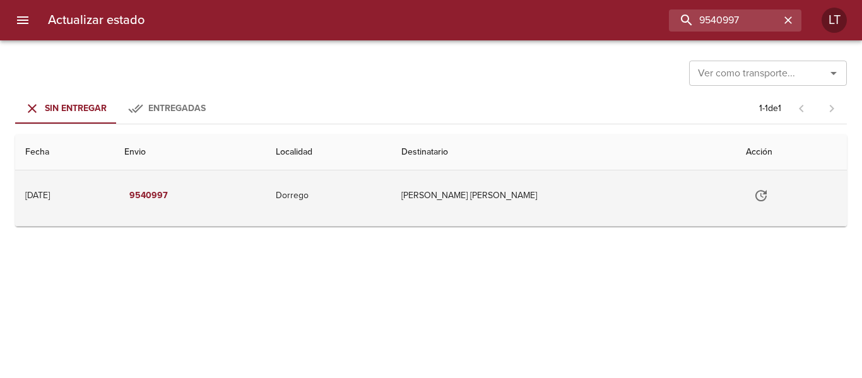
click at [755, 198] on icon "Tabla de envíos del cliente" at bounding box center [760, 195] width 11 height 11
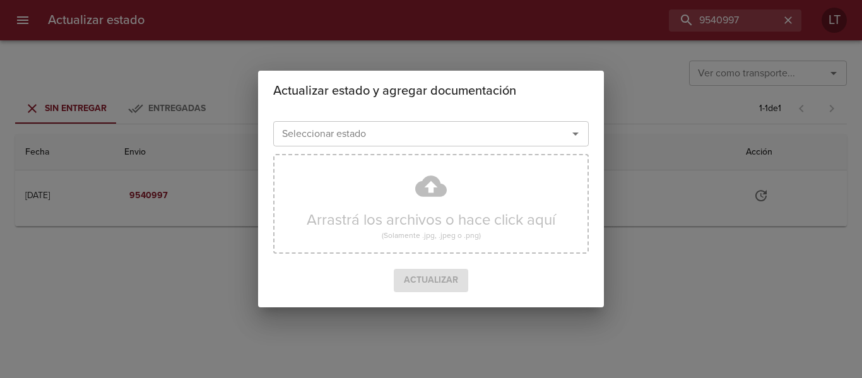
click at [477, 124] on div "Seleccionar estado" at bounding box center [430, 133] width 315 height 25
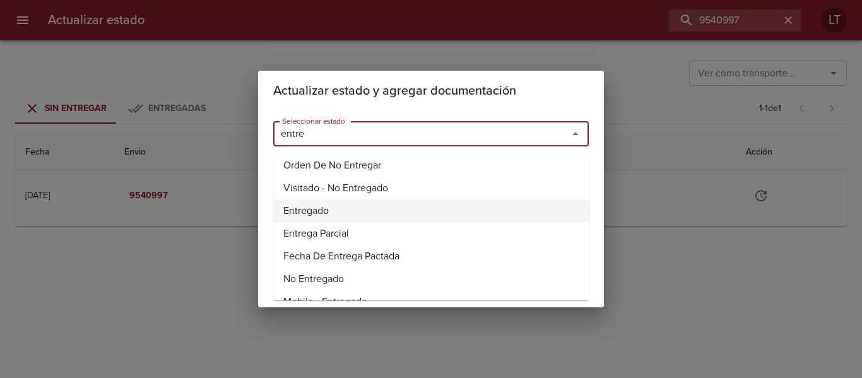
click at [326, 209] on li "Entregado" at bounding box center [430, 210] width 315 height 23
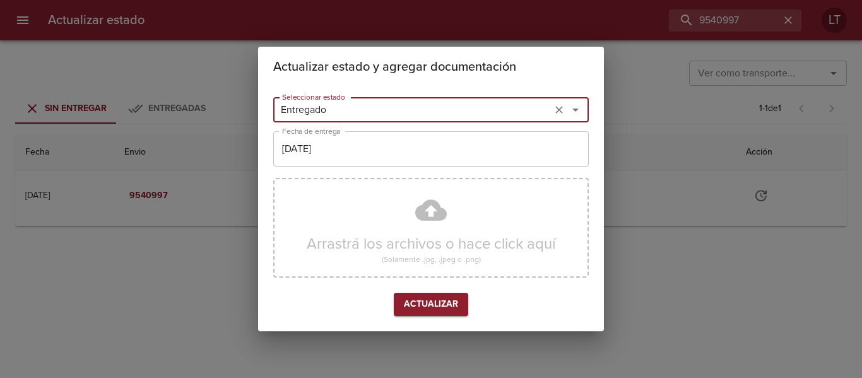
type input "Entregado"
click at [341, 159] on input "[DATE]" at bounding box center [430, 148] width 315 height 35
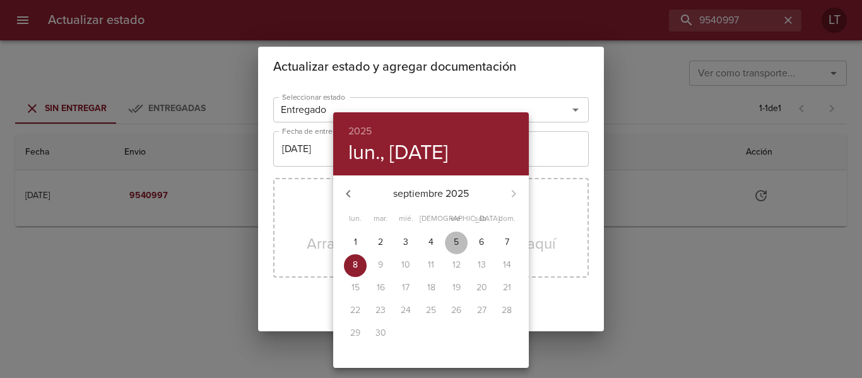
click at [457, 239] on p "5" at bounding box center [456, 242] width 5 height 13
type input "05/09/2025"
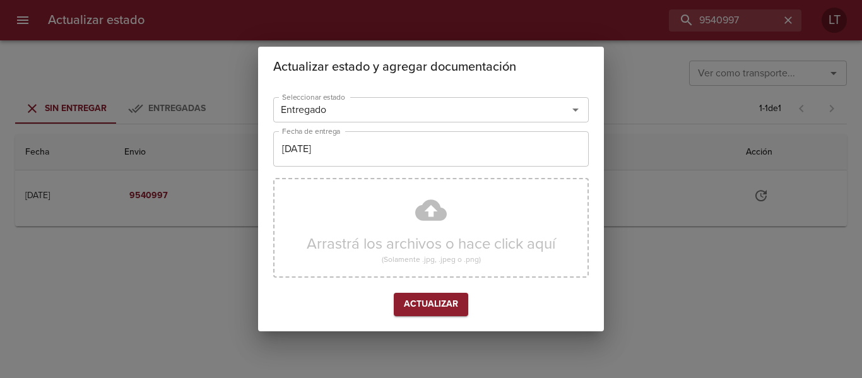
click at [442, 211] on div "Arrastrá los archivos o hace click aquí (Solamente .jpg, .jpeg o .png)" at bounding box center [430, 228] width 315 height 100
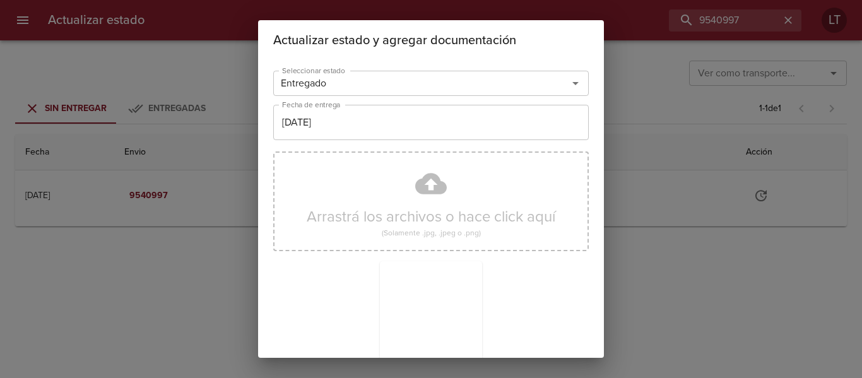
scroll to position [118, 0]
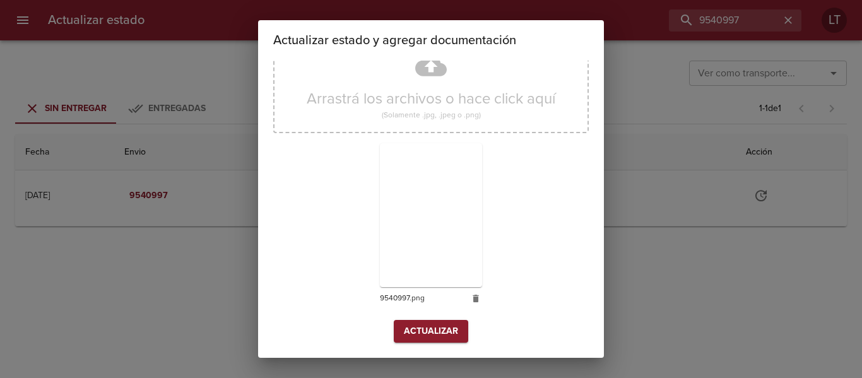
click at [446, 329] on span "Actualizar" at bounding box center [431, 332] width 54 height 16
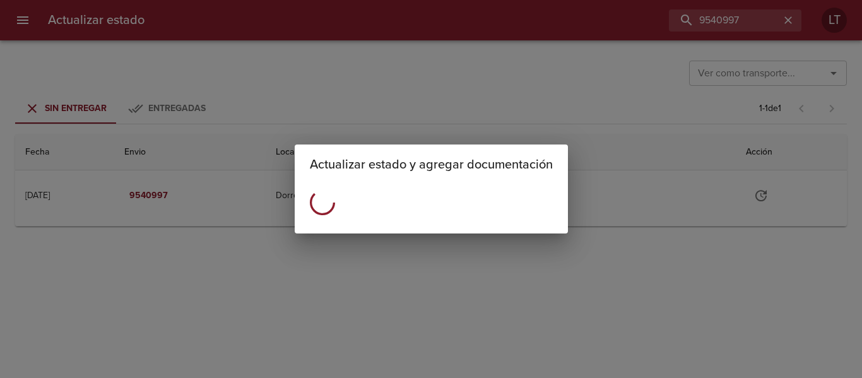
scroll to position [0, 0]
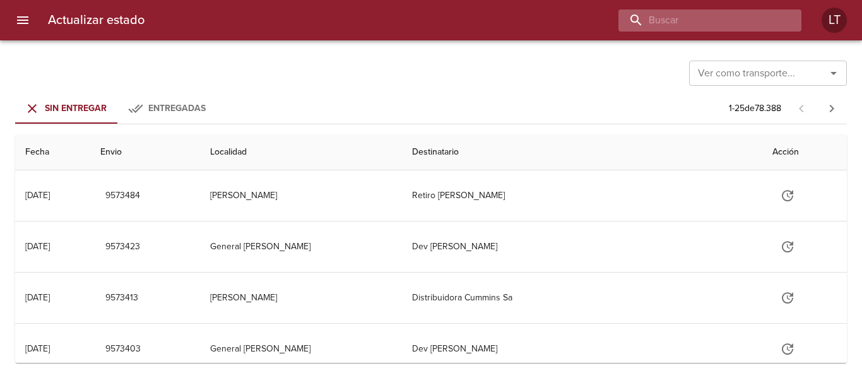
click at [741, 14] on input "buscar" at bounding box center [698, 20] width 161 height 22
paste input "9532712"
type input "9532712"
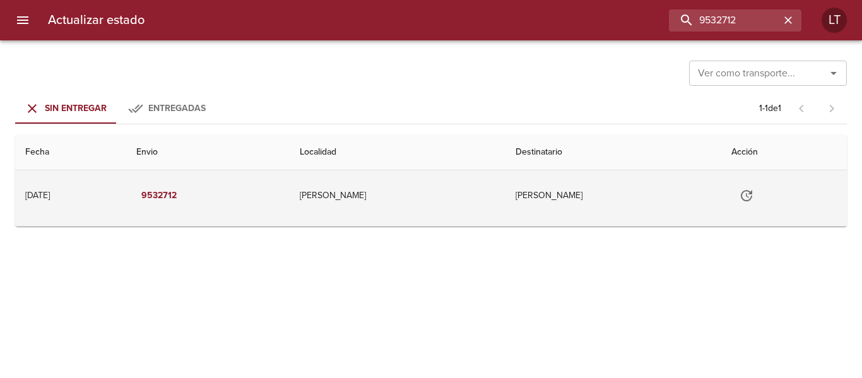
click at [747, 200] on icon "Tabla de envíos del cliente" at bounding box center [746, 195] width 11 height 11
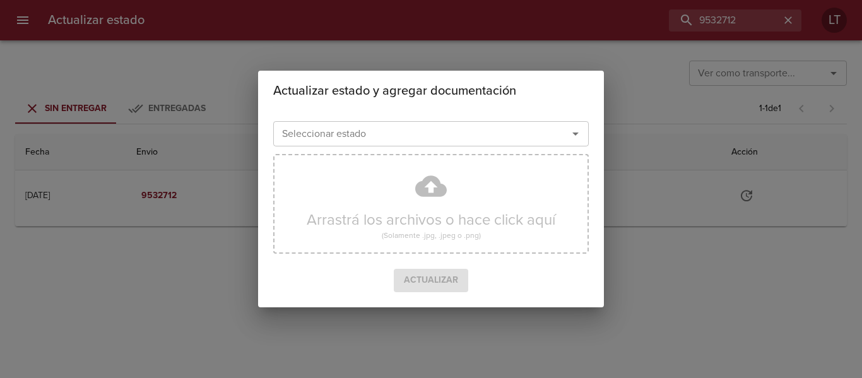
click at [472, 143] on input "Seleccionar estado" at bounding box center [412, 134] width 271 height 18
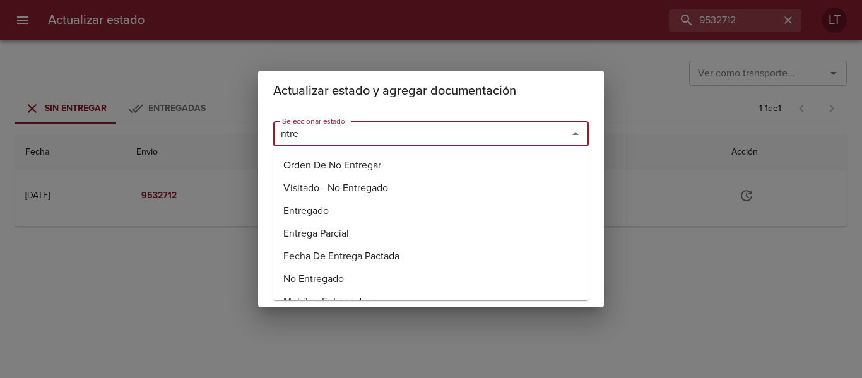
drag, startPoint x: 319, startPoint y: 209, endPoint x: 314, endPoint y: 187, distance: 22.6
click at [317, 209] on li "Entregado" at bounding box center [430, 210] width 315 height 23
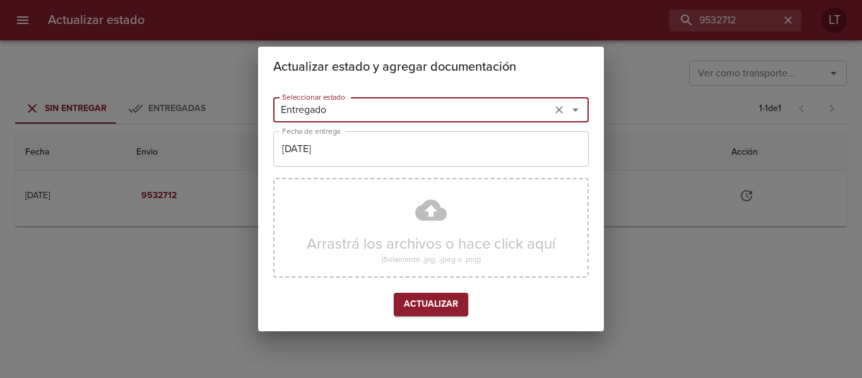
type input "Entregado"
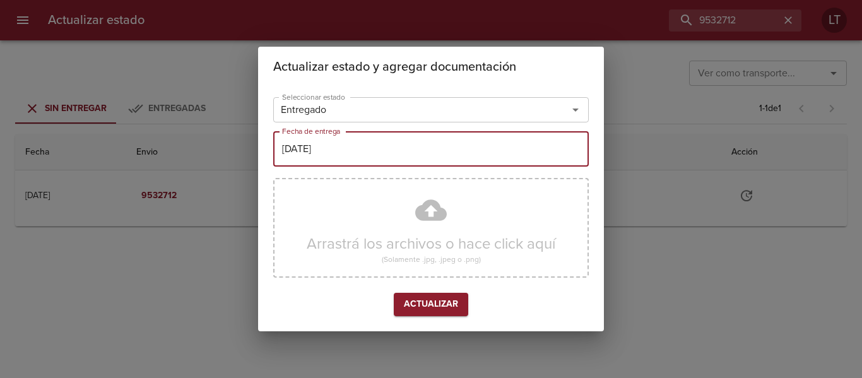
click at [327, 148] on input "[DATE]" at bounding box center [430, 148] width 315 height 35
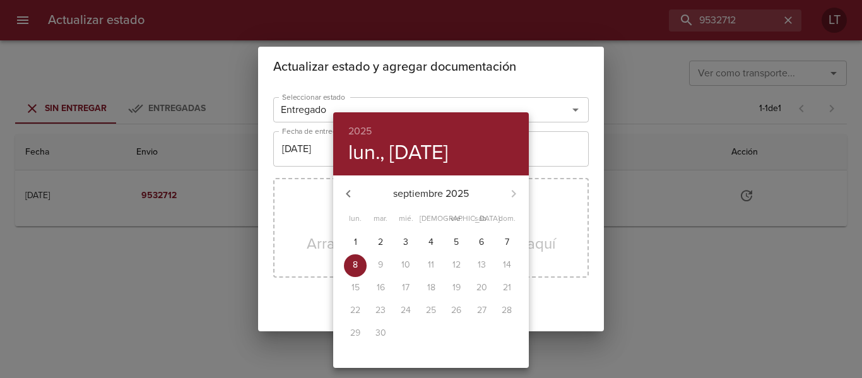
click at [435, 236] on span "4" at bounding box center [430, 242] width 23 height 13
type input "04/09/2025"
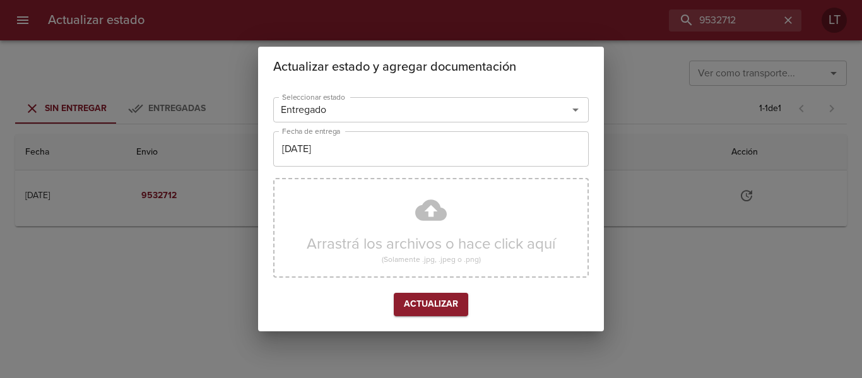
click at [423, 222] on div "Arrastrá los archivos o hace click aquí (Solamente .jpg, .jpeg o .png)" at bounding box center [430, 228] width 315 height 100
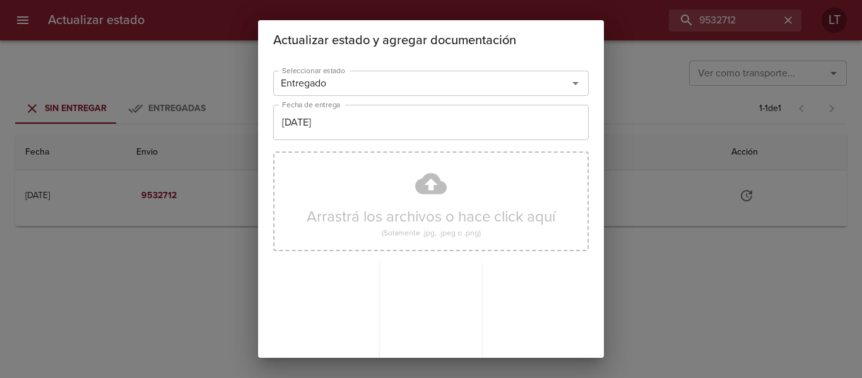
scroll to position [118, 0]
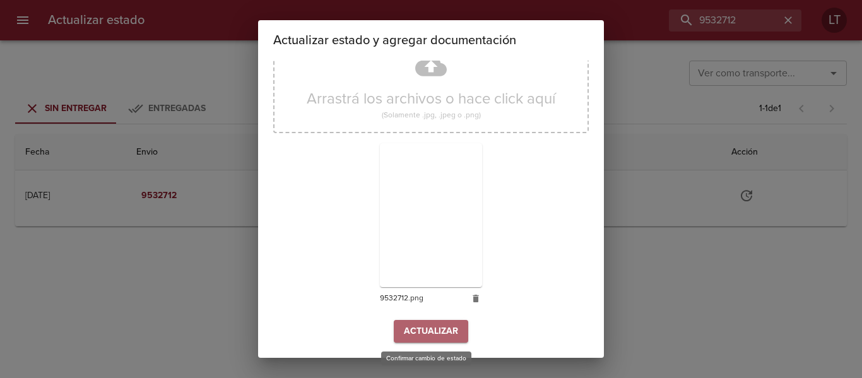
click at [424, 341] on button "Actualizar" at bounding box center [431, 331] width 74 height 23
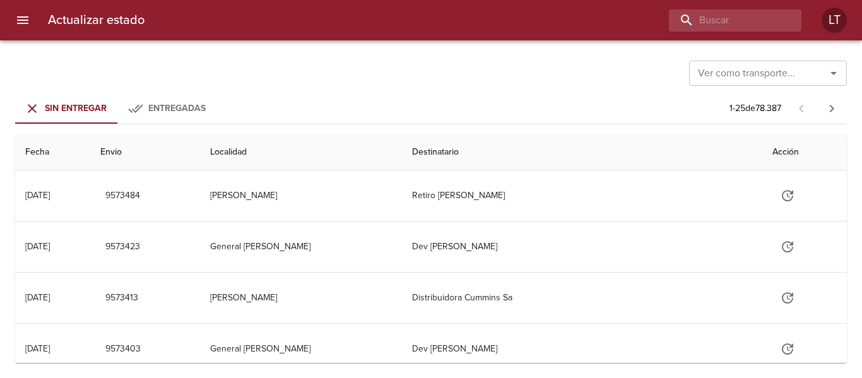
click at [727, 36] on div "Actualizar estado LT" at bounding box center [431, 20] width 862 height 40
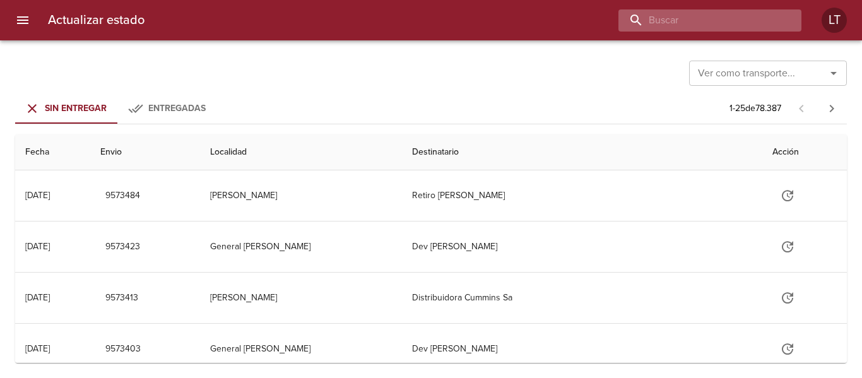
click at [730, 23] on input "buscar" at bounding box center [698, 20] width 161 height 22
paste input "9532260"
type input "9532260"
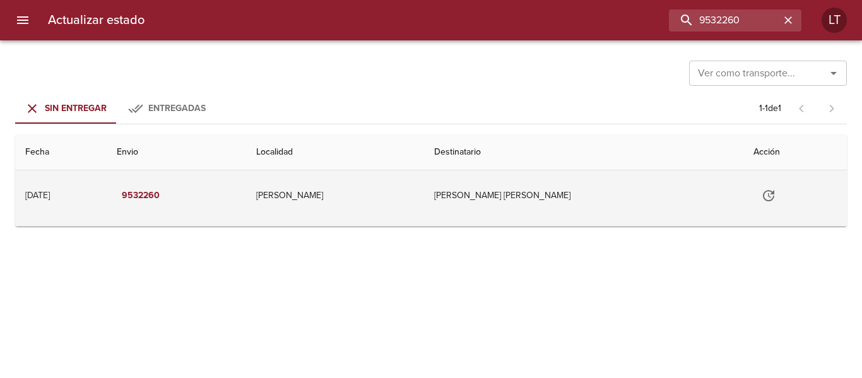
click at [770, 202] on td "Tabla de envíos del cliente" at bounding box center [794, 195] width 103 height 50
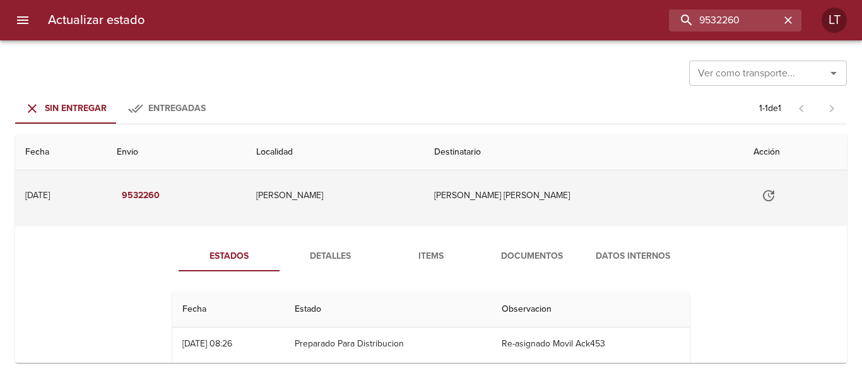
click at [761, 195] on icon "Tabla de envíos del cliente" at bounding box center [768, 195] width 15 height 15
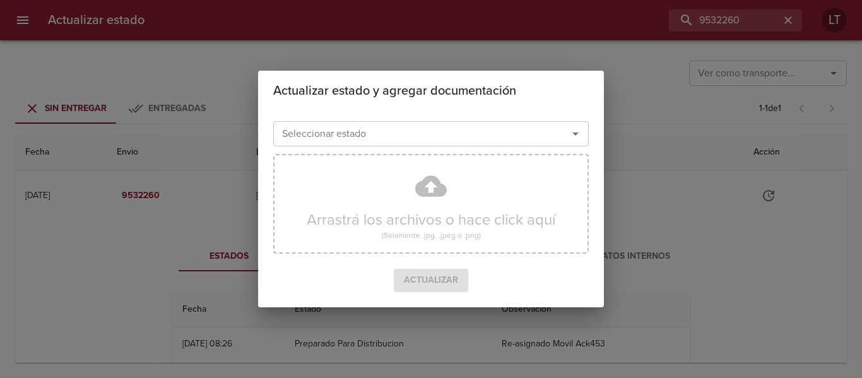
click at [445, 148] on div "Seleccionar estado Seleccionar estado" at bounding box center [430, 132] width 315 height 33
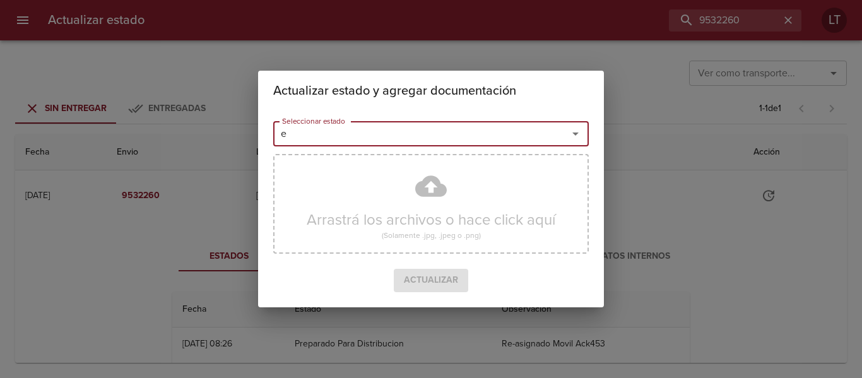
click at [451, 141] on input "e" at bounding box center [412, 134] width 271 height 18
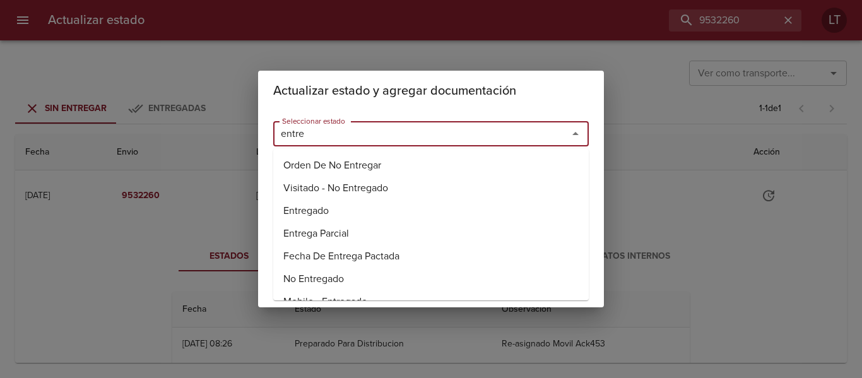
click at [296, 213] on li "Entregado" at bounding box center [430, 210] width 315 height 23
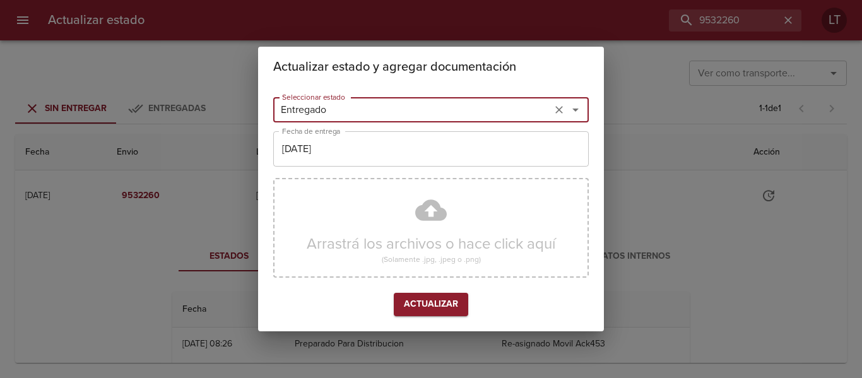
type input "Entregado"
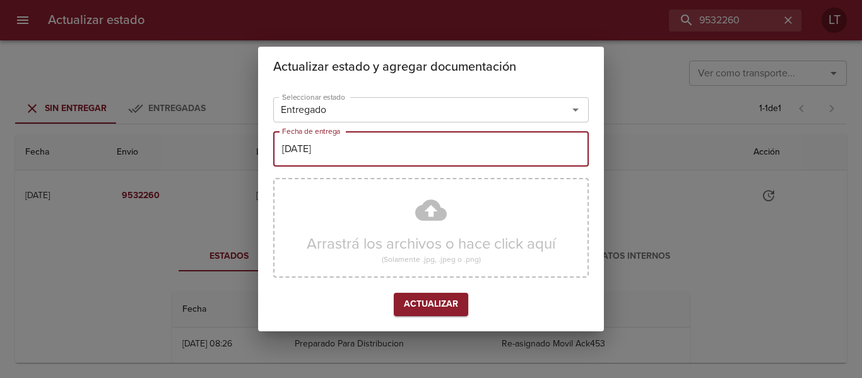
click at [330, 133] on input "[DATE]" at bounding box center [430, 148] width 315 height 35
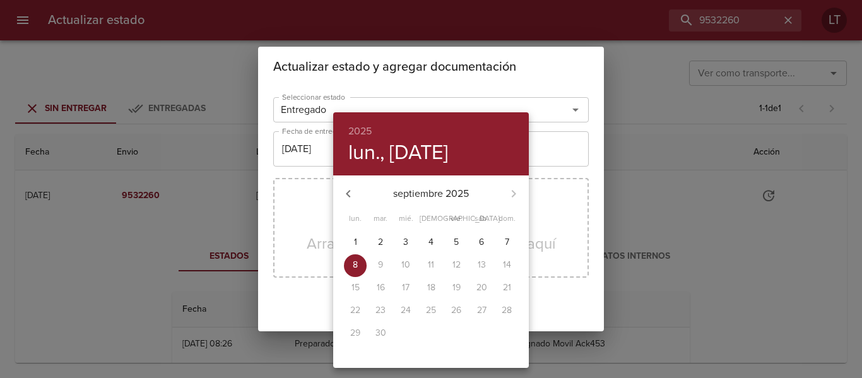
click at [428, 239] on p "4" at bounding box center [430, 242] width 5 height 13
type input "[DATE]"
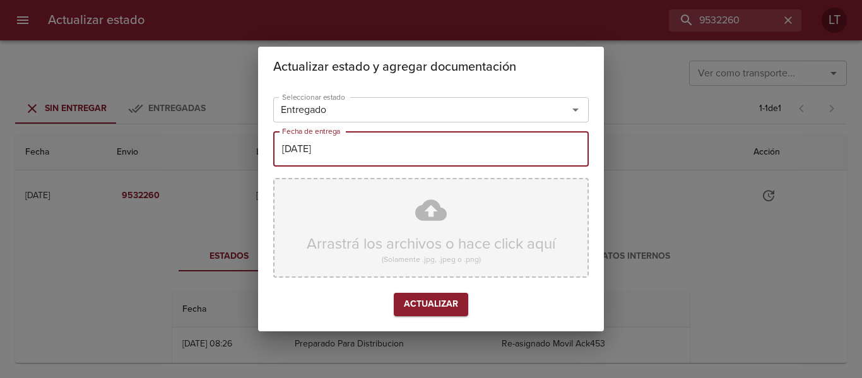
click at [443, 196] on div "Arrastrá los archivos o hace click aquí (Solamente .jpg, .jpeg o .png)" at bounding box center [430, 228] width 315 height 100
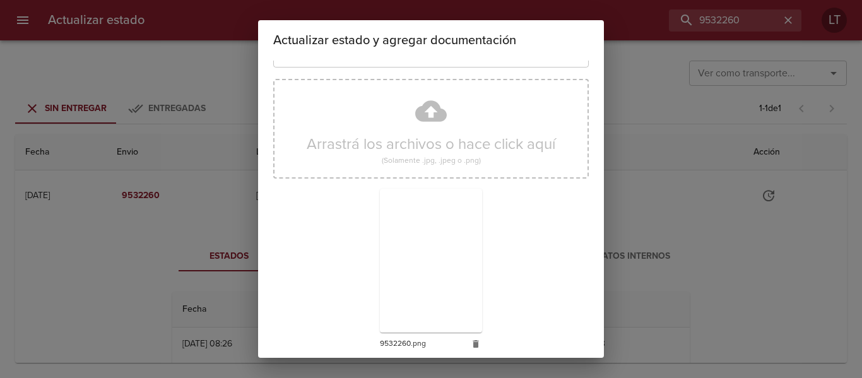
scroll to position [118, 0]
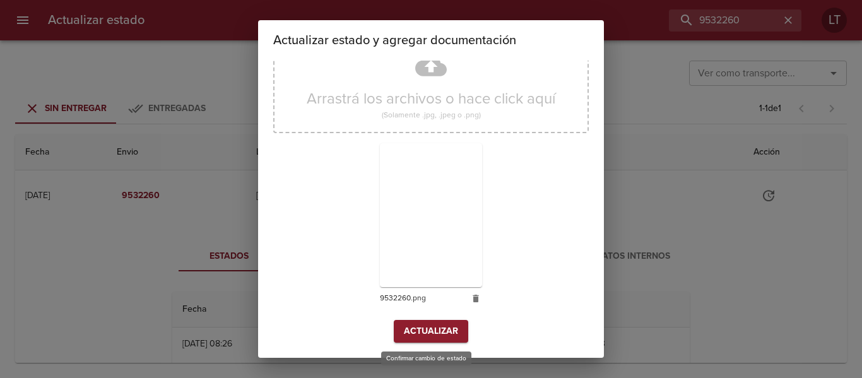
click at [462, 332] on button "Actualizar" at bounding box center [431, 331] width 74 height 23
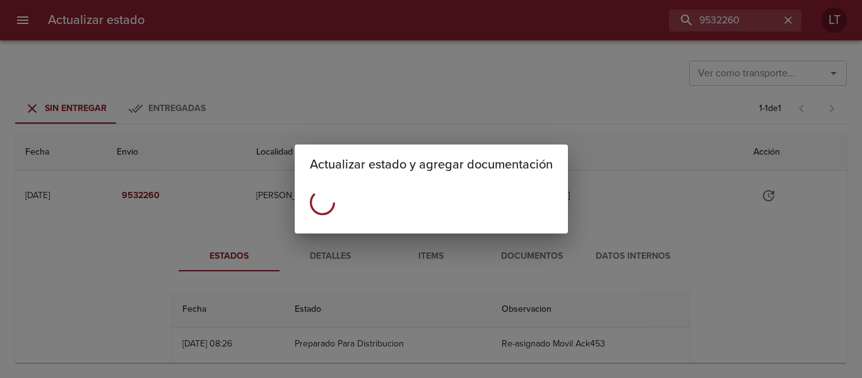
scroll to position [0, 0]
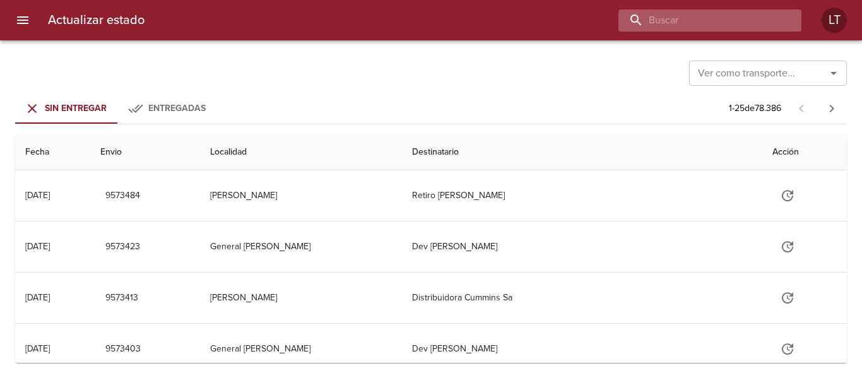
click at [732, 20] on input "buscar" at bounding box center [698, 20] width 161 height 22
paste input "9537748"
type input "9537748"
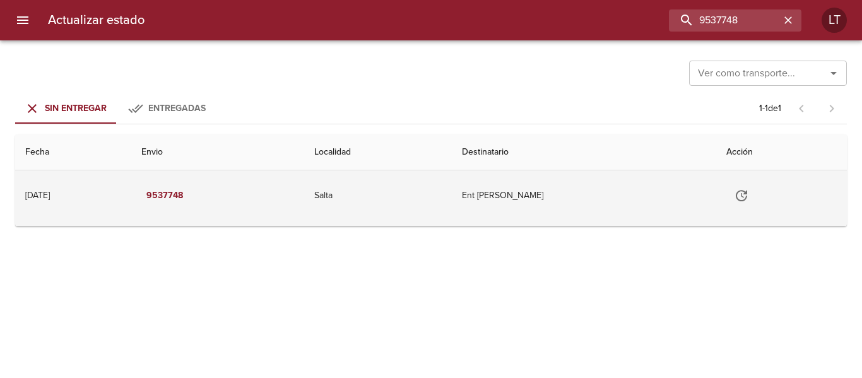
click at [737, 194] on icon "Tabla de envíos del cliente" at bounding box center [741, 195] width 15 height 15
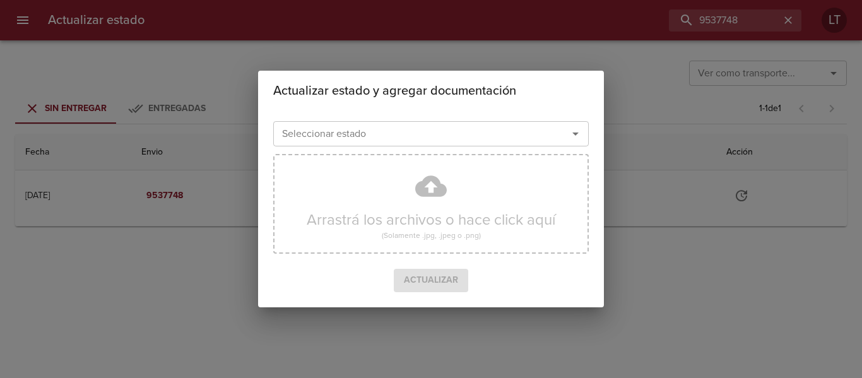
drag, startPoint x: 355, startPoint y: 117, endPoint x: 352, endPoint y: 134, distance: 16.6
click at [352, 131] on div "Seleccionar estado Seleccionar estado" at bounding box center [430, 132] width 315 height 33
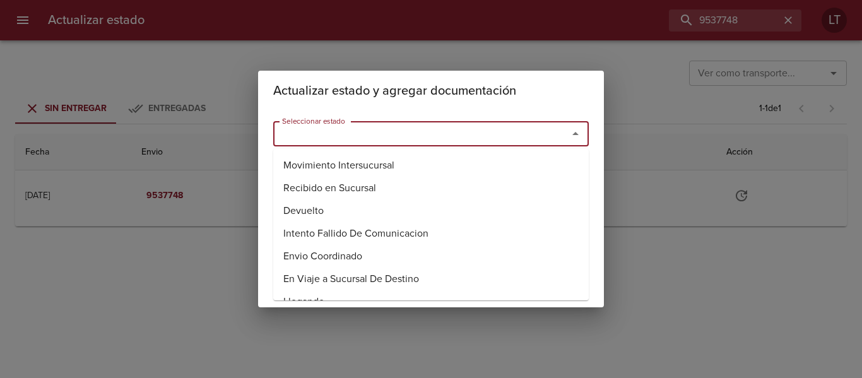
click at [352, 134] on input "Seleccionar estado" at bounding box center [412, 134] width 271 height 18
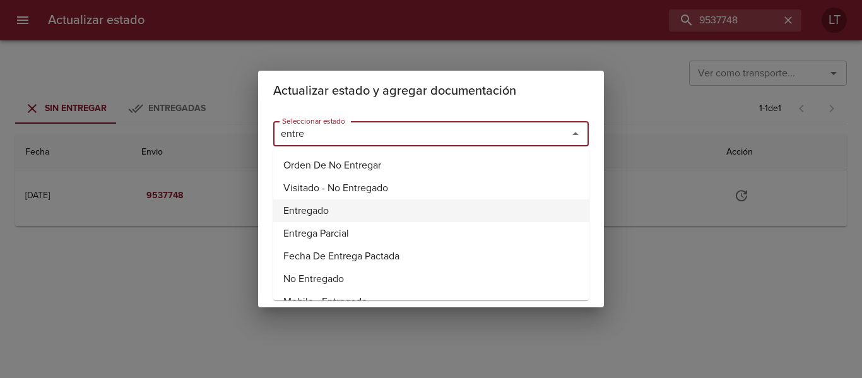
click at [298, 214] on li "Entregado" at bounding box center [430, 210] width 315 height 23
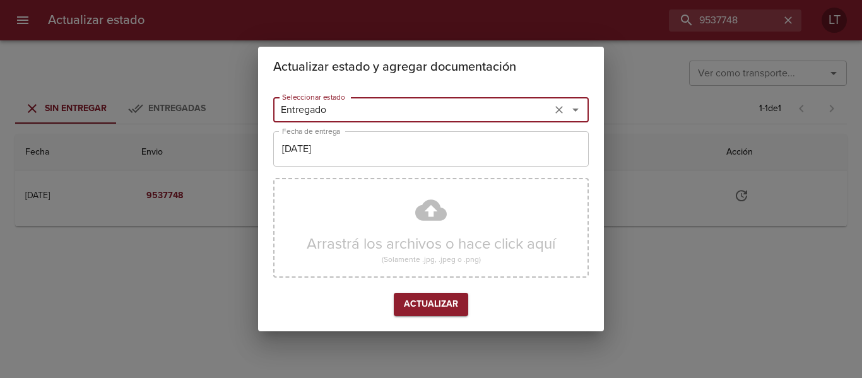
type input "Entregado"
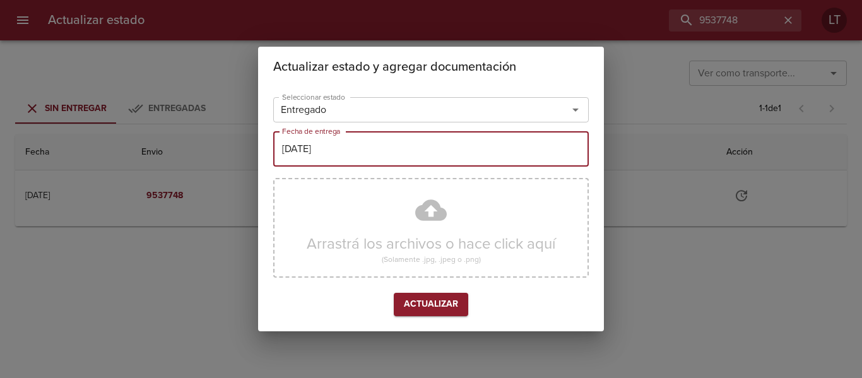
click at [334, 146] on input "[DATE]" at bounding box center [430, 148] width 315 height 35
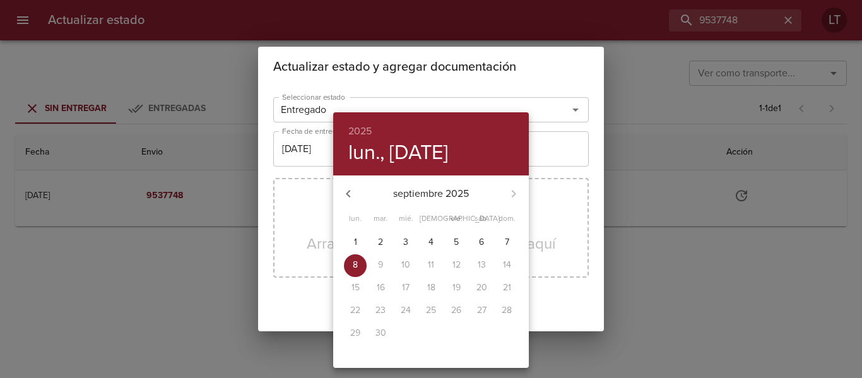
click at [456, 243] on p "5" at bounding box center [456, 242] width 5 height 13
type input "[DATE]"
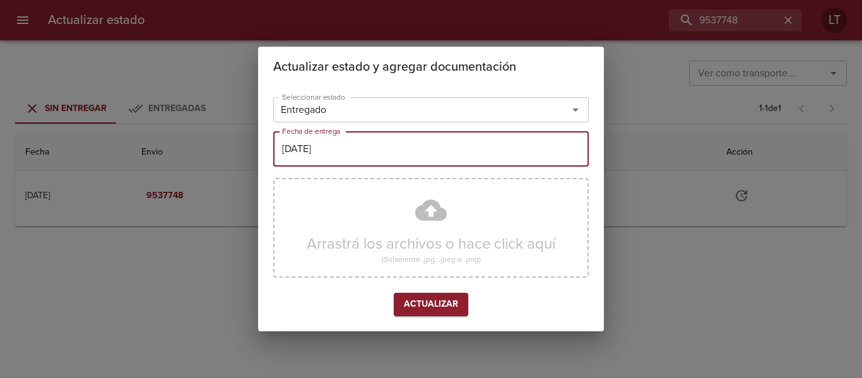
click at [430, 211] on div "Arrastrá los archivos o hace click aquí (Solamente .jpg, .jpeg o .png)" at bounding box center [430, 228] width 315 height 100
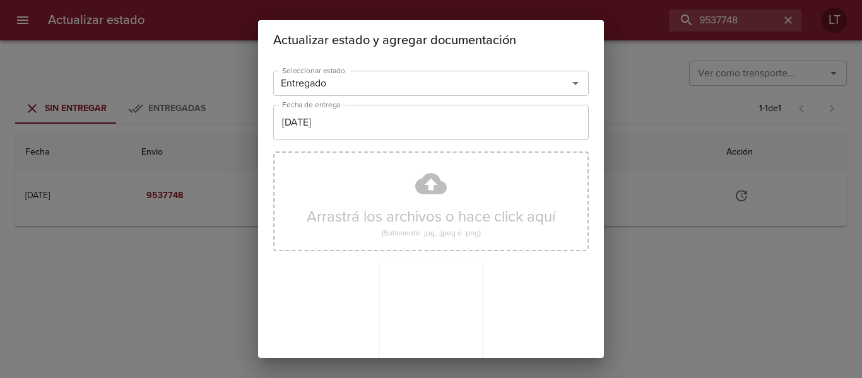
scroll to position [118, 0]
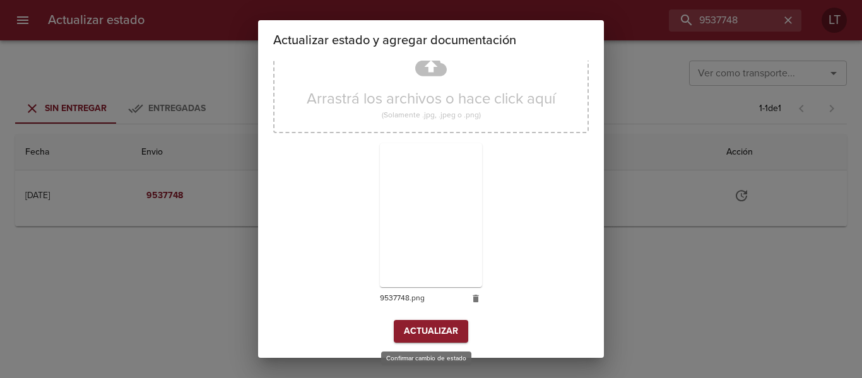
click at [441, 335] on span "Actualizar" at bounding box center [431, 332] width 54 height 16
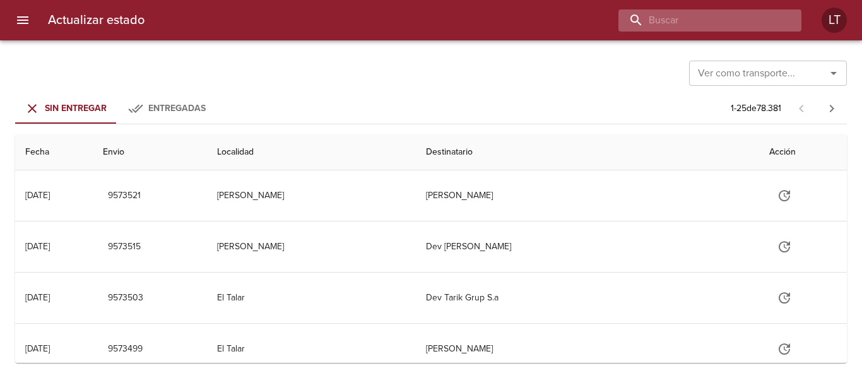
click at [765, 17] on input "buscar" at bounding box center [698, 20] width 161 height 22
paste input "9522348"
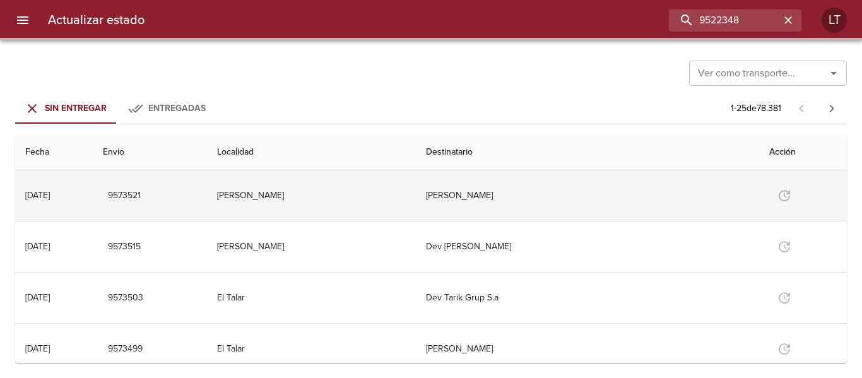
click at [552, 204] on td "[PERSON_NAME]" at bounding box center [587, 195] width 343 height 50
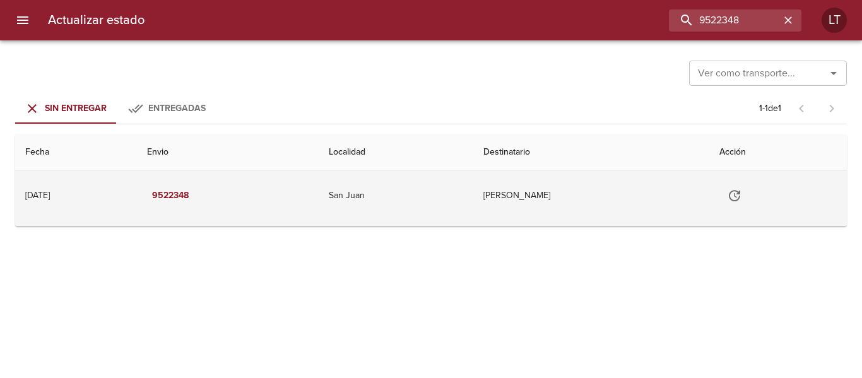
click at [441, 209] on td "San Juan" at bounding box center [396, 195] width 155 height 50
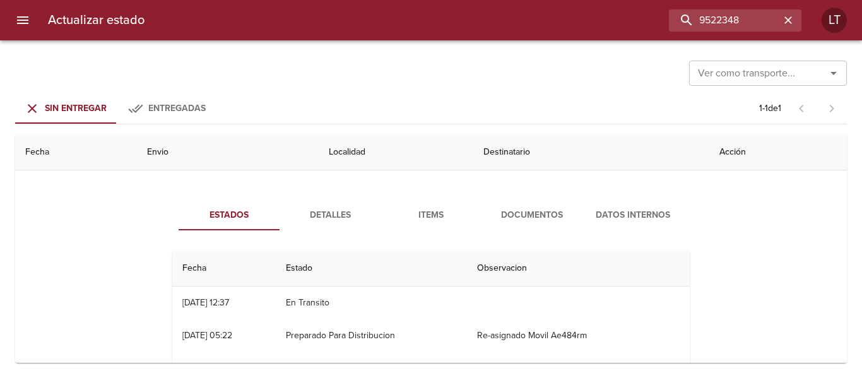
scroll to position [63, 0]
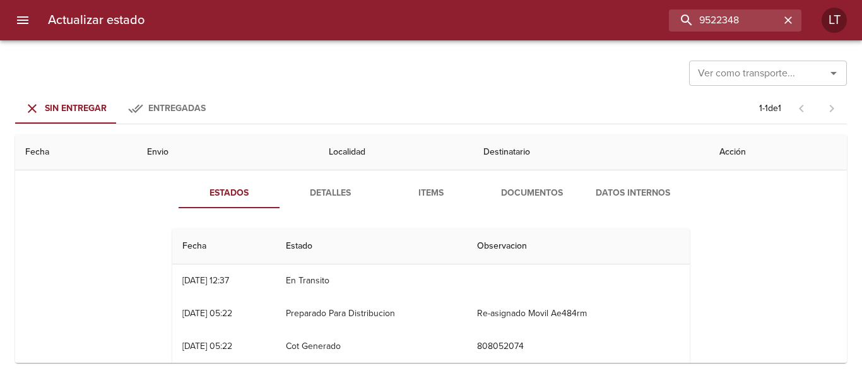
click at [551, 197] on span "Documentos" at bounding box center [532, 193] width 86 height 16
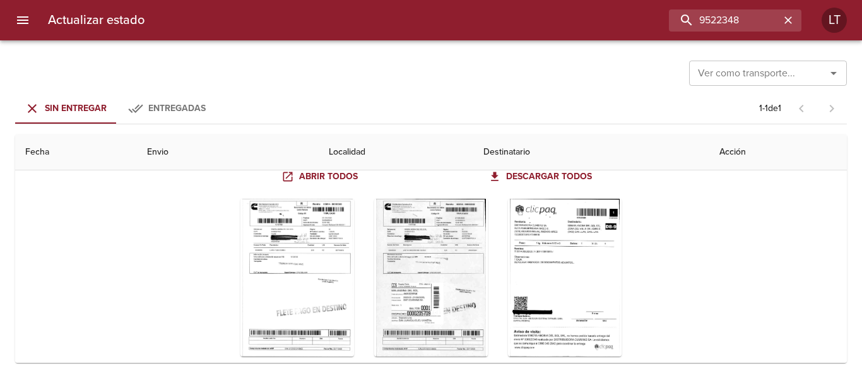
scroll to position [156, 0]
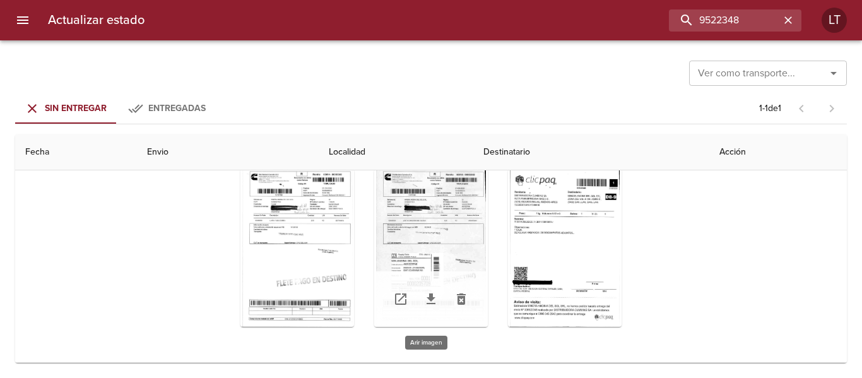
click at [440, 242] on div "Tabla de envíos del cliente" at bounding box center [431, 248] width 114 height 158
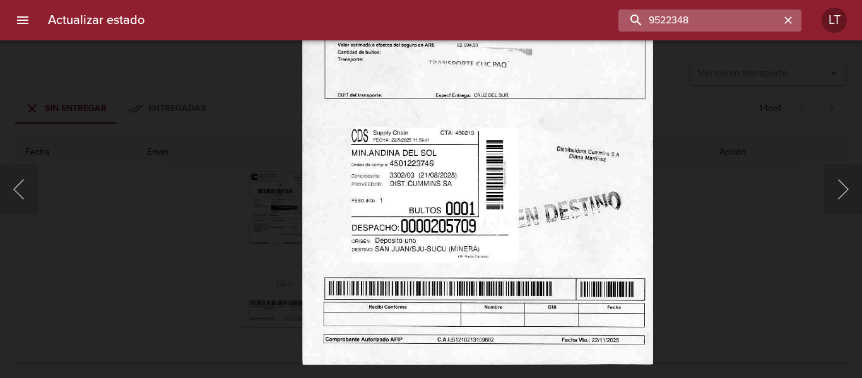
click at [742, 12] on input "9522348" at bounding box center [698, 20] width 161 height 22
paste input "4684"
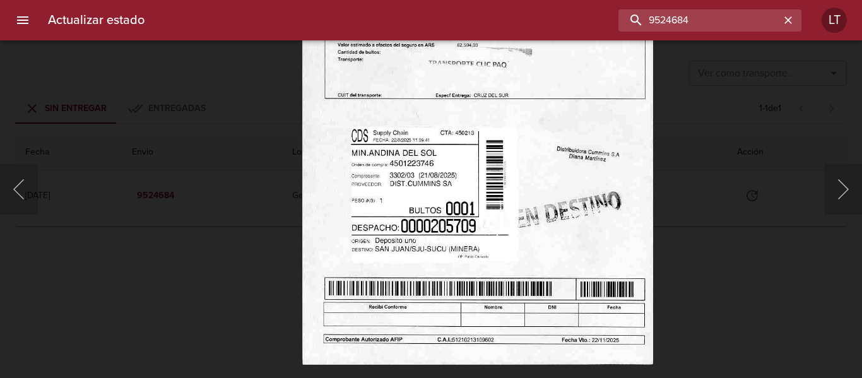
scroll to position [0, 0]
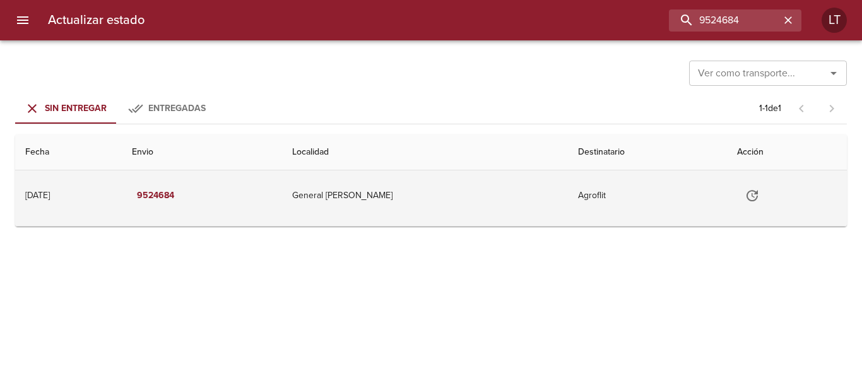
click at [471, 192] on td "General [PERSON_NAME]" at bounding box center [425, 195] width 286 height 50
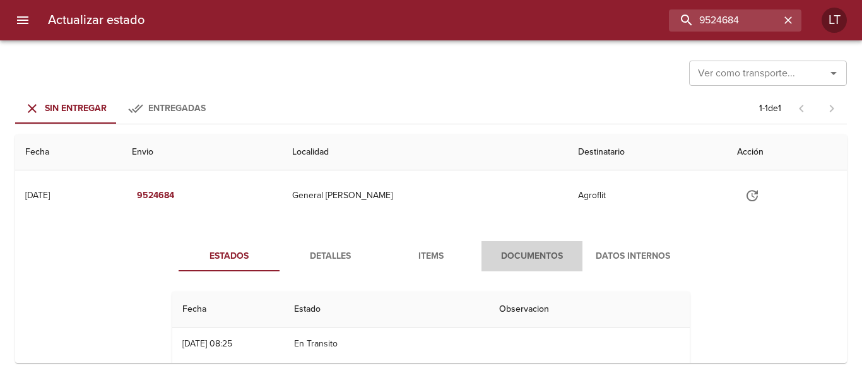
click at [499, 247] on button "Documentos" at bounding box center [531, 256] width 101 height 30
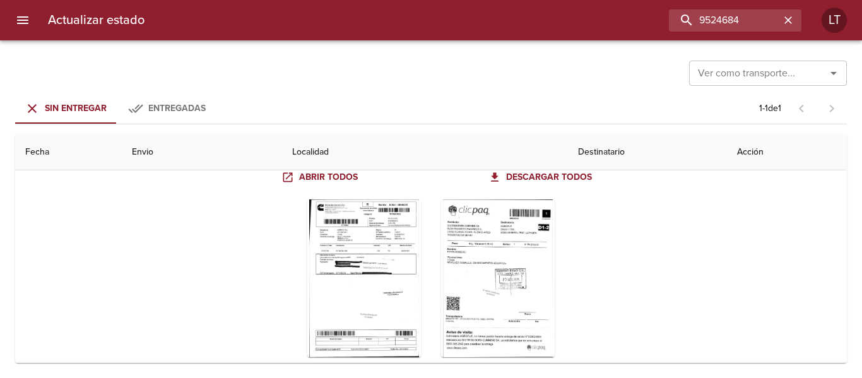
scroll to position [126, 0]
click at [402, 277] on div "Tabla de envíos del cliente" at bounding box center [364, 278] width 114 height 158
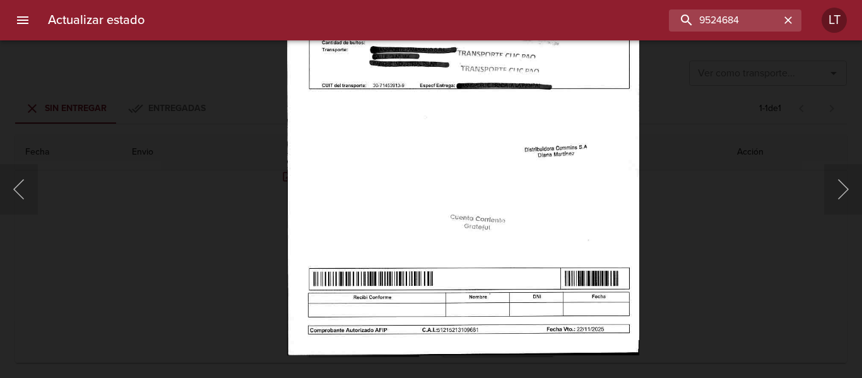
click at [716, 232] on div "Lightbox" at bounding box center [431, 189] width 862 height 378
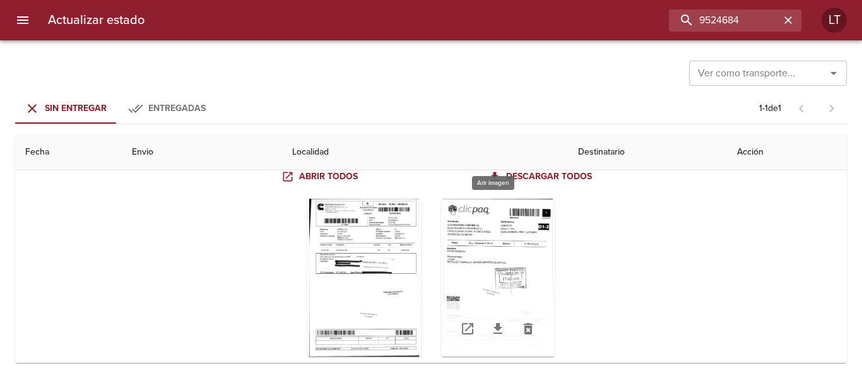
click at [497, 267] on div "Tabla de envíos del cliente" at bounding box center [498, 278] width 114 height 158
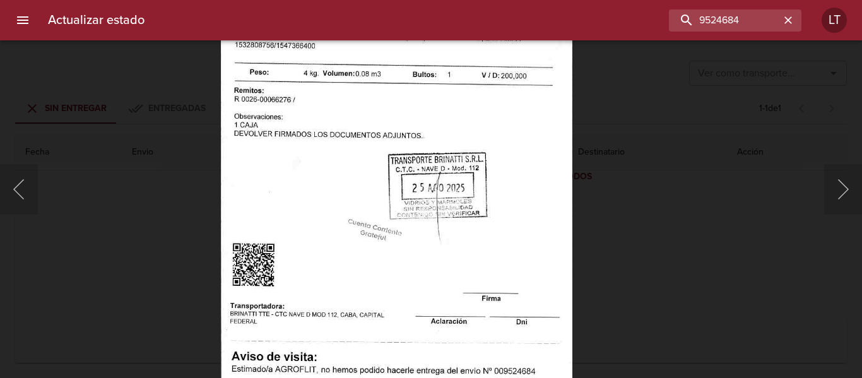
click at [417, 243] on img "Lightbox" at bounding box center [396, 184] width 352 height 506
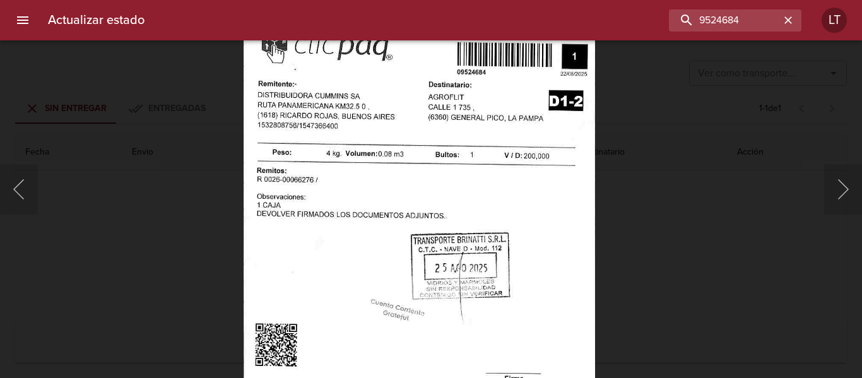
click at [442, 209] on img "Lightbox" at bounding box center [419, 264] width 352 height 506
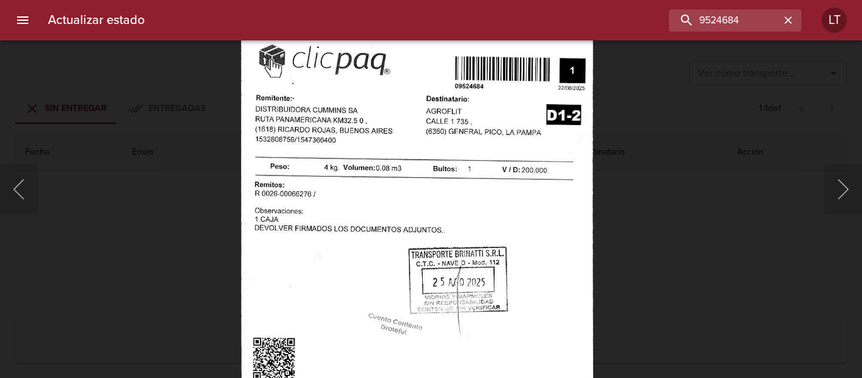
click at [490, 220] on img "Lightbox" at bounding box center [417, 278] width 352 height 506
click at [723, 16] on input "9524684" at bounding box center [698, 20] width 161 height 22
click at [689, 249] on div "Lightbox" at bounding box center [431, 189] width 862 height 378
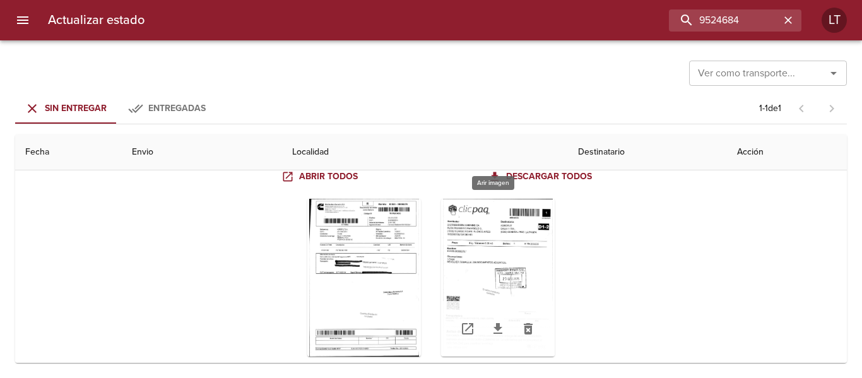
click at [515, 271] on div "Tabla de envíos del cliente" at bounding box center [498, 278] width 114 height 158
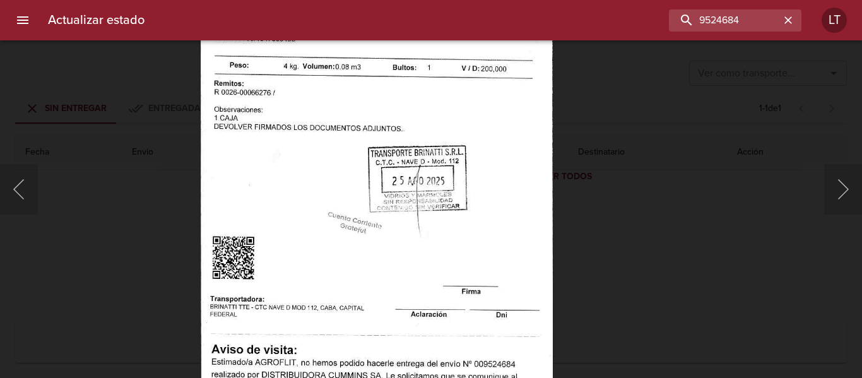
drag, startPoint x: 454, startPoint y: 163, endPoint x: 736, endPoint y: 222, distance: 287.5
click at [736, 222] on div "Lightbox" at bounding box center [431, 189] width 862 height 378
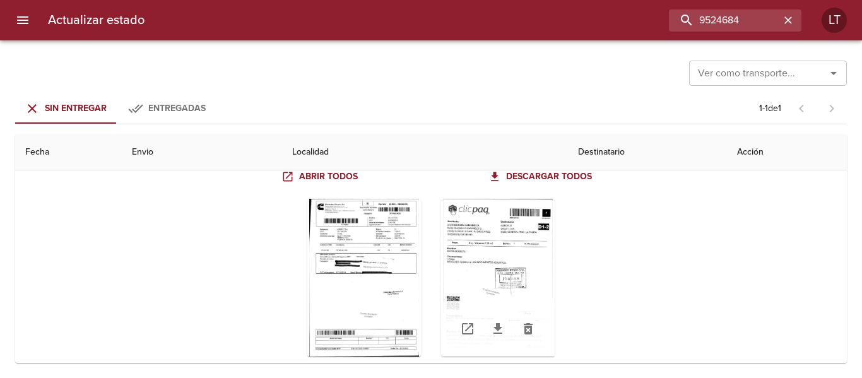
click at [501, 242] on div "Tabla de envíos del cliente" at bounding box center [498, 278] width 114 height 158
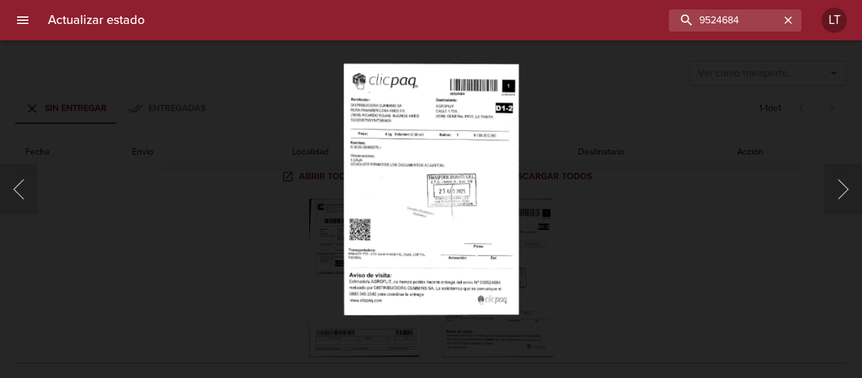
click at [654, 255] on div "Lightbox" at bounding box center [431, 189] width 862 height 378
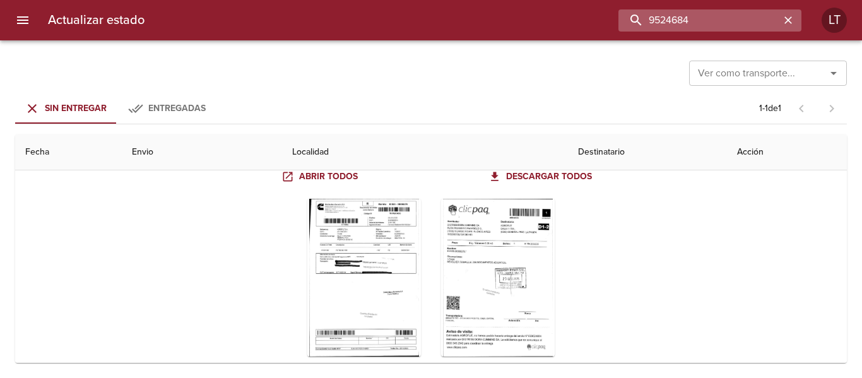
click at [779, 21] on input "9524684" at bounding box center [698, 20] width 161 height 22
type input "9527617"
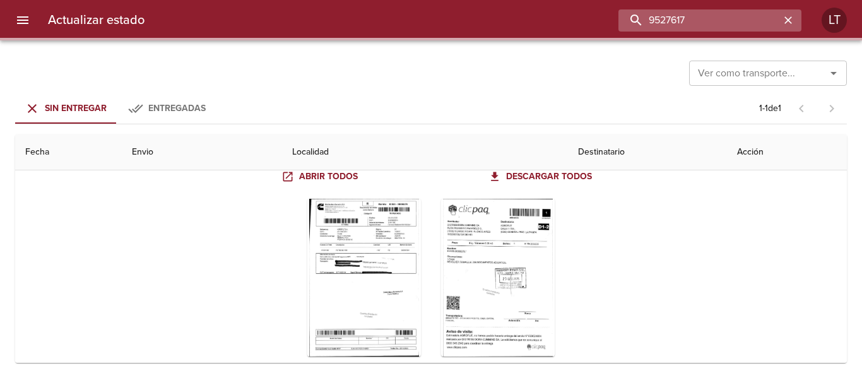
scroll to position [0, 0]
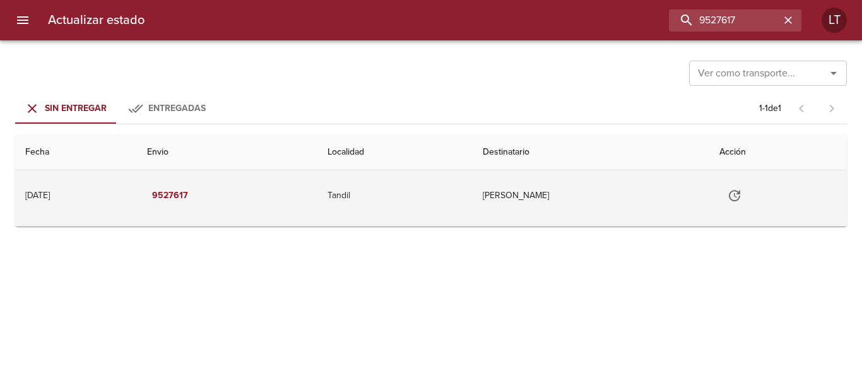
click at [740, 195] on icon "Tabla de envíos del cliente" at bounding box center [734, 195] width 11 height 11
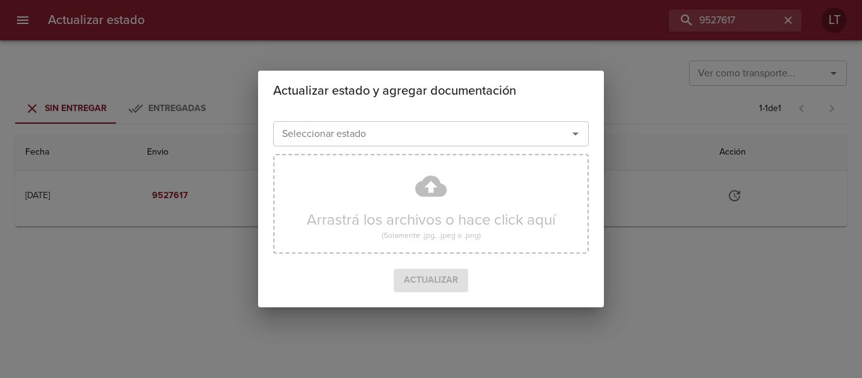
click at [396, 148] on div "Seleccionar estado Seleccionar estado" at bounding box center [430, 132] width 315 height 33
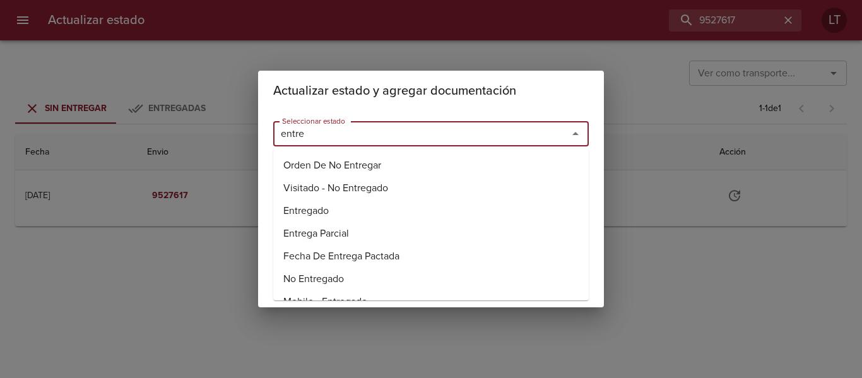
click at [343, 212] on li "Entregado" at bounding box center [430, 210] width 315 height 23
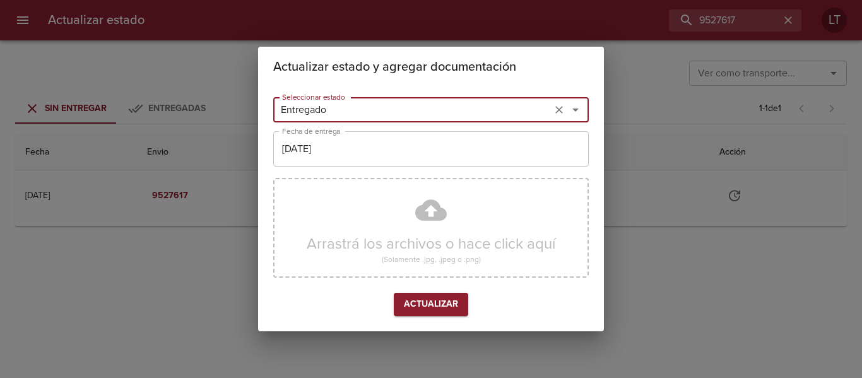
type input "Entregado"
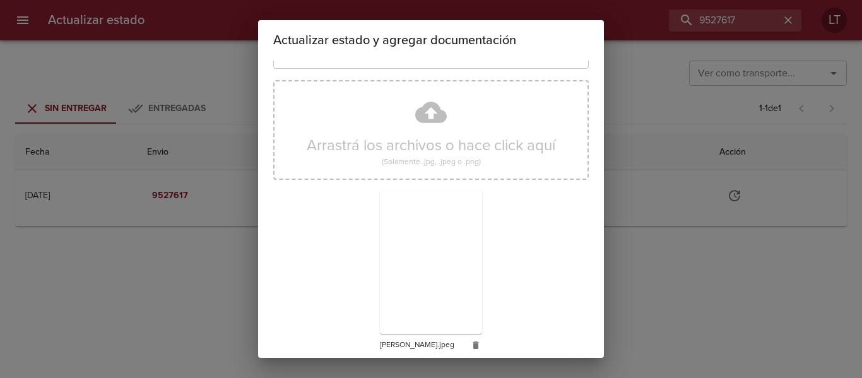
scroll to position [118, 0]
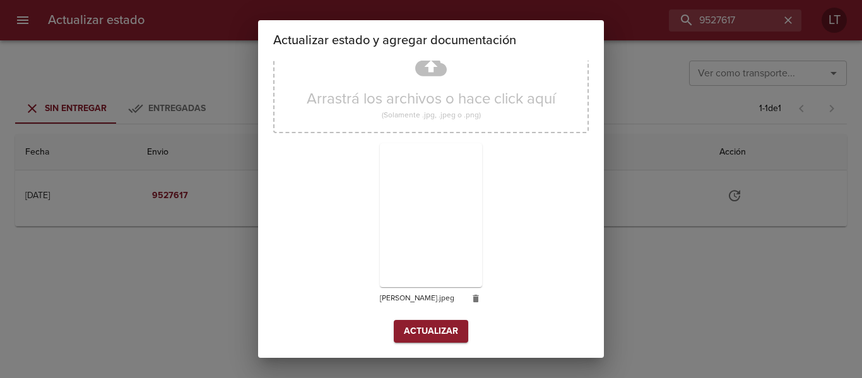
click at [449, 327] on span "Actualizar" at bounding box center [431, 332] width 54 height 16
